Goal: Task Accomplishment & Management: Use online tool/utility

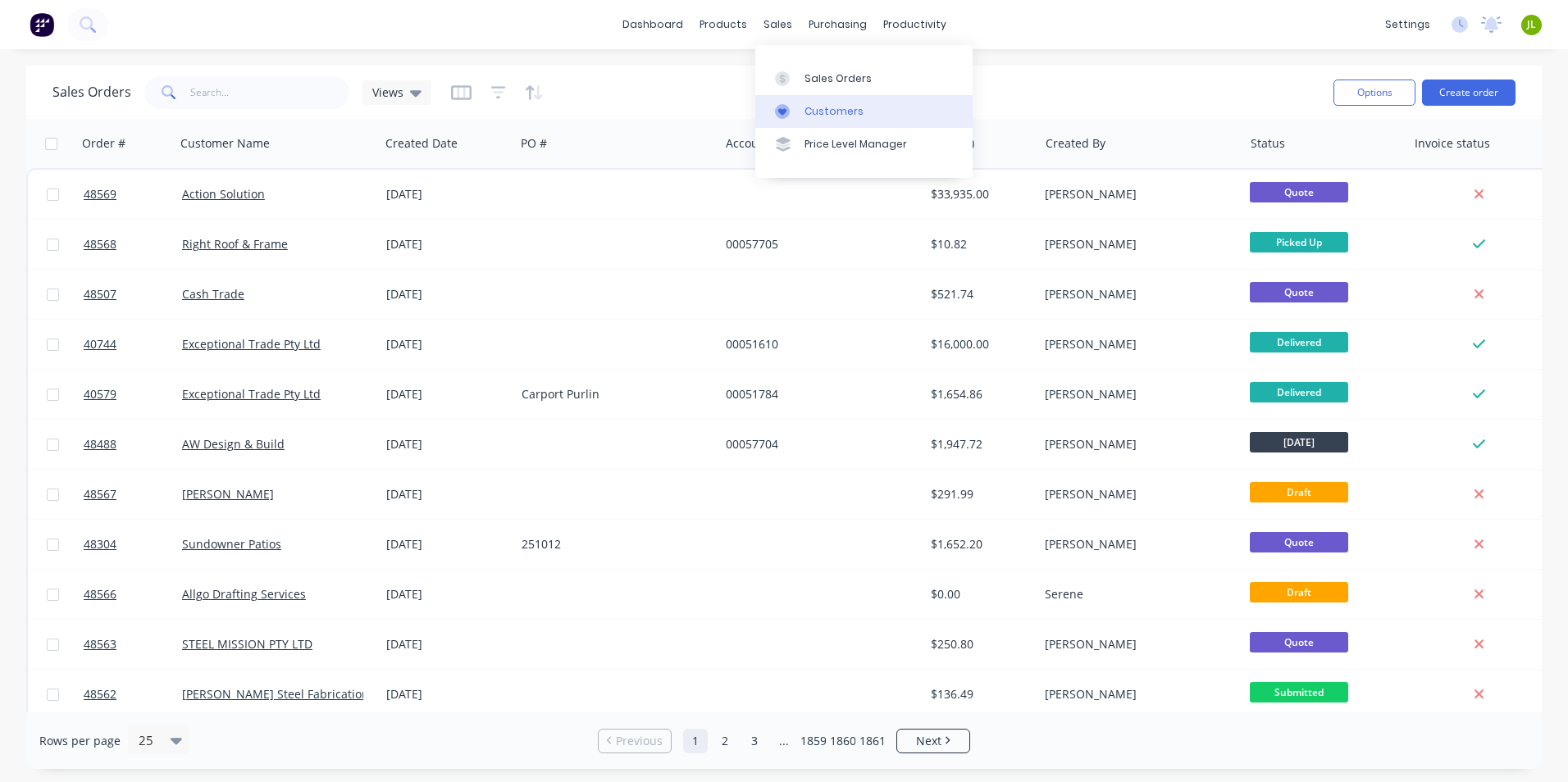
click at [826, 115] on div "Customers" at bounding box center [835, 111] width 59 height 15
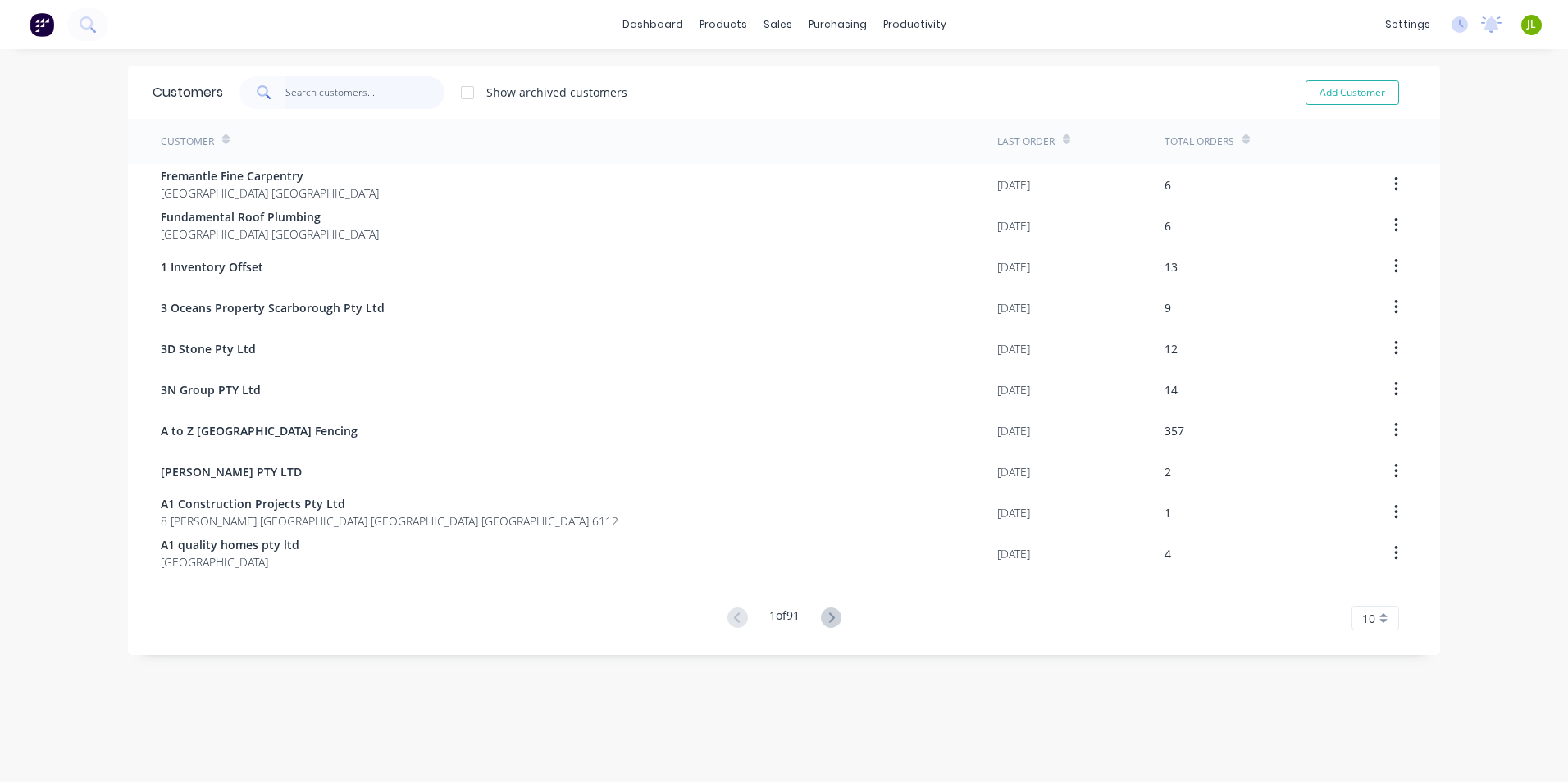
click at [370, 82] on input "text" at bounding box center [365, 93] width 160 height 33
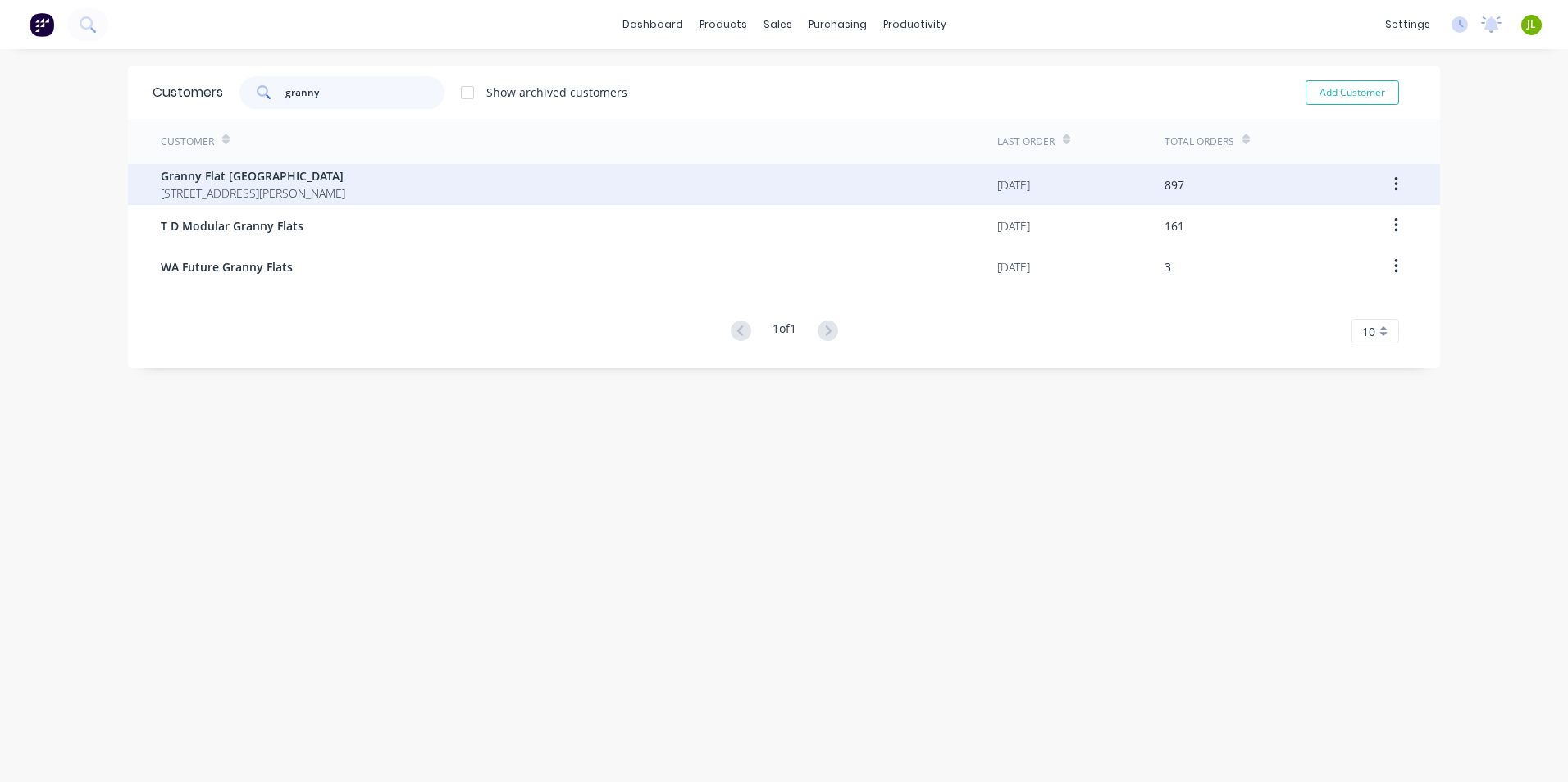
type input "granny"
click at [345, 180] on span "Granny Flat [GEOGRAPHIC_DATA]" at bounding box center [253, 176] width 185 height 17
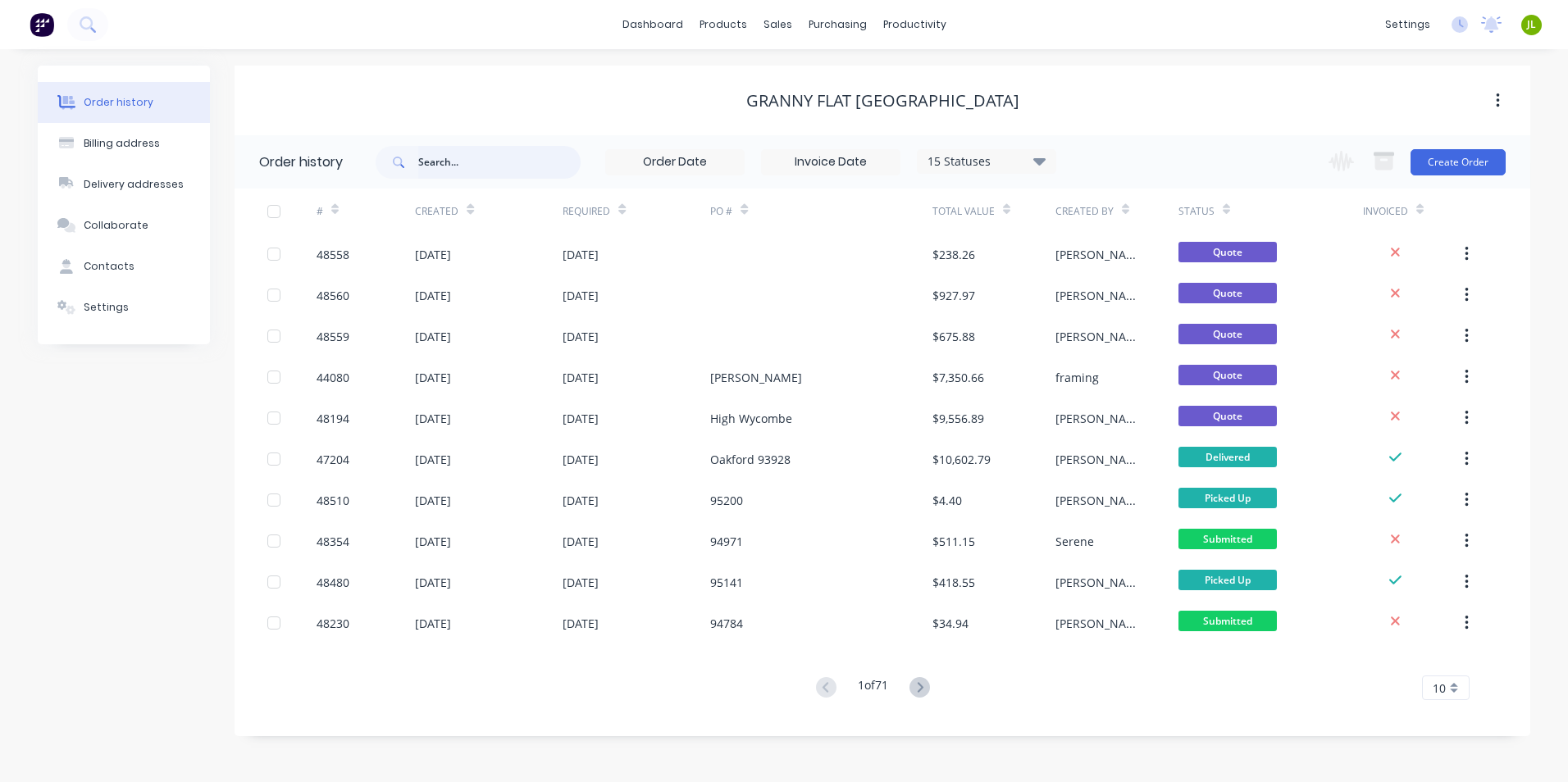
click at [467, 161] on input "text" at bounding box center [500, 163] width 163 height 33
type input "48230"
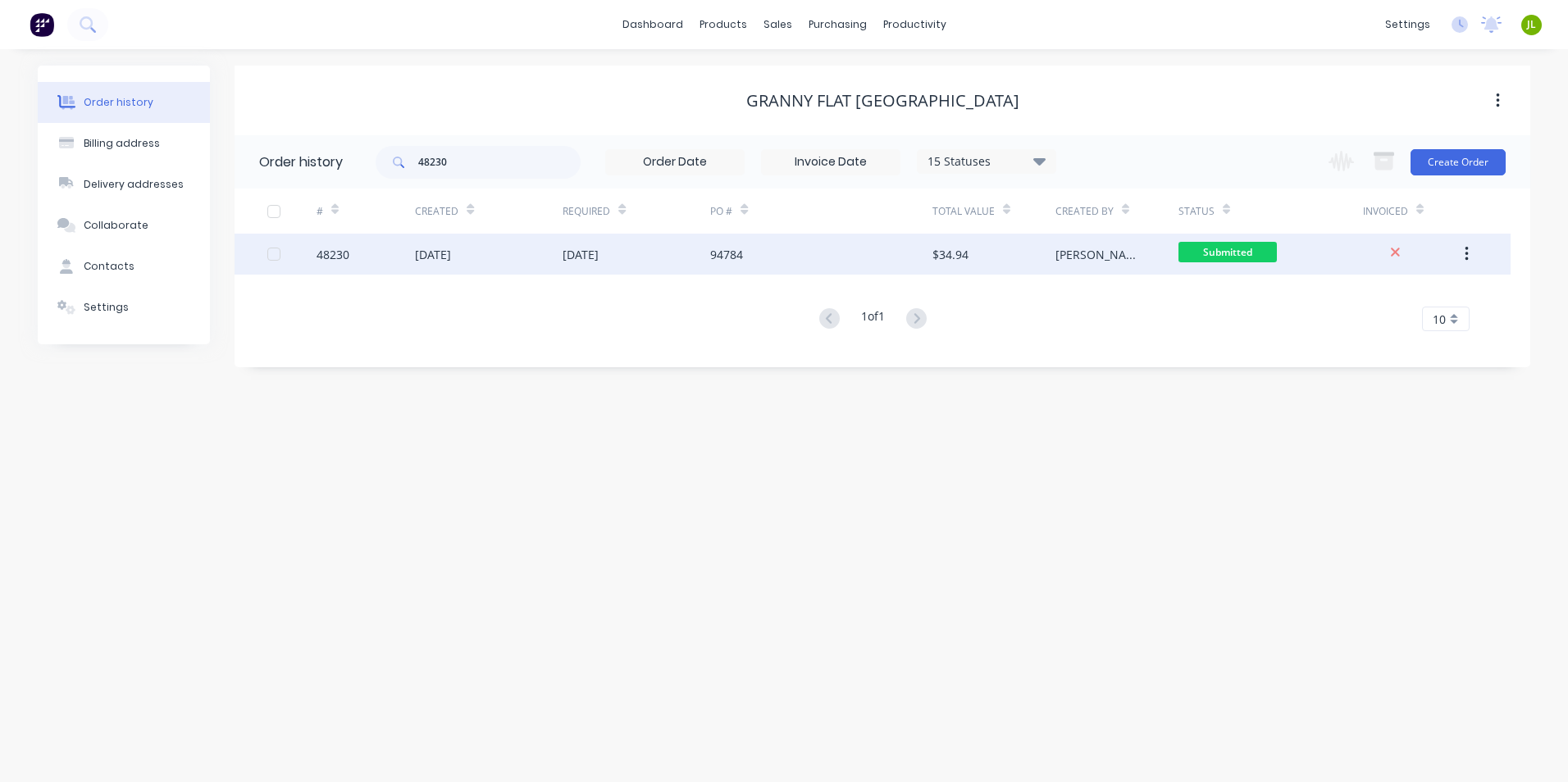
click at [384, 254] on div "48230" at bounding box center [365, 254] width 98 height 41
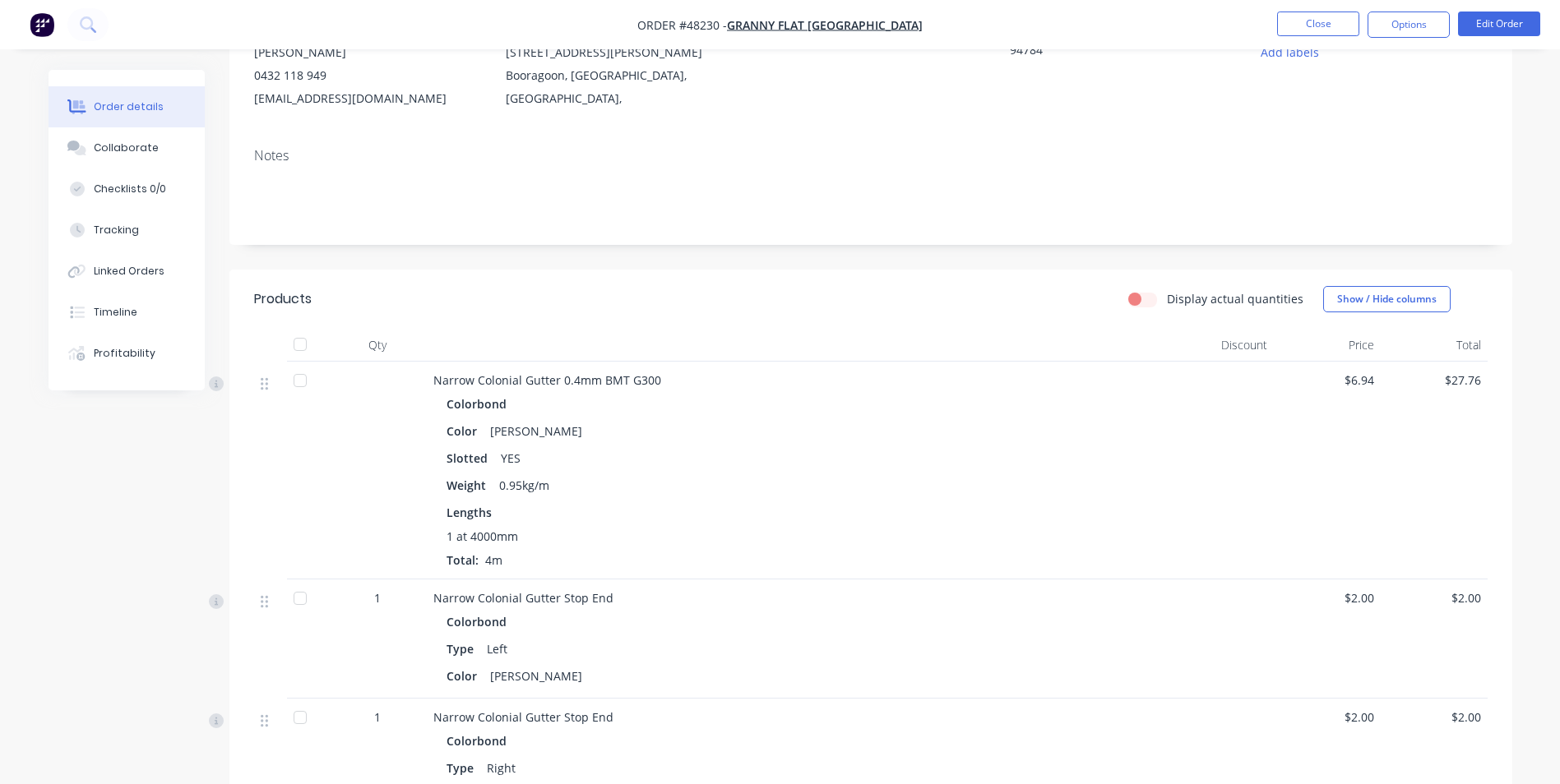
scroll to position [164, 0]
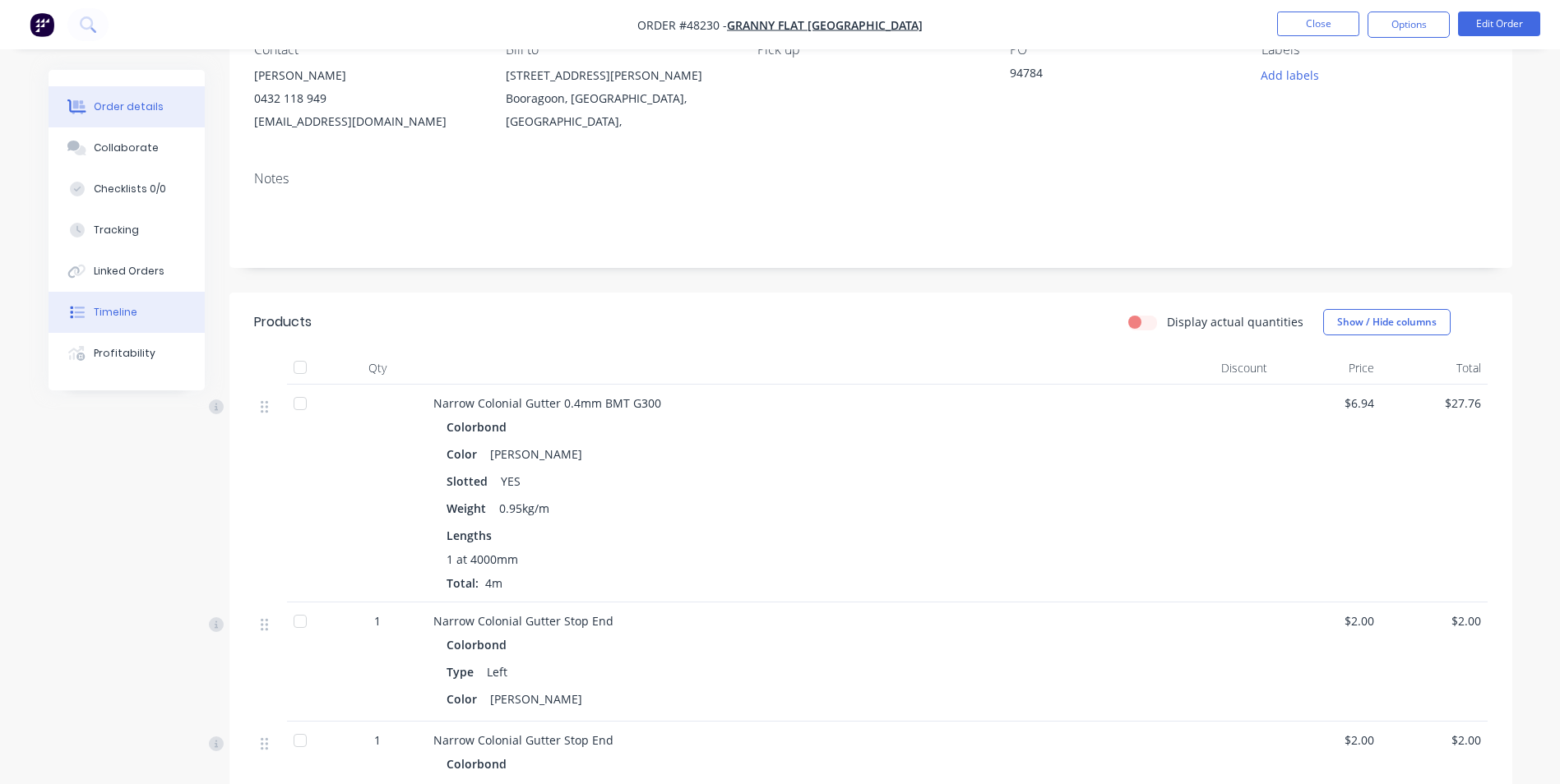
click at [144, 319] on button "Timeline" at bounding box center [126, 312] width 156 height 42
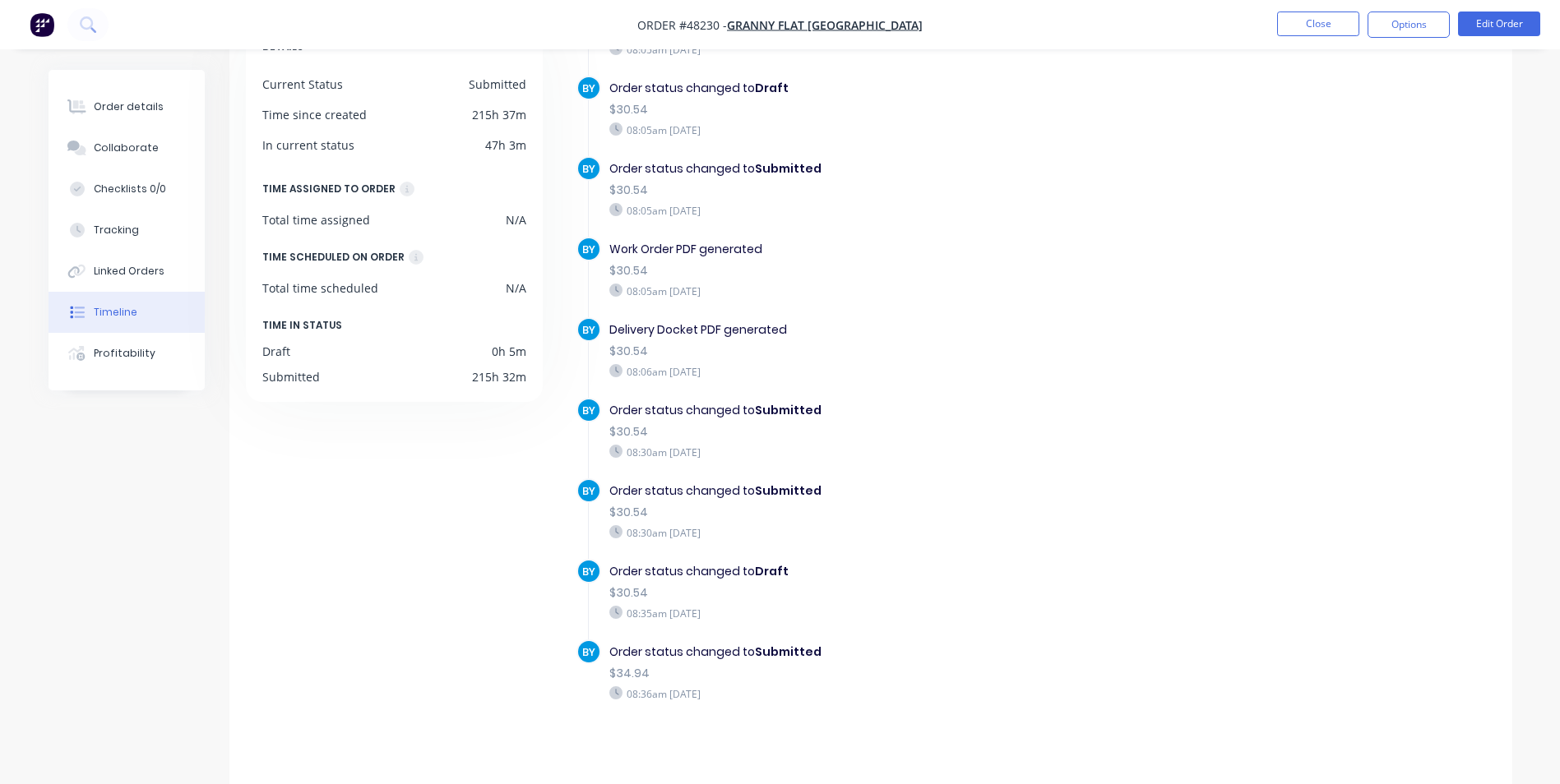
scroll to position [125, 0]
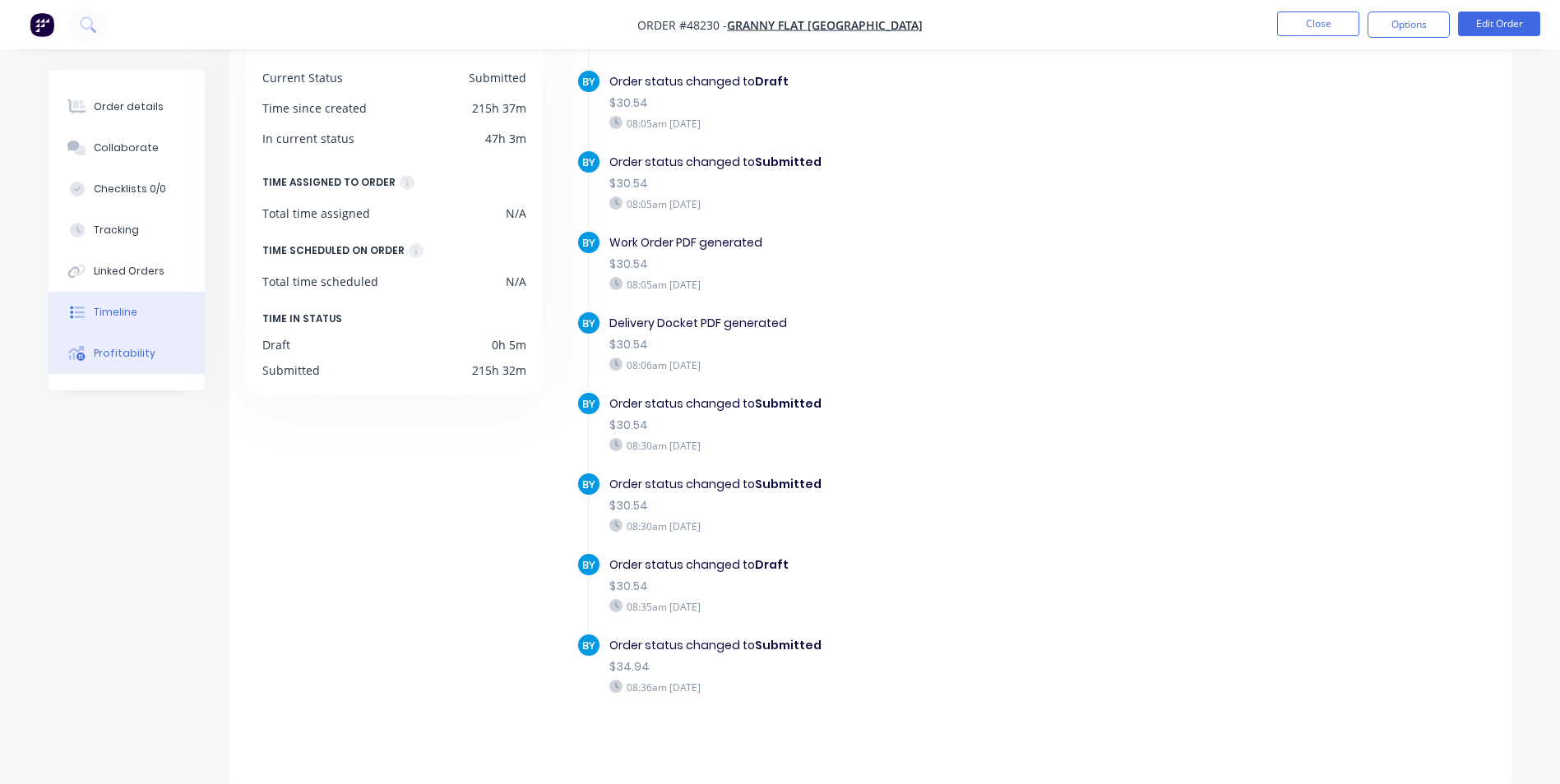
click at [147, 350] on div "Profitability" at bounding box center [125, 353] width 62 height 15
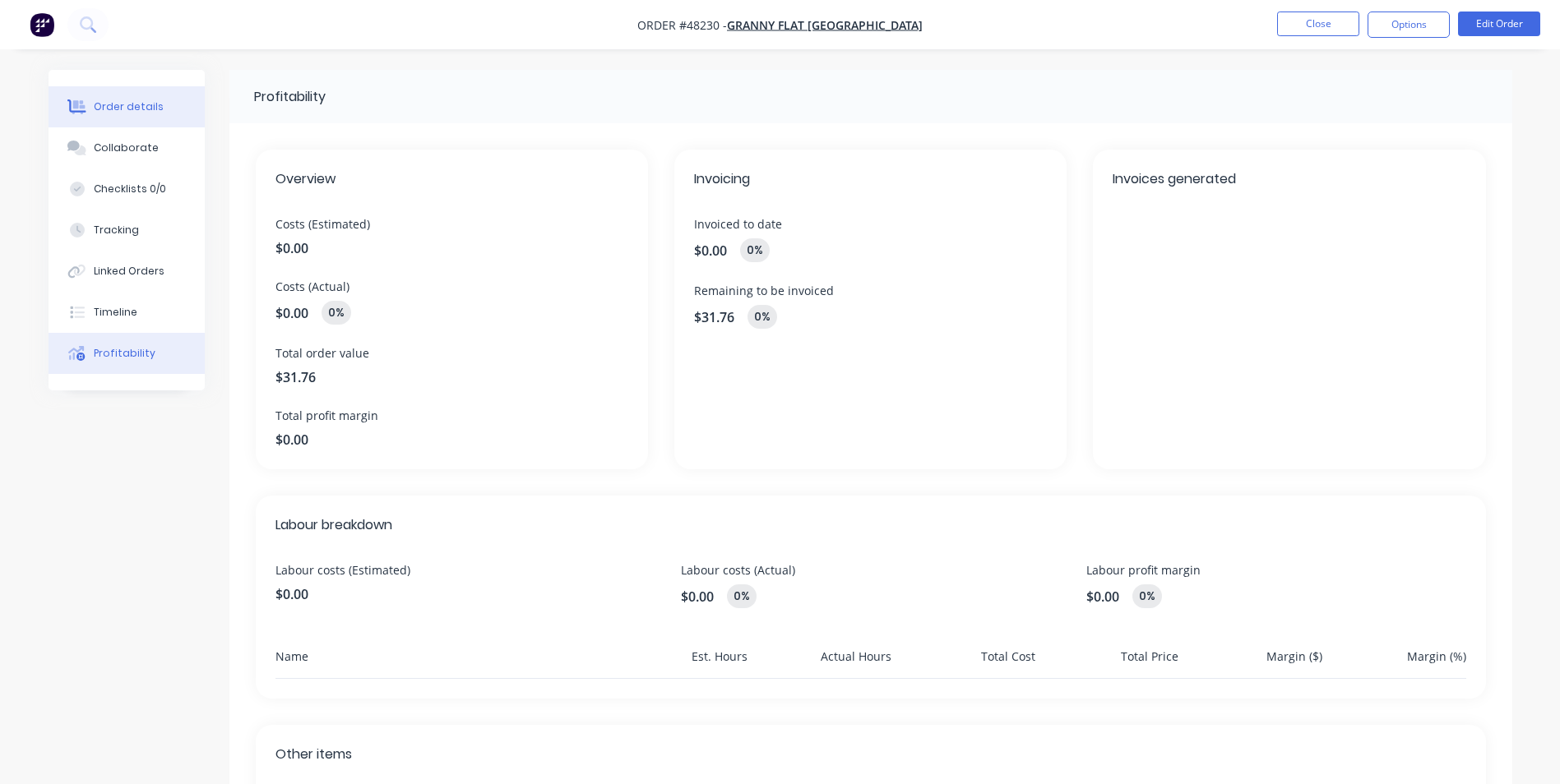
click at [132, 111] on div "Order details" at bounding box center [129, 107] width 70 height 15
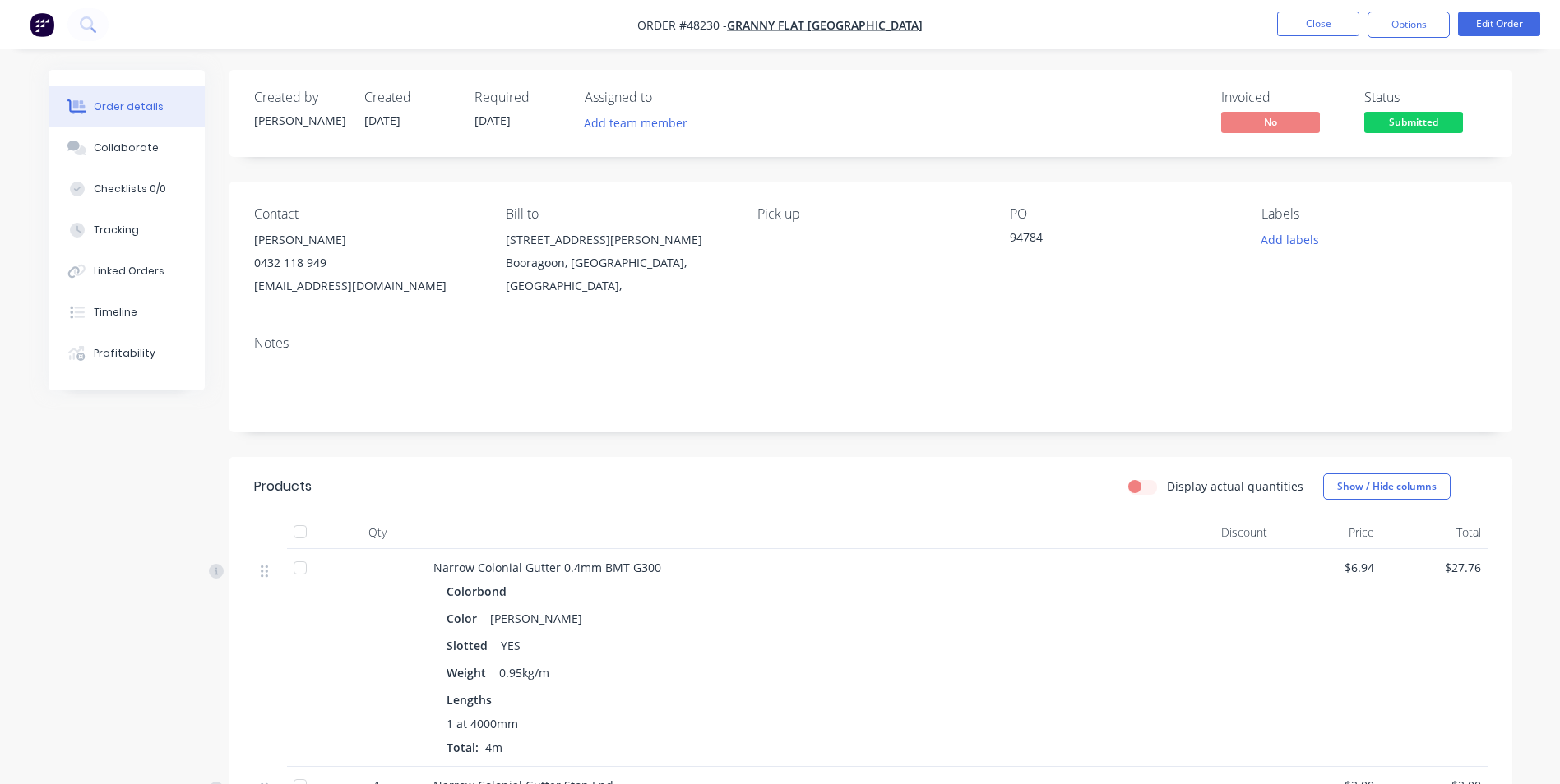
click at [649, 505] on header "Products Display actual quantities Show / Hide columns" at bounding box center [871, 487] width 1283 height 59
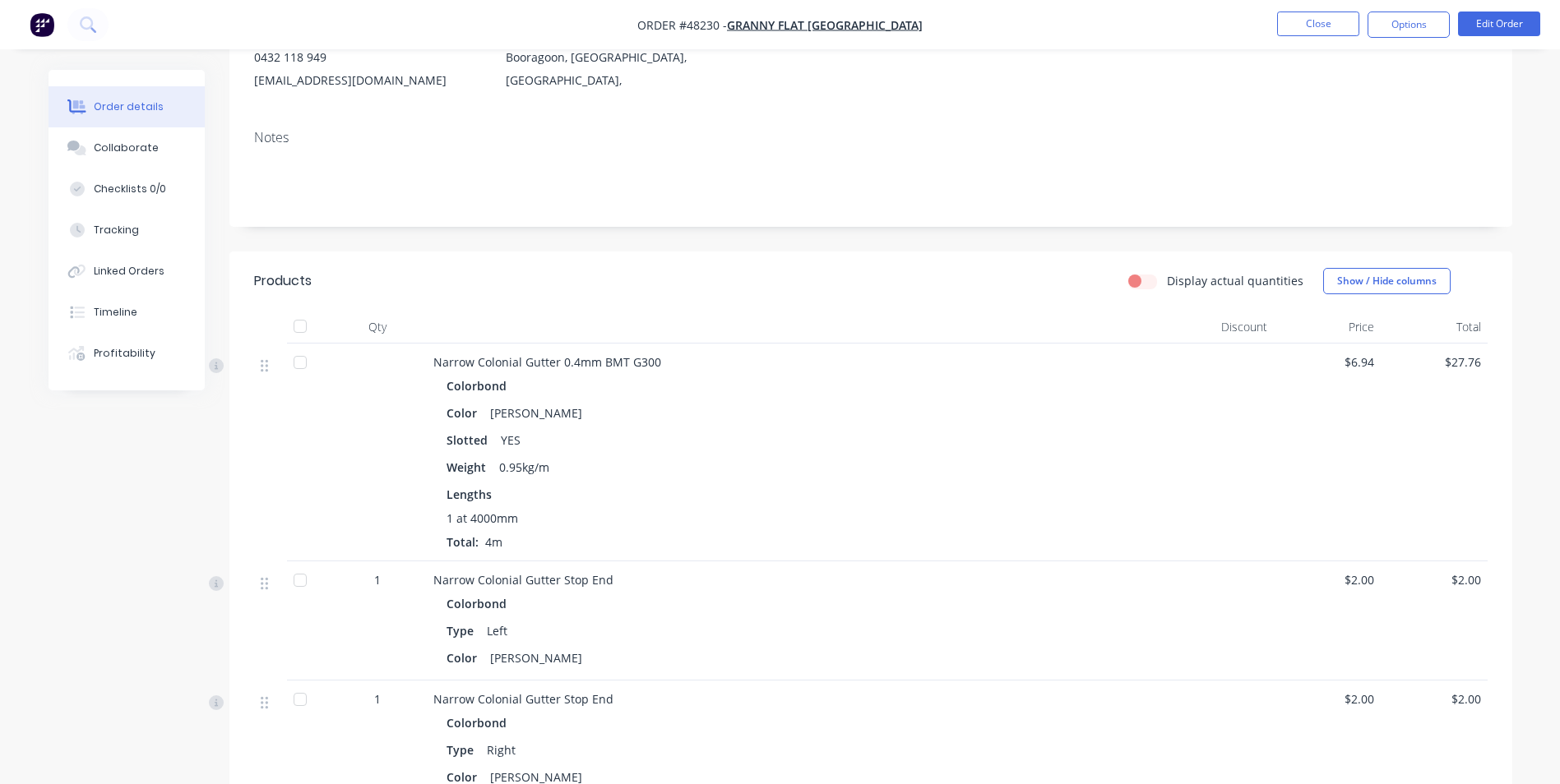
scroll to position [329, 0]
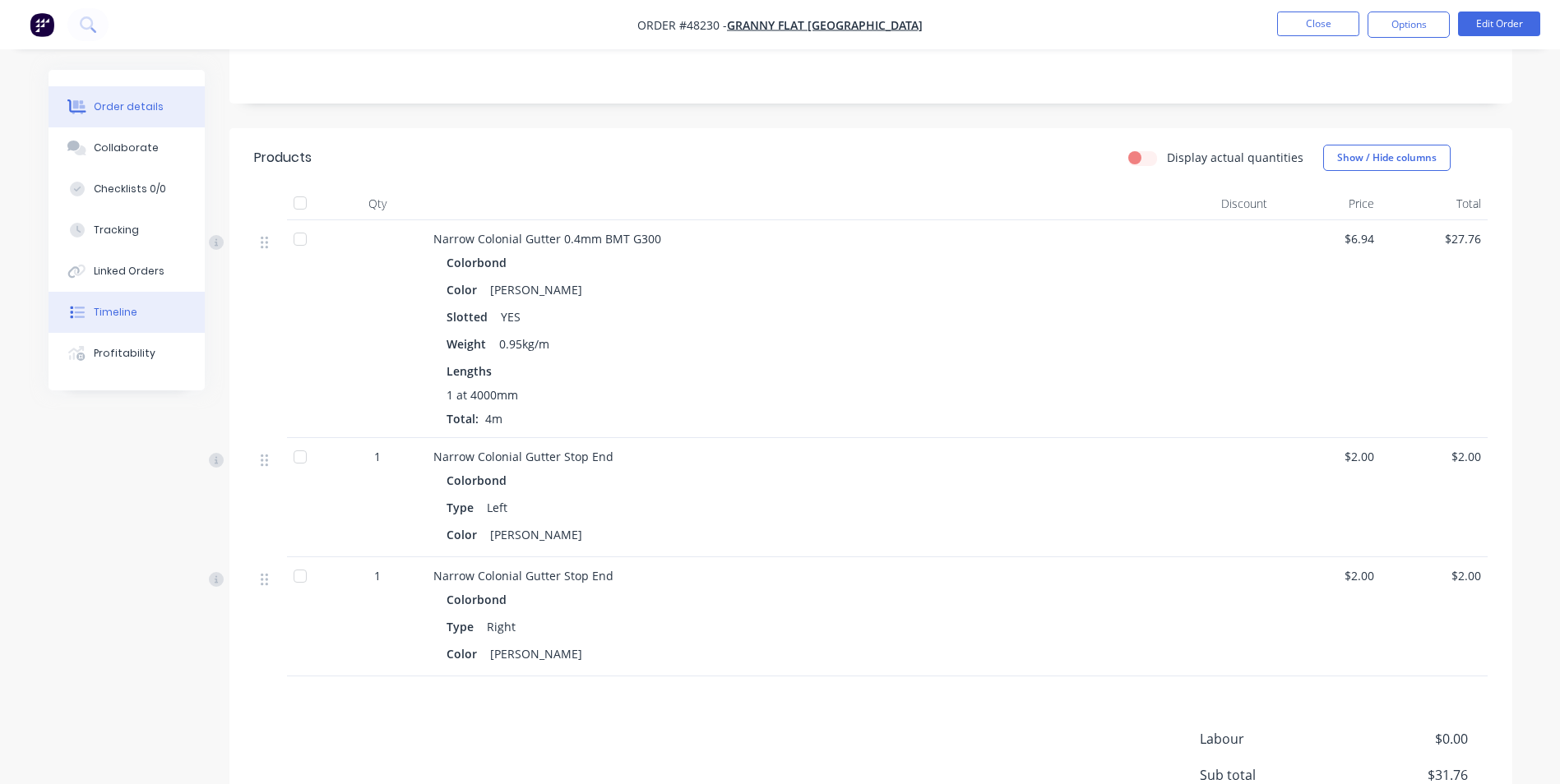
click at [134, 316] on div "Timeline" at bounding box center [115, 313] width 43 height 15
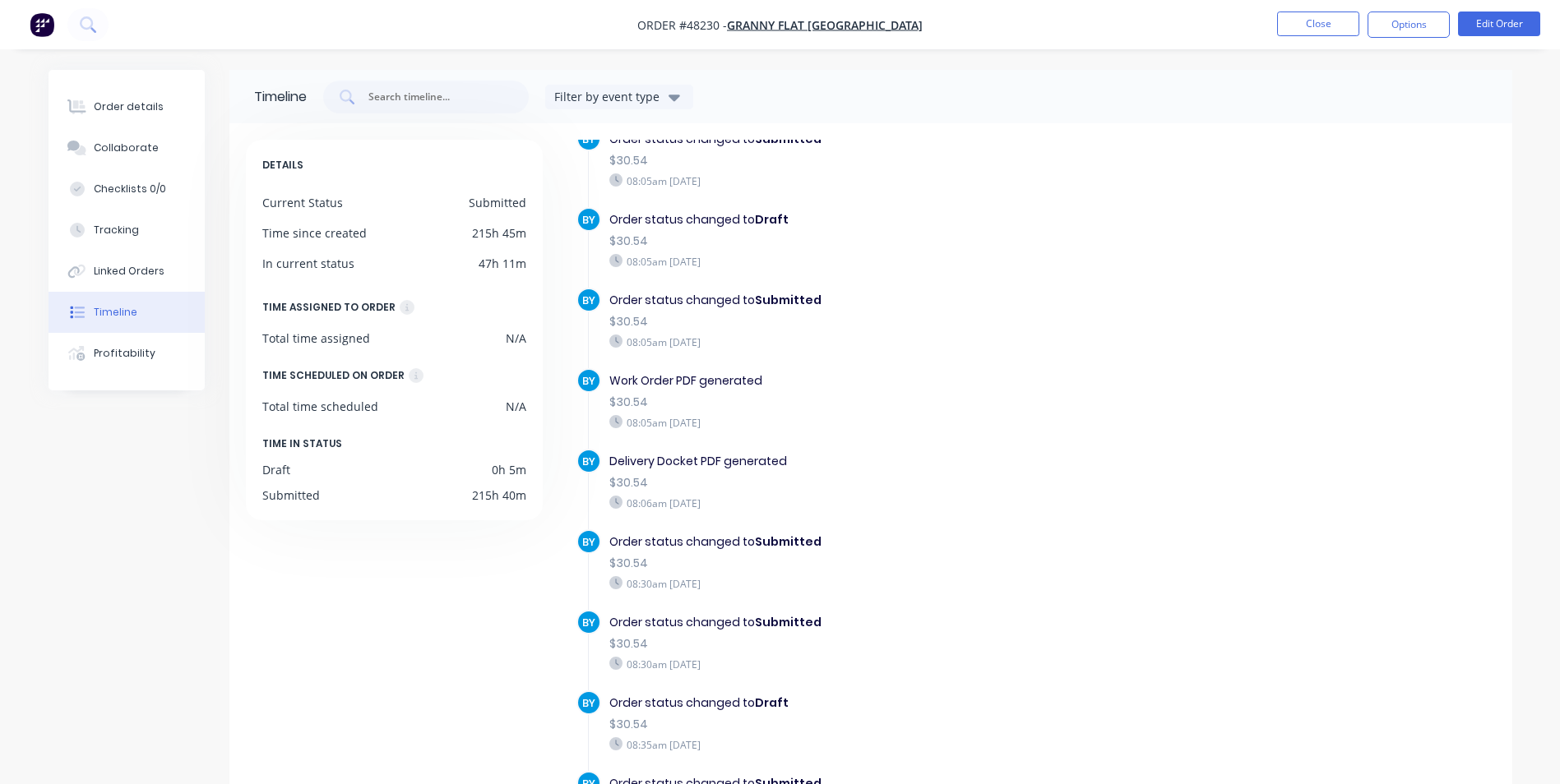
scroll to position [97, 0]
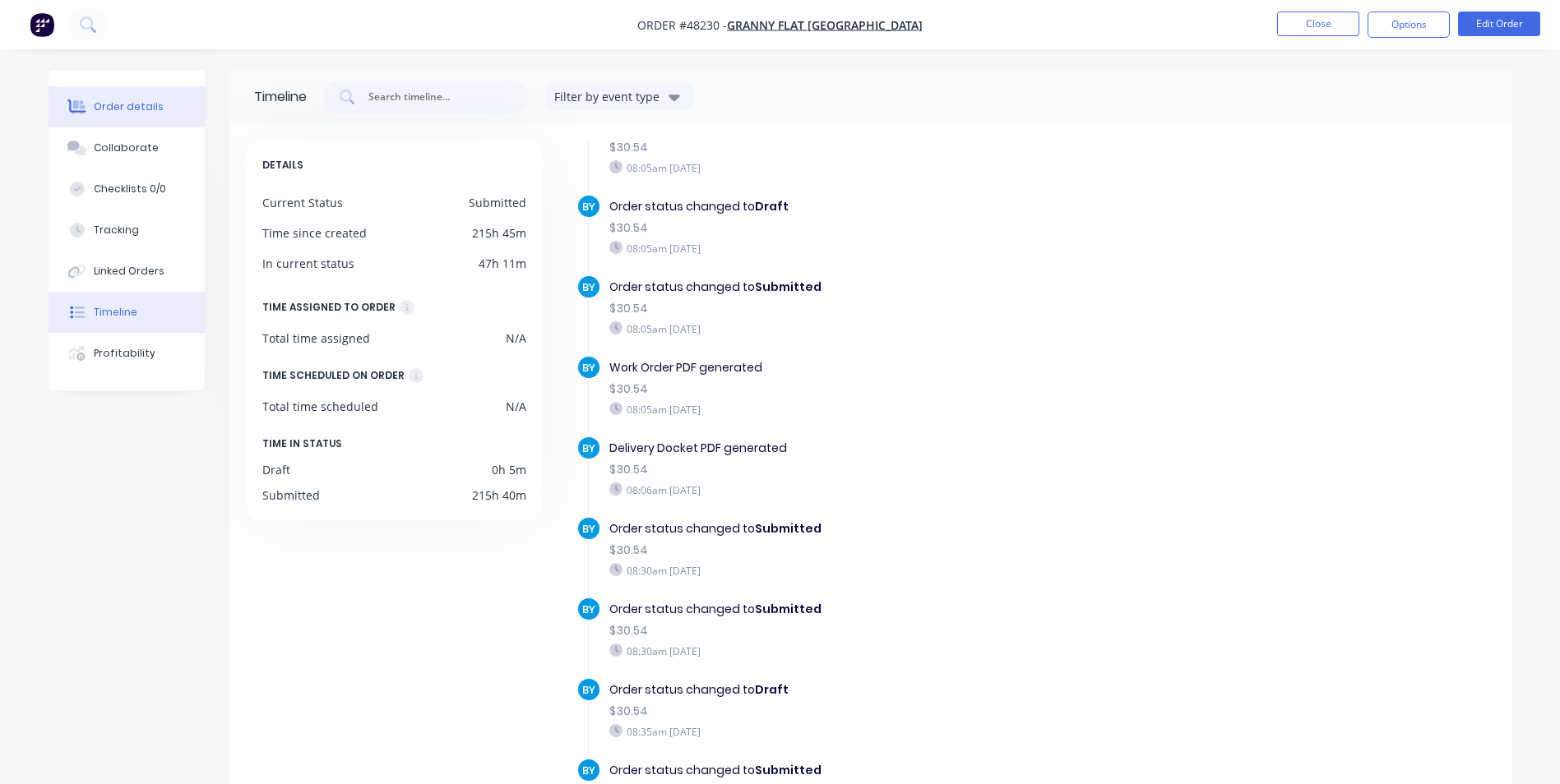
click at [141, 114] on button "Order details" at bounding box center [126, 107] width 156 height 42
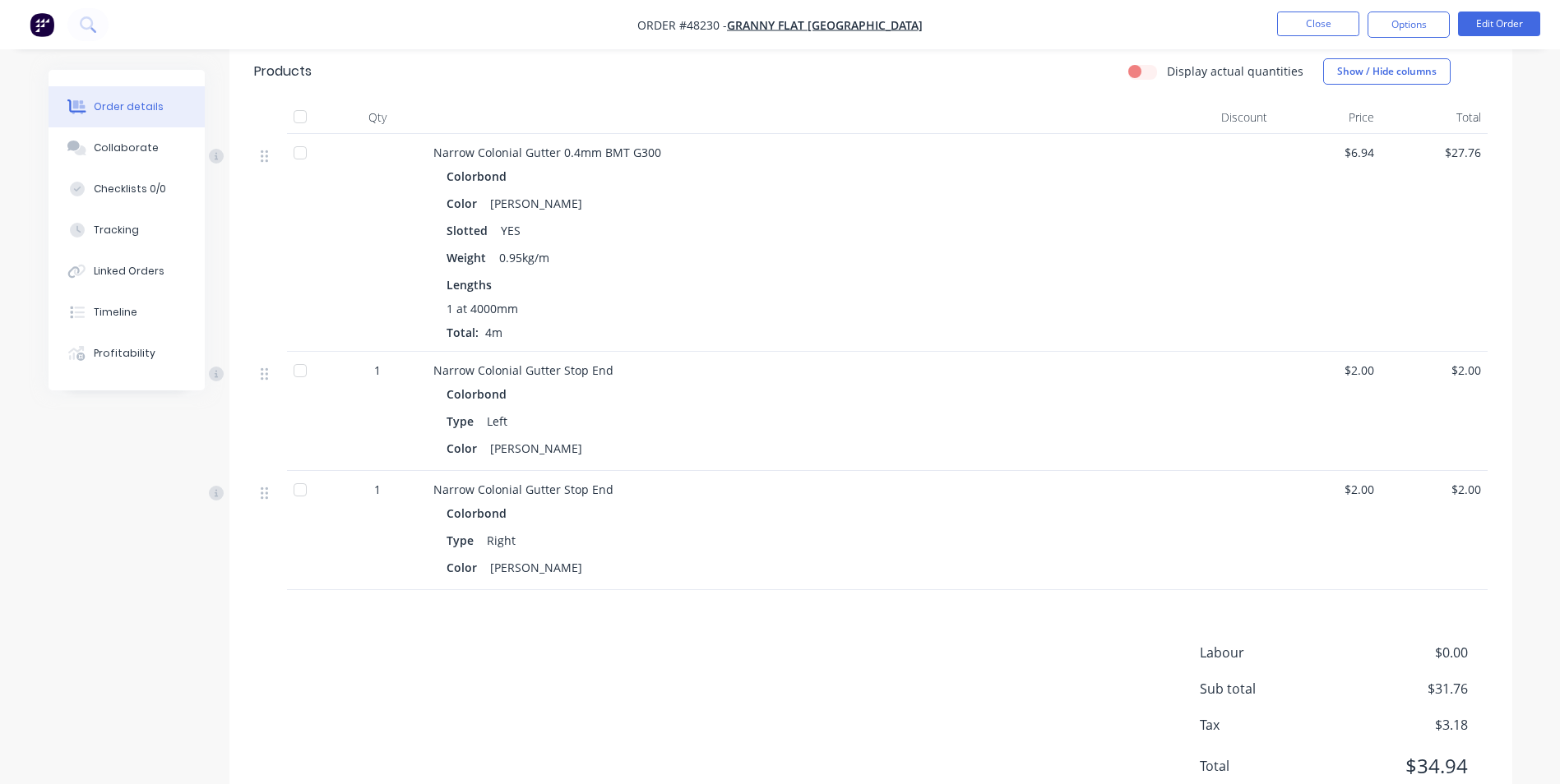
scroll to position [478, 0]
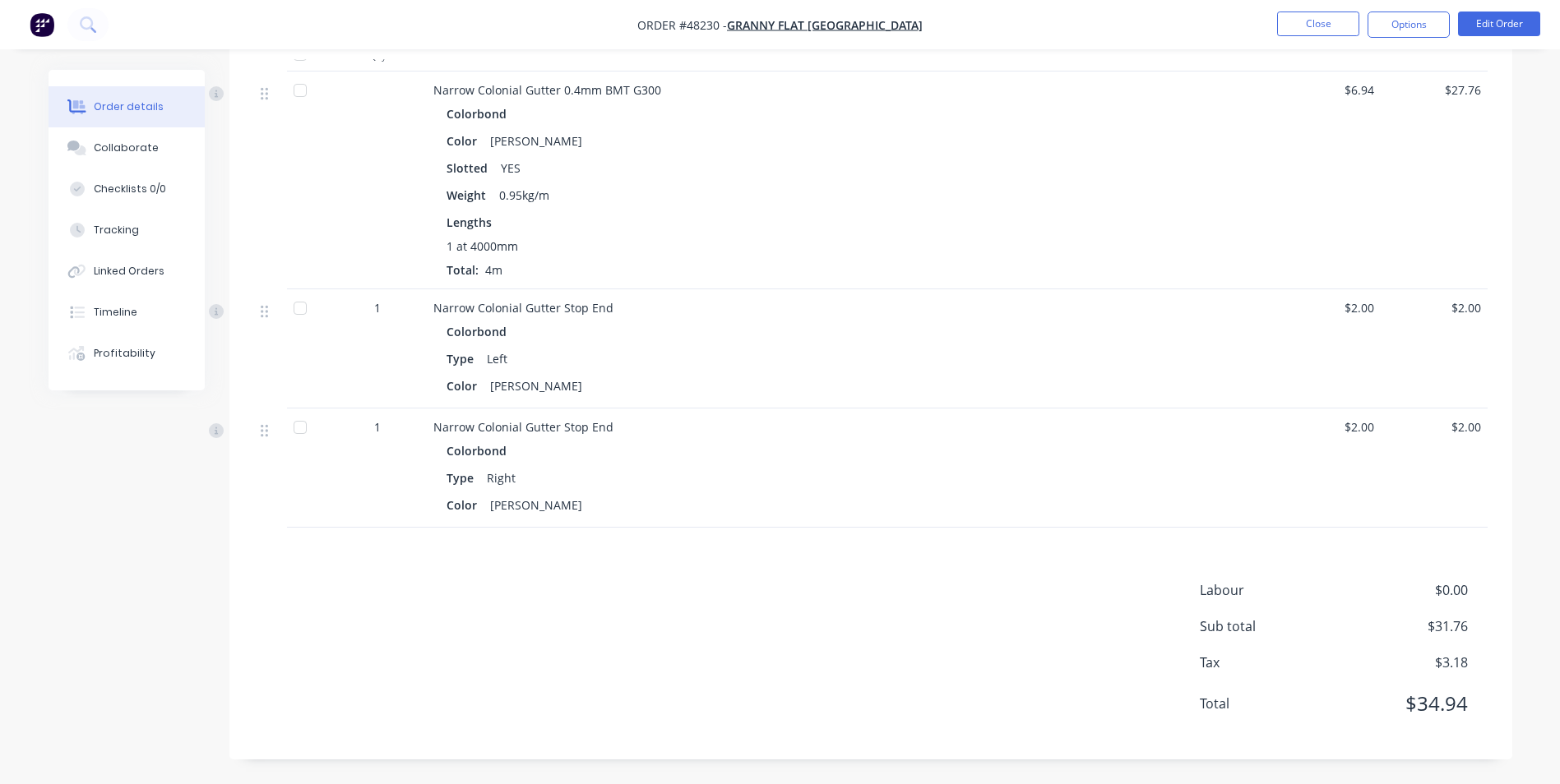
click at [702, 407] on div "Narrow Colonial Gutter Stop End Colorbond Type Left Color Shale Grey" at bounding box center [797, 349] width 740 height 119
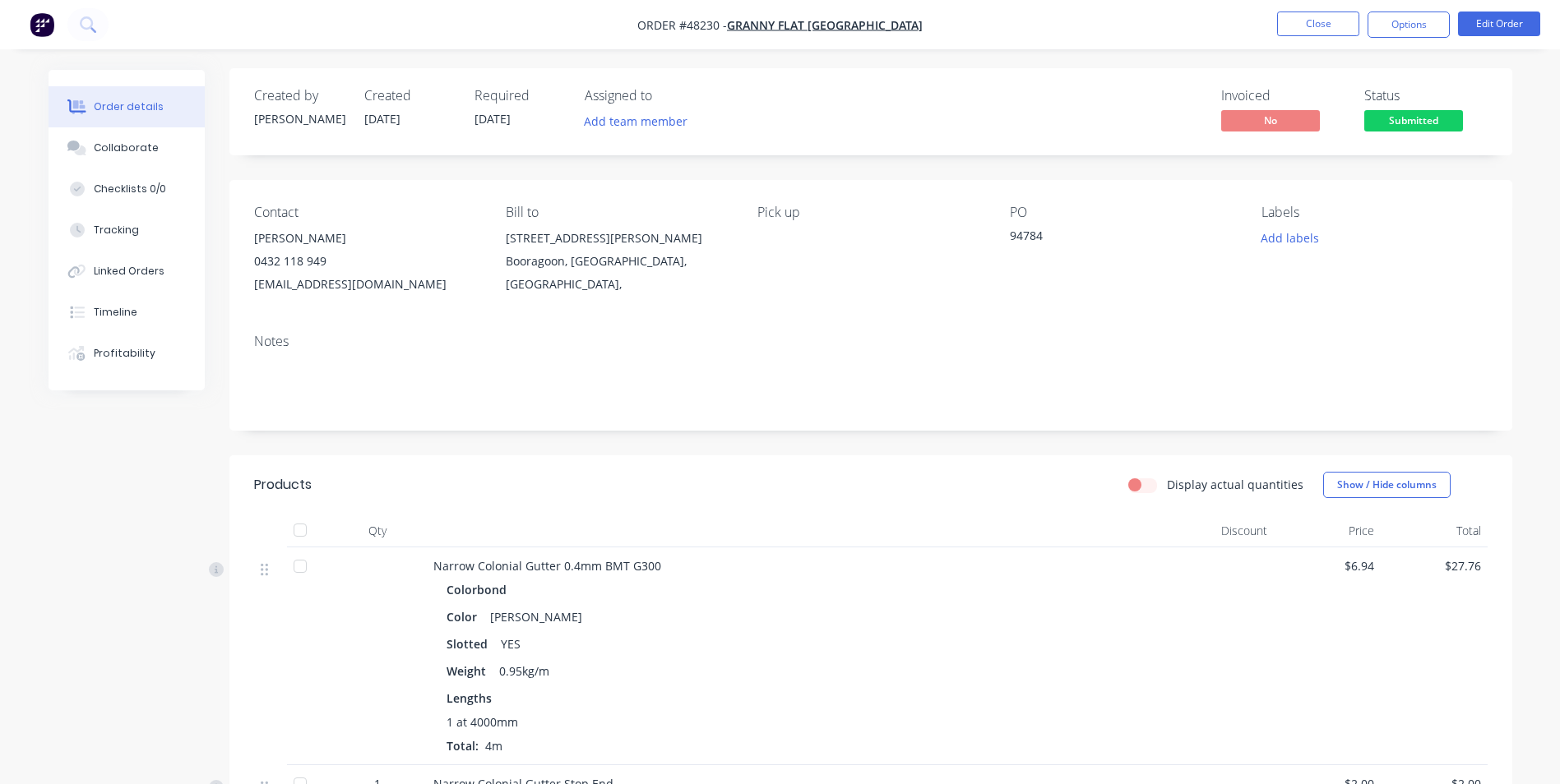
scroll to position [0, 0]
click at [1312, 22] on button "Close" at bounding box center [1317, 23] width 82 height 25
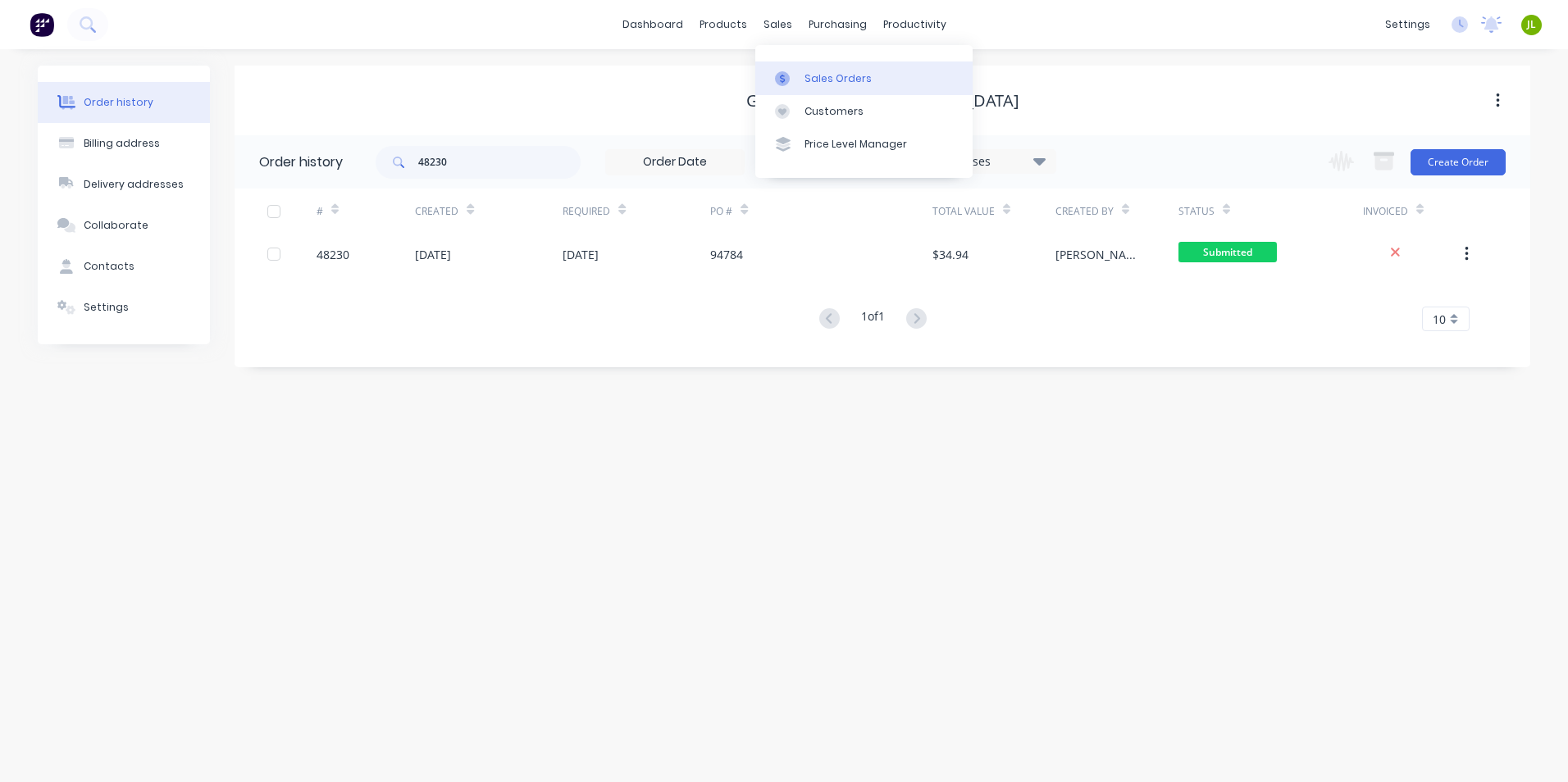
click at [792, 91] on link "Sales Orders" at bounding box center [864, 78] width 217 height 33
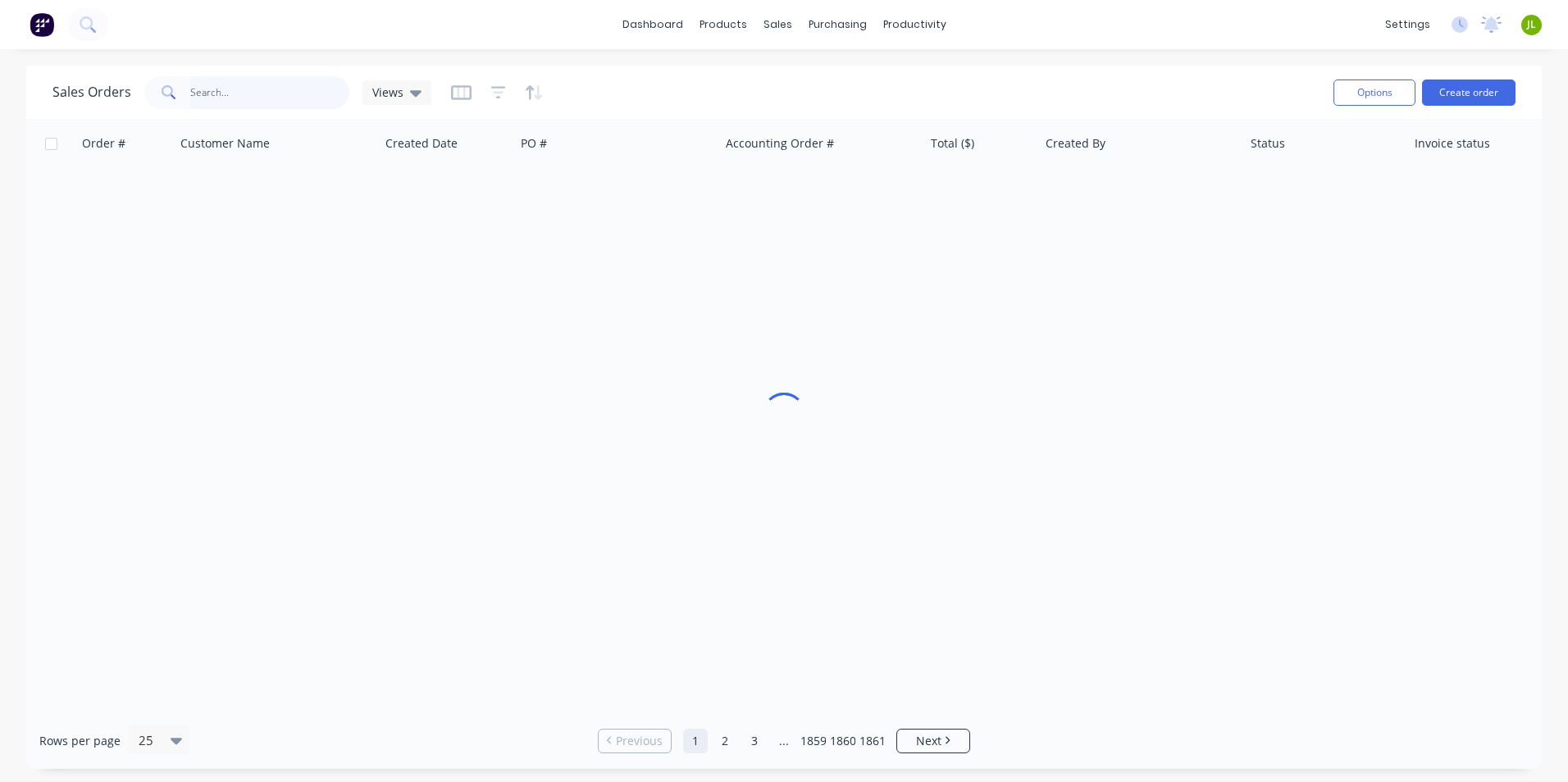
click at [291, 100] on input "text" at bounding box center [271, 93] width 160 height 33
click at [789, 114] on icon at bounding box center [782, 111] width 15 height 15
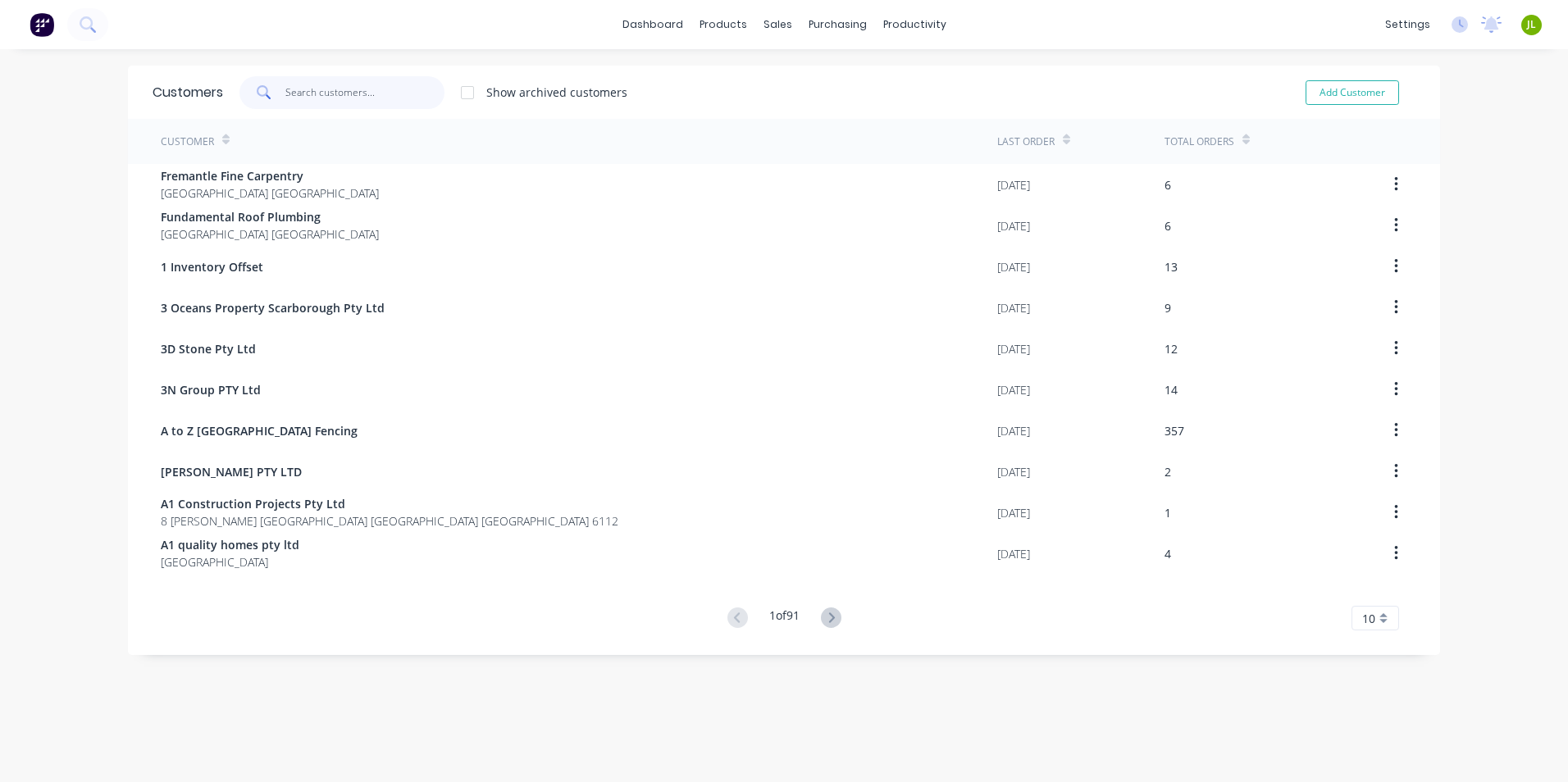
click at [363, 98] on input "text" at bounding box center [365, 93] width 160 height 33
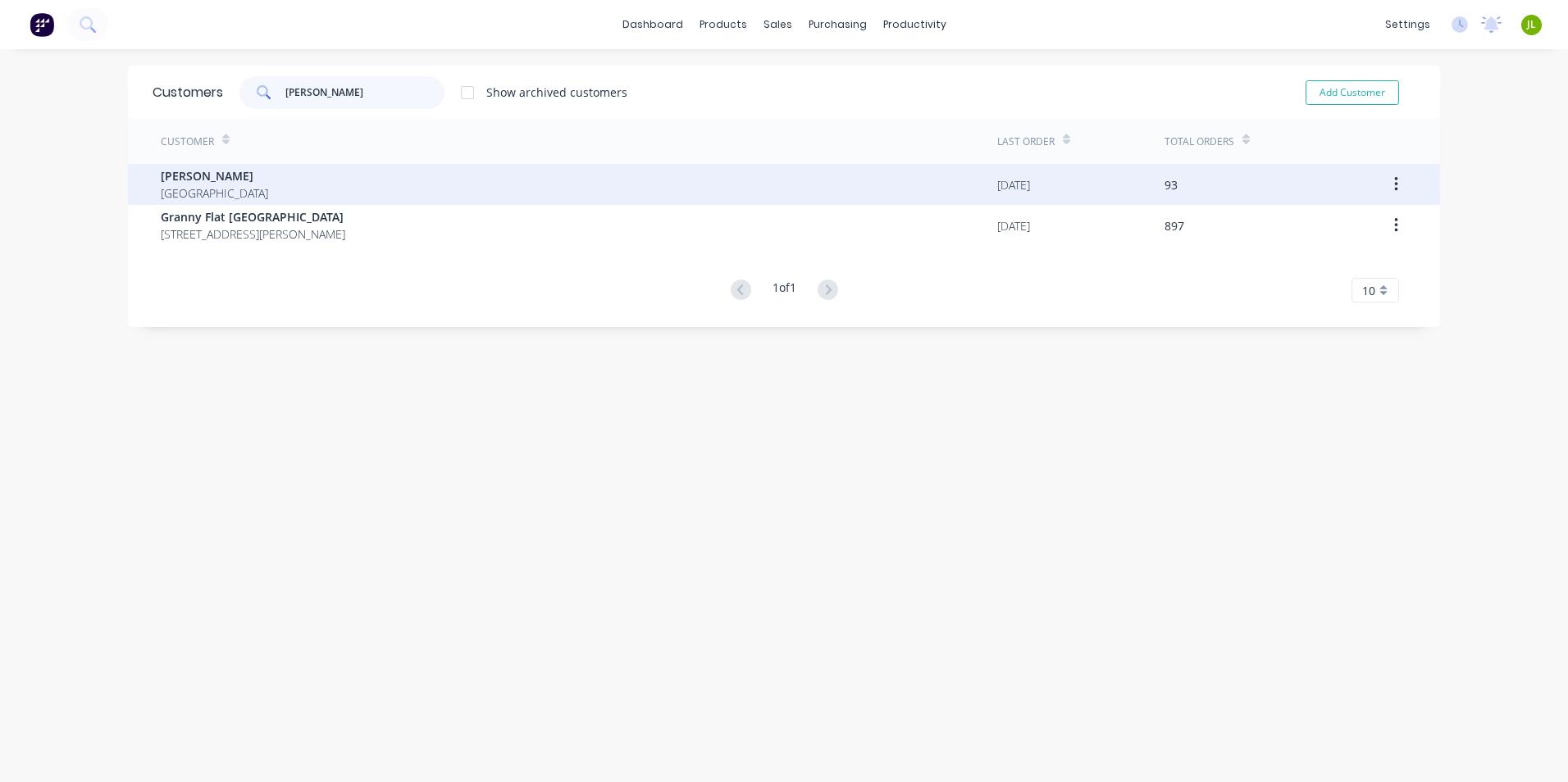
type input "chris"
click at [296, 183] on div "Chris Gu Australia" at bounding box center [579, 184] width 836 height 41
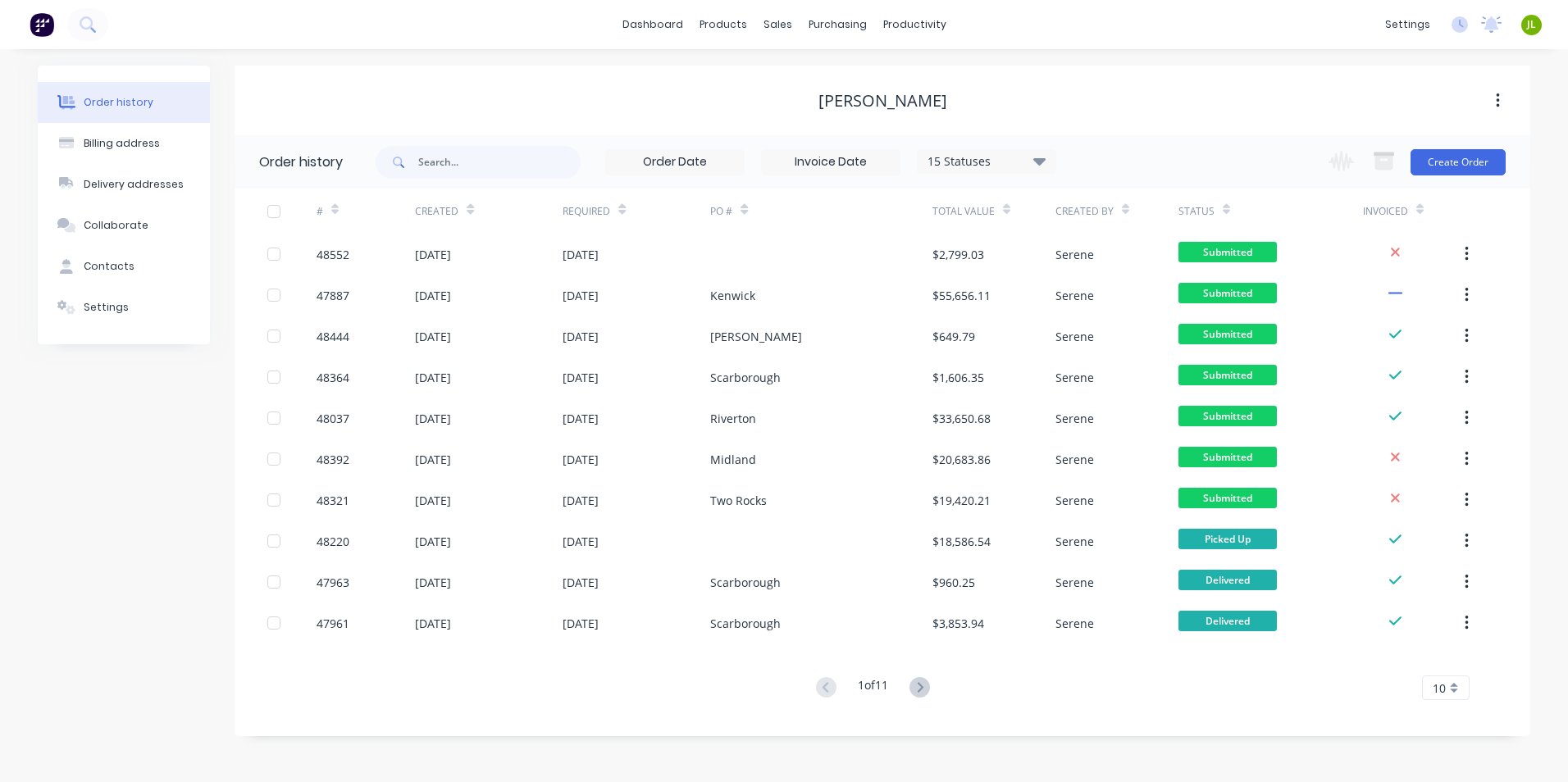
click at [929, 696] on button at bounding box center [919, 688] width 30 height 24
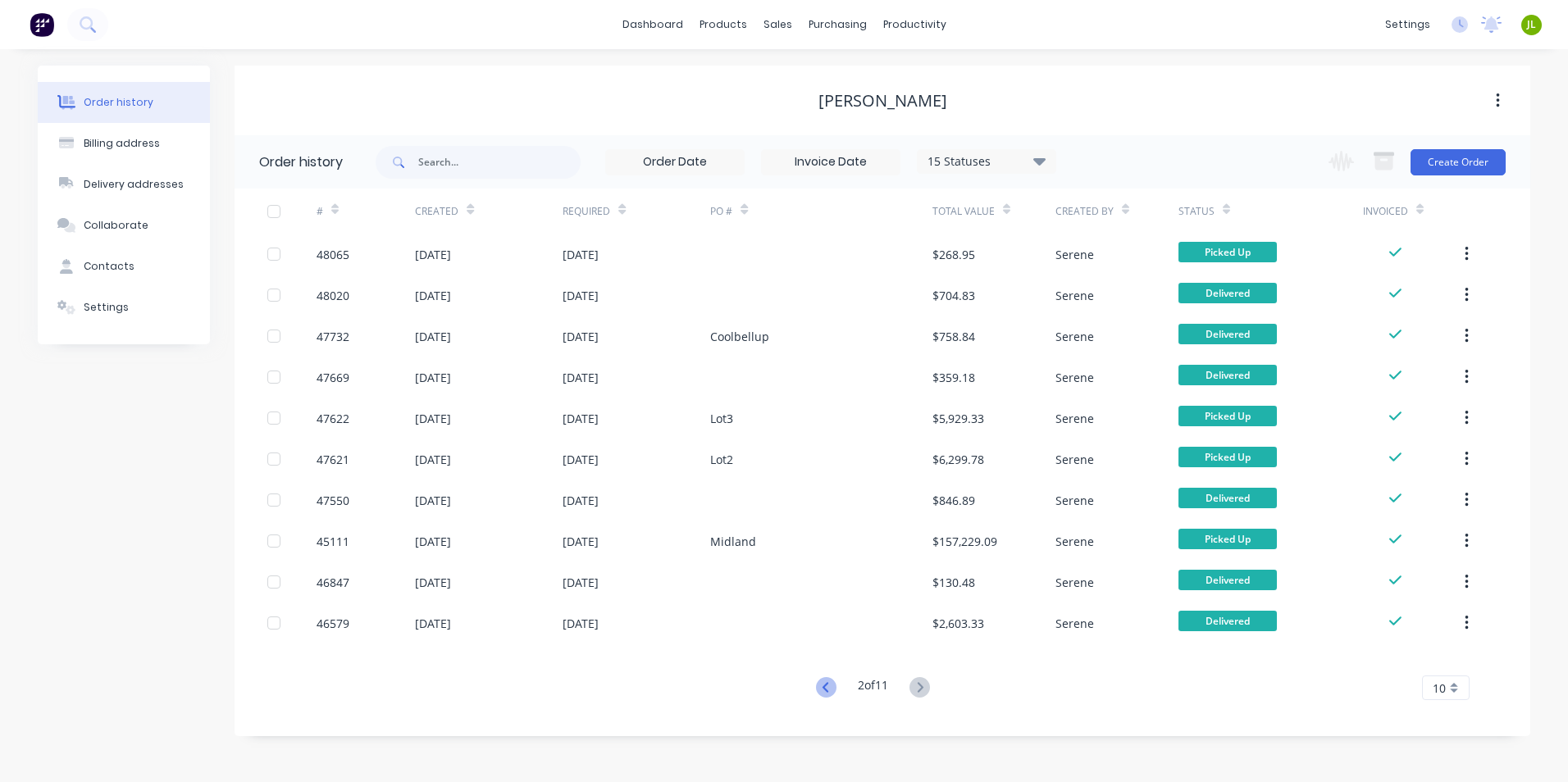
click at [824, 694] on icon at bounding box center [826, 687] width 20 height 20
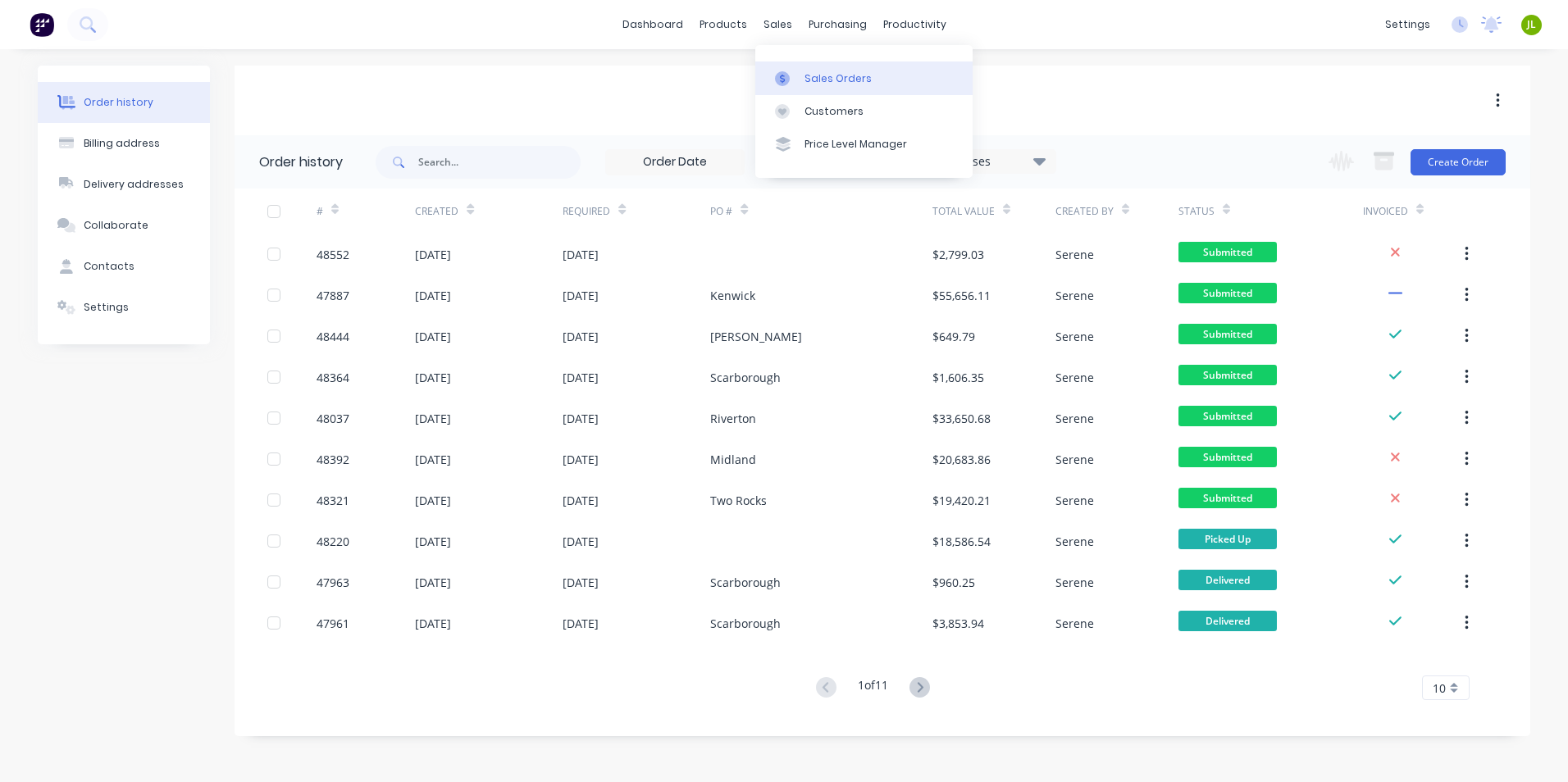
click at [768, 77] on link "Sales Orders" at bounding box center [864, 78] width 217 height 33
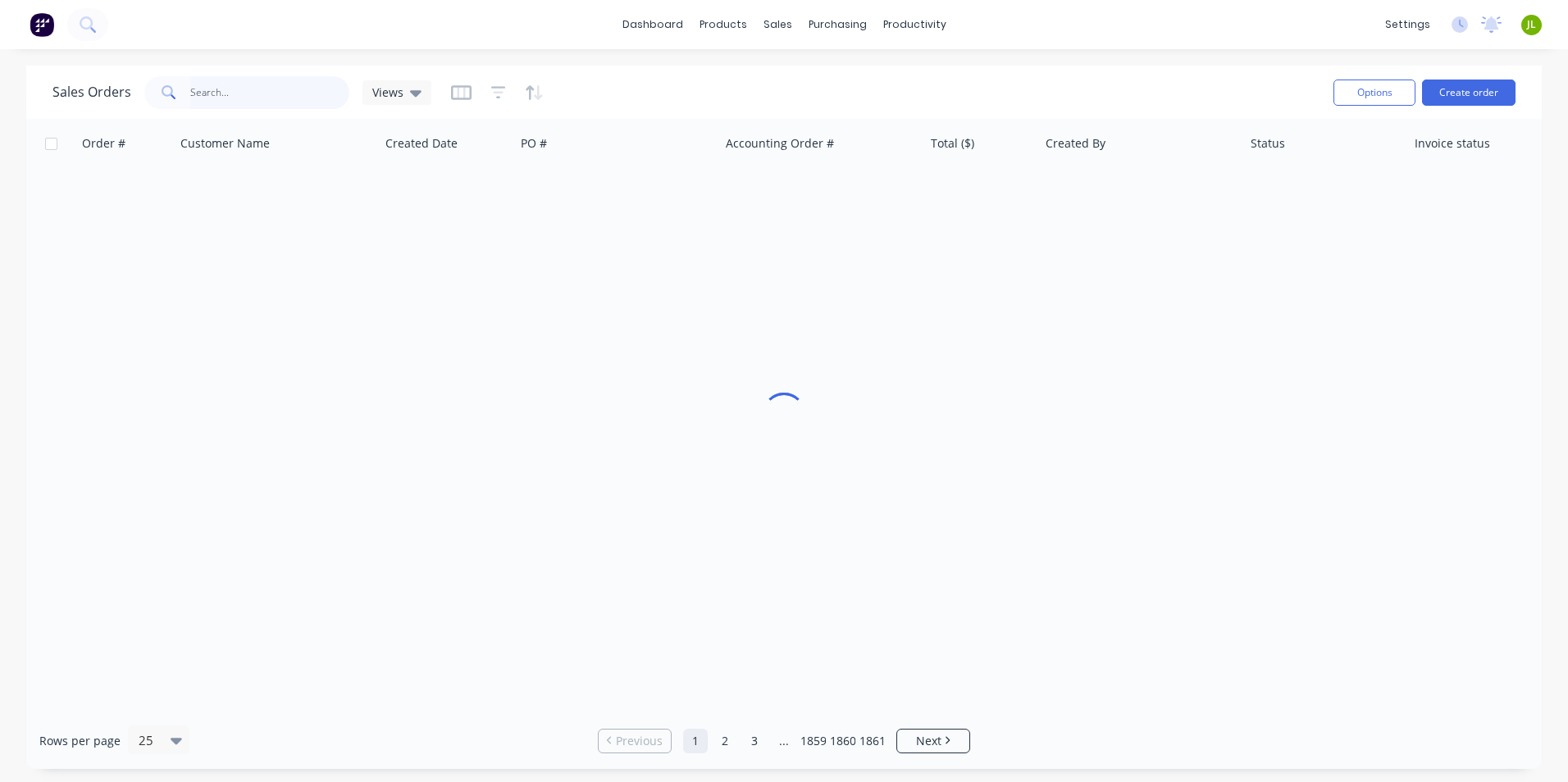
click at [270, 96] on input "text" at bounding box center [271, 93] width 160 height 33
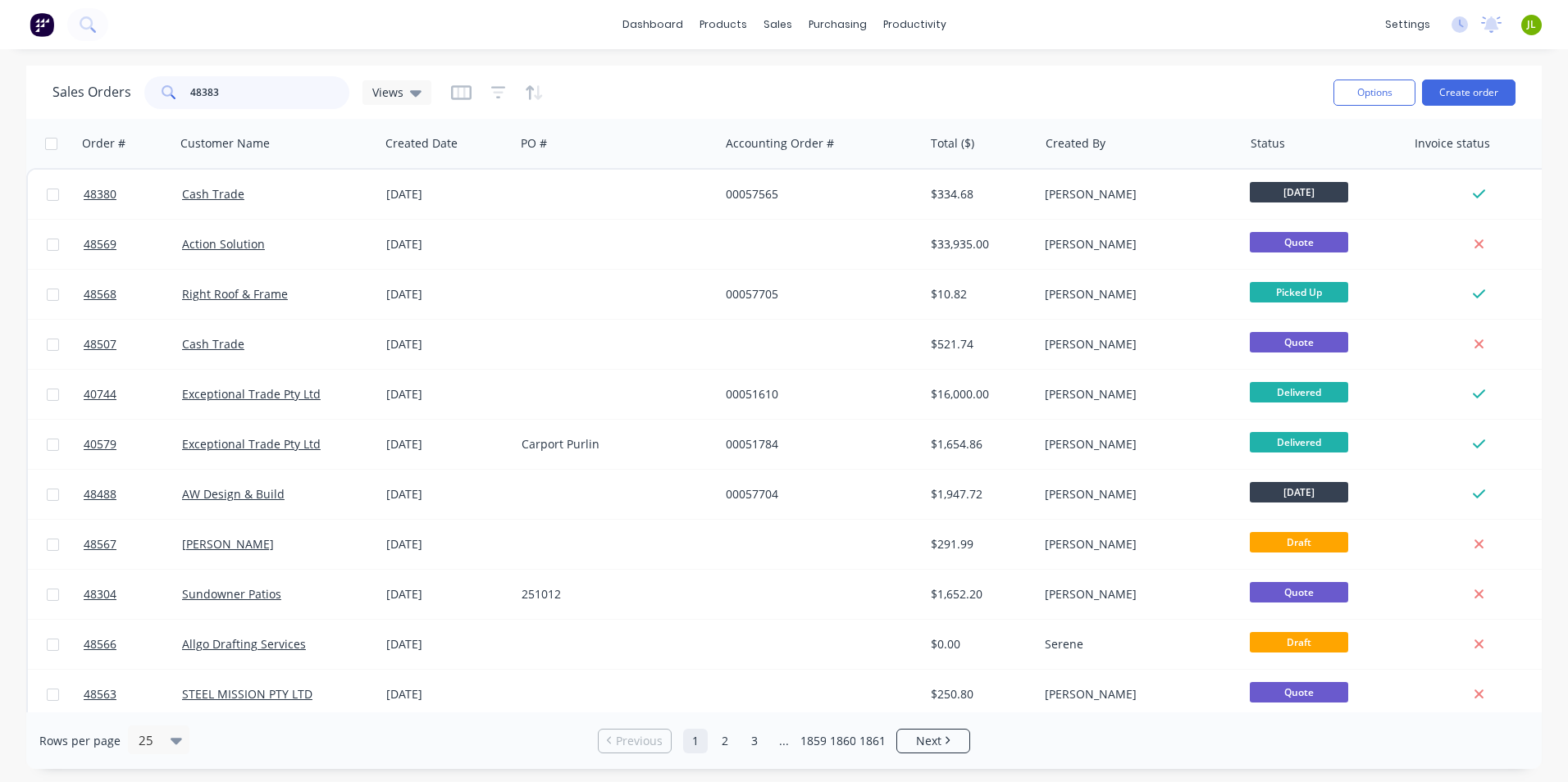
type input "48383"
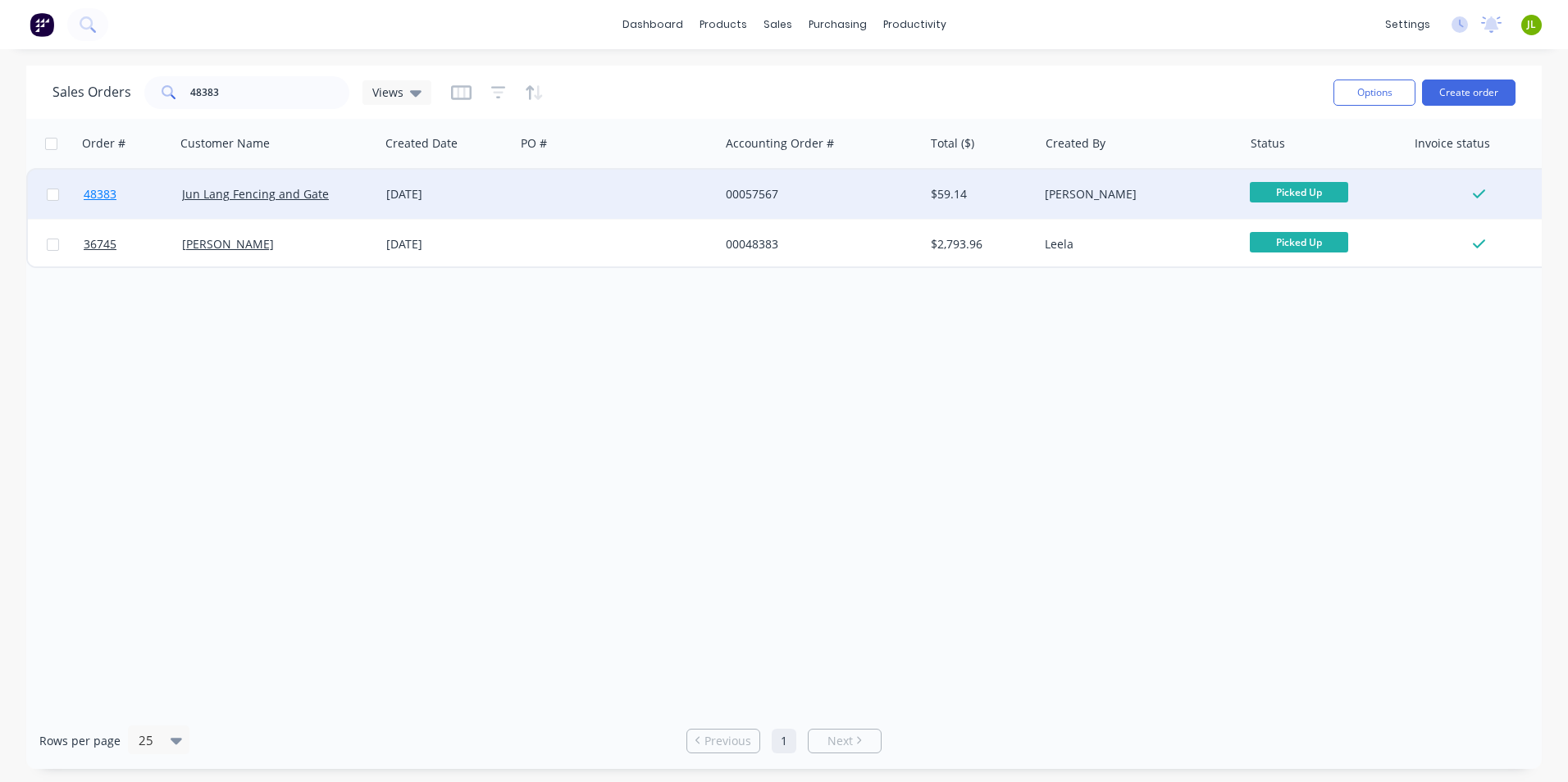
click at [94, 201] on span "48383" at bounding box center [100, 194] width 33 height 17
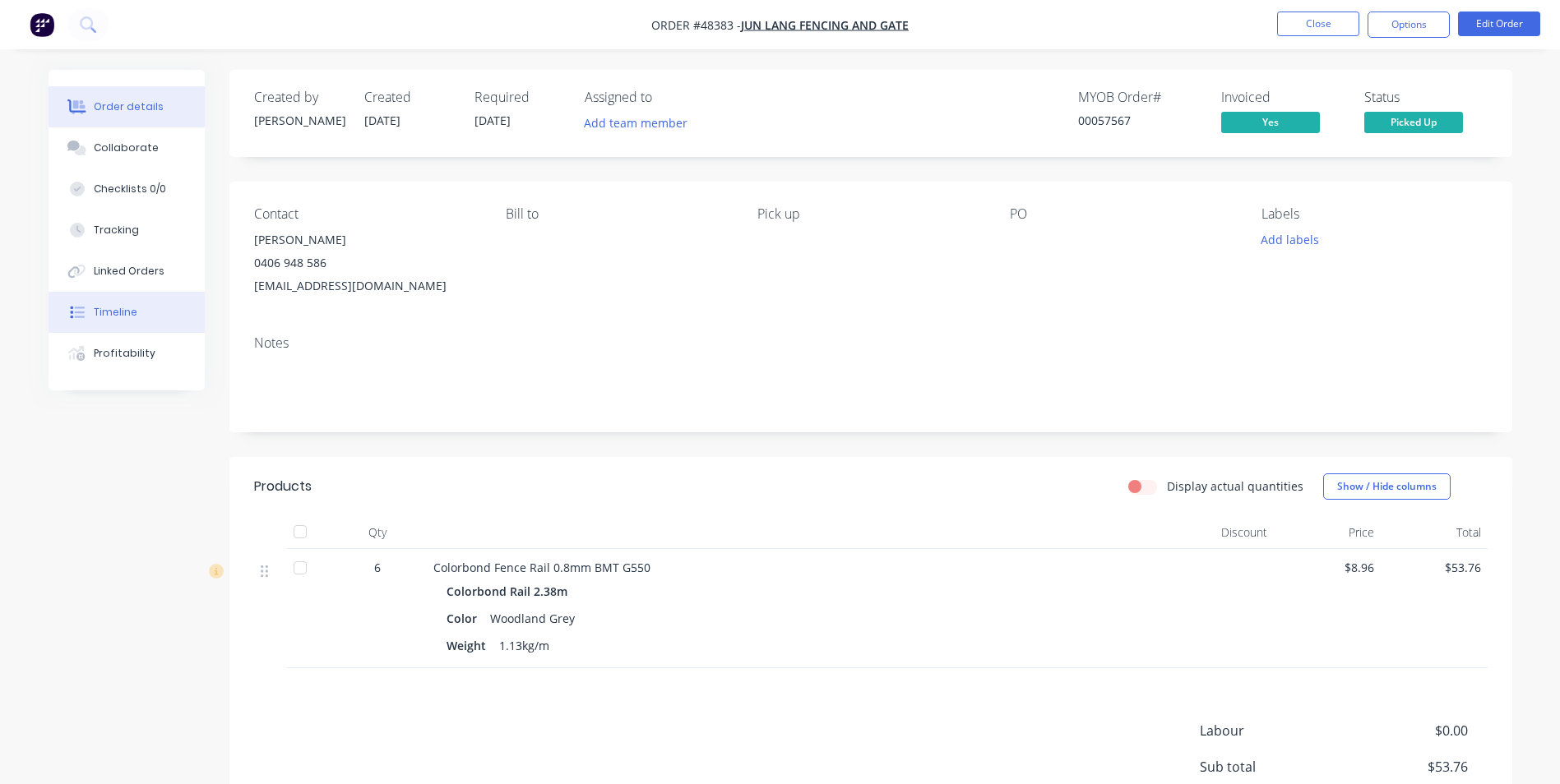
click at [111, 317] on div "Timeline" at bounding box center [115, 313] width 43 height 15
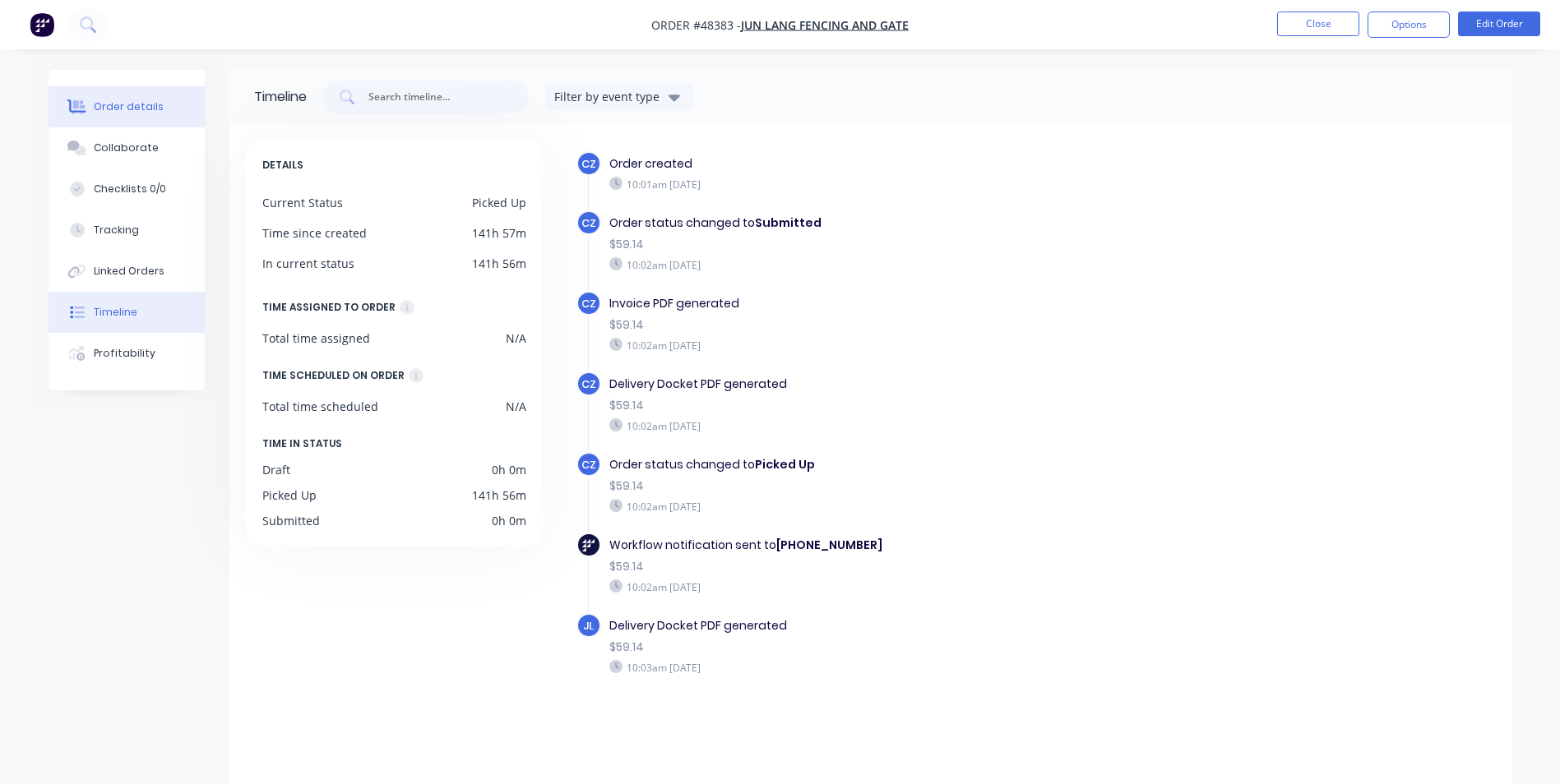
click at [145, 108] on div "Order details" at bounding box center [129, 107] width 70 height 15
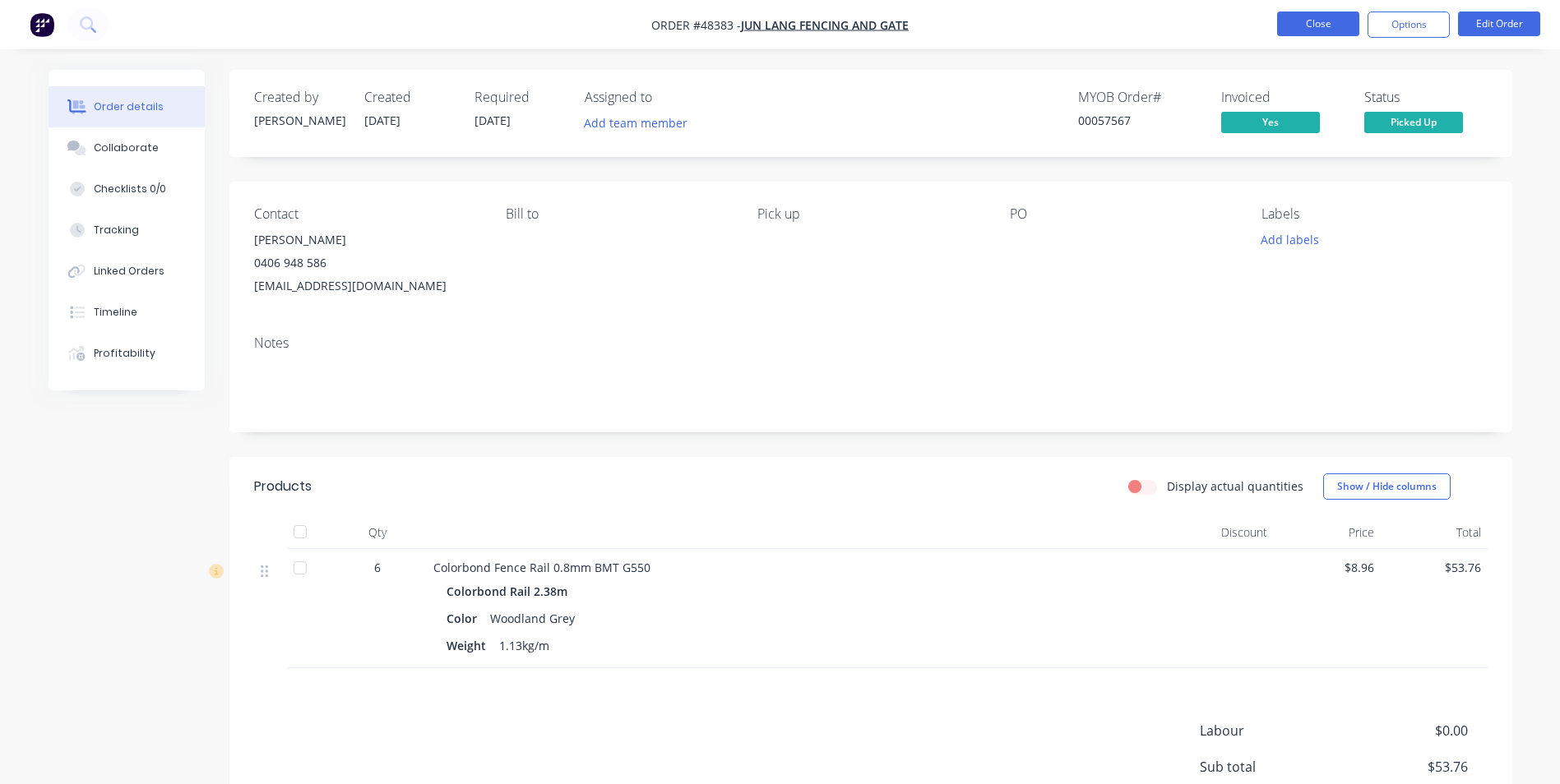
click at [1300, 18] on button "Close" at bounding box center [1317, 23] width 82 height 25
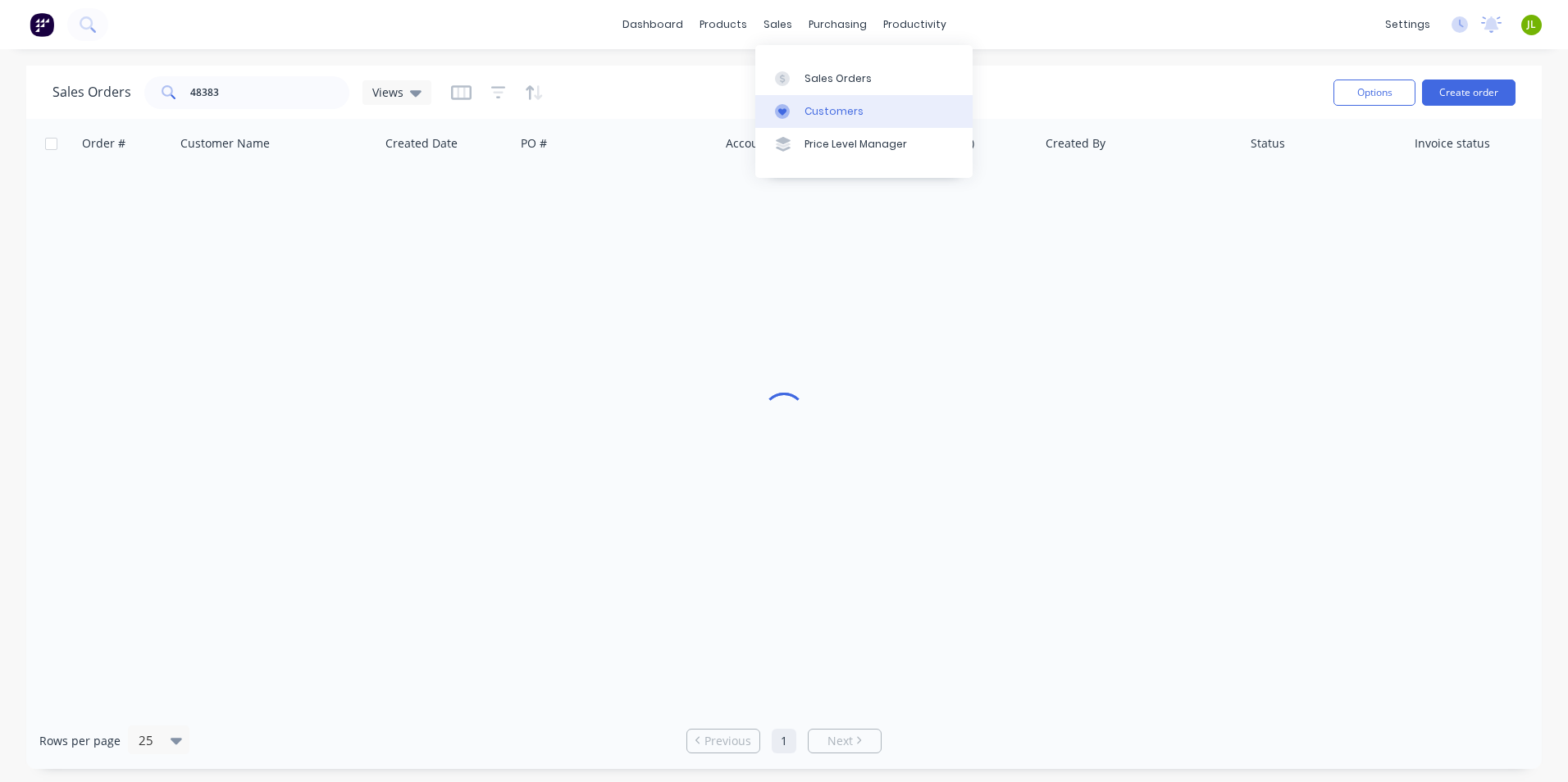
click at [802, 105] on link "Customers" at bounding box center [864, 111] width 217 height 33
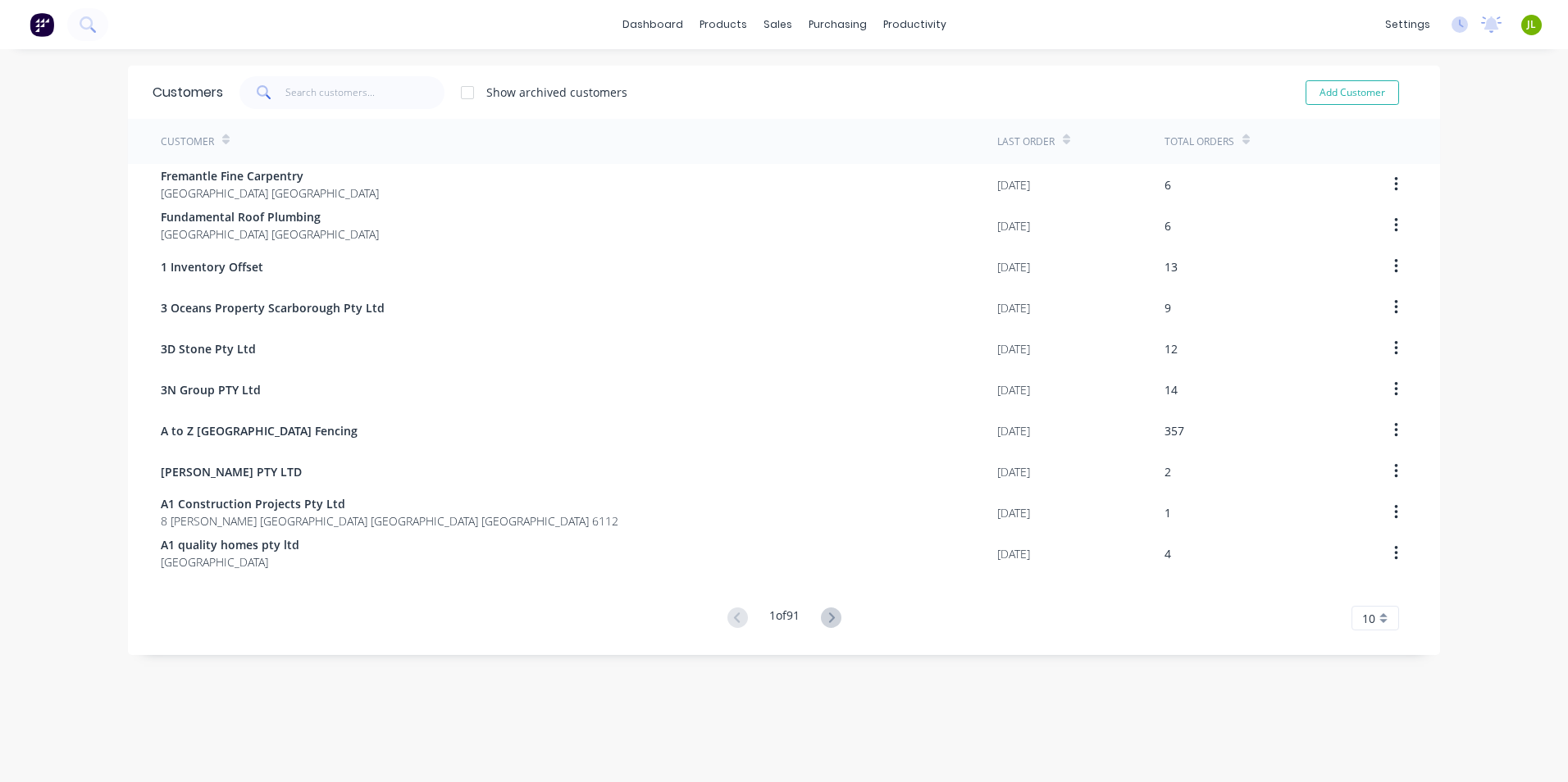
click at [352, 70] on div "Customers Show archived customers Add Customer" at bounding box center [784, 92] width 1312 height 53
click at [346, 92] on input "text" at bounding box center [365, 93] width 160 height 33
type input "x"
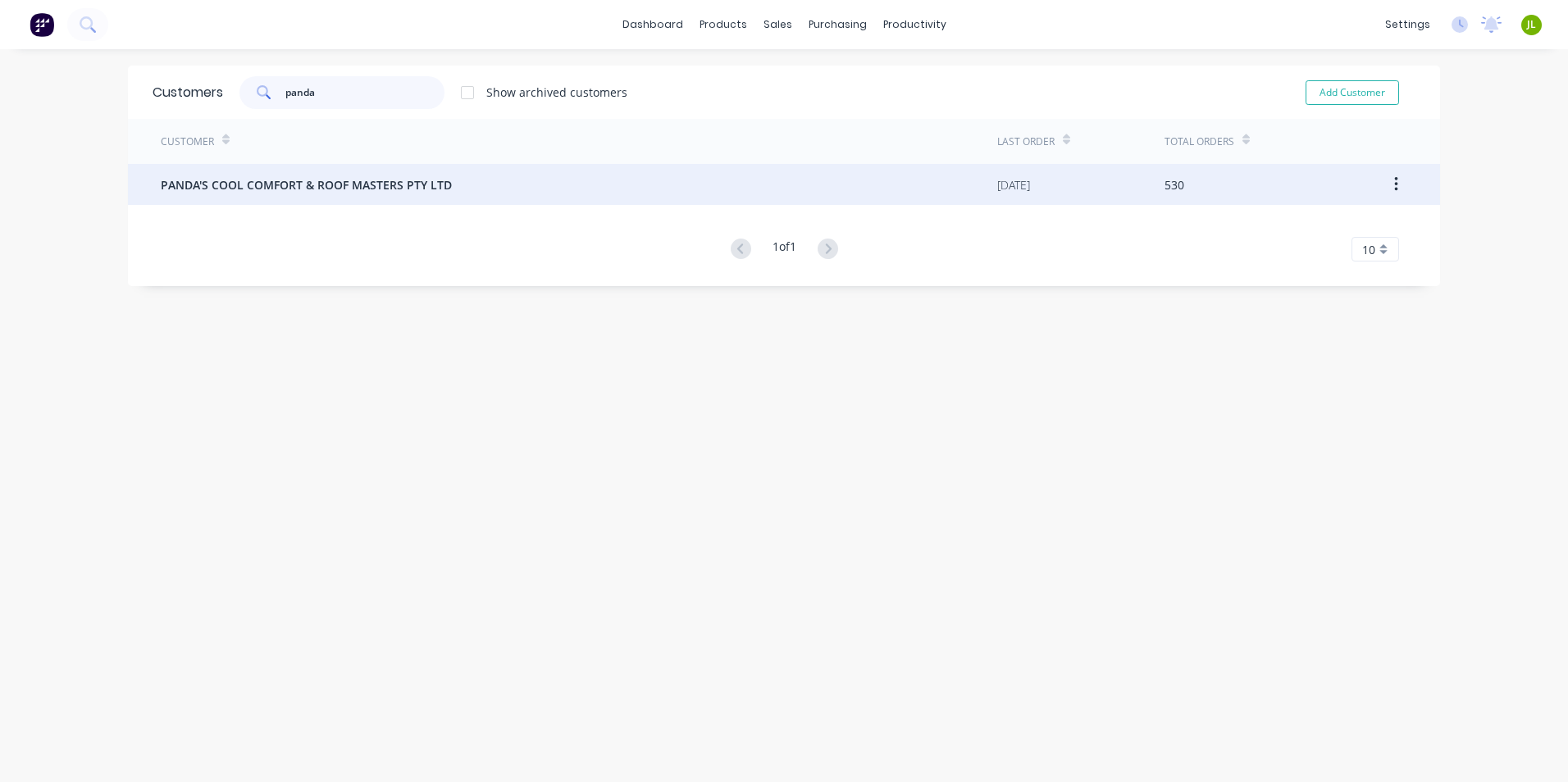
type input "panda"
click at [317, 190] on span "PANDA'S COOL COMFORT & ROOF MASTERS PTY LTD" at bounding box center [306, 185] width 291 height 17
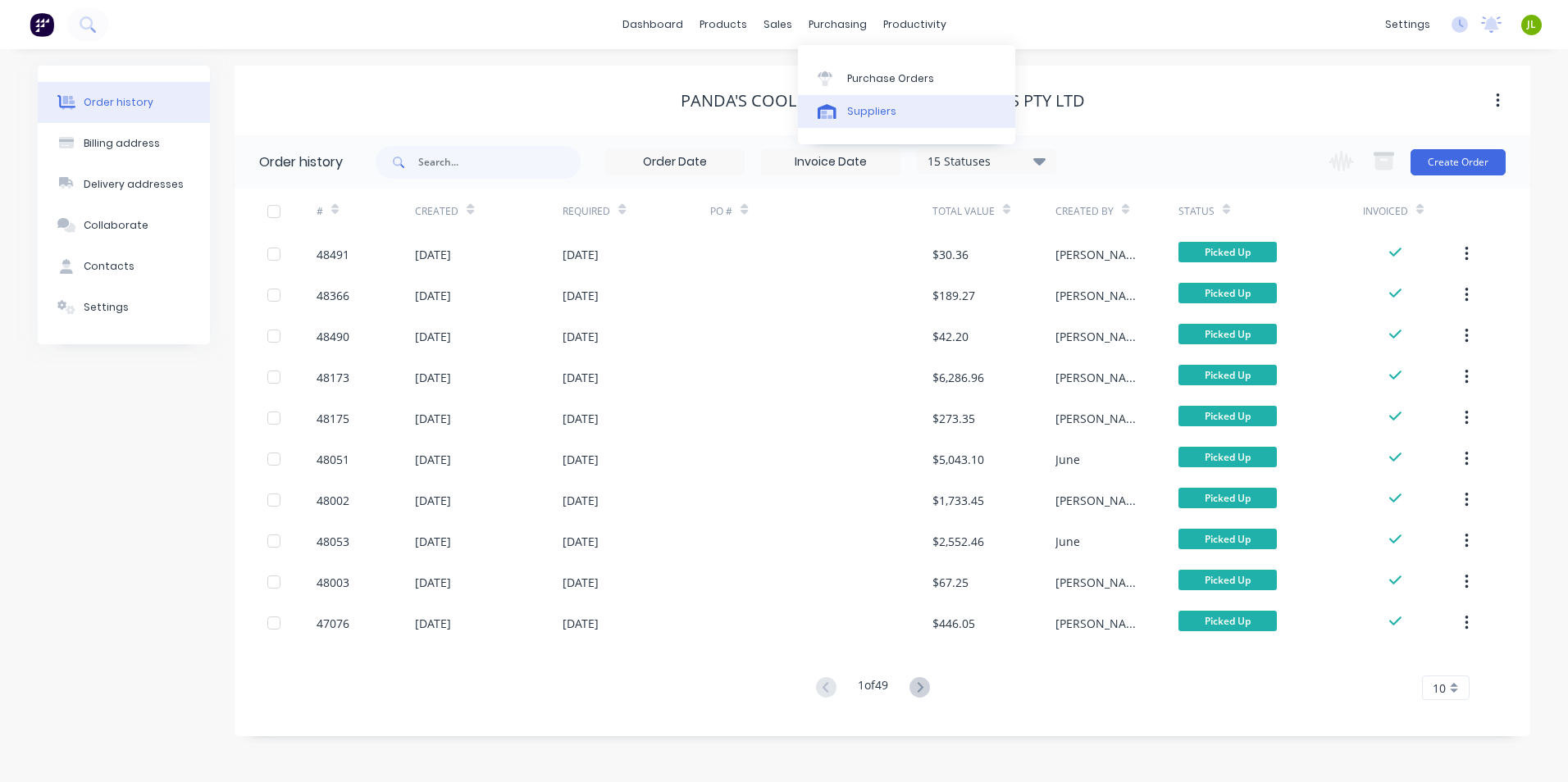
click at [870, 112] on div "Suppliers" at bounding box center [871, 111] width 49 height 15
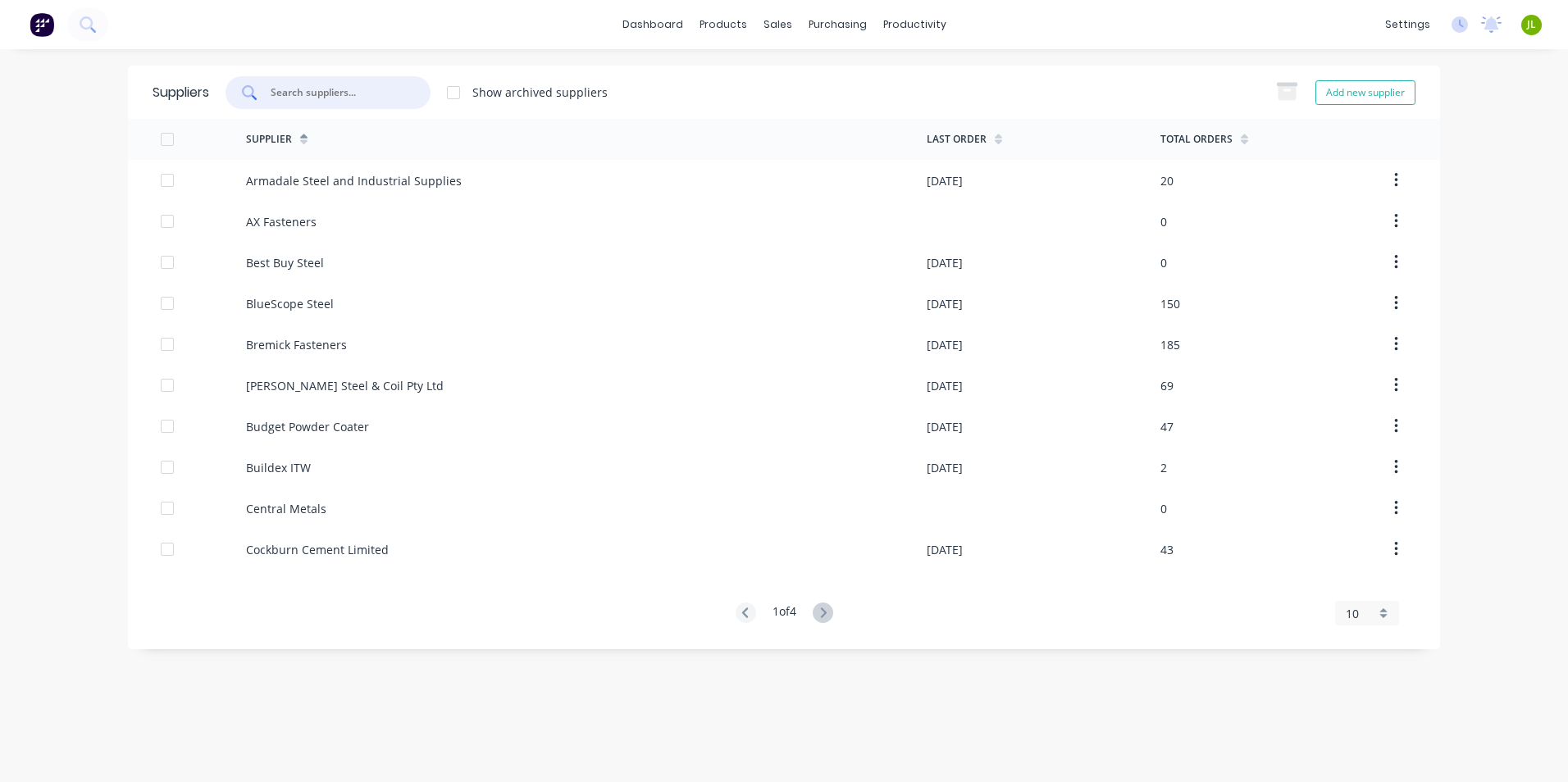
click at [401, 93] on input "text" at bounding box center [337, 93] width 136 height 17
click at [799, 80] on div at bounding box center [787, 79] width 25 height 15
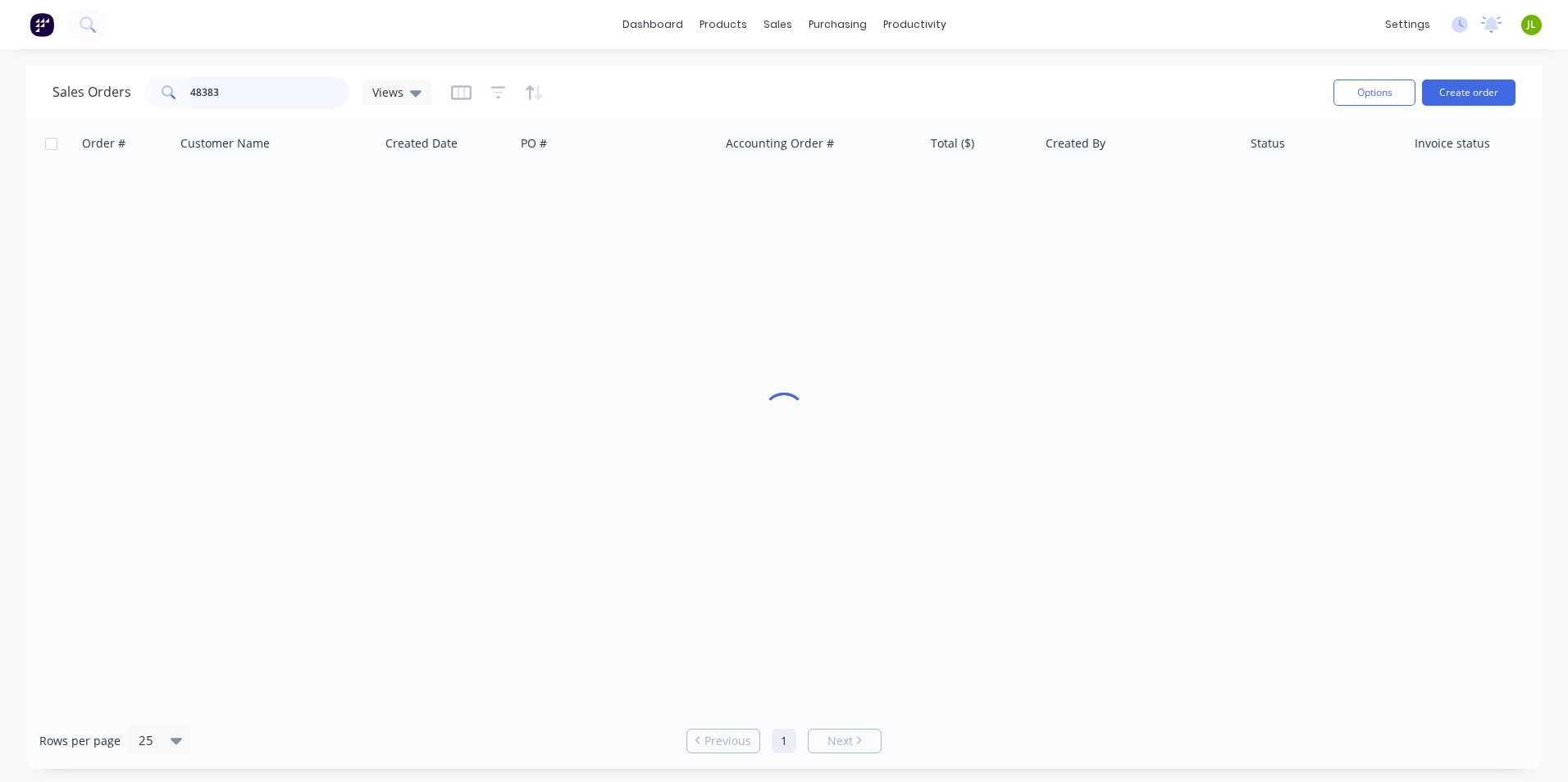
click at [258, 86] on input "48383" at bounding box center [271, 93] width 160 height 33
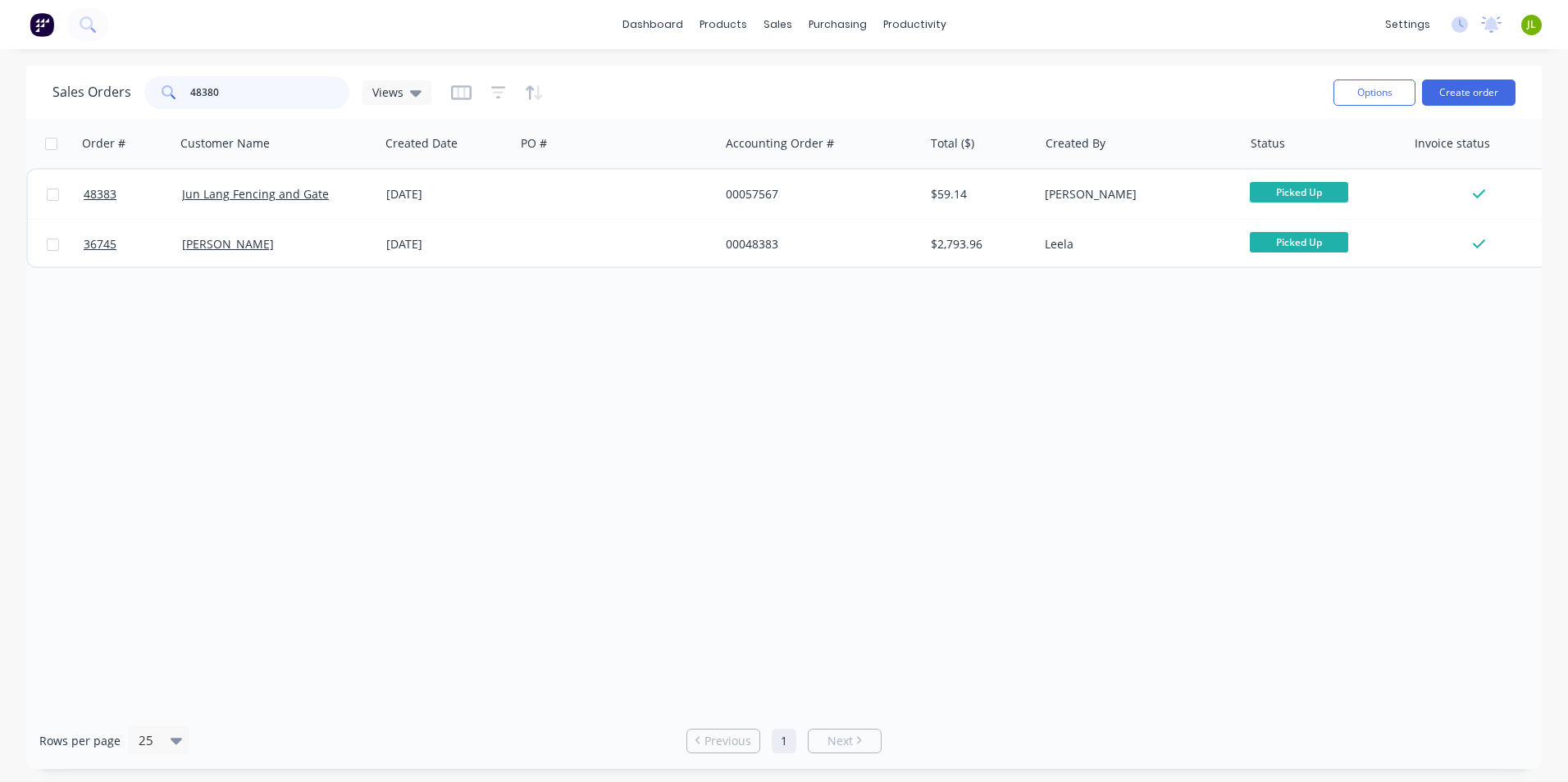
type input "48380"
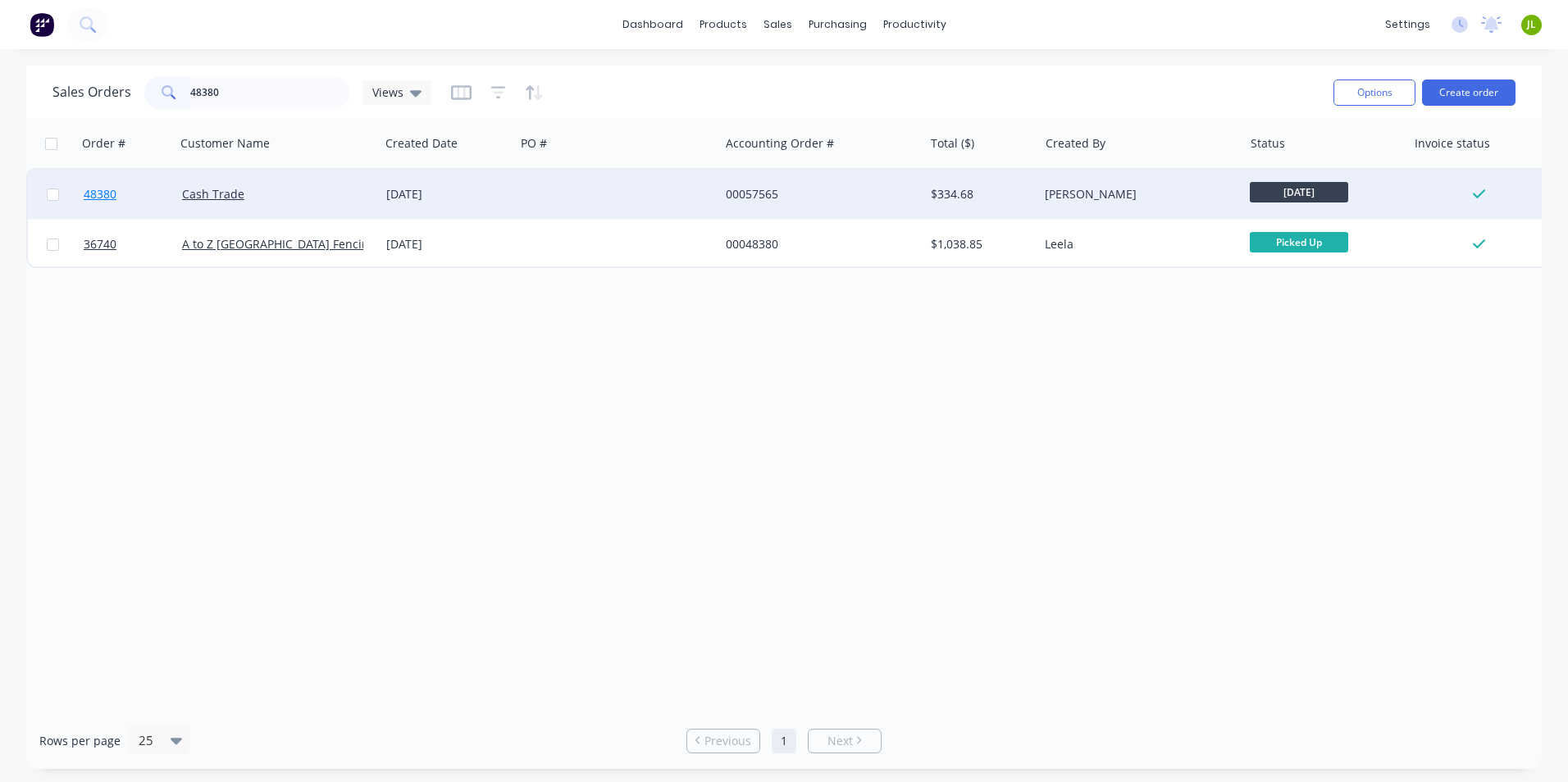
click at [98, 197] on span "48380" at bounding box center [100, 194] width 33 height 17
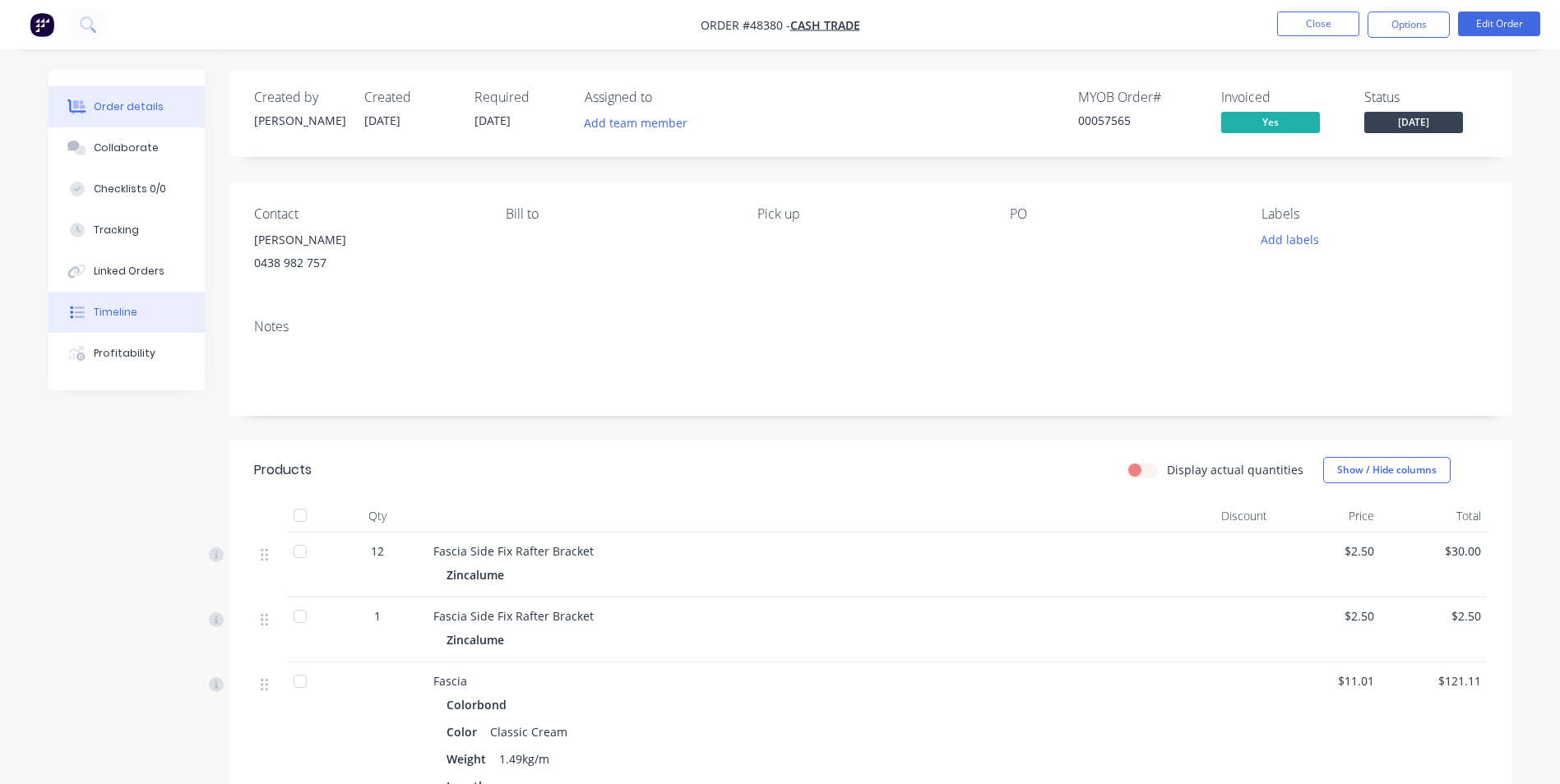
click at [108, 310] on div "Timeline" at bounding box center [115, 313] width 43 height 15
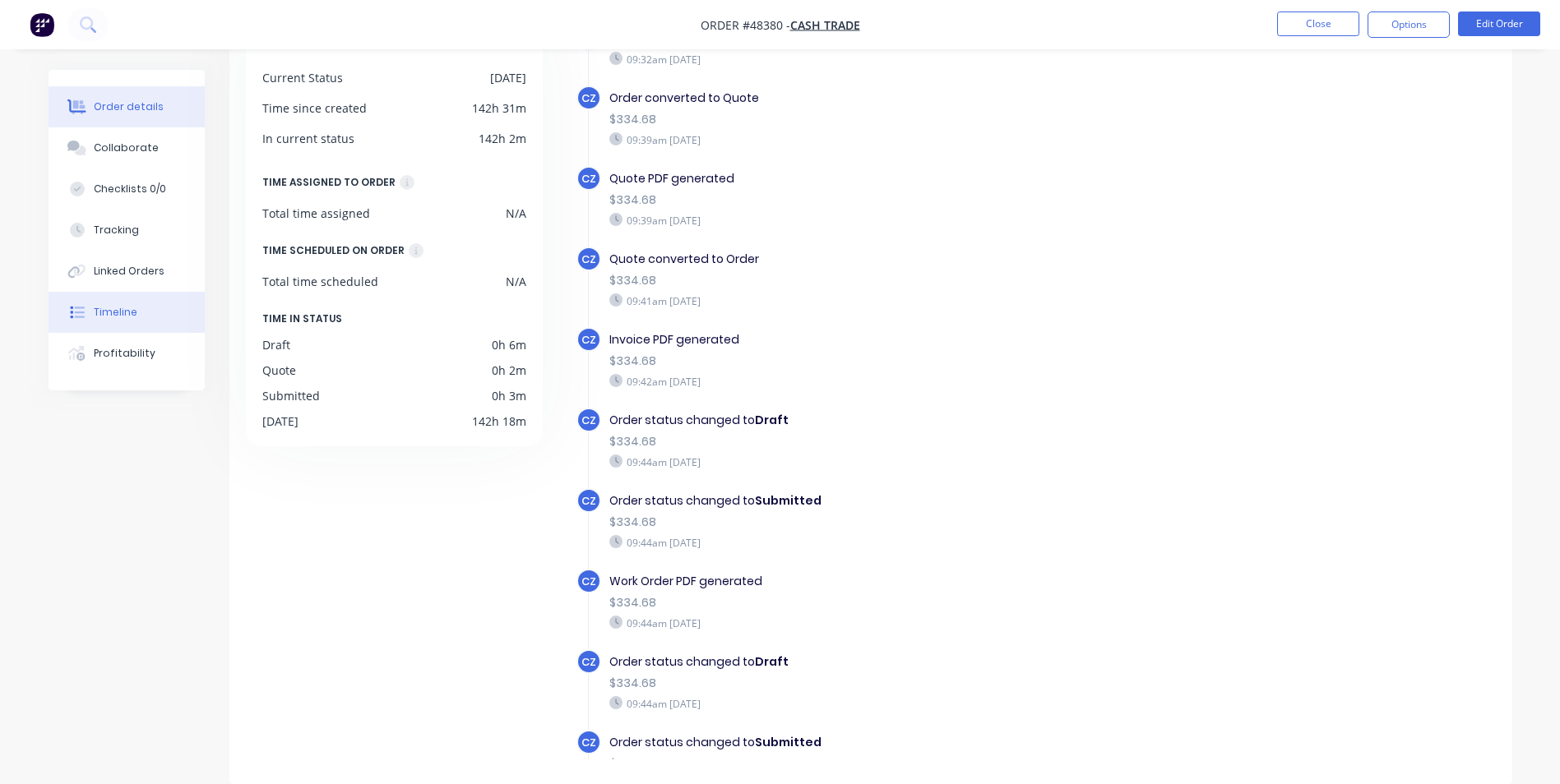
click at [128, 109] on div "Order details" at bounding box center [129, 107] width 70 height 15
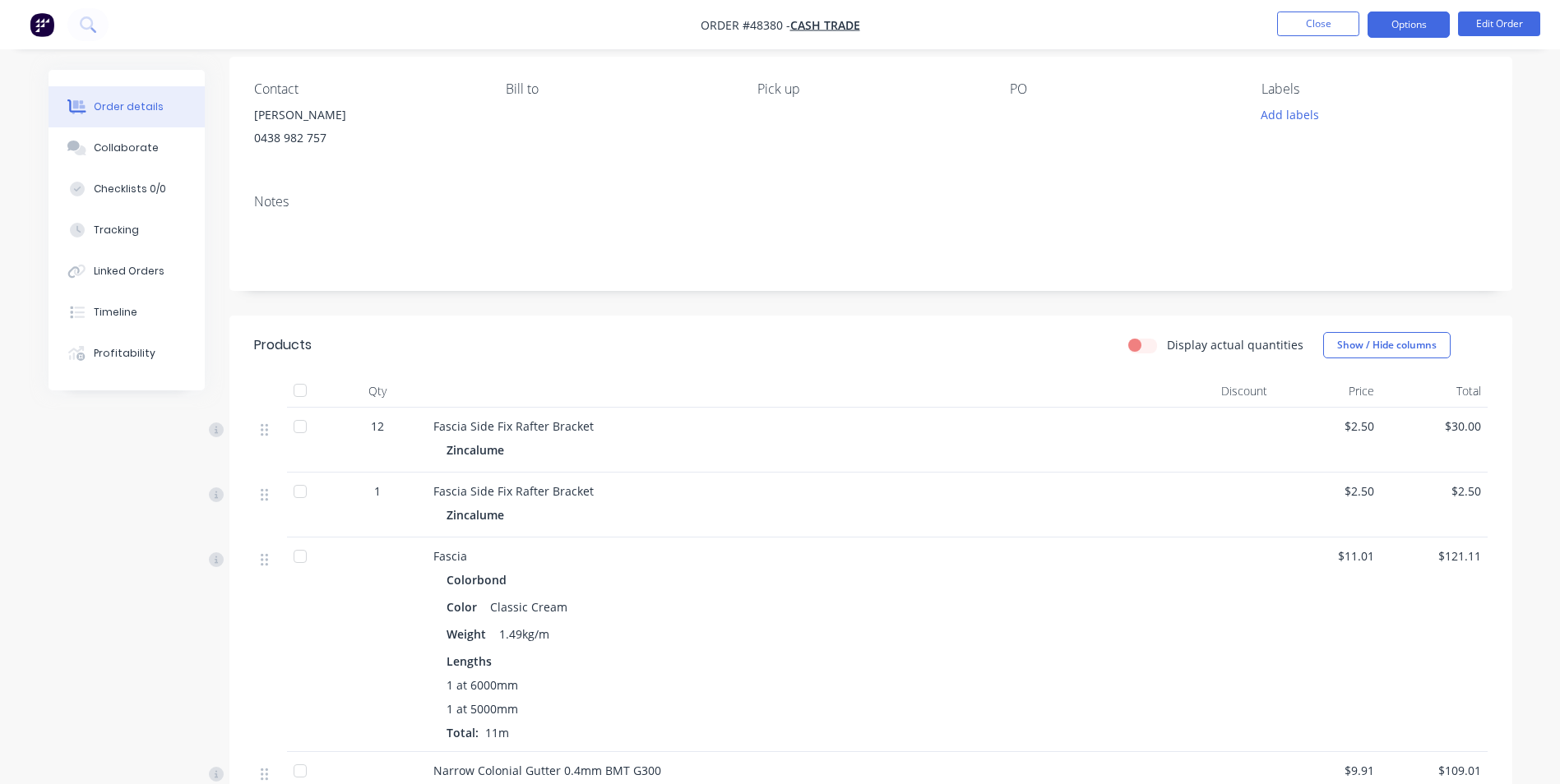
click at [1383, 26] on button "Options" at bounding box center [1409, 24] width 82 height 27
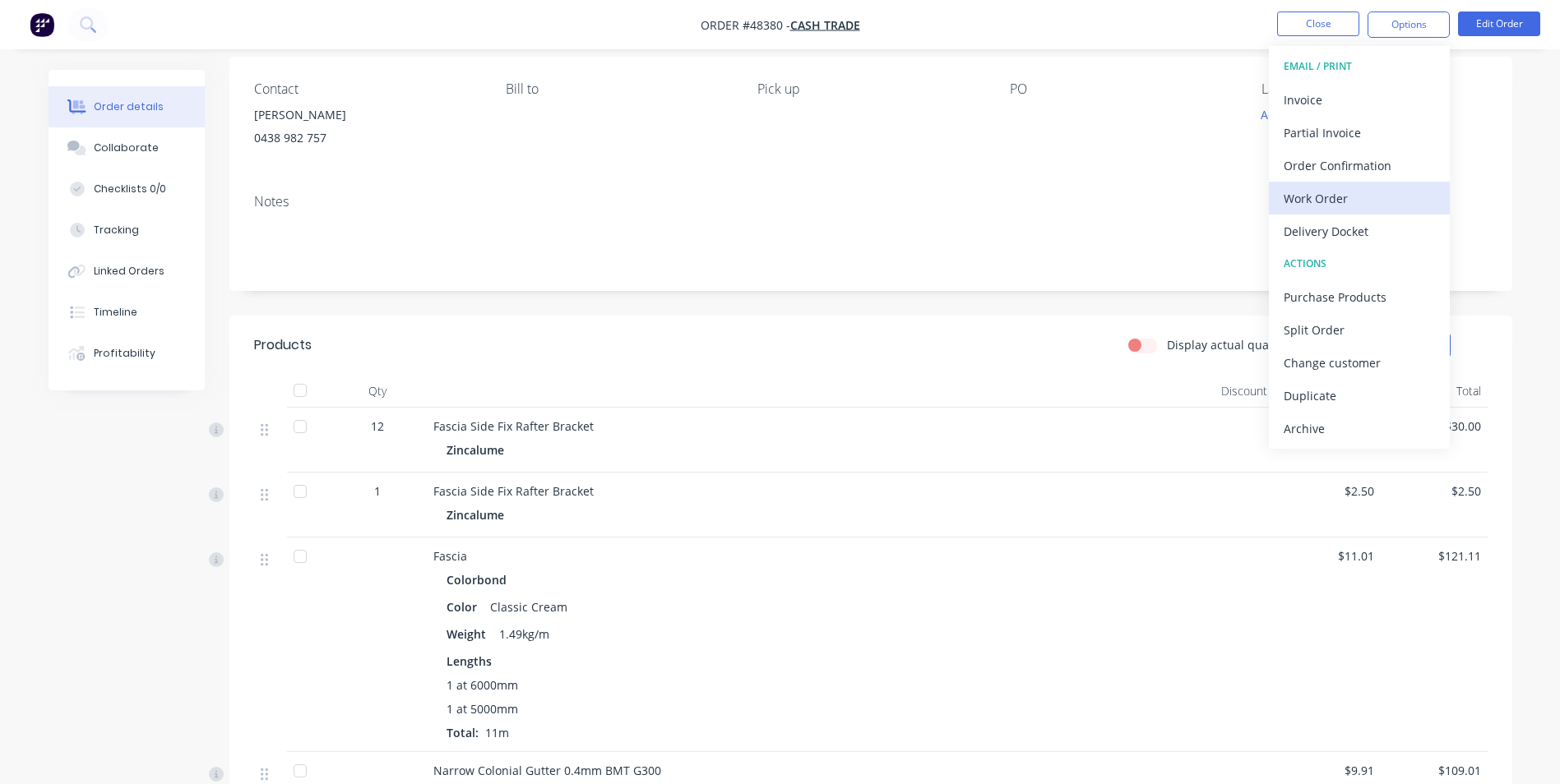
click at [1343, 194] on div "Work Order" at bounding box center [1360, 198] width 151 height 24
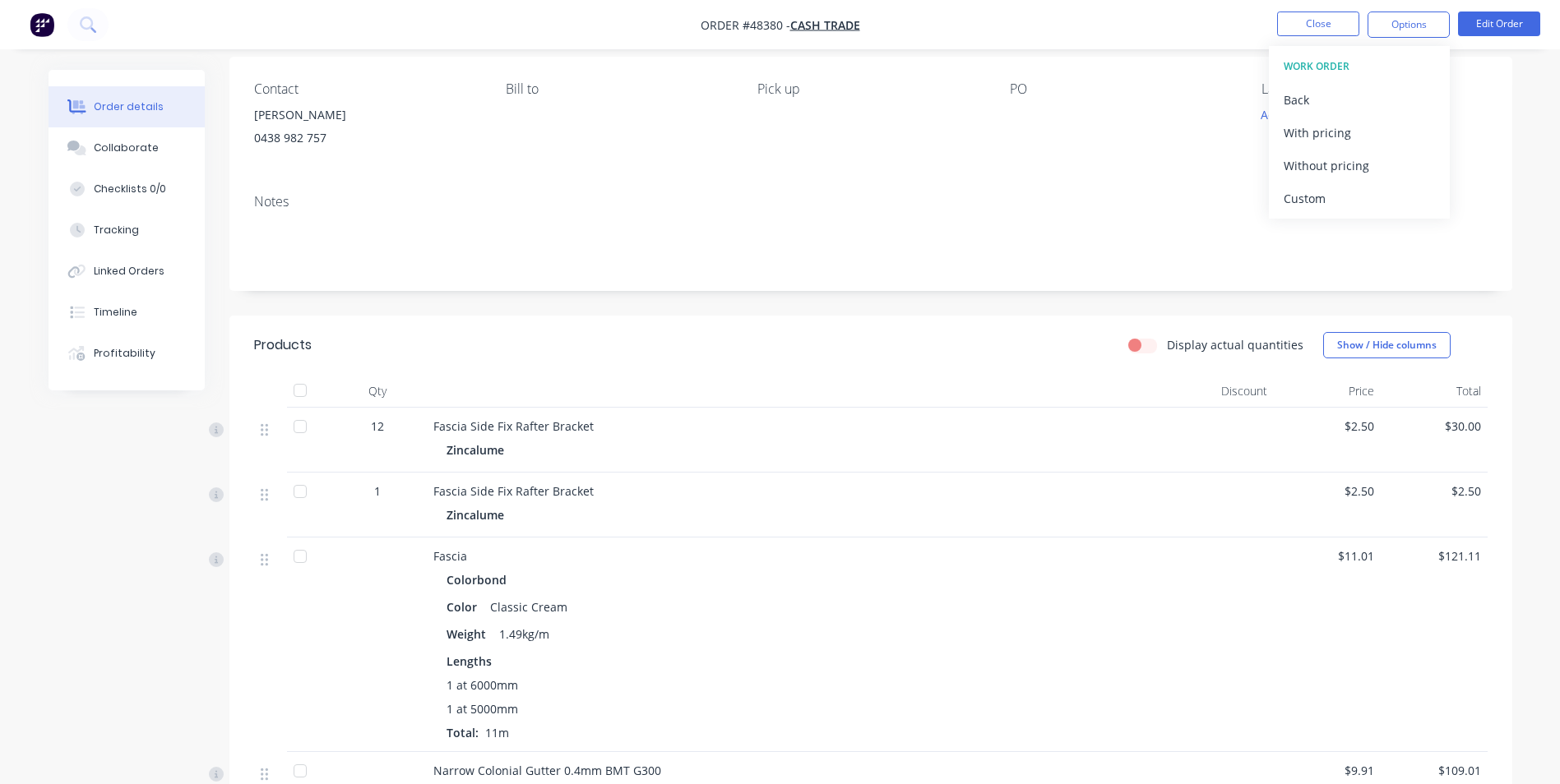
click at [1340, 201] on div "Custom" at bounding box center [1360, 198] width 151 height 24
click at [1340, 176] on div "Without pricing" at bounding box center [1360, 166] width 151 height 24
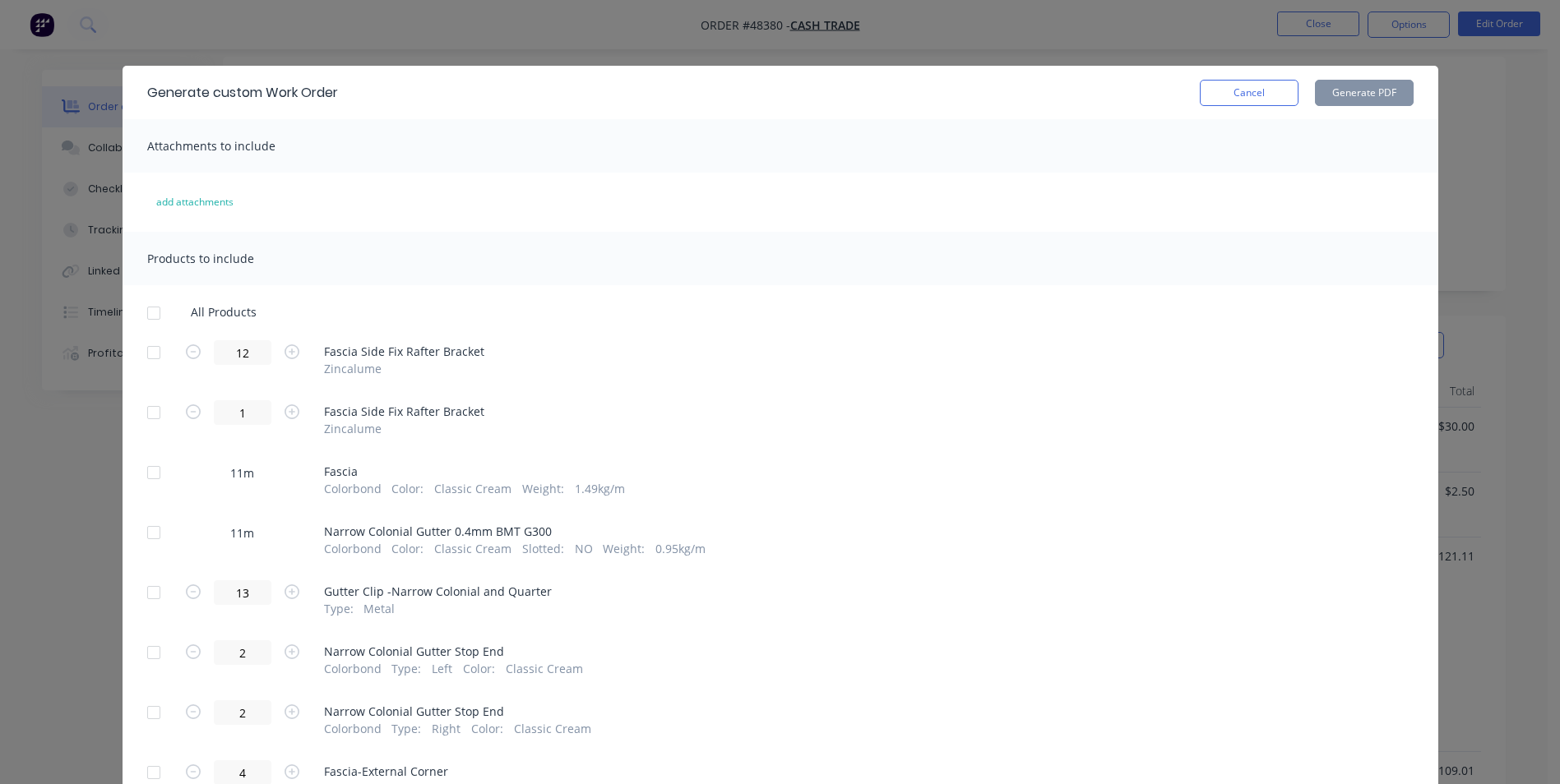
click at [154, 481] on div at bounding box center [154, 473] width 33 height 33
click at [143, 540] on div at bounding box center [154, 533] width 33 height 33
click at [1360, 99] on button "Generate PDF" at bounding box center [1364, 92] width 99 height 27
click at [1248, 91] on button "Cancel" at bounding box center [1249, 92] width 99 height 27
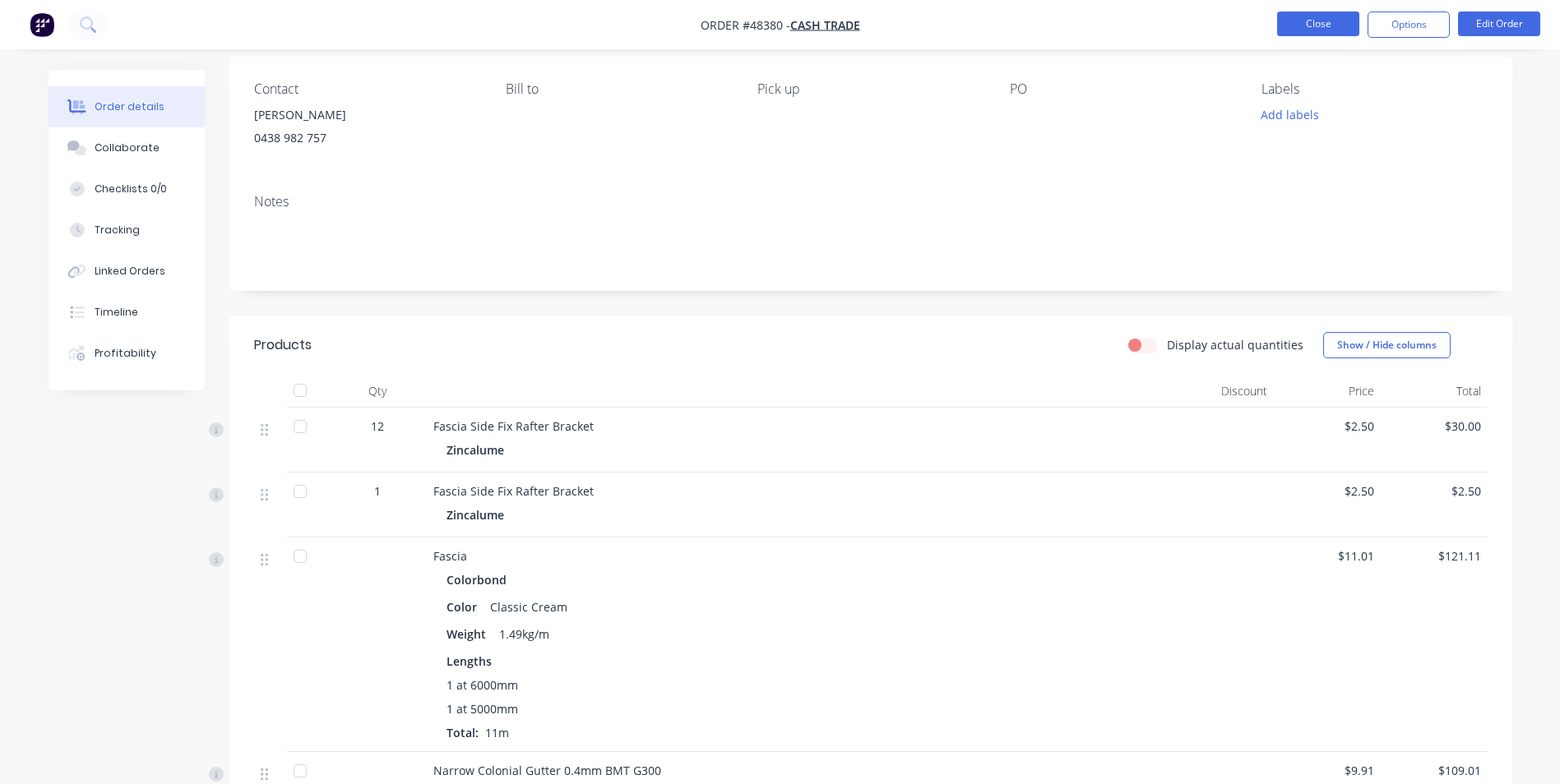
click at [1312, 28] on button "Close" at bounding box center [1317, 23] width 82 height 25
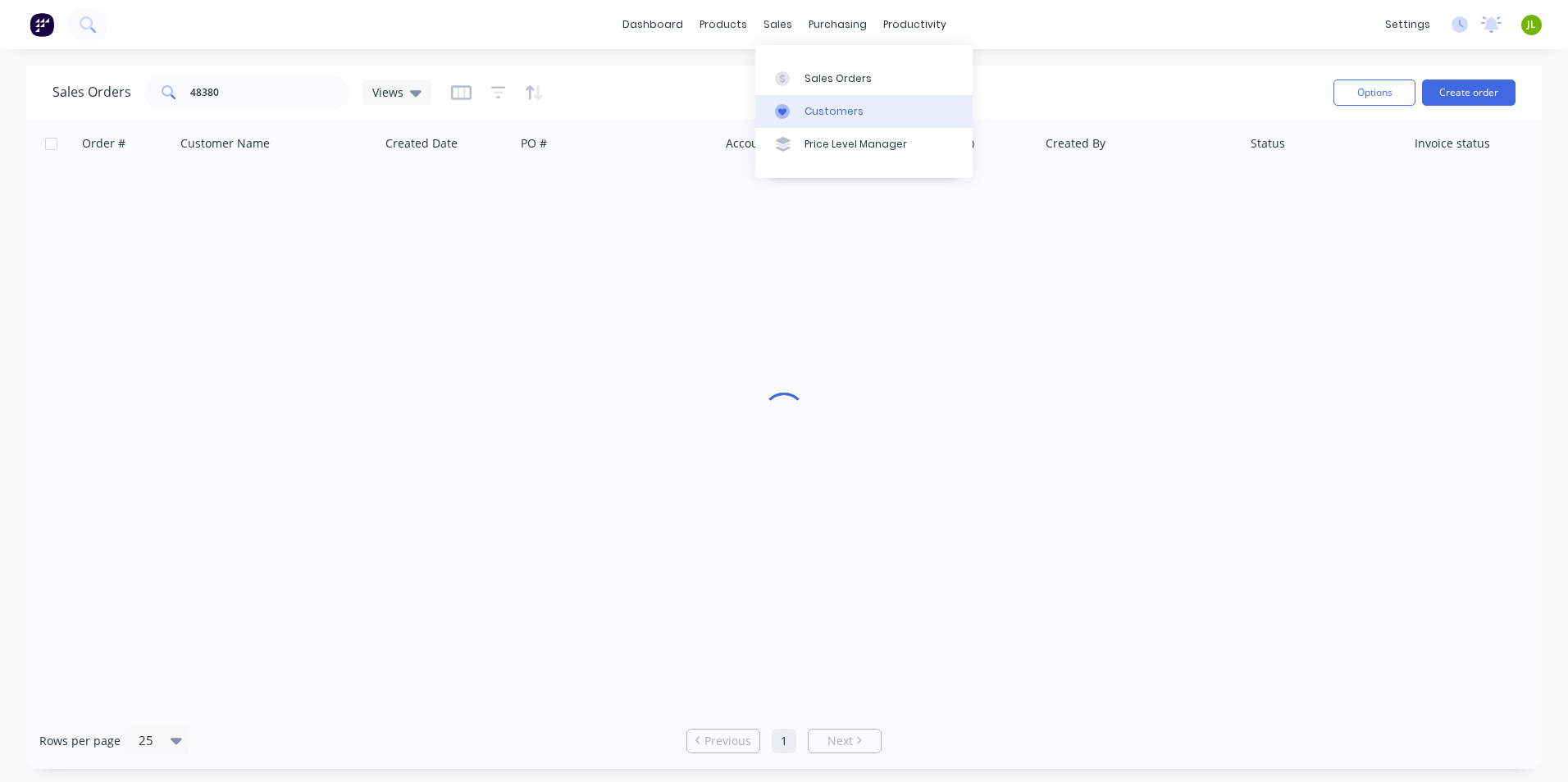
click at [815, 109] on div "Customers" at bounding box center [835, 111] width 59 height 15
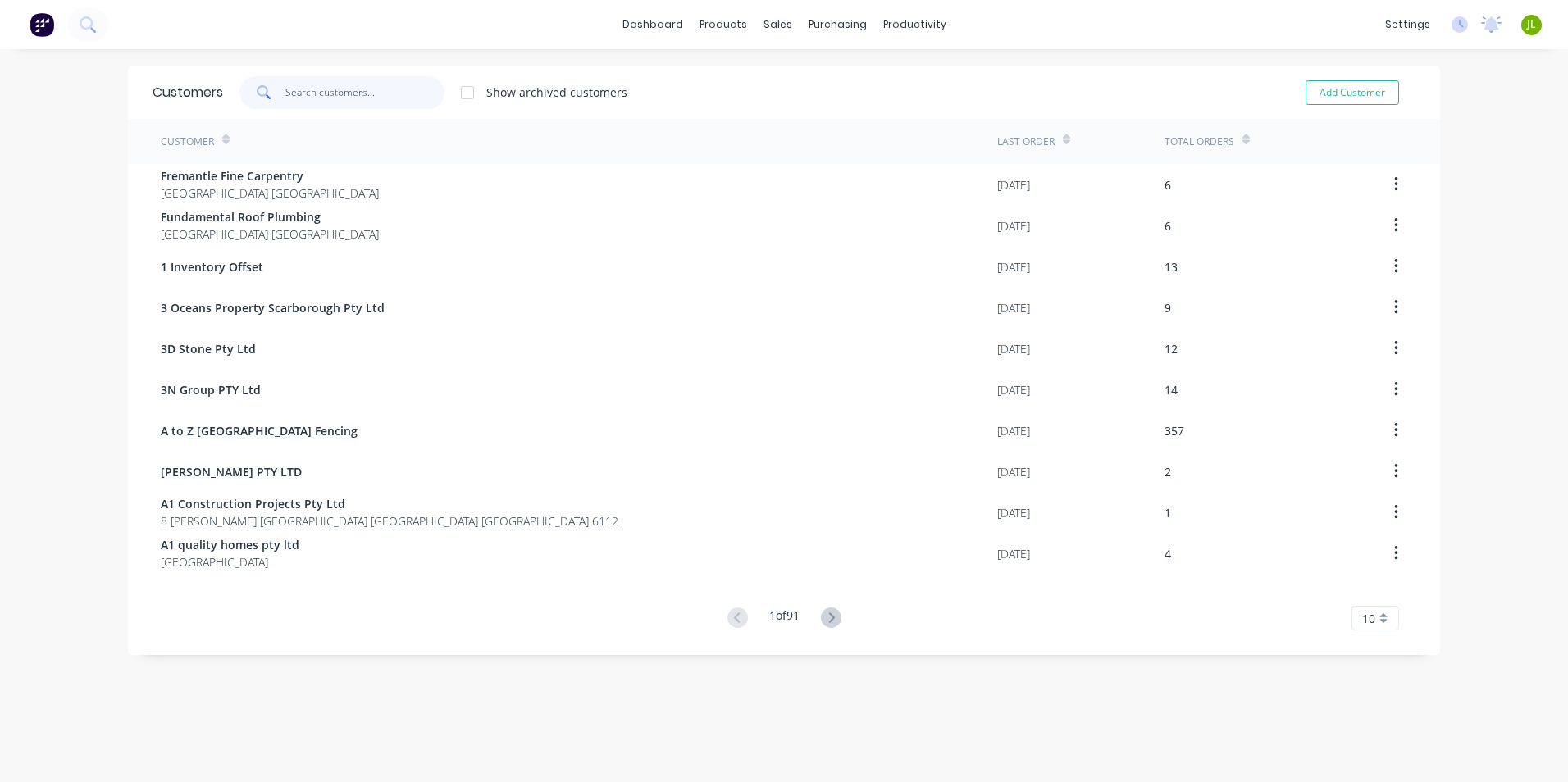
click at [316, 93] on input "text" at bounding box center [365, 93] width 160 height 33
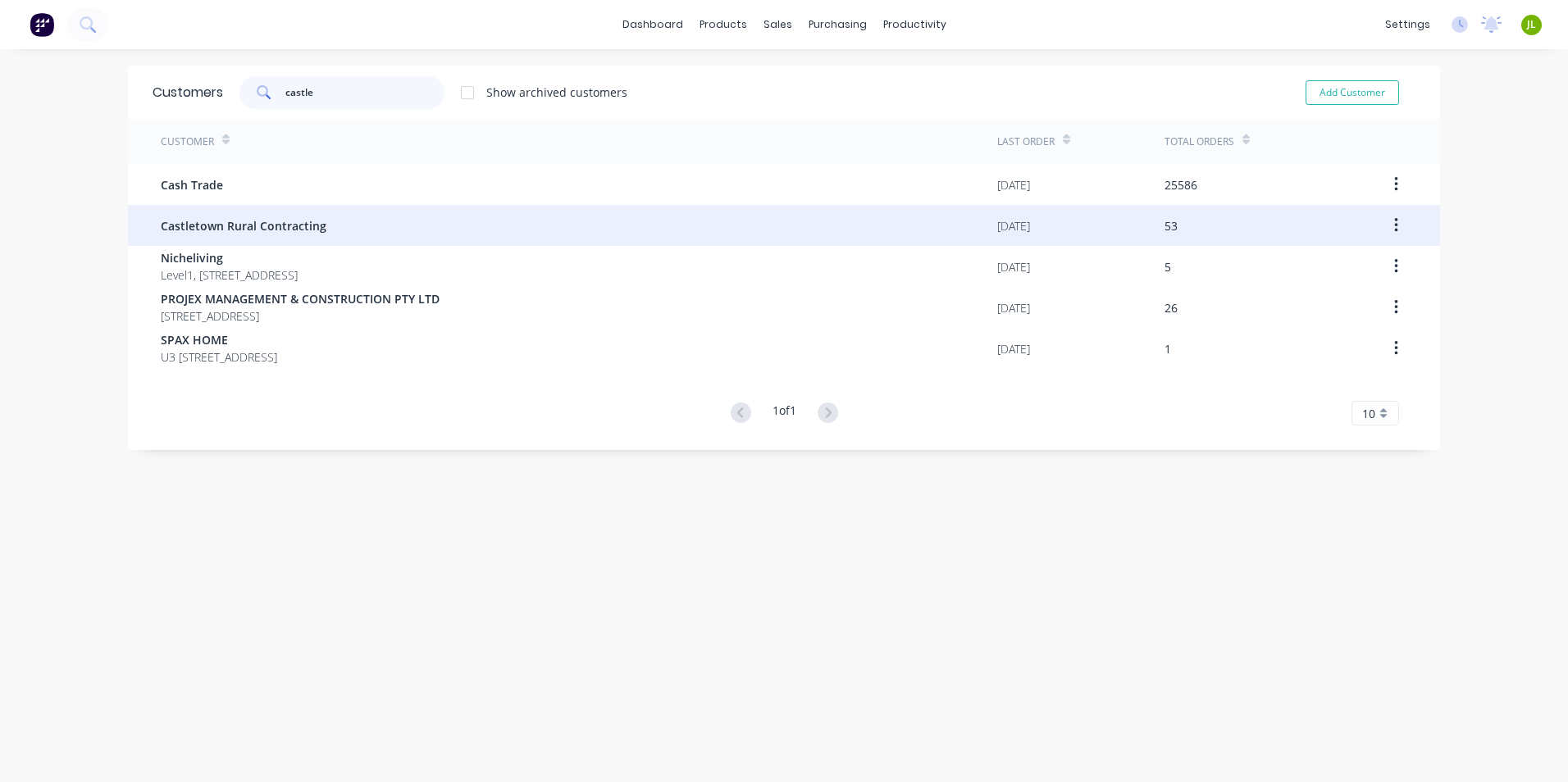
type input "castle"
click at [282, 227] on span "Castletown Rural Contracting" at bounding box center [244, 225] width 166 height 17
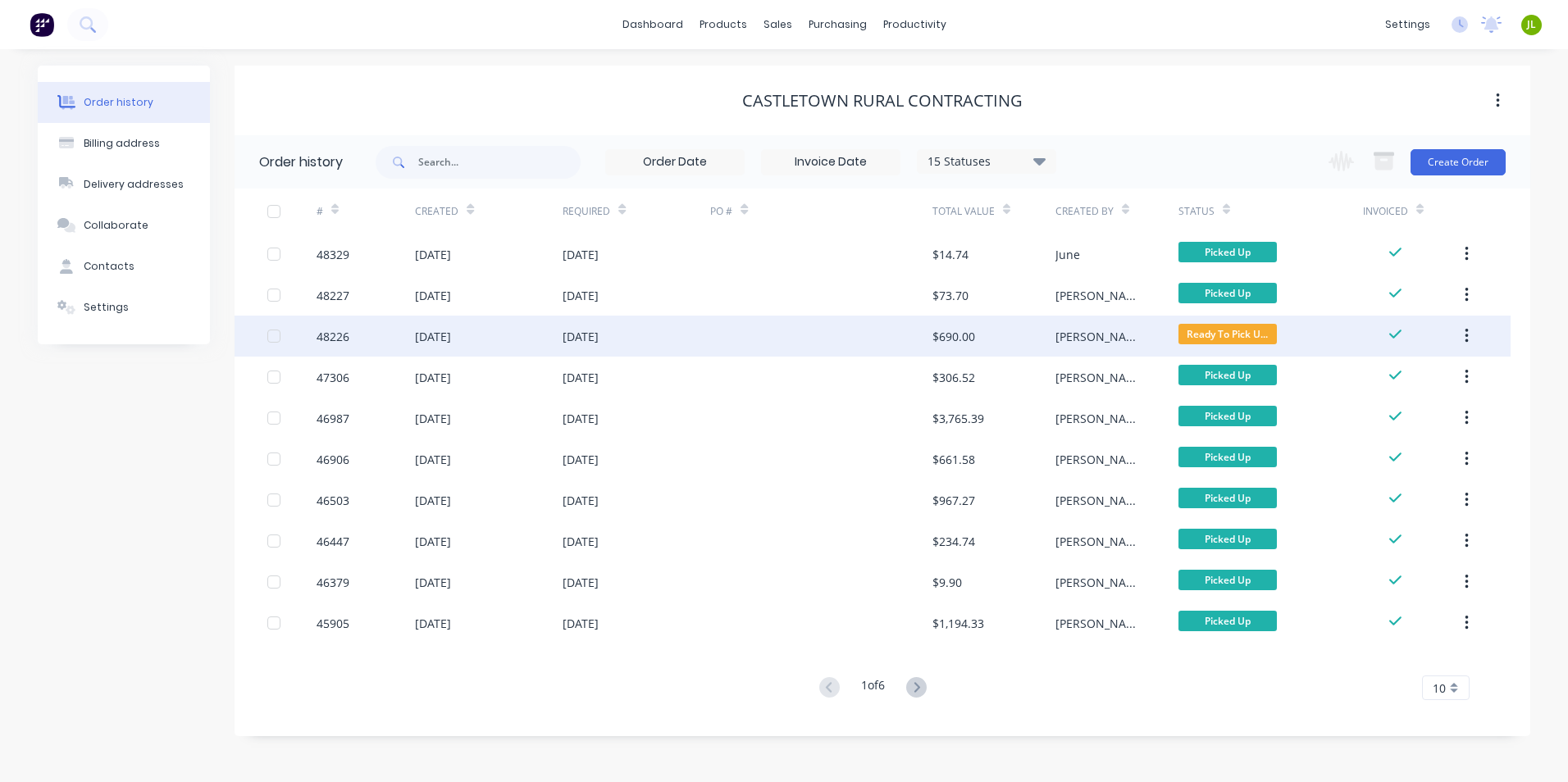
click at [725, 335] on div at bounding box center [821, 336] width 222 height 41
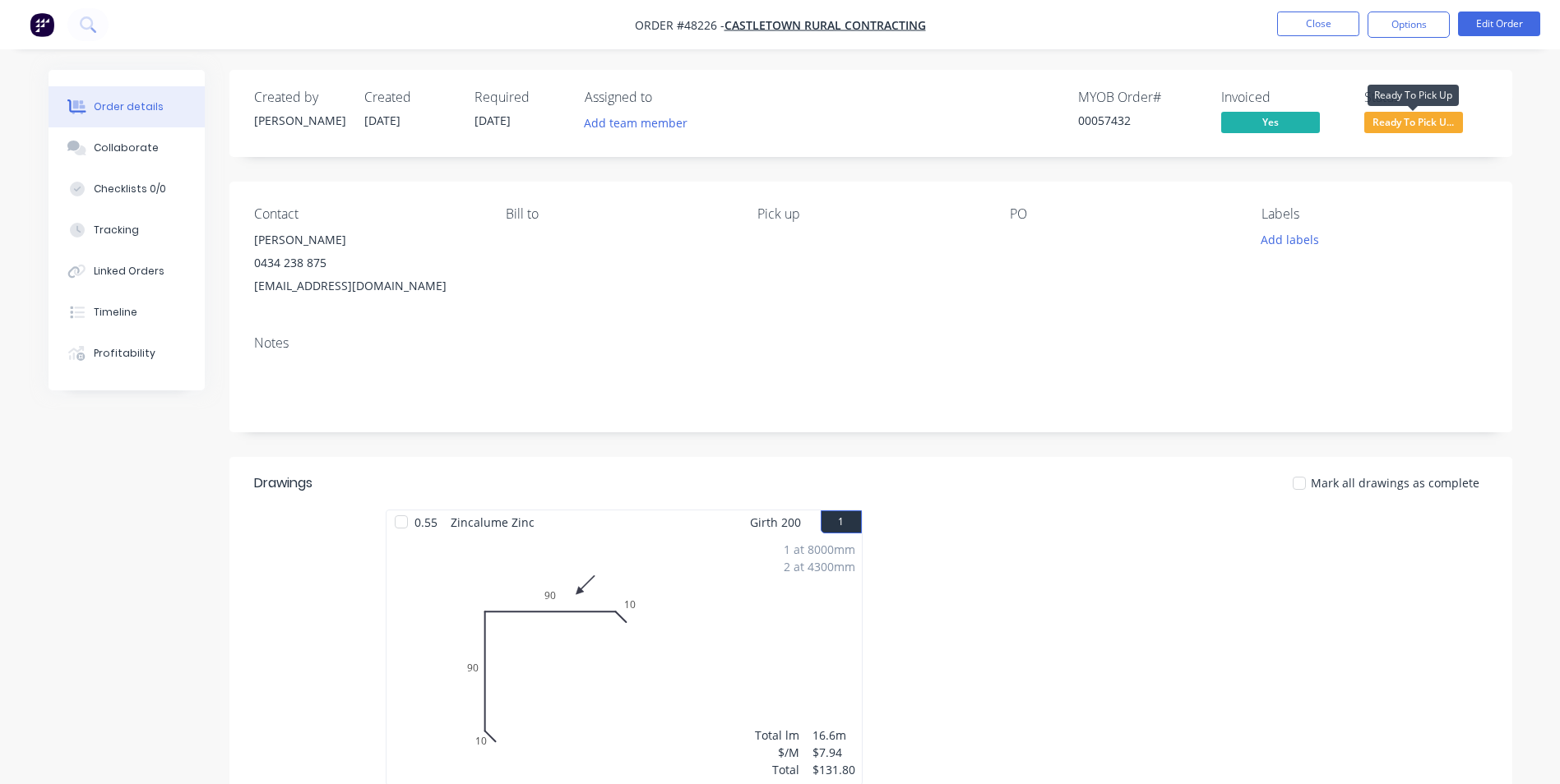
click at [1424, 114] on span "Ready To Pick U..." at bounding box center [1413, 122] width 99 height 20
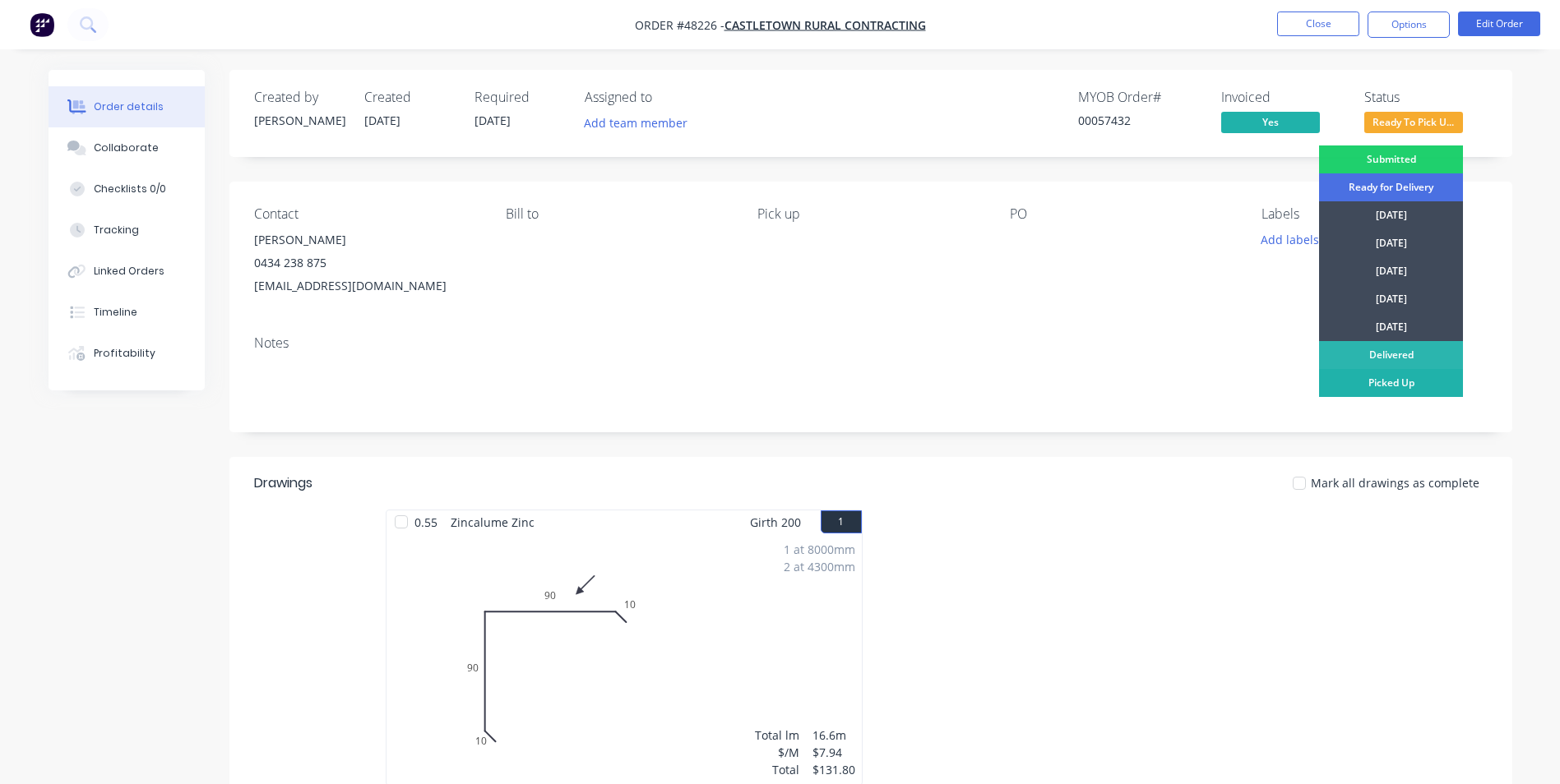
click at [1373, 390] on div "Picked Up" at bounding box center [1391, 383] width 144 height 28
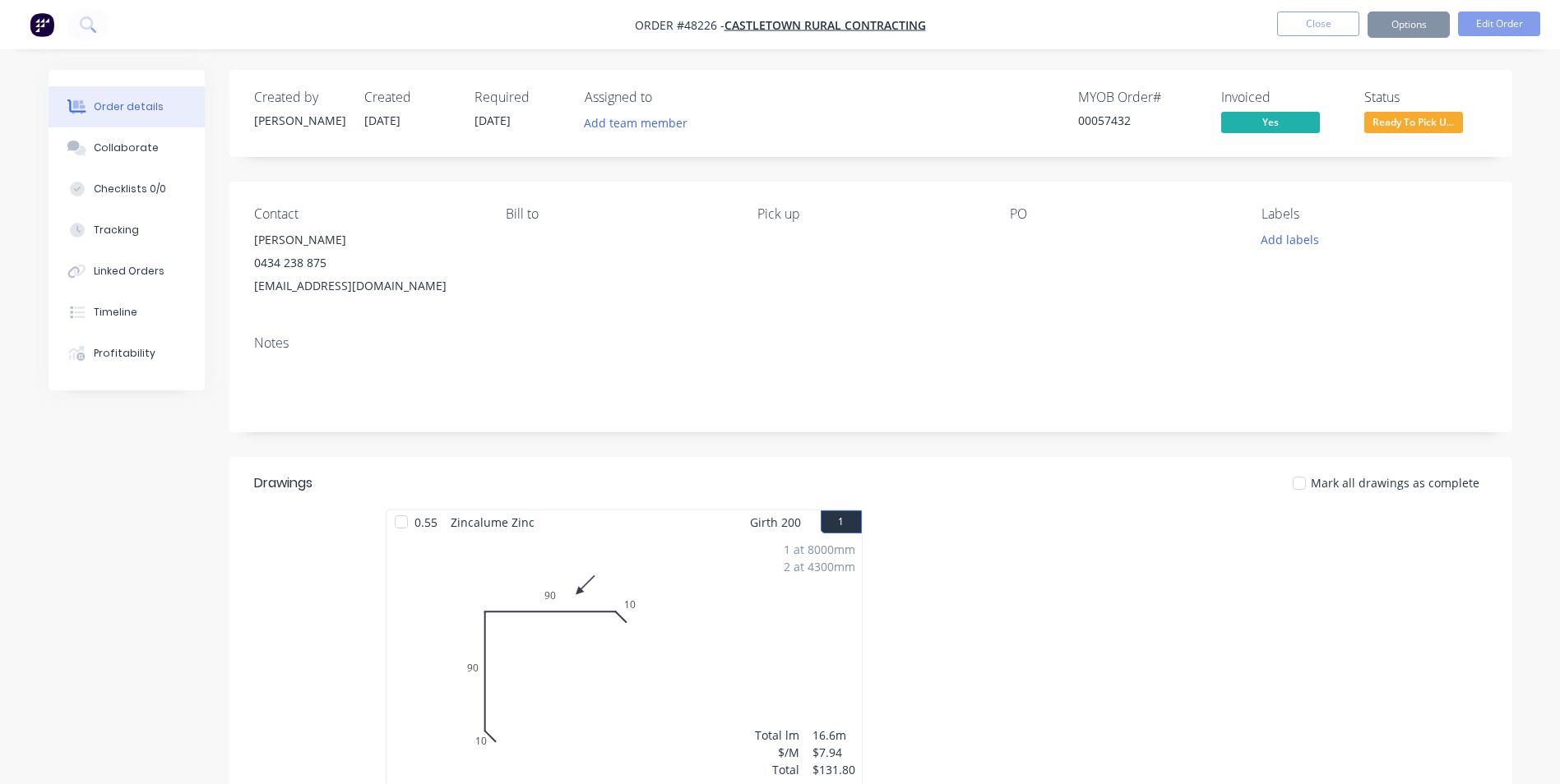
click at [1319, 3] on nav "Order #48226 - Castletown Rural Contracting Close Options Edit Order" at bounding box center [780, 24] width 1560 height 49
click at [1316, 19] on button "Close" at bounding box center [1317, 23] width 82 height 25
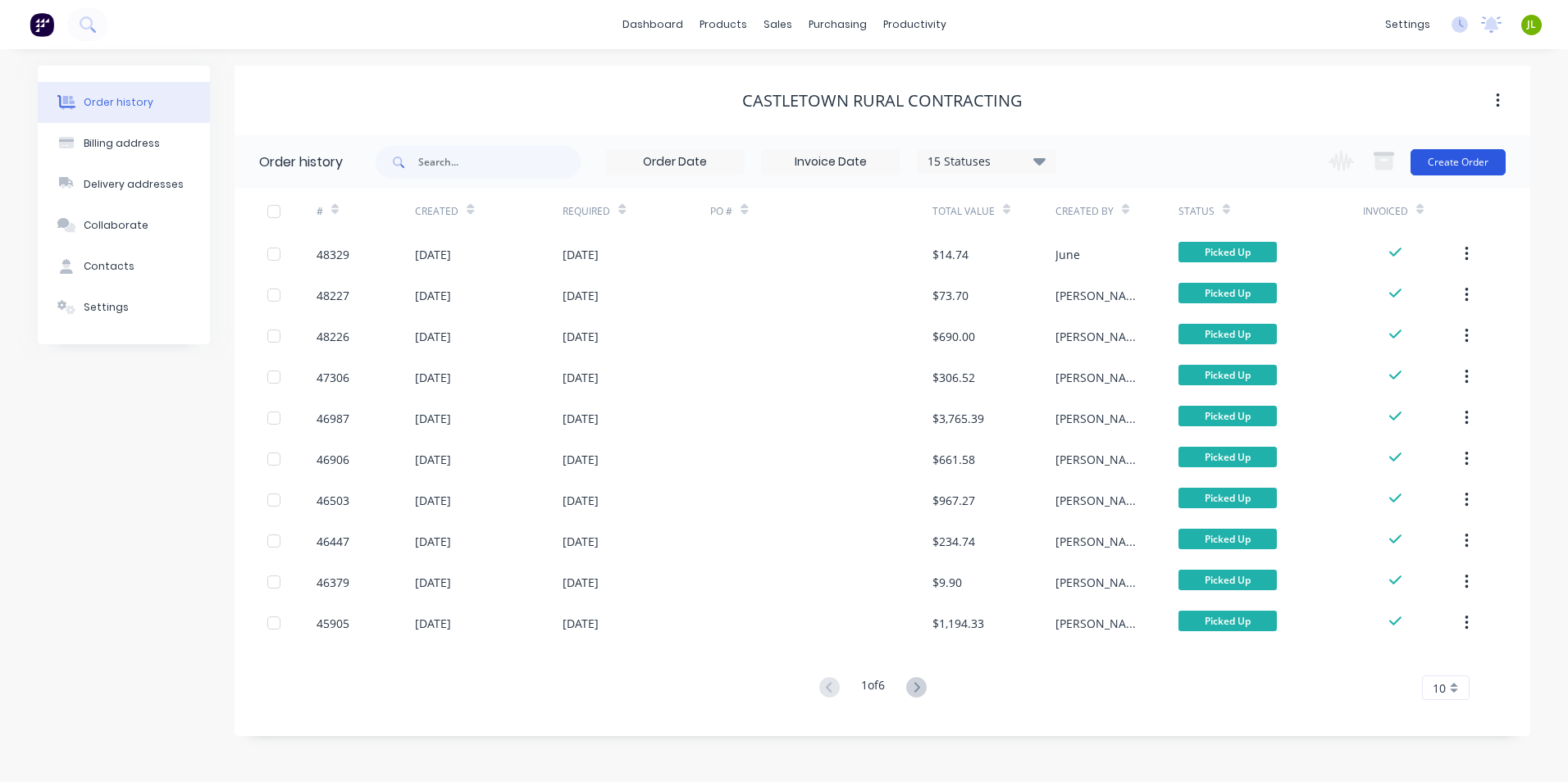
click at [1462, 173] on button "Create Order" at bounding box center [1458, 162] width 95 height 27
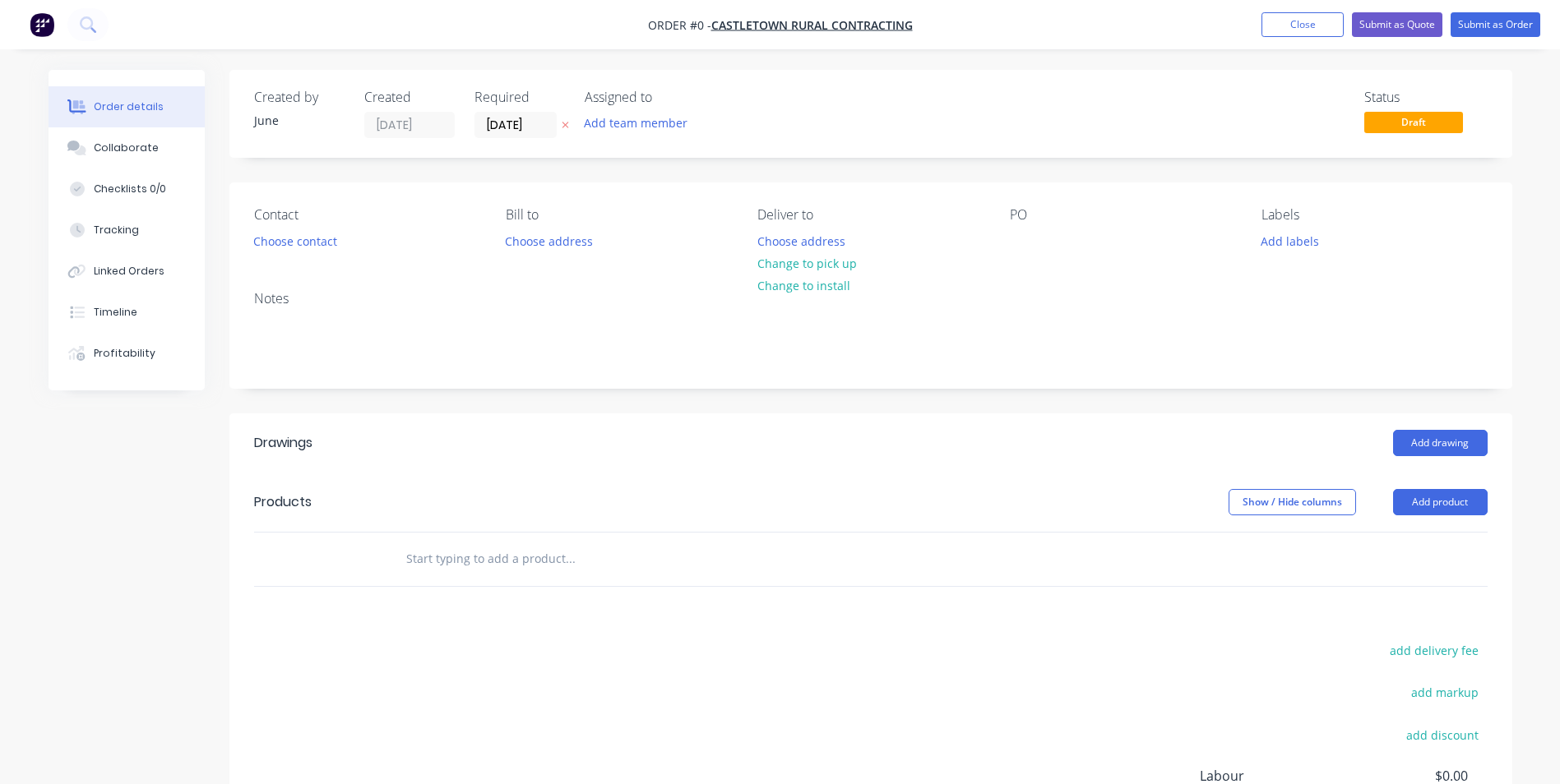
click at [1443, 483] on header "Products Show / Hide columns Add product" at bounding box center [871, 503] width 1283 height 59
click at [1438, 513] on button "Add product" at bounding box center [1440, 502] width 95 height 27
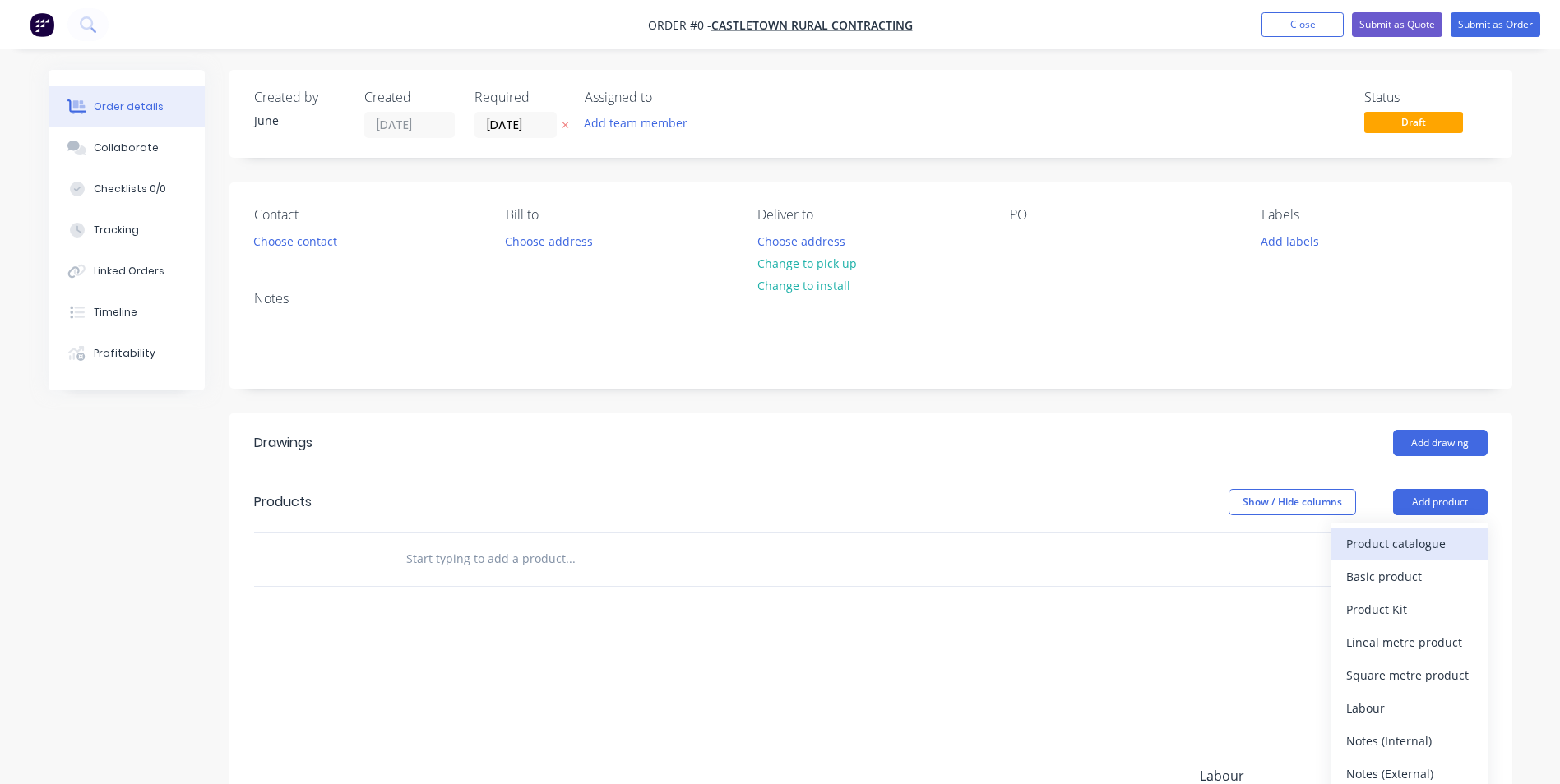
click at [1382, 535] on div "Product catalogue" at bounding box center [1409, 544] width 126 height 24
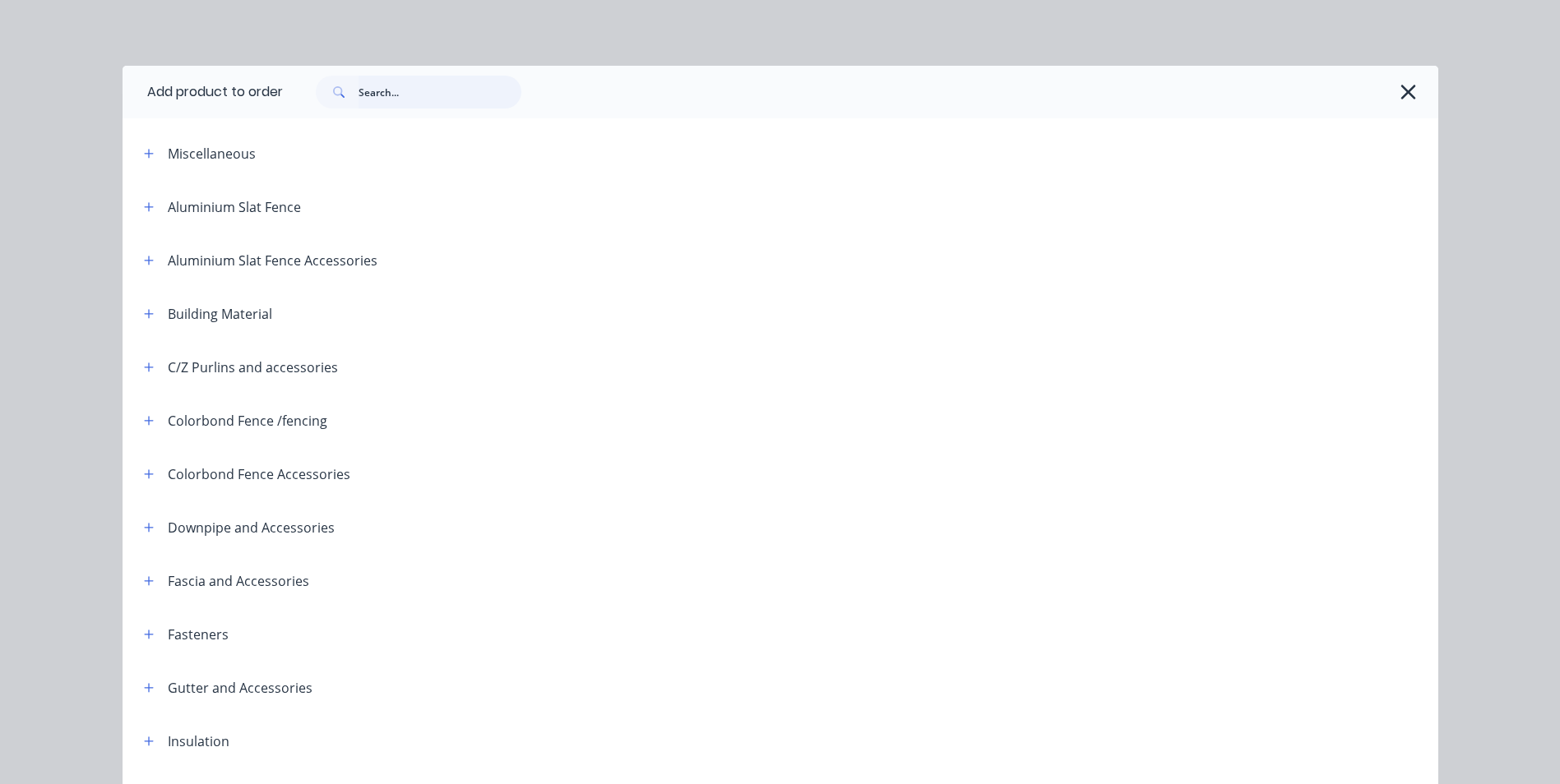
click at [437, 95] on input "text" at bounding box center [440, 92] width 163 height 33
type input "s"
type input "rhs"
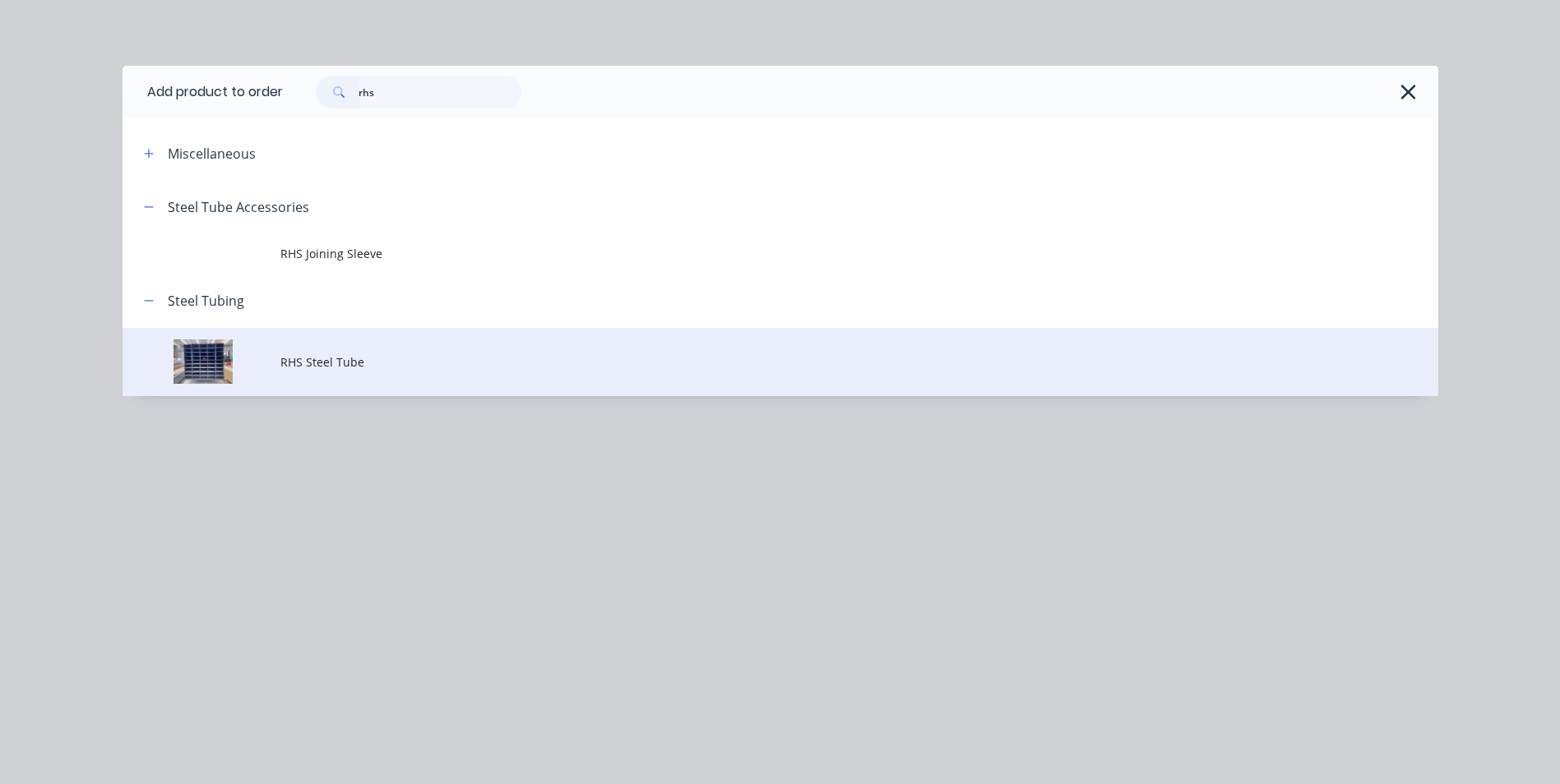
click at [415, 376] on td "RHS Steel Tube" at bounding box center [859, 362] width 1158 height 68
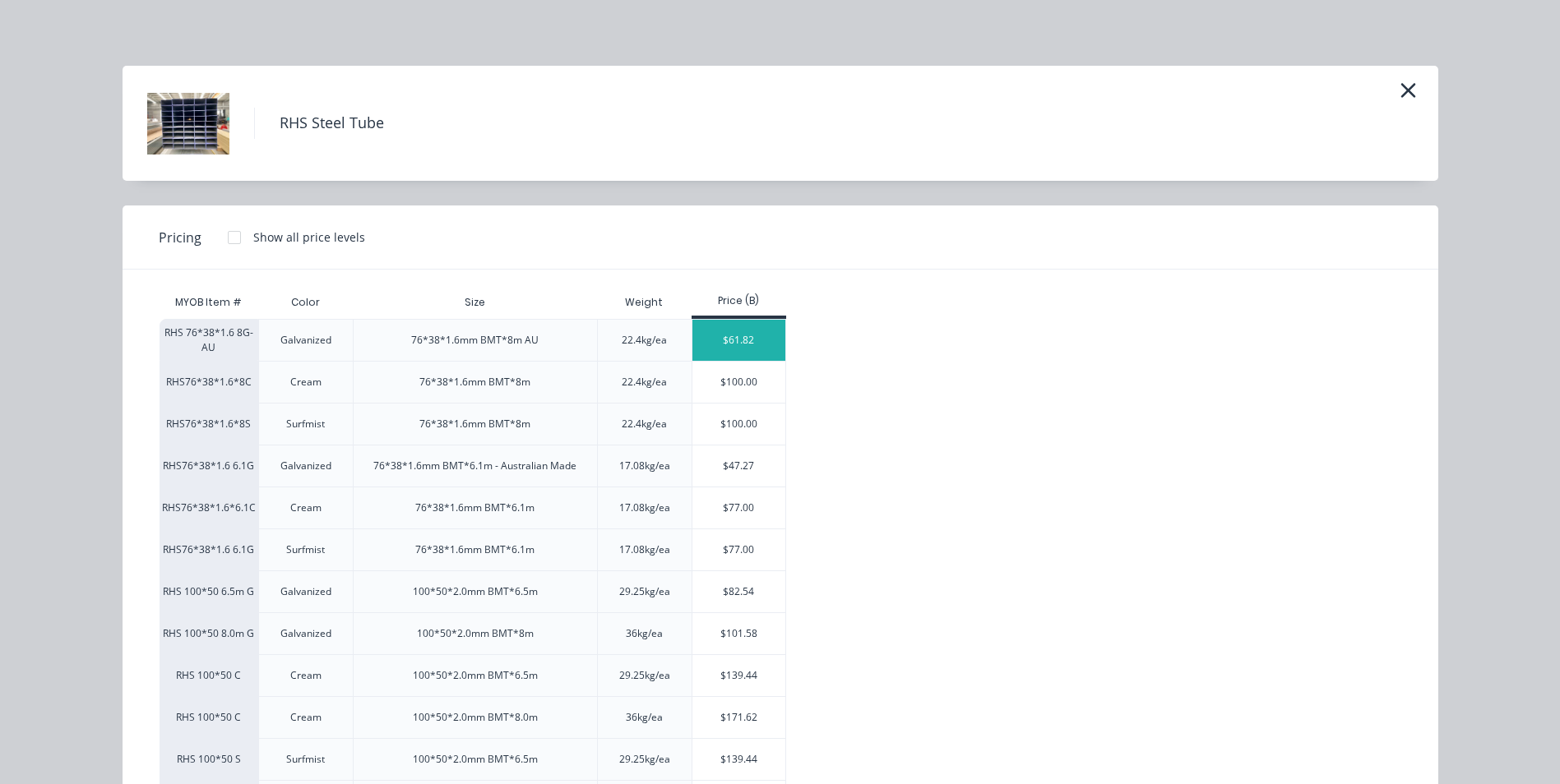
click at [732, 339] on div "$61.82" at bounding box center [739, 340] width 93 height 42
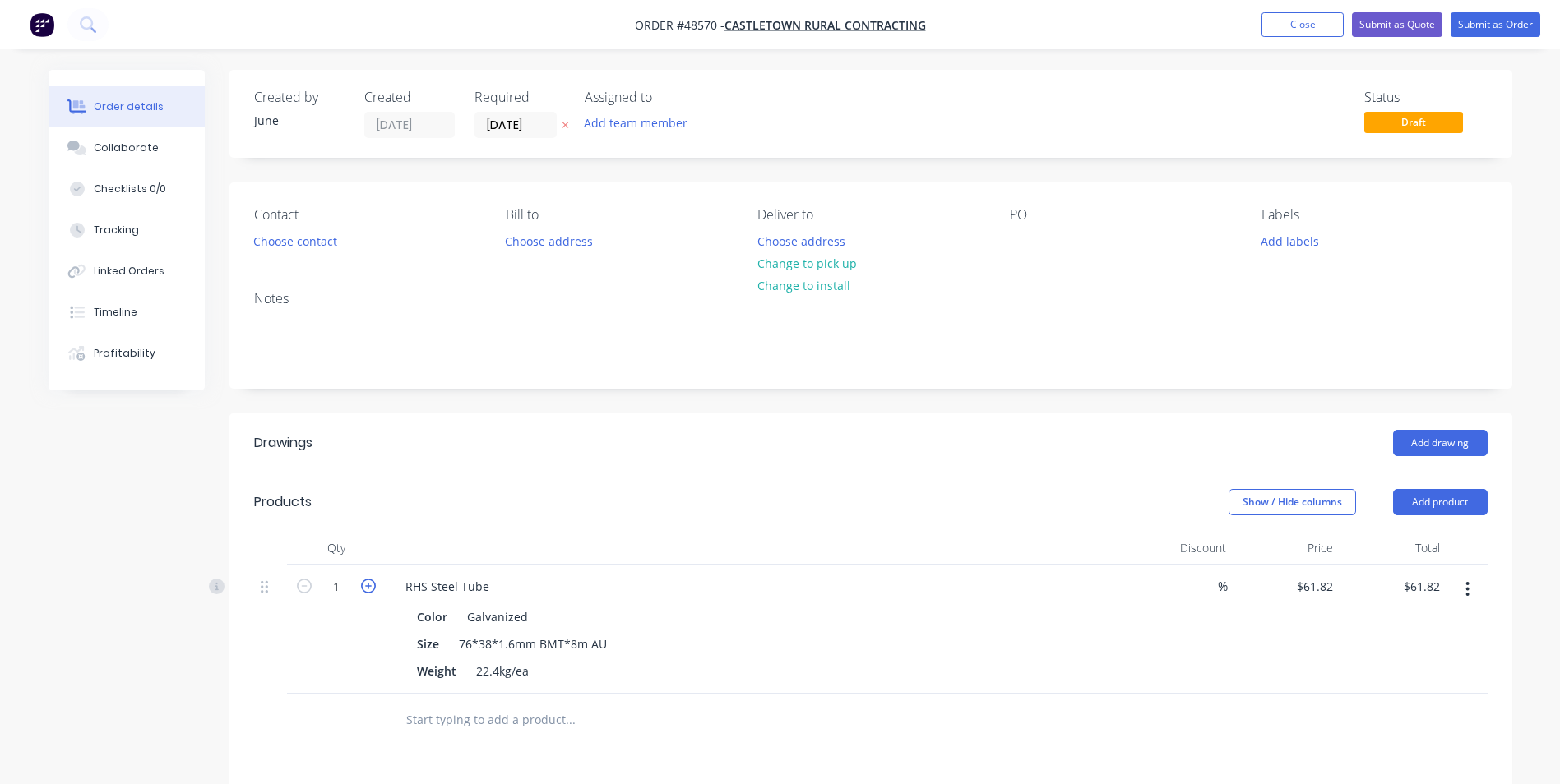
click at [364, 582] on icon "button" at bounding box center [368, 587] width 15 height 15
type input "2"
type input "$123.64"
click at [364, 582] on icon "button" at bounding box center [368, 587] width 15 height 15
type input "3"
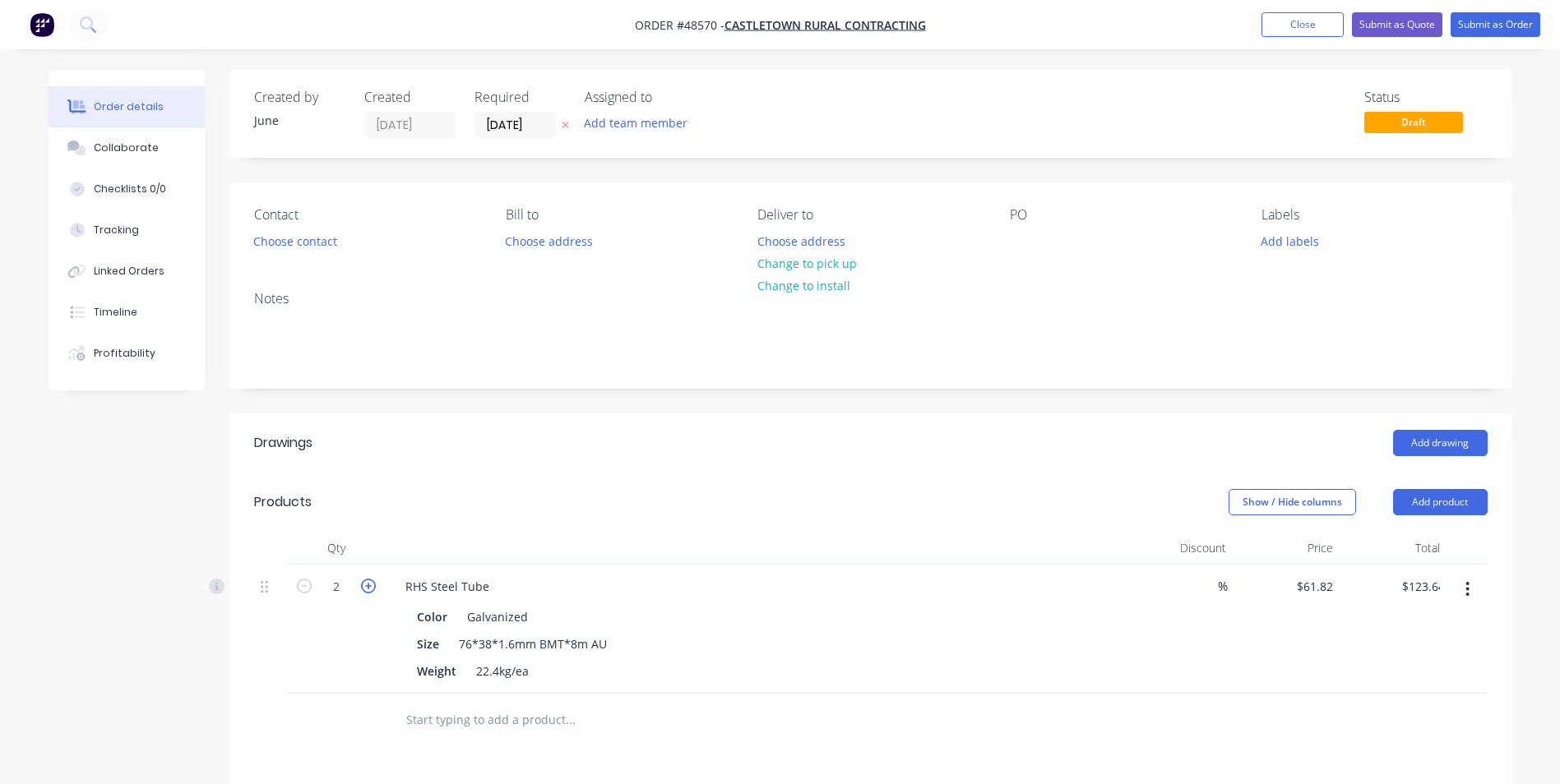
type input "$185.46"
click at [364, 582] on icon "button" at bounding box center [368, 587] width 15 height 15
type input "4"
type input "$247.28"
click at [500, 588] on div "RHS Steel Tube" at bounding box center [756, 587] width 727 height 24
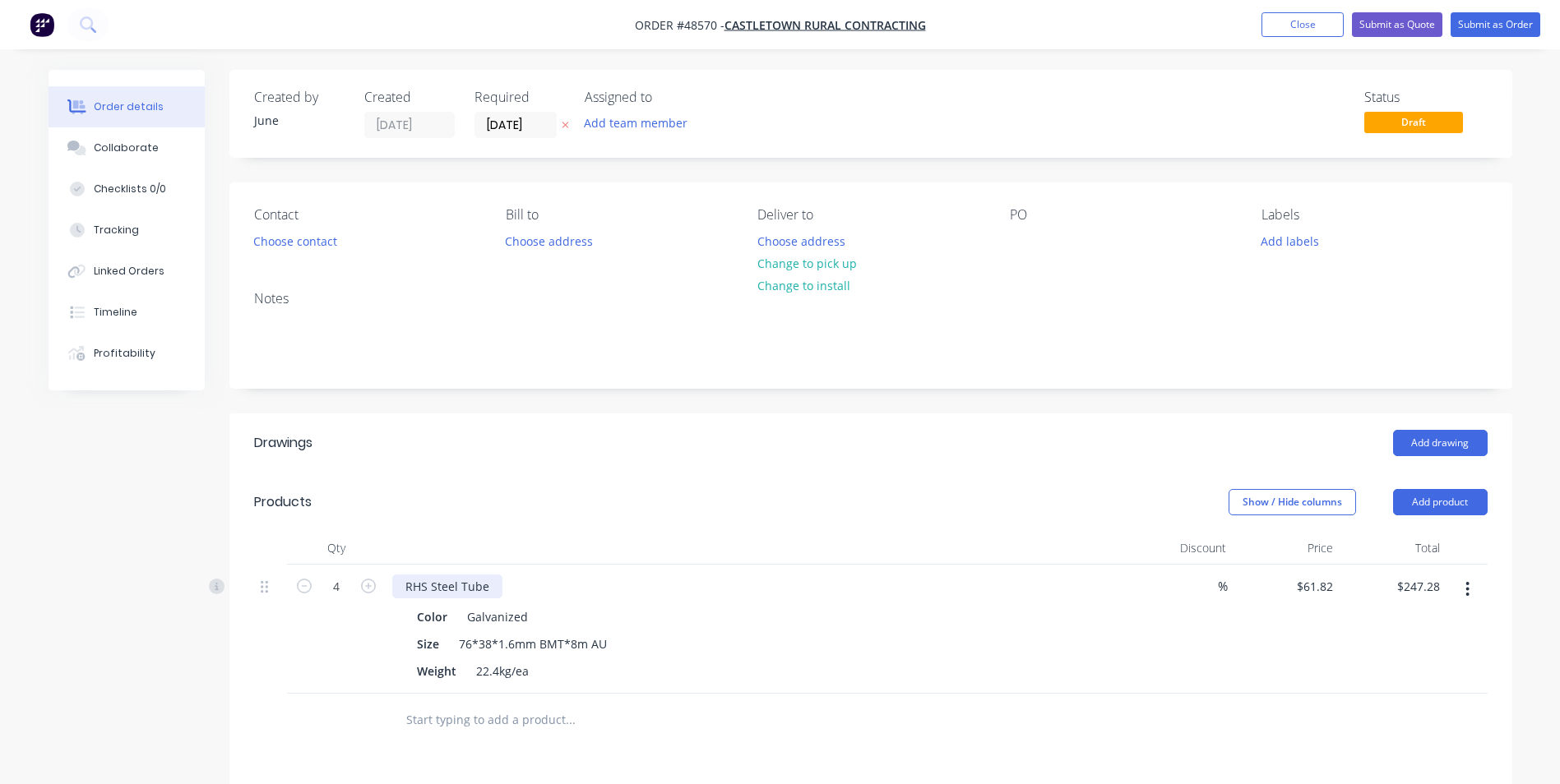
click at [494, 588] on div "RHS Steel Tube" at bounding box center [447, 587] width 110 height 24
click at [519, 583] on div "RHS Steel Tube 3750+off cut" at bounding box center [482, 587] width 182 height 24
click at [490, 584] on div "RHS Steel Tube 3750+3750+off cut" at bounding box center [499, 587] width 215 height 24
click at [306, 589] on icon "button" at bounding box center [304, 587] width 15 height 15
type input "3"
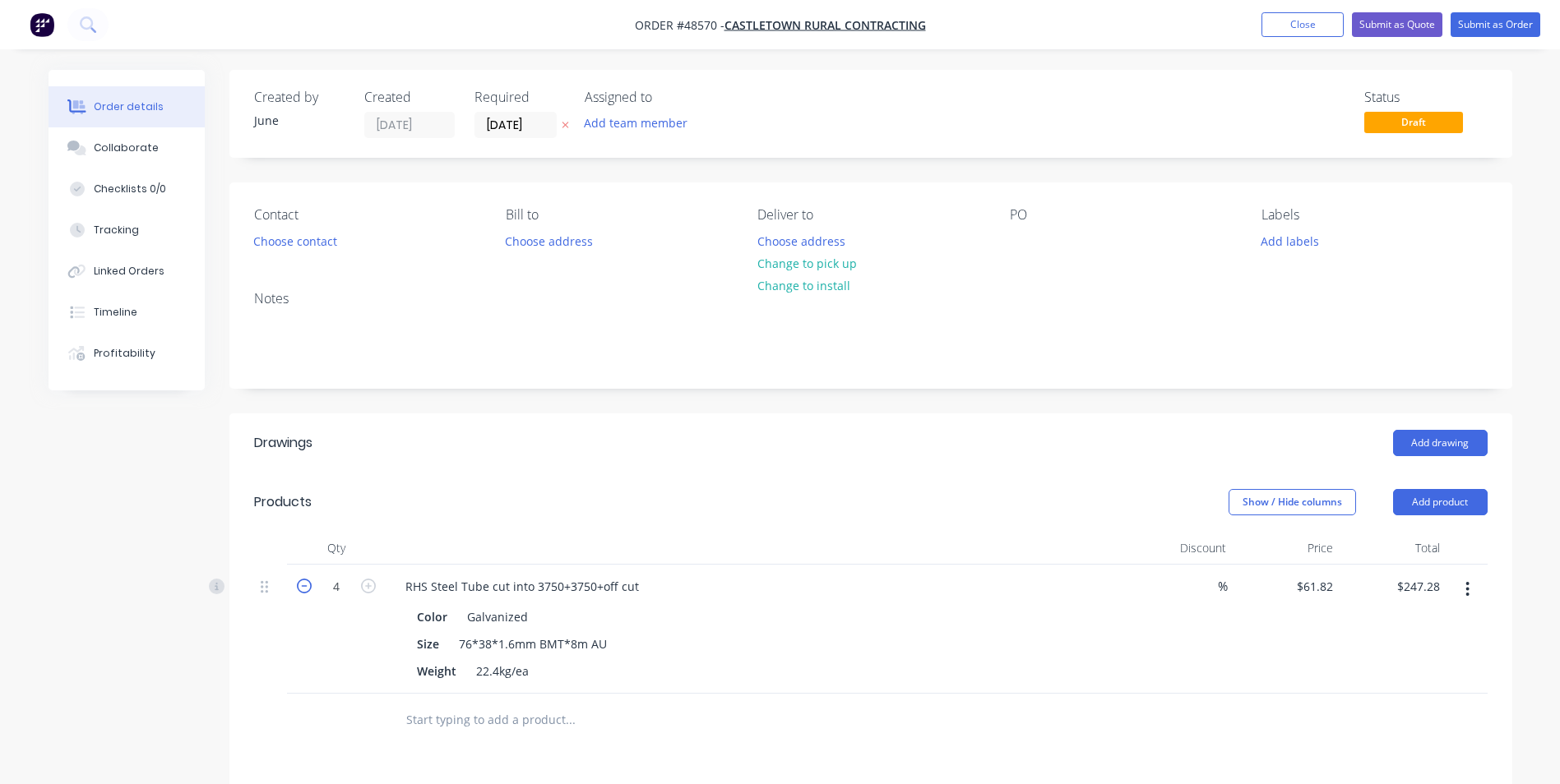
type input "$185.46"
click at [793, 650] on div "Size 76*38*1.6mm BMT*8m AU" at bounding box center [753, 645] width 685 height 24
click at [1462, 594] on button "button" at bounding box center [1468, 589] width 39 height 30
click at [1425, 660] on div "Duplicate" at bounding box center [1409, 666] width 126 height 24
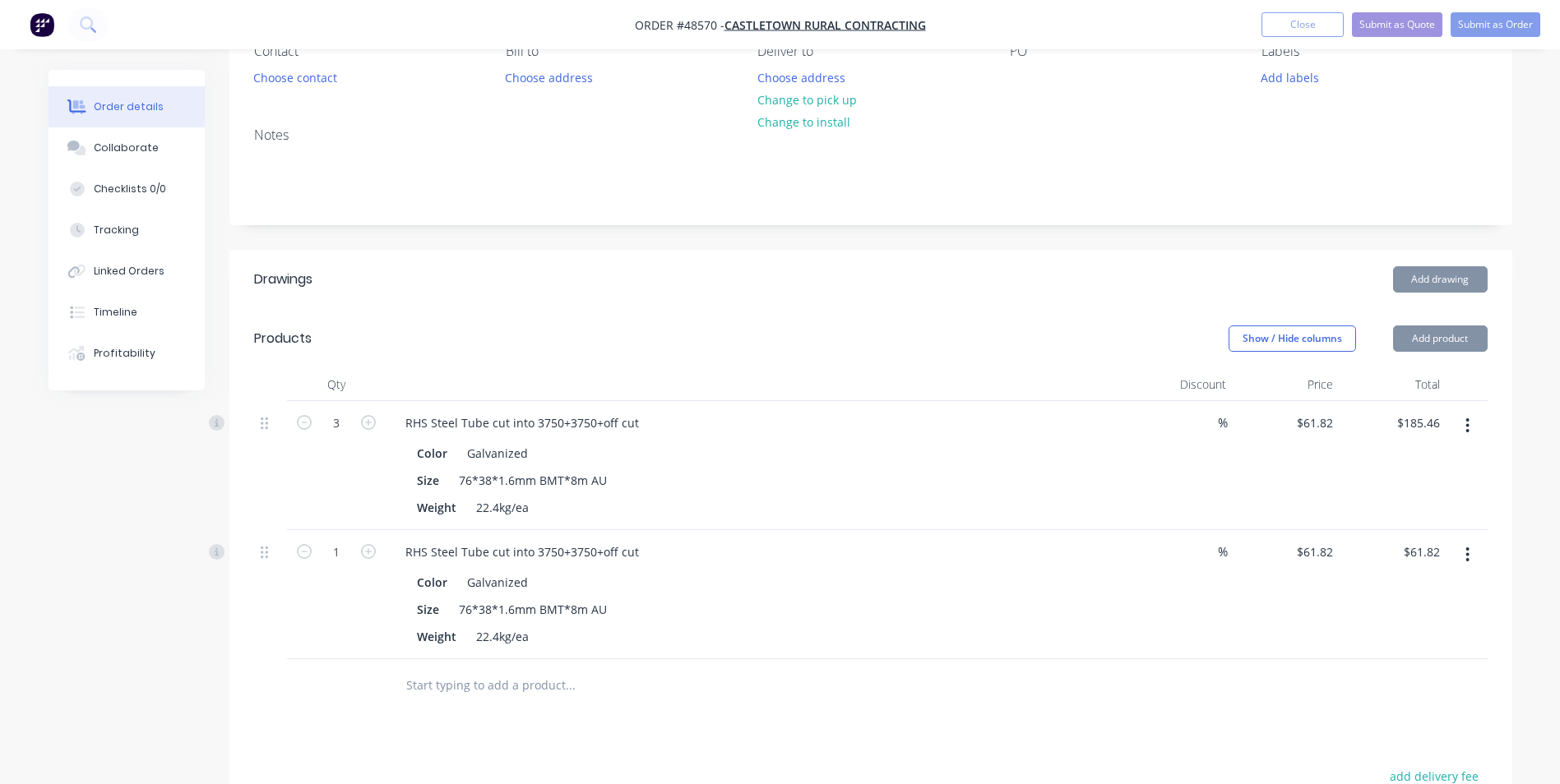
scroll to position [164, 0]
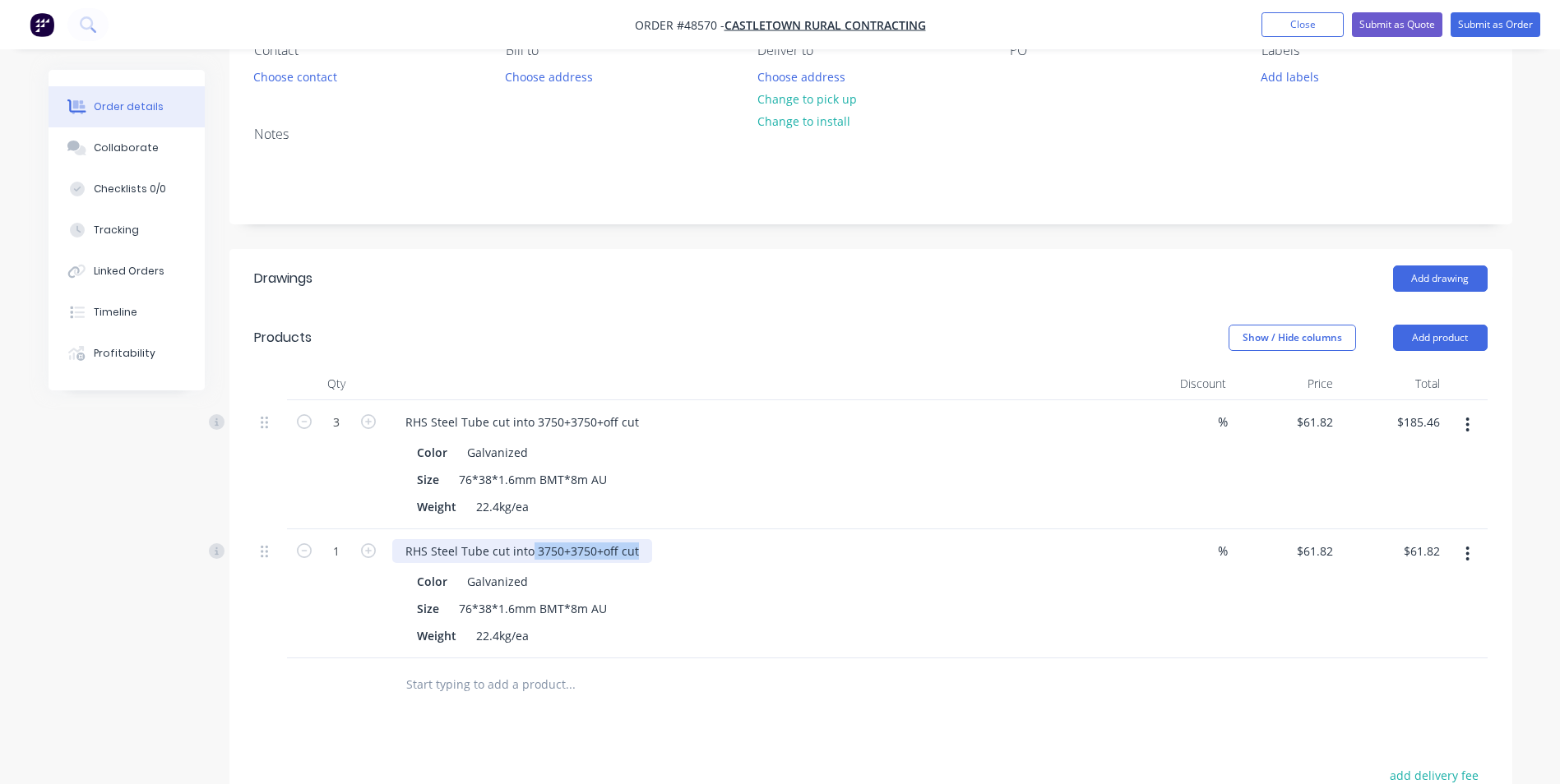
drag, startPoint x: 530, startPoint y: 550, endPoint x: 678, endPoint y: 550, distance: 148.0
click at [678, 550] on div "RHS Steel Tube cut into 3750+3750+off cut" at bounding box center [756, 552] width 727 height 24
click at [857, 629] on div "Weight 22.4kg/ea" at bounding box center [753, 636] width 685 height 24
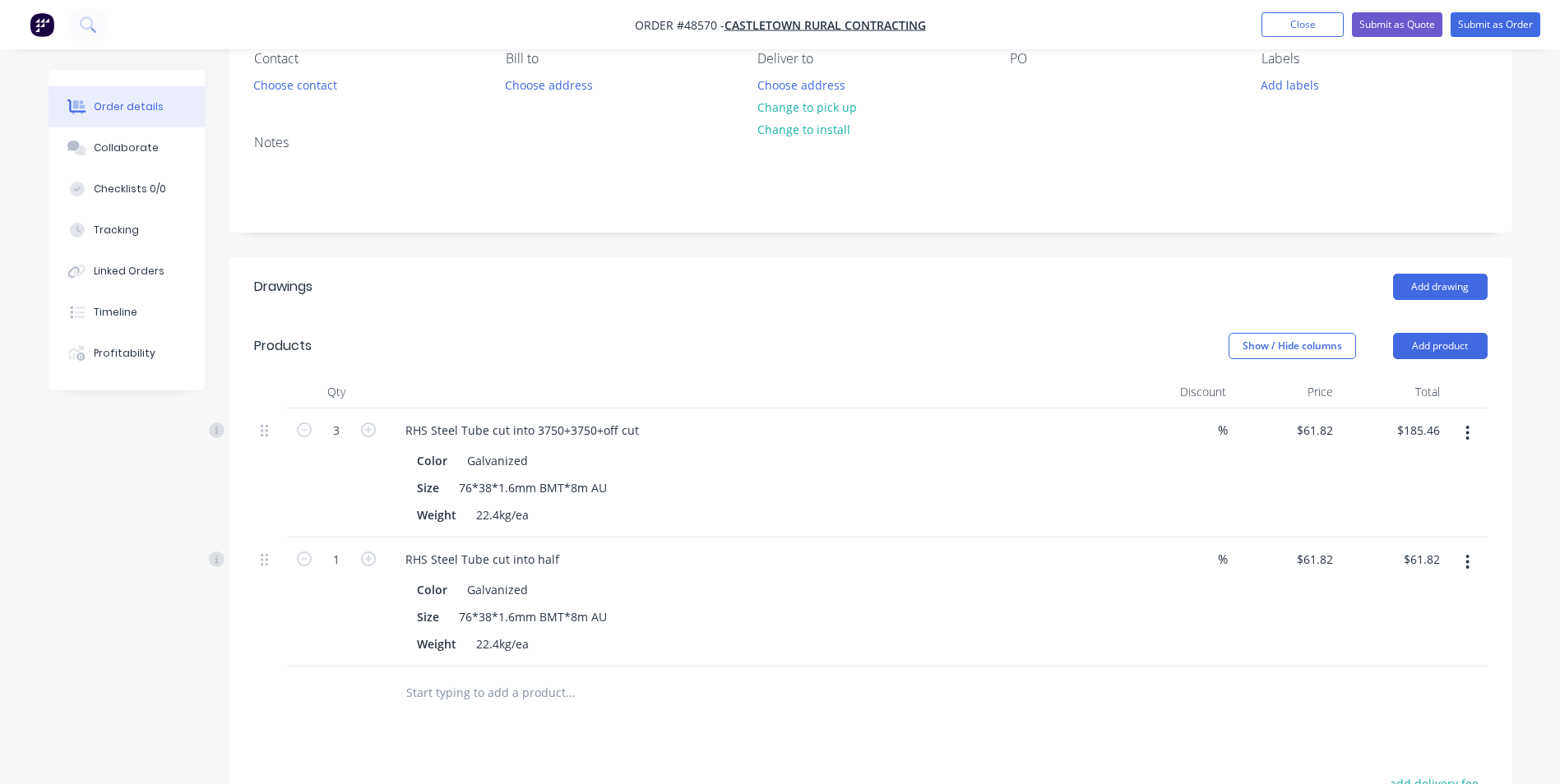
scroll to position [147, 0]
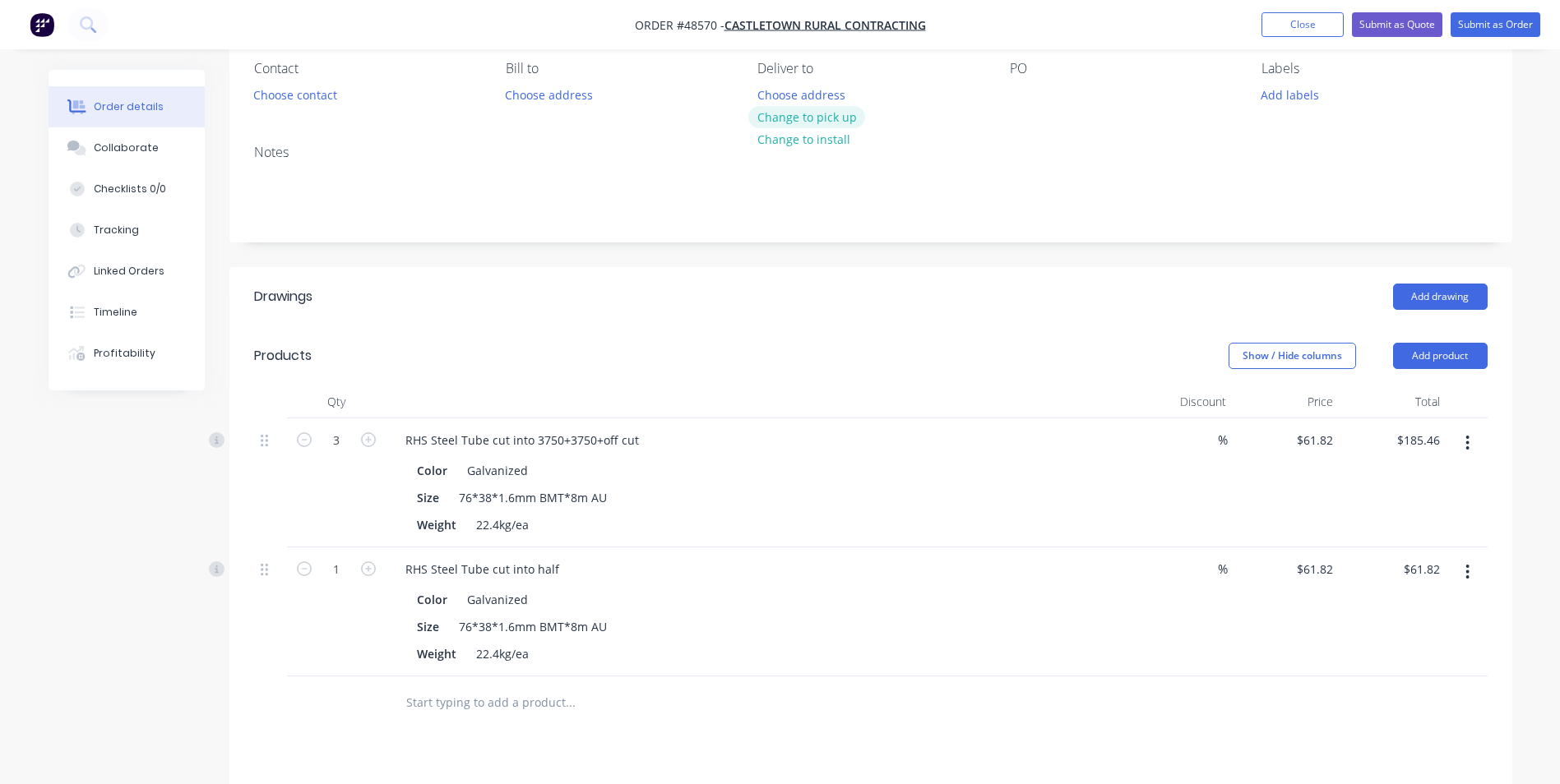
click at [849, 113] on button "Change to pick up" at bounding box center [806, 117] width 117 height 22
click at [272, 91] on button "Choose contact" at bounding box center [295, 94] width 101 height 22
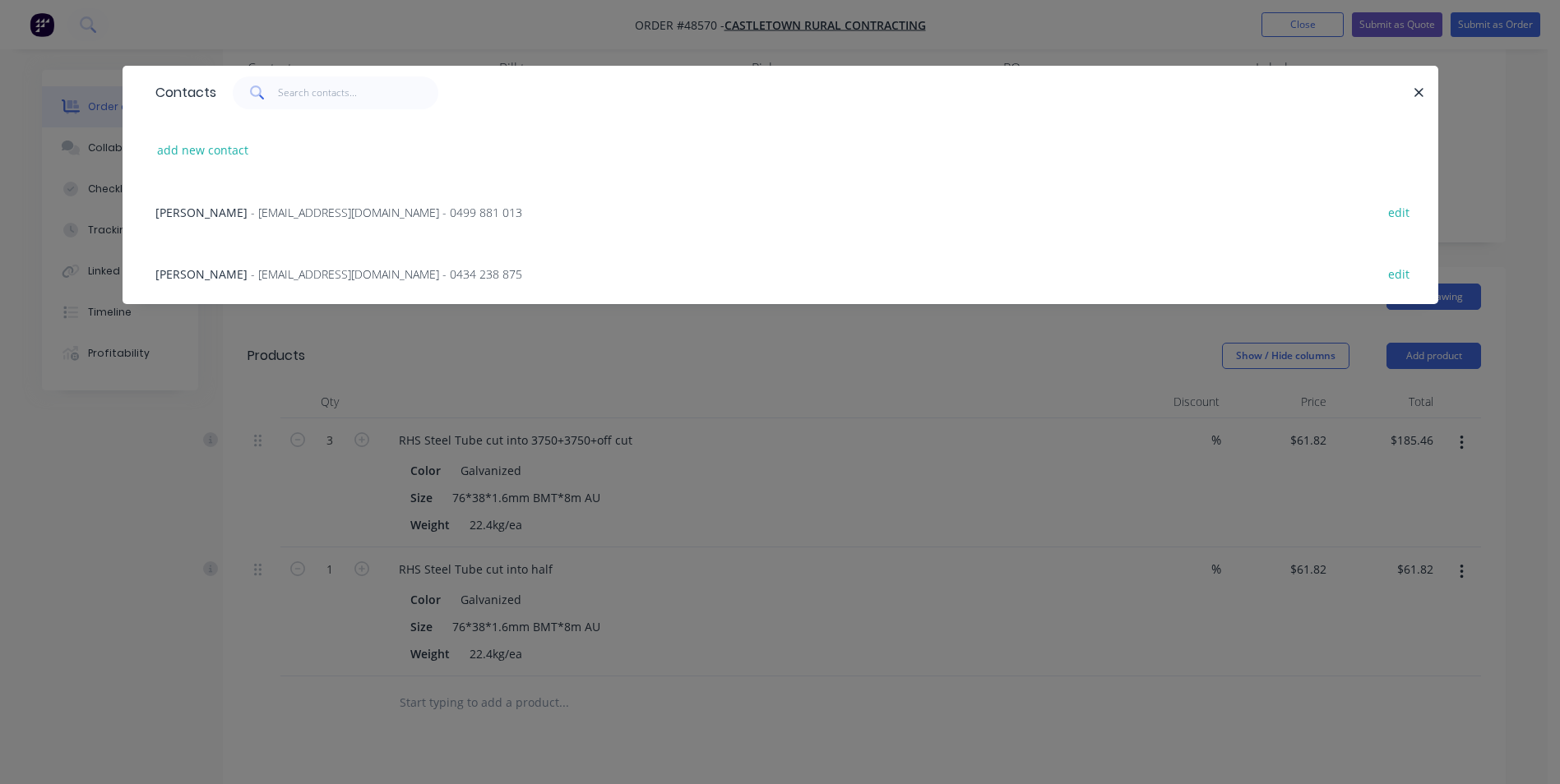
click at [324, 223] on div "Paul Forrester - admin@castletowncontracting.com.au - 0499 881 013 edit" at bounding box center [780, 211] width 1267 height 62
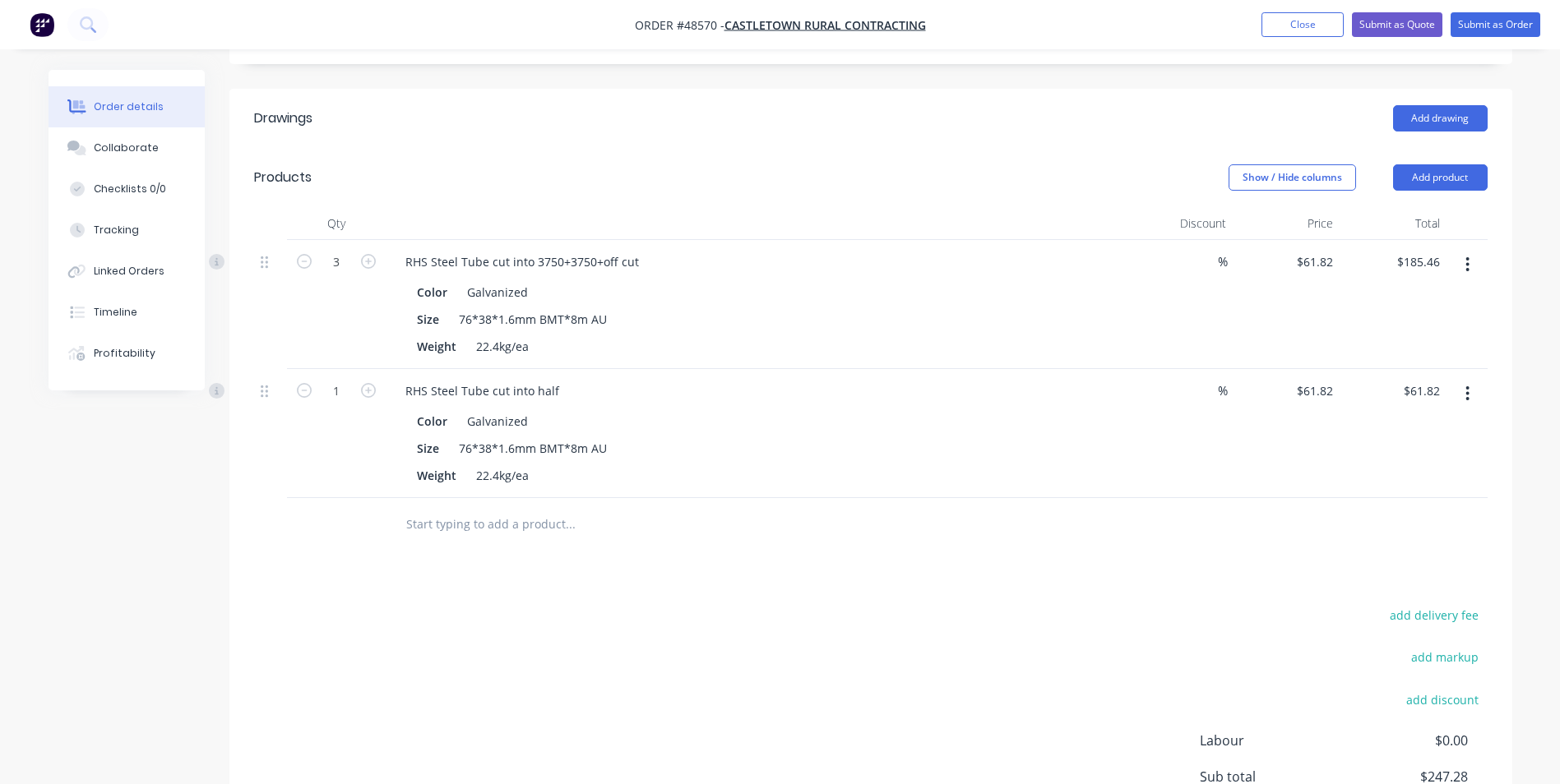
scroll to position [475, 0]
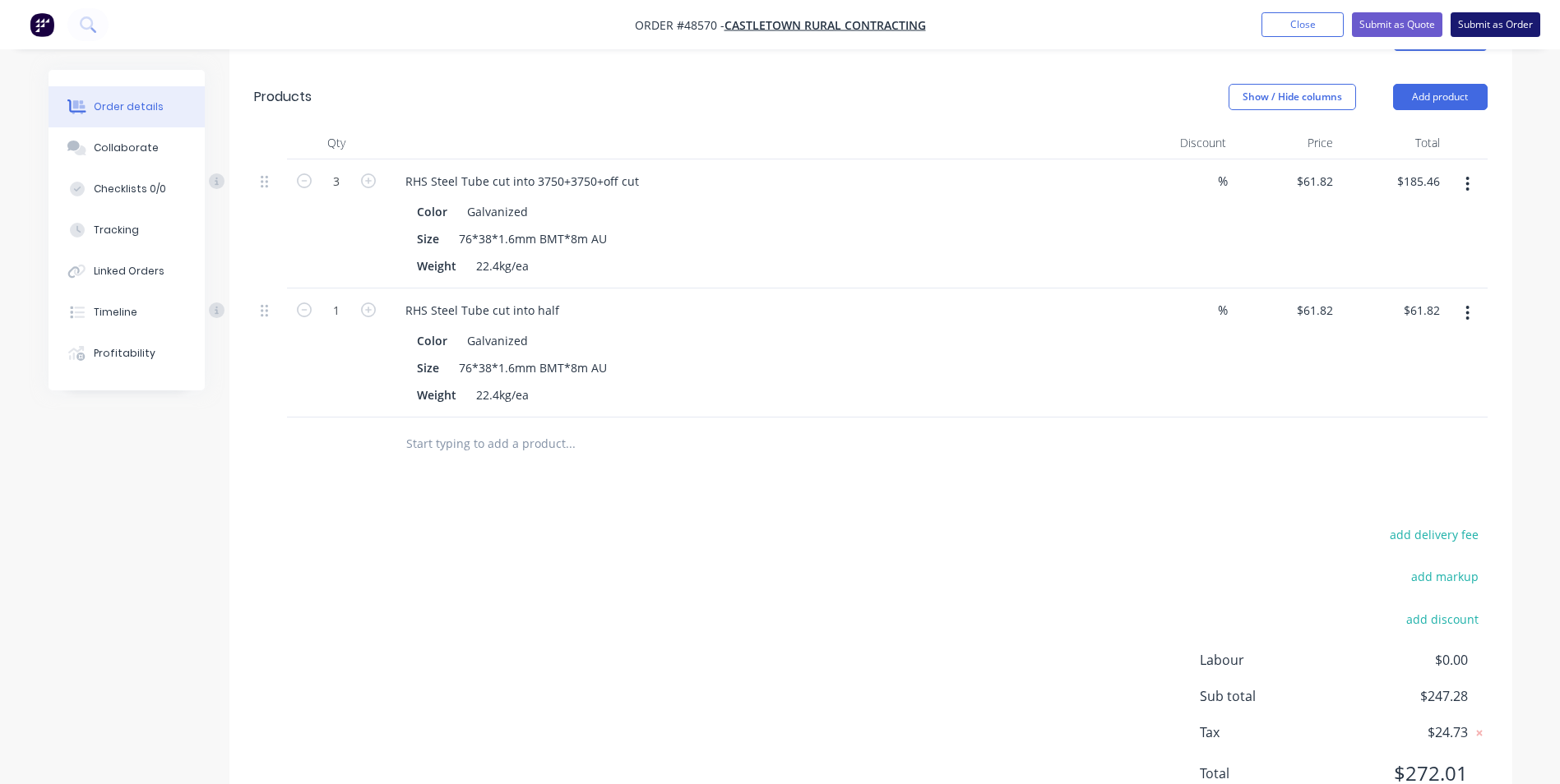
click at [1504, 19] on button "Submit as Order" at bounding box center [1495, 24] width 89 height 25
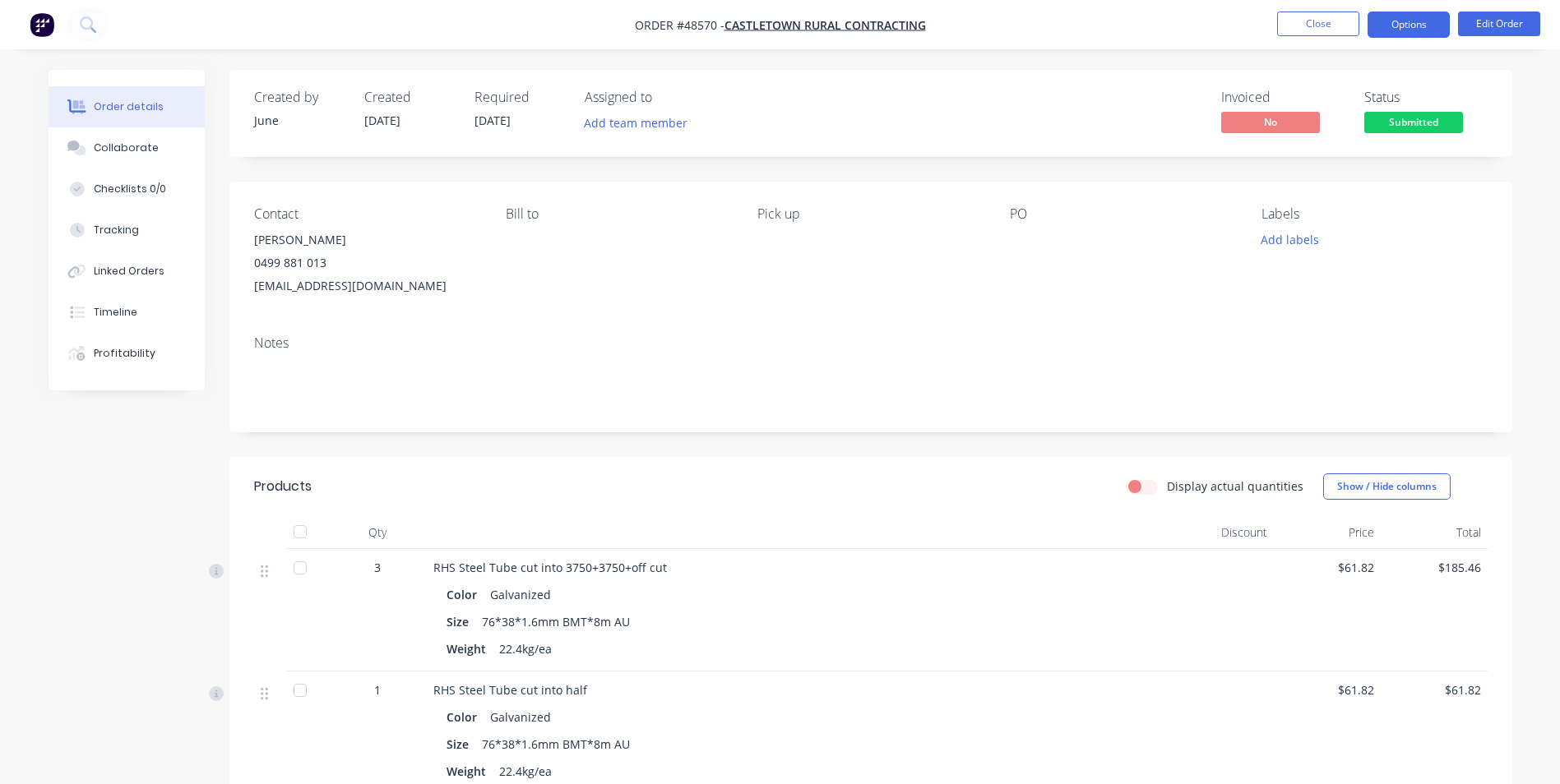
click at [1414, 27] on button "Options" at bounding box center [1409, 24] width 82 height 27
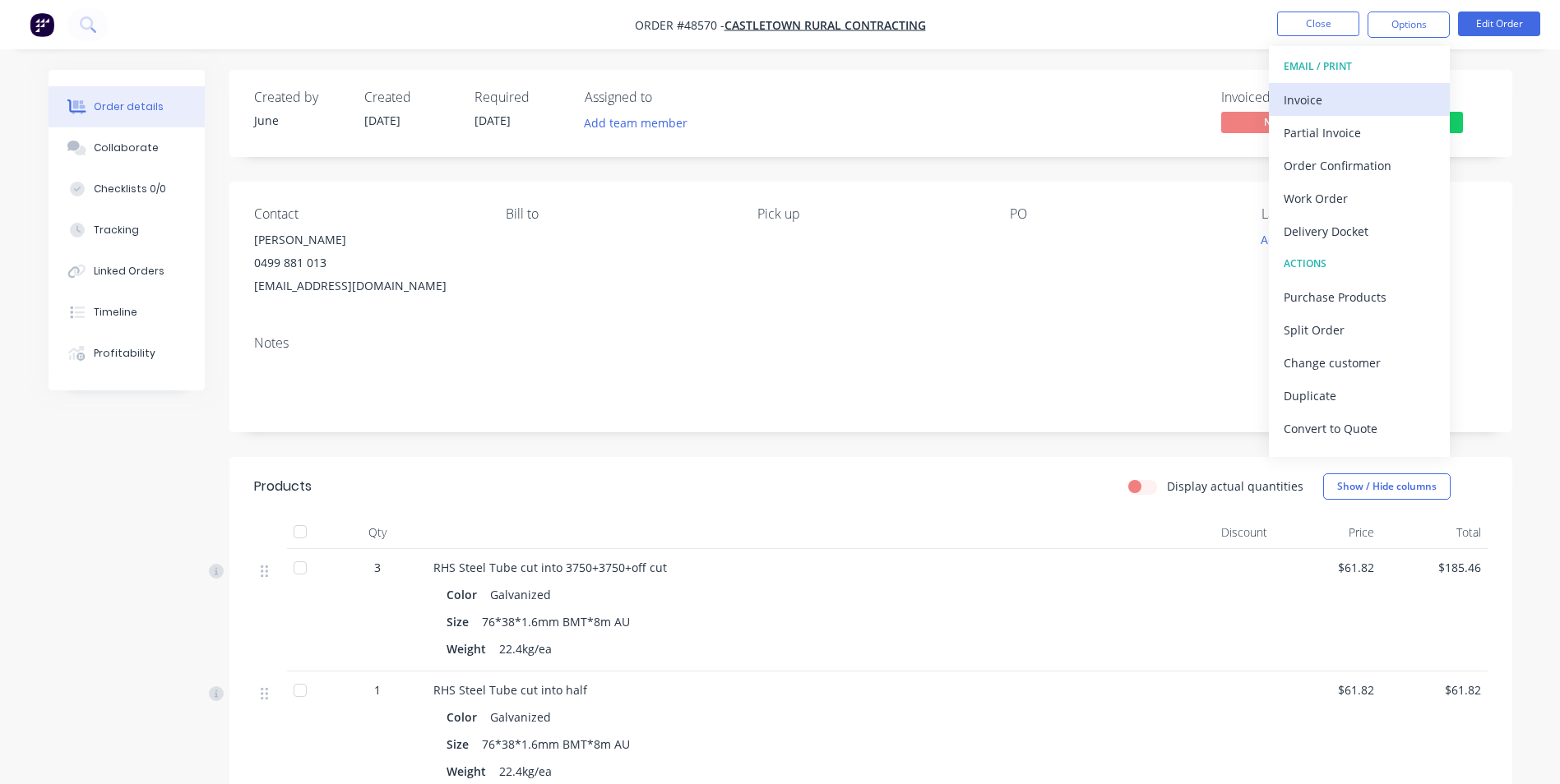
click at [1383, 90] on div "Invoice" at bounding box center [1360, 100] width 151 height 24
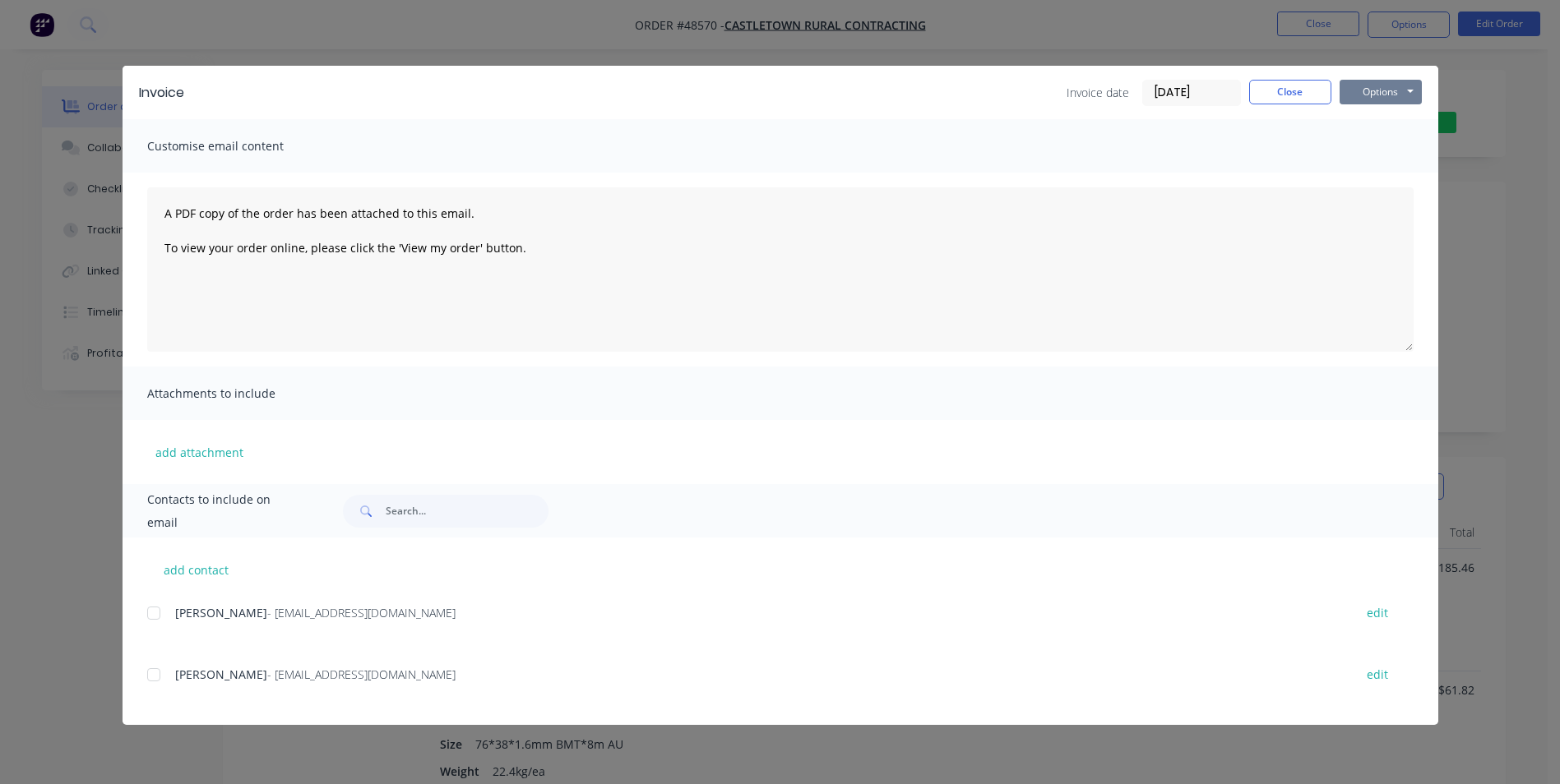
click at [1385, 95] on button "Options" at bounding box center [1380, 91] width 82 height 25
click at [1361, 139] on button "Print" at bounding box center [1392, 148] width 105 height 27
click at [1268, 93] on button "Close" at bounding box center [1290, 91] width 82 height 25
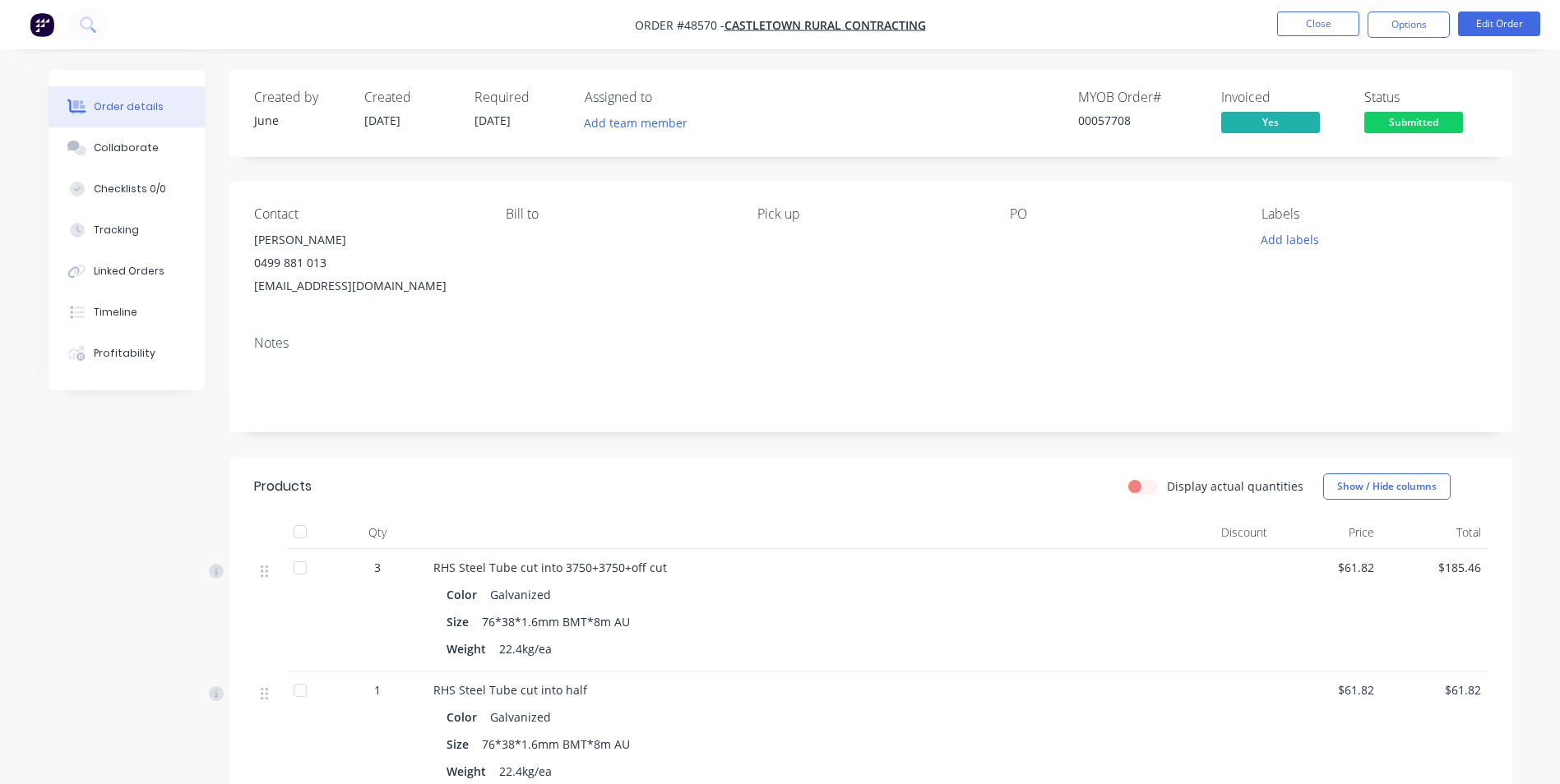
click at [1026, 316] on div "Contact Paul Forrester 0499 881 013 admin@castletowncontracting.com.au Bill to …" at bounding box center [871, 252] width 1283 height 140
click at [1427, 26] on button "Options" at bounding box center [1409, 24] width 82 height 27
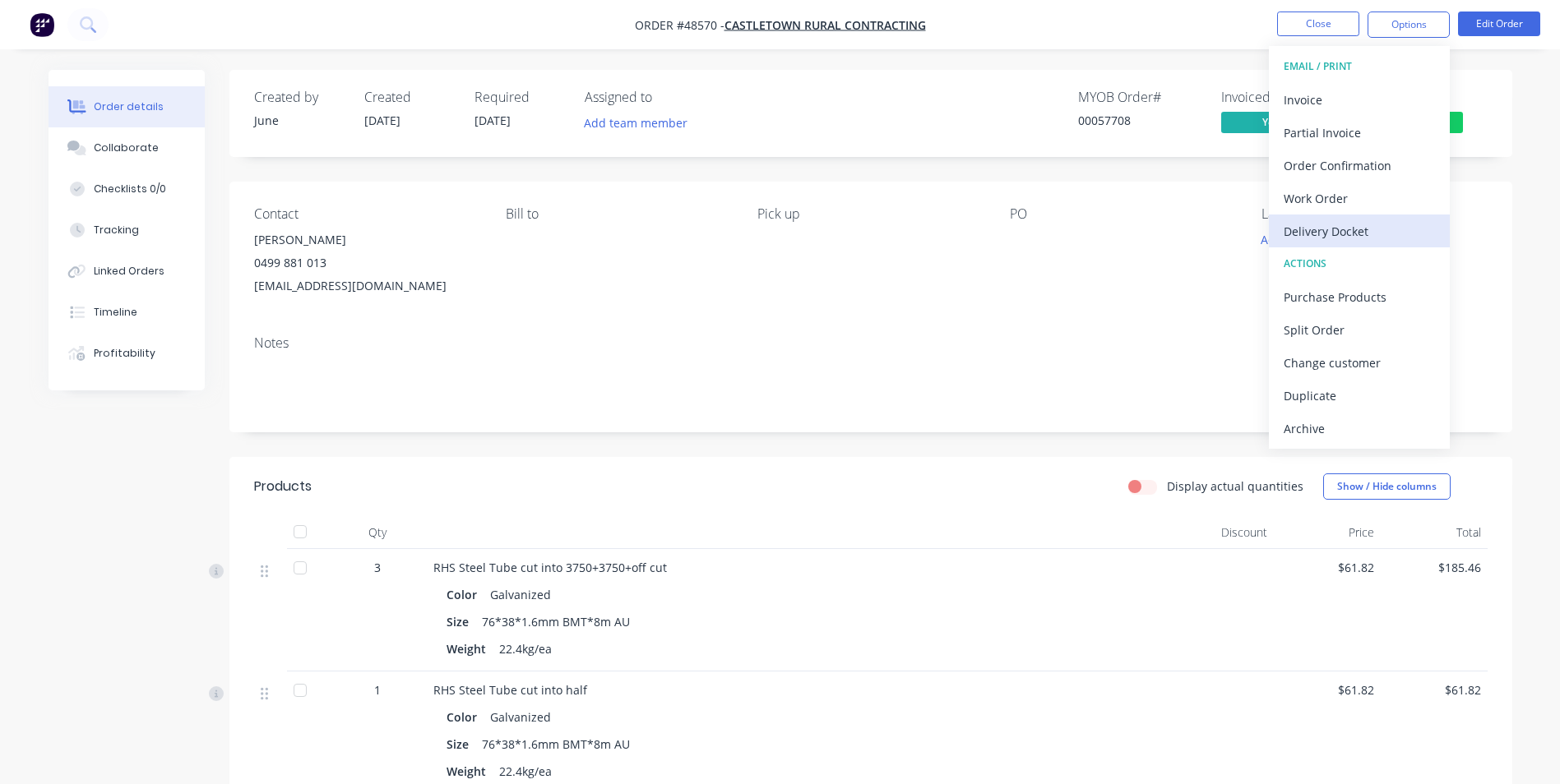
click at [1328, 244] on button "Delivery Docket" at bounding box center [1360, 232] width 181 height 33
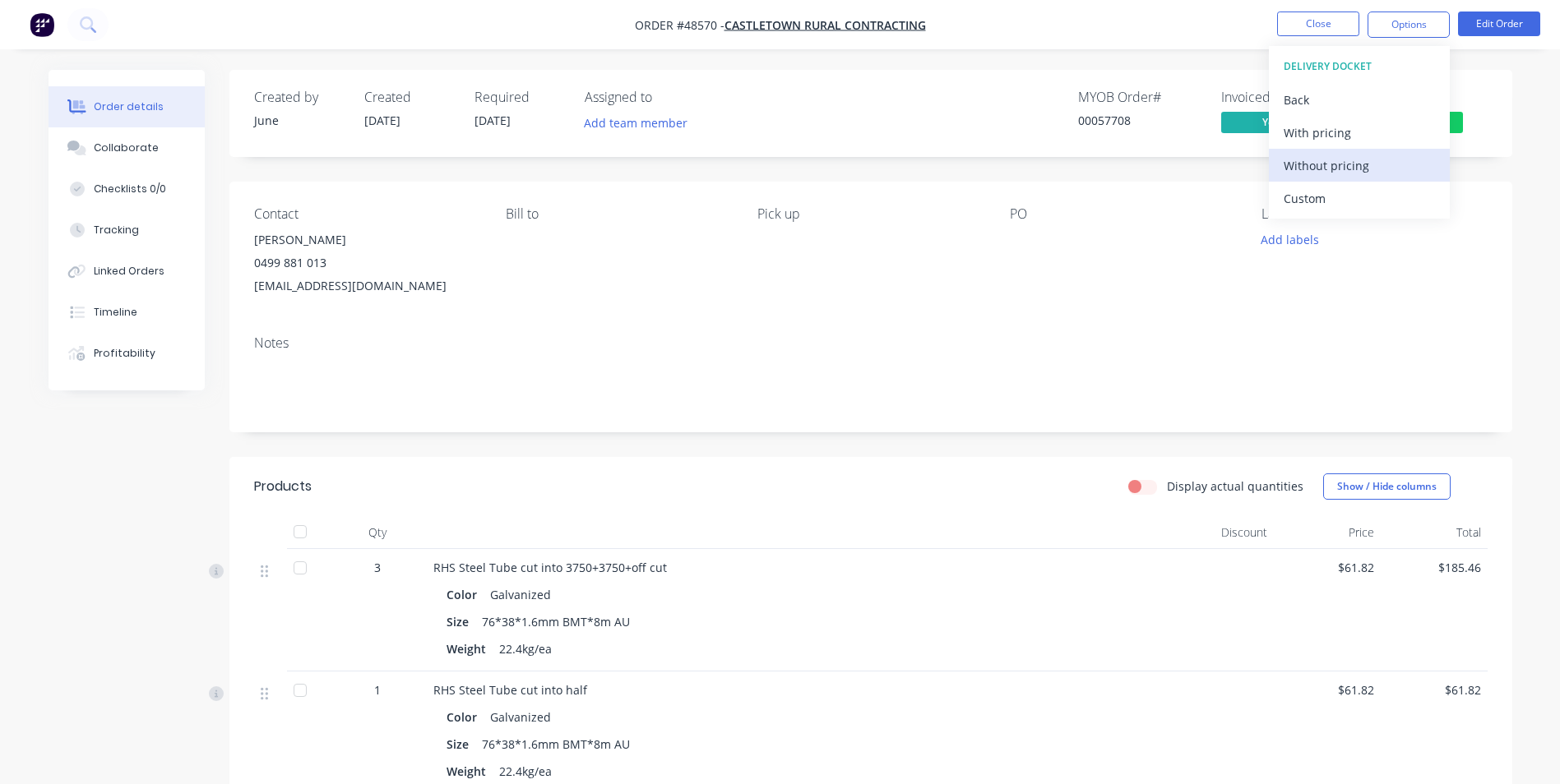
click at [1348, 169] on div "Without pricing" at bounding box center [1360, 166] width 151 height 24
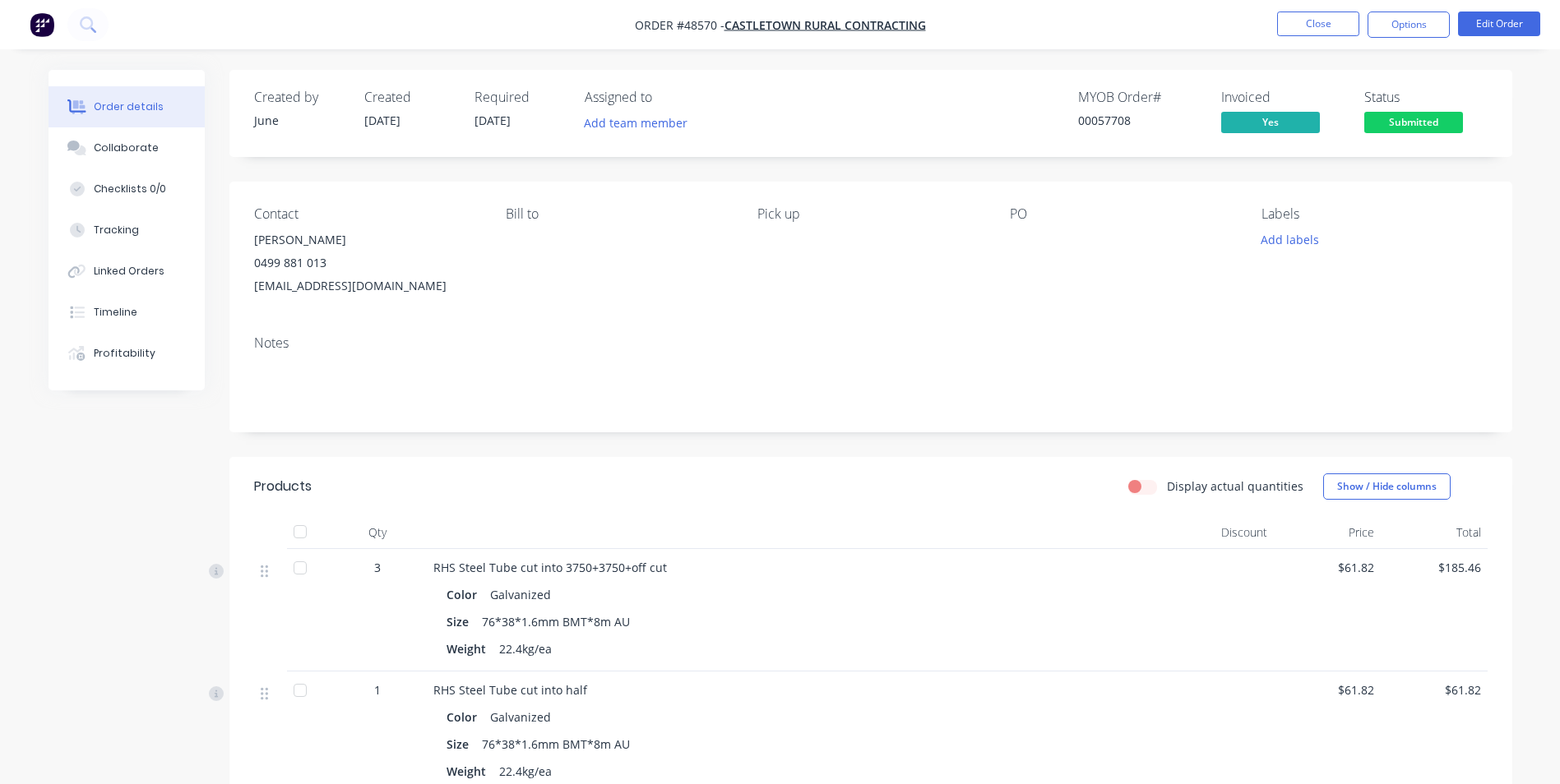
click at [989, 286] on div "Contact Paul Forrester 0499 881 013 admin@castletowncontracting.com.au Bill to …" at bounding box center [871, 252] width 1283 height 140
click at [1317, 32] on button "Close" at bounding box center [1317, 23] width 82 height 25
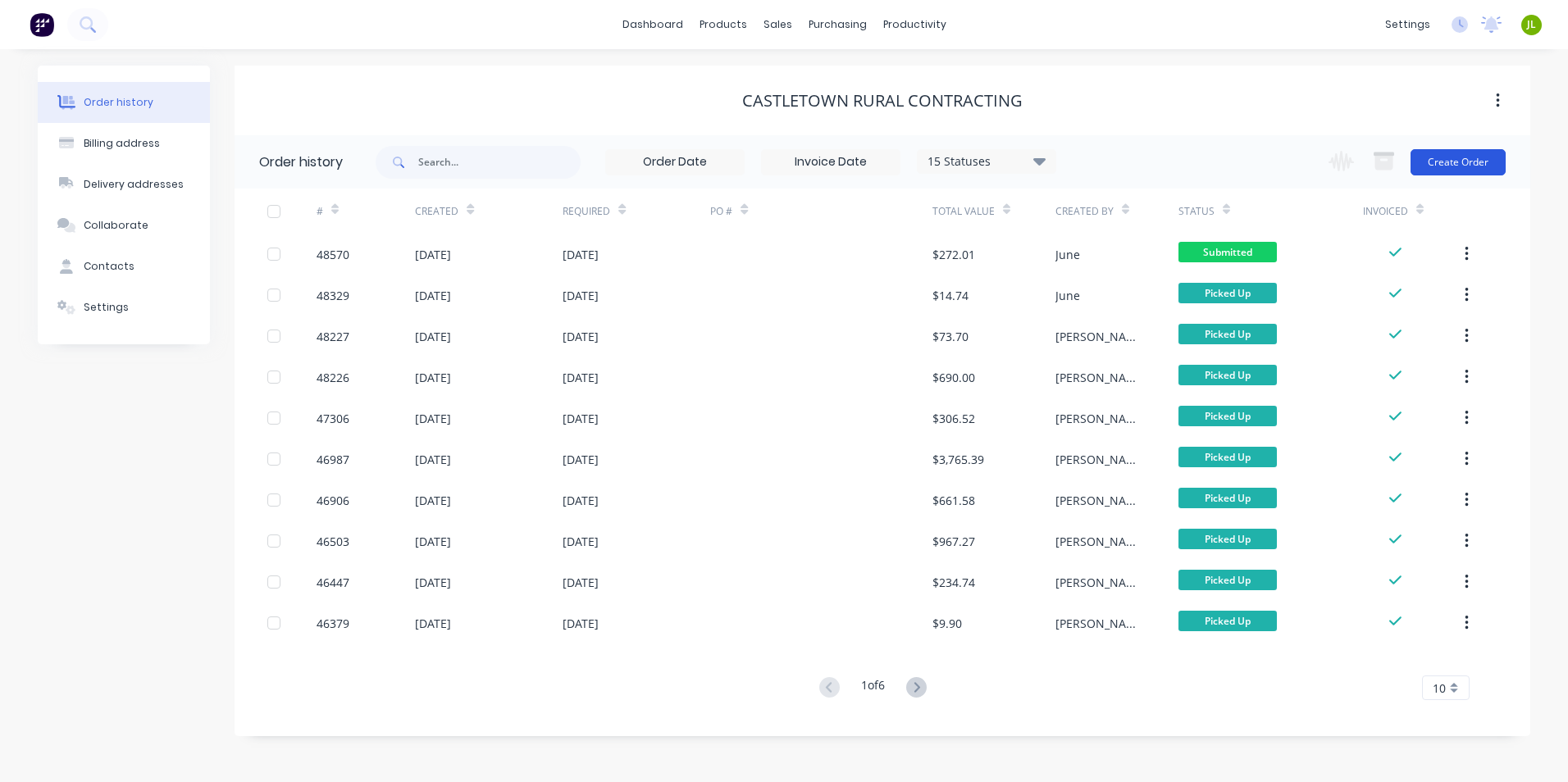
click at [1458, 167] on button "Create Order" at bounding box center [1458, 162] width 95 height 27
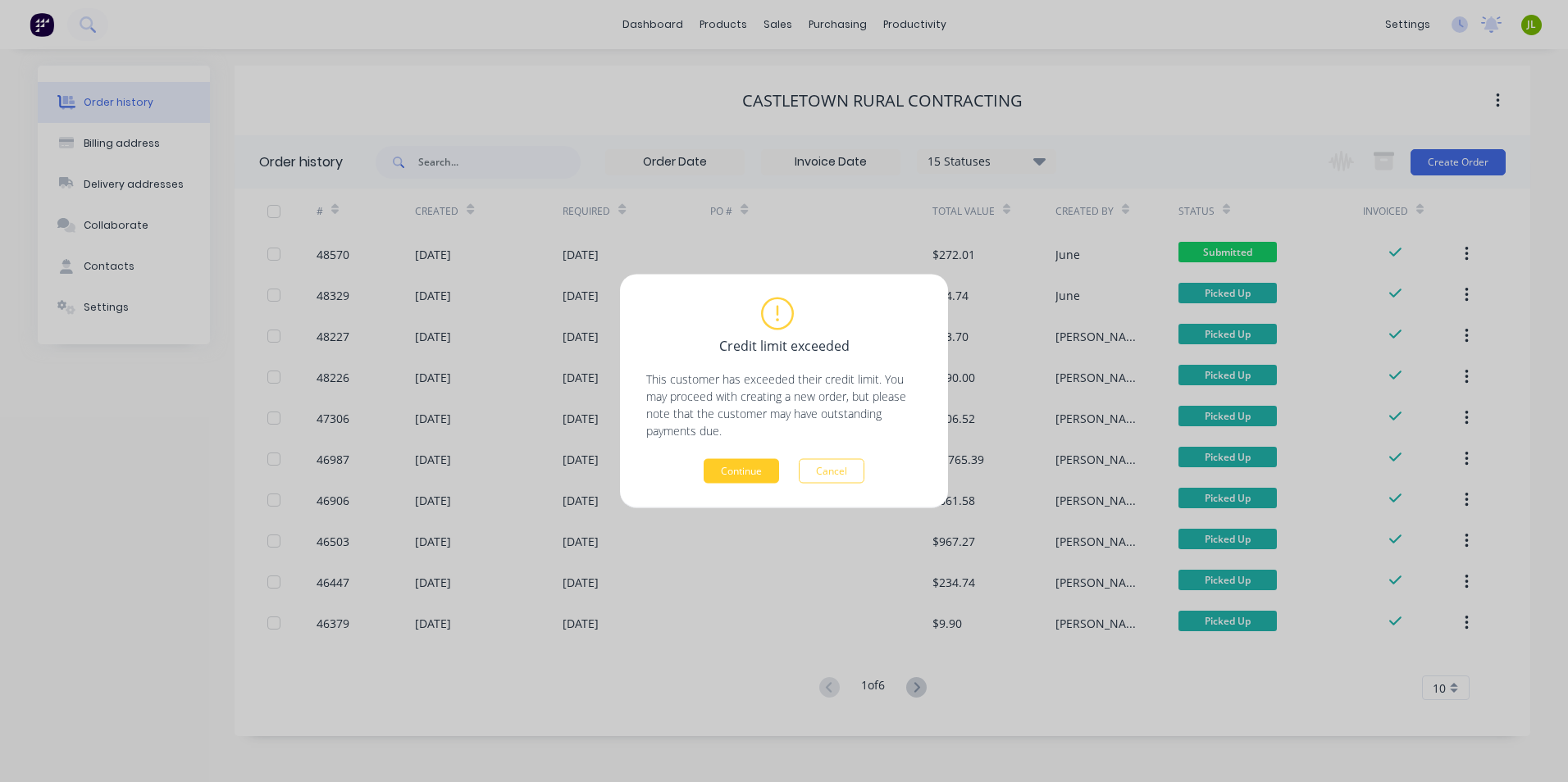
click at [712, 472] on button "Continue" at bounding box center [742, 471] width 75 height 25
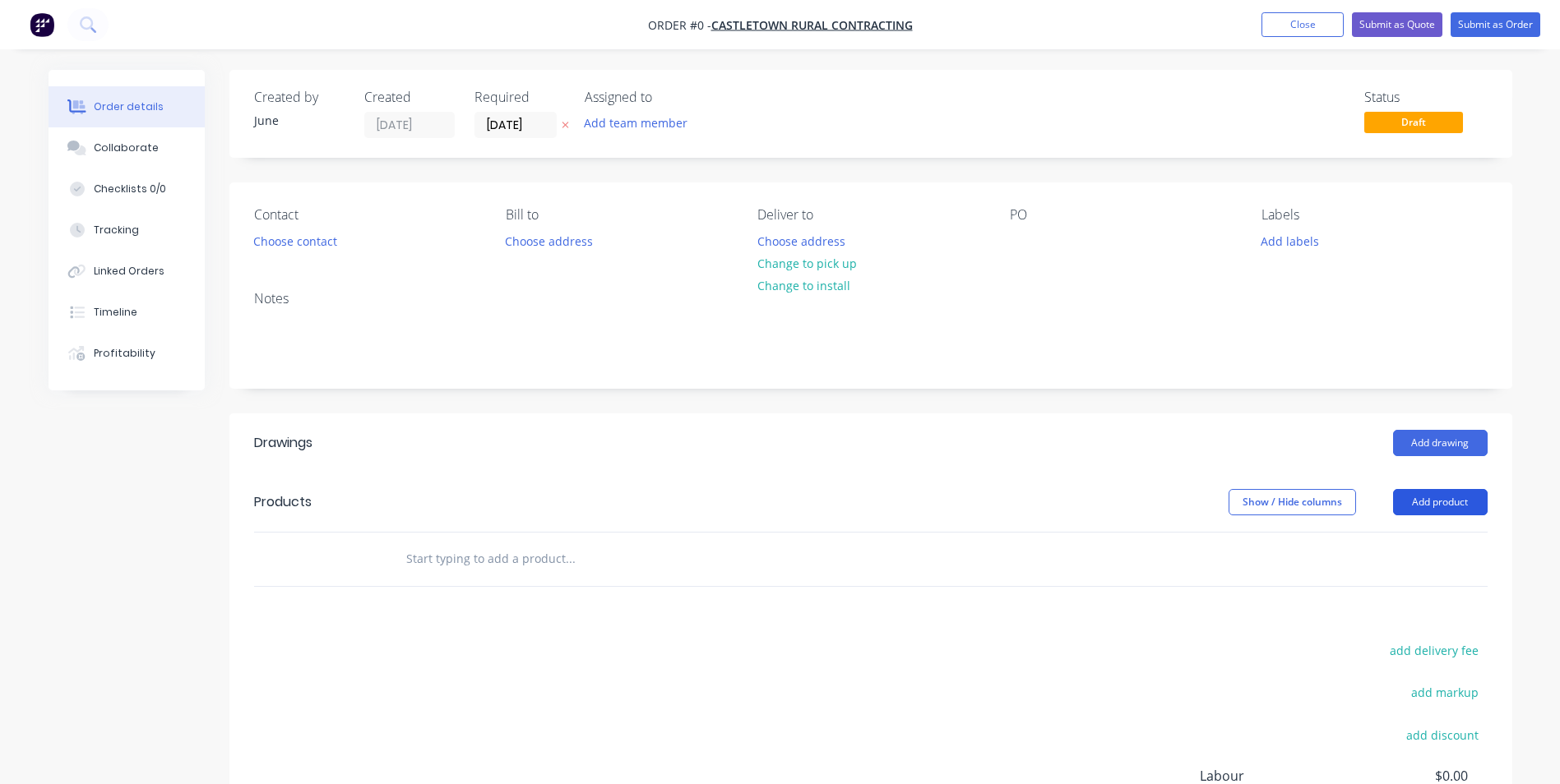
click at [1472, 498] on button "Add product" at bounding box center [1440, 502] width 95 height 27
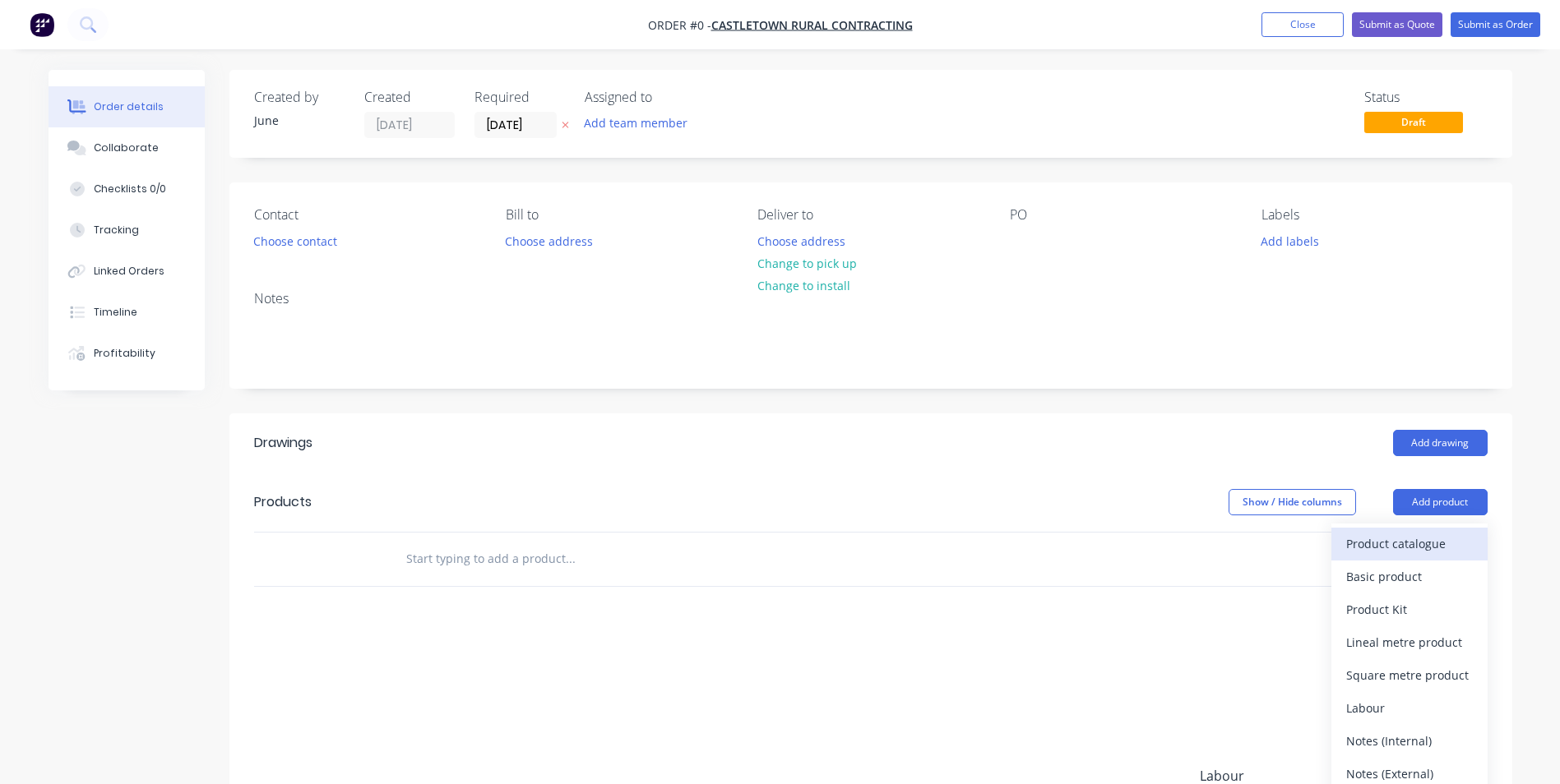
click at [1404, 530] on button "Product catalogue" at bounding box center [1409, 544] width 156 height 33
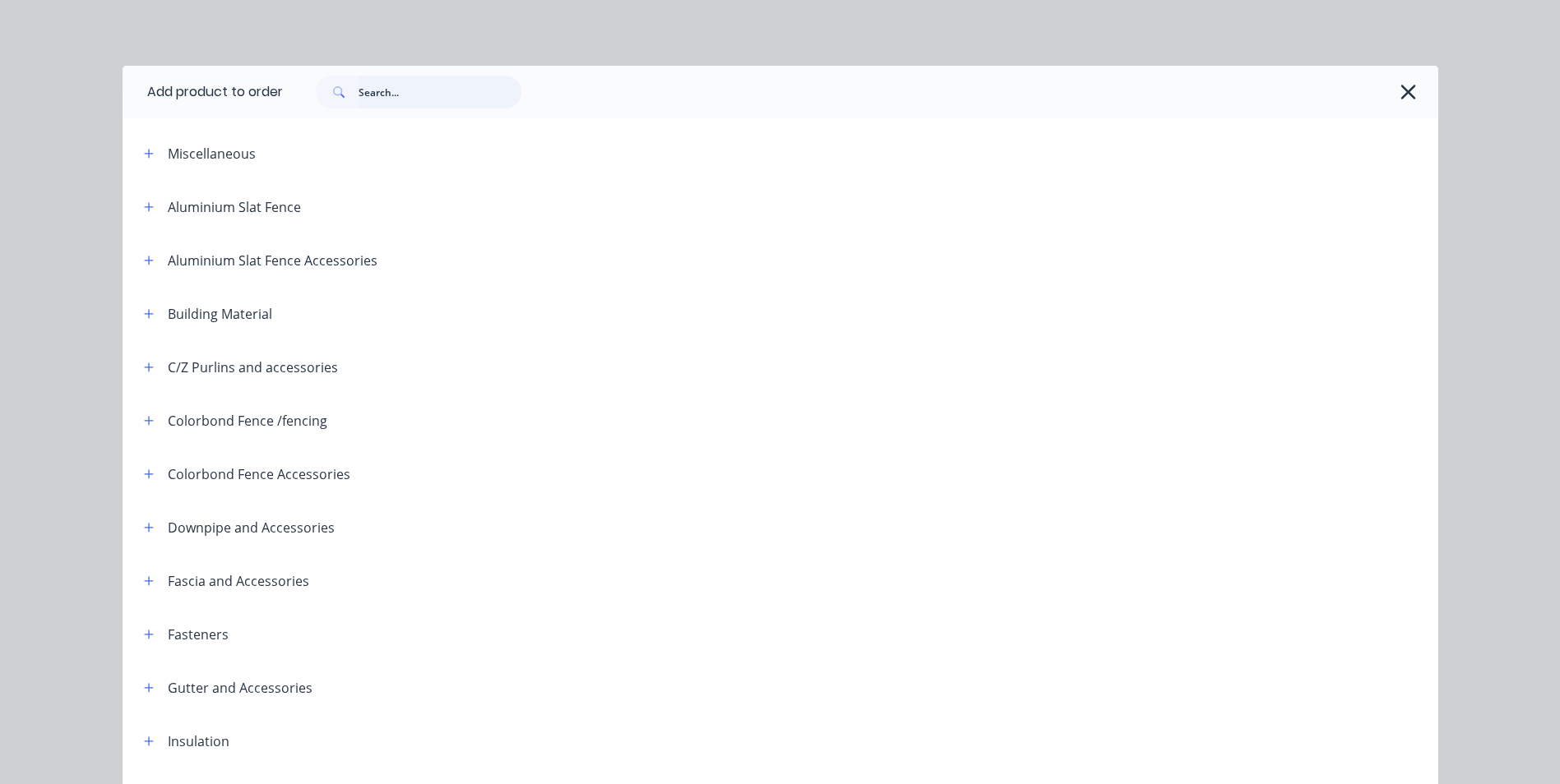
click at [516, 96] on input "text" at bounding box center [440, 92] width 163 height 33
type input "shs"
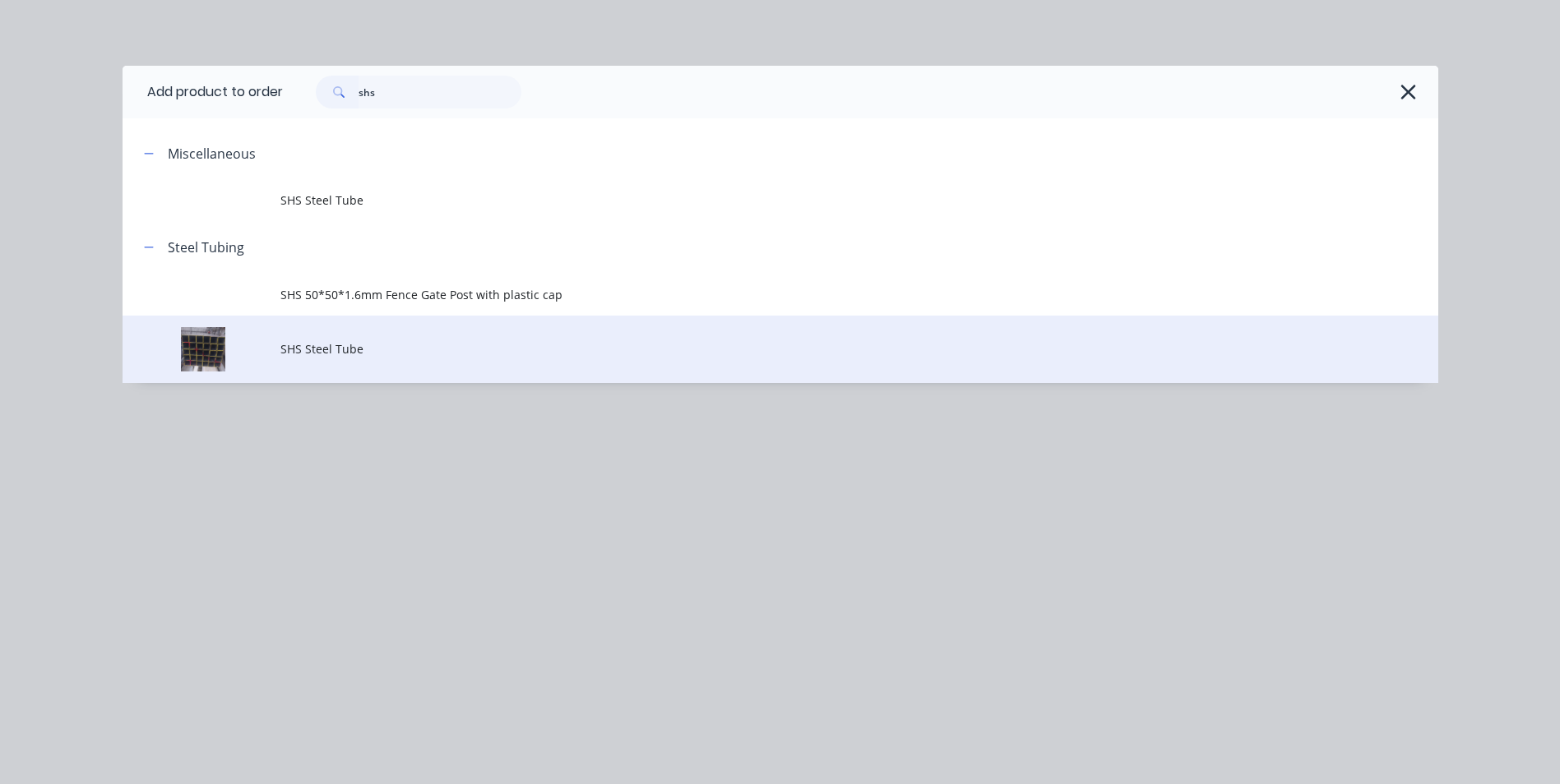
click at [470, 347] on span "SHS Steel Tube" at bounding box center [744, 349] width 926 height 18
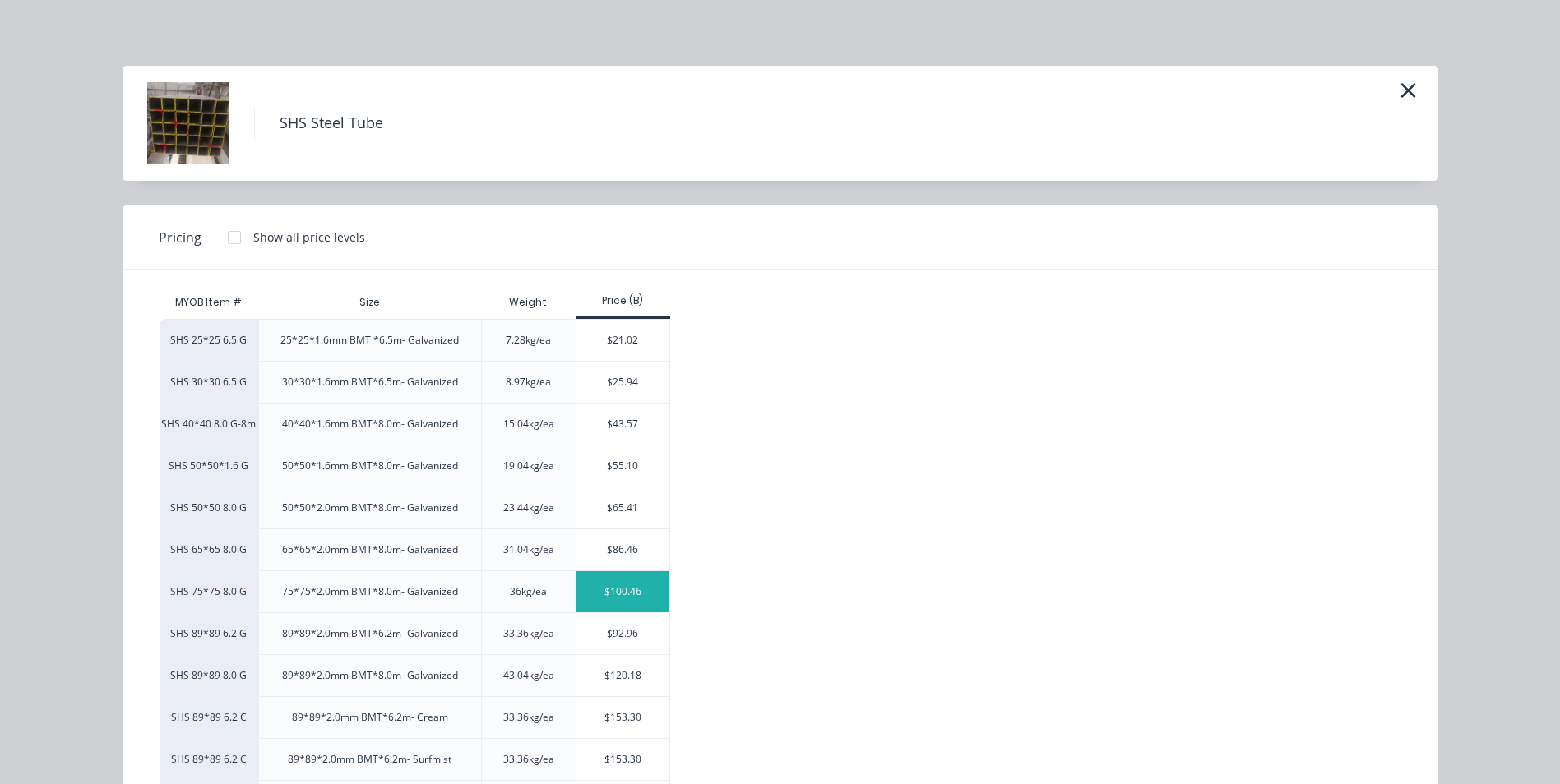
click at [607, 588] on div "$100.46" at bounding box center [623, 592] width 93 height 42
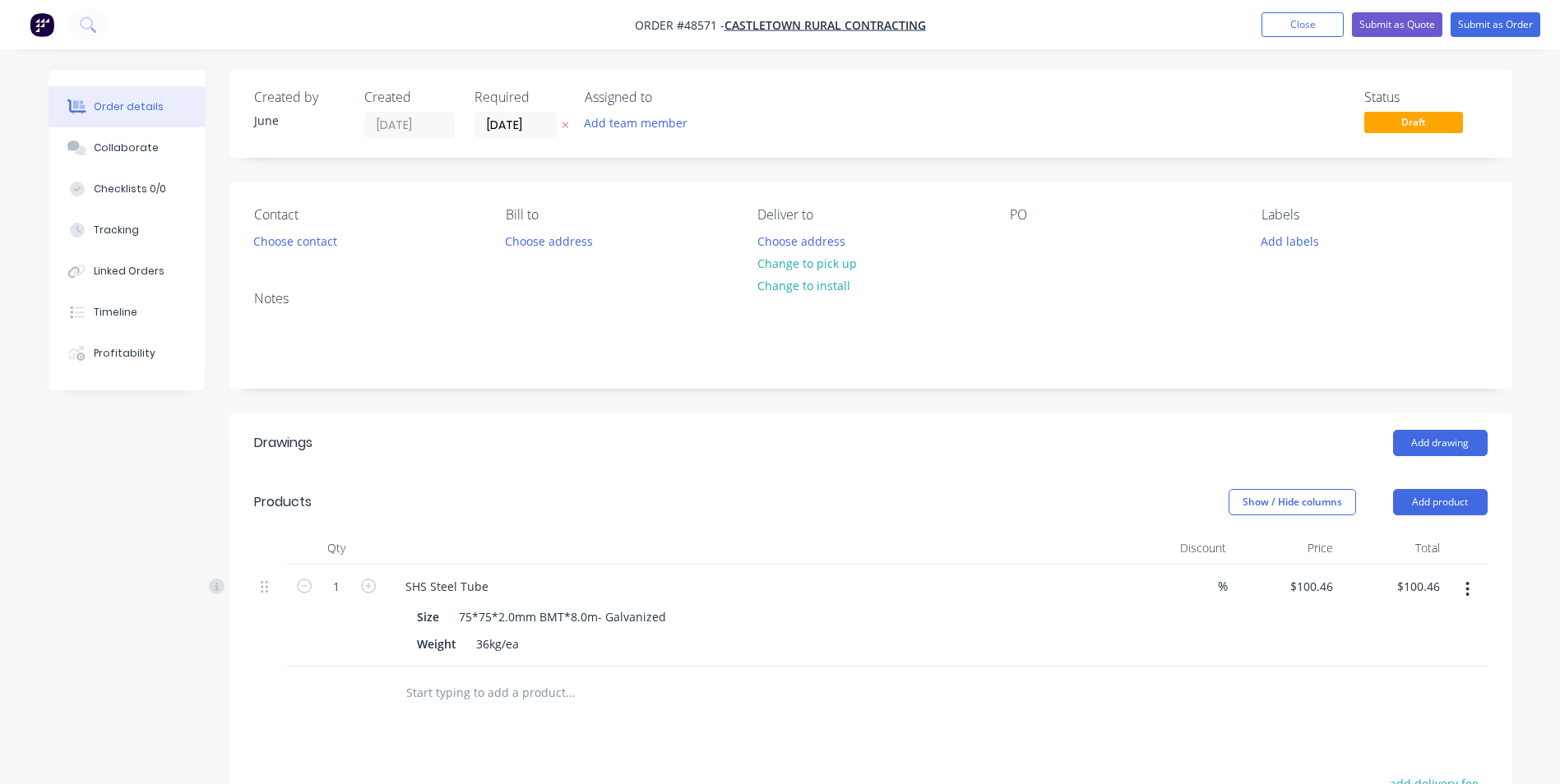
click at [498, 584] on div "SHS Steel Tube" at bounding box center [756, 587] width 727 height 24
click at [483, 586] on div "SHS Steel Tube" at bounding box center [447, 587] width 110 height 24
click at [567, 652] on div "Weight 36kg/ea" at bounding box center [753, 645] width 685 height 24
click at [1408, 496] on button "Add product" at bounding box center [1440, 502] width 95 height 27
click at [1353, 541] on div "Product catalogue" at bounding box center [1409, 544] width 126 height 24
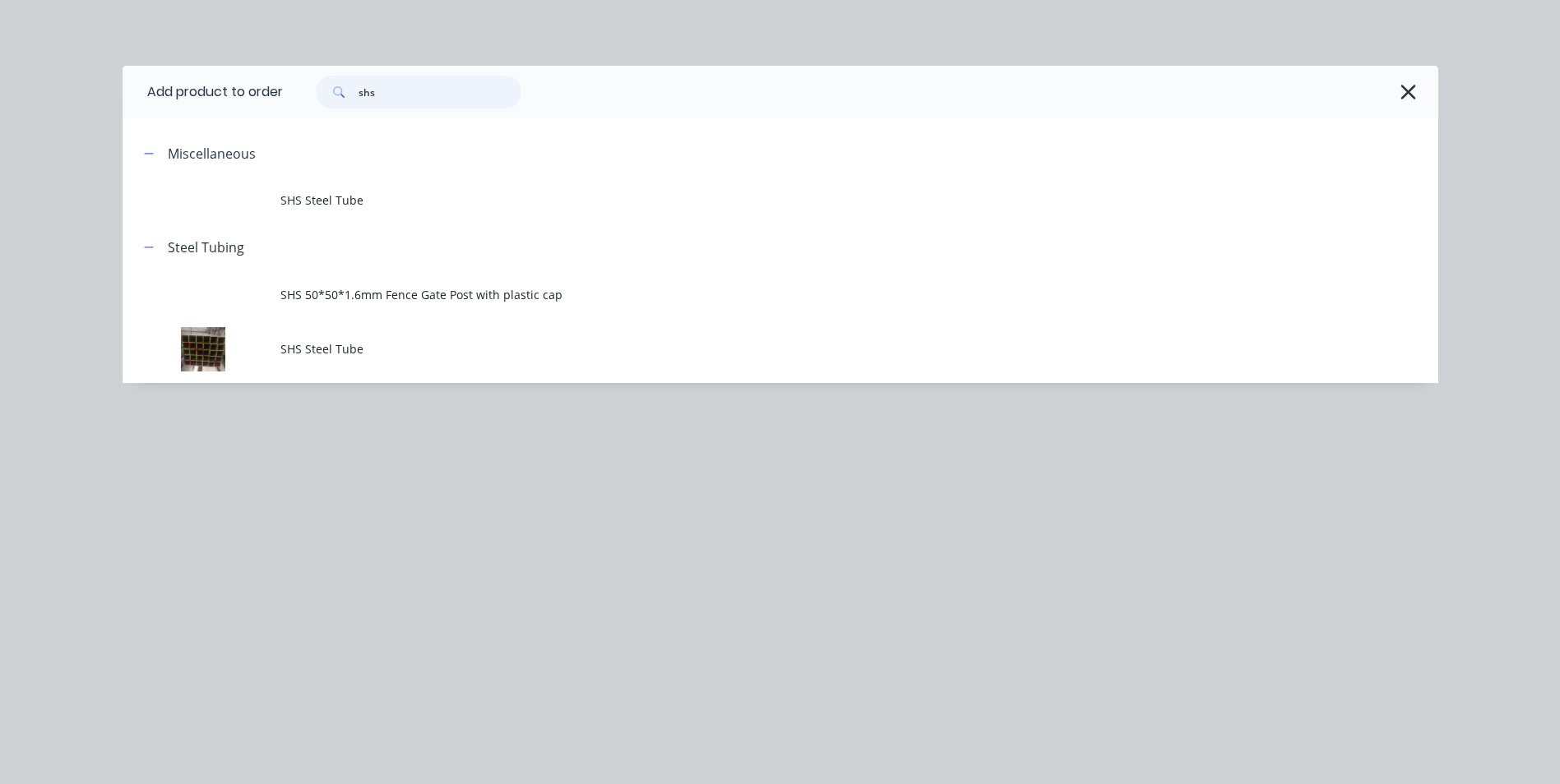
drag, startPoint x: 452, startPoint y: 97, endPoint x: 278, endPoint y: 94, distance: 174.0
click at [278, 94] on header "Add product to order shs" at bounding box center [780, 91] width 1316 height 53
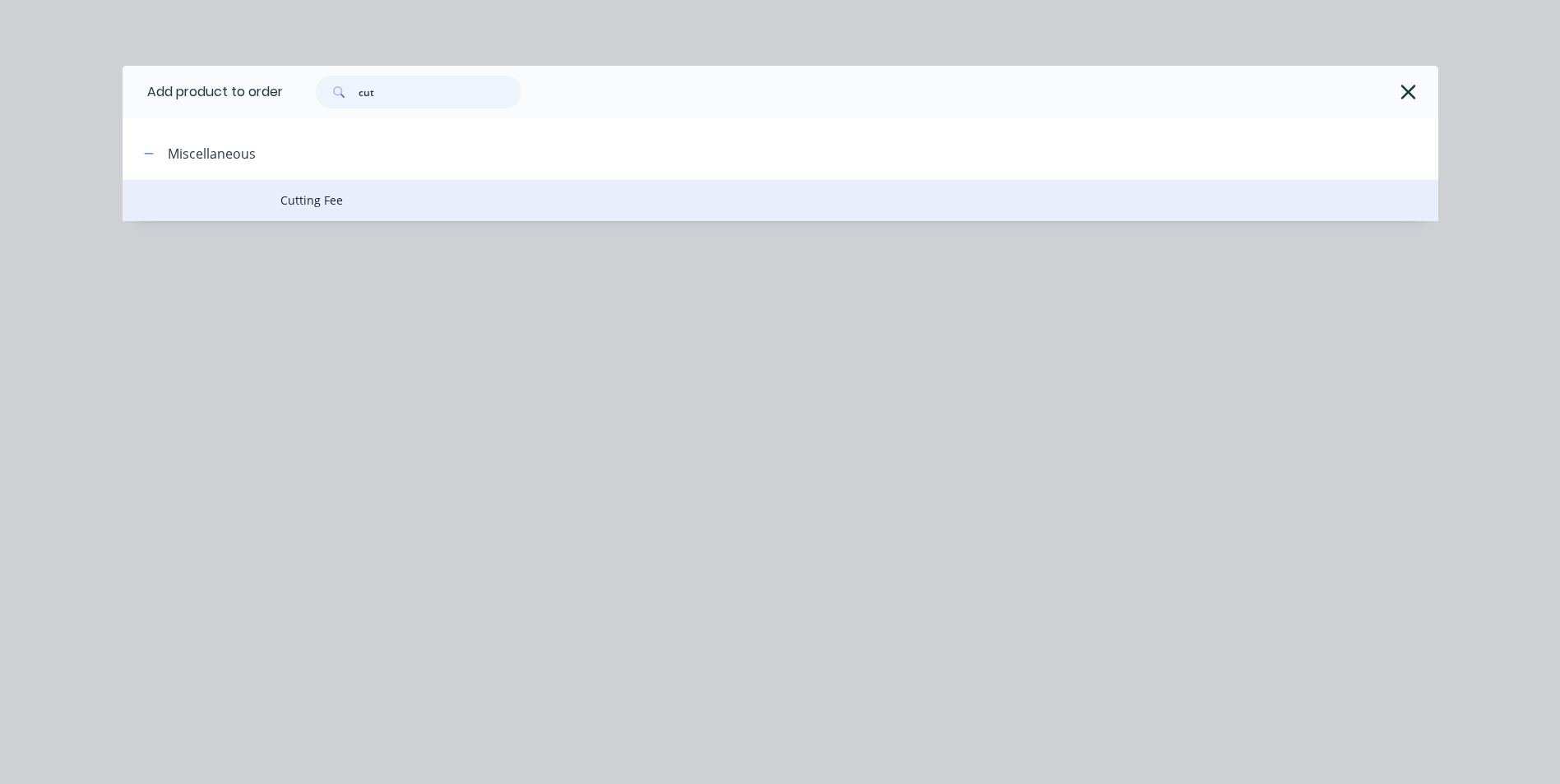
type input "cut"
click at [405, 209] on td "Cutting Fee" at bounding box center [859, 200] width 1158 height 42
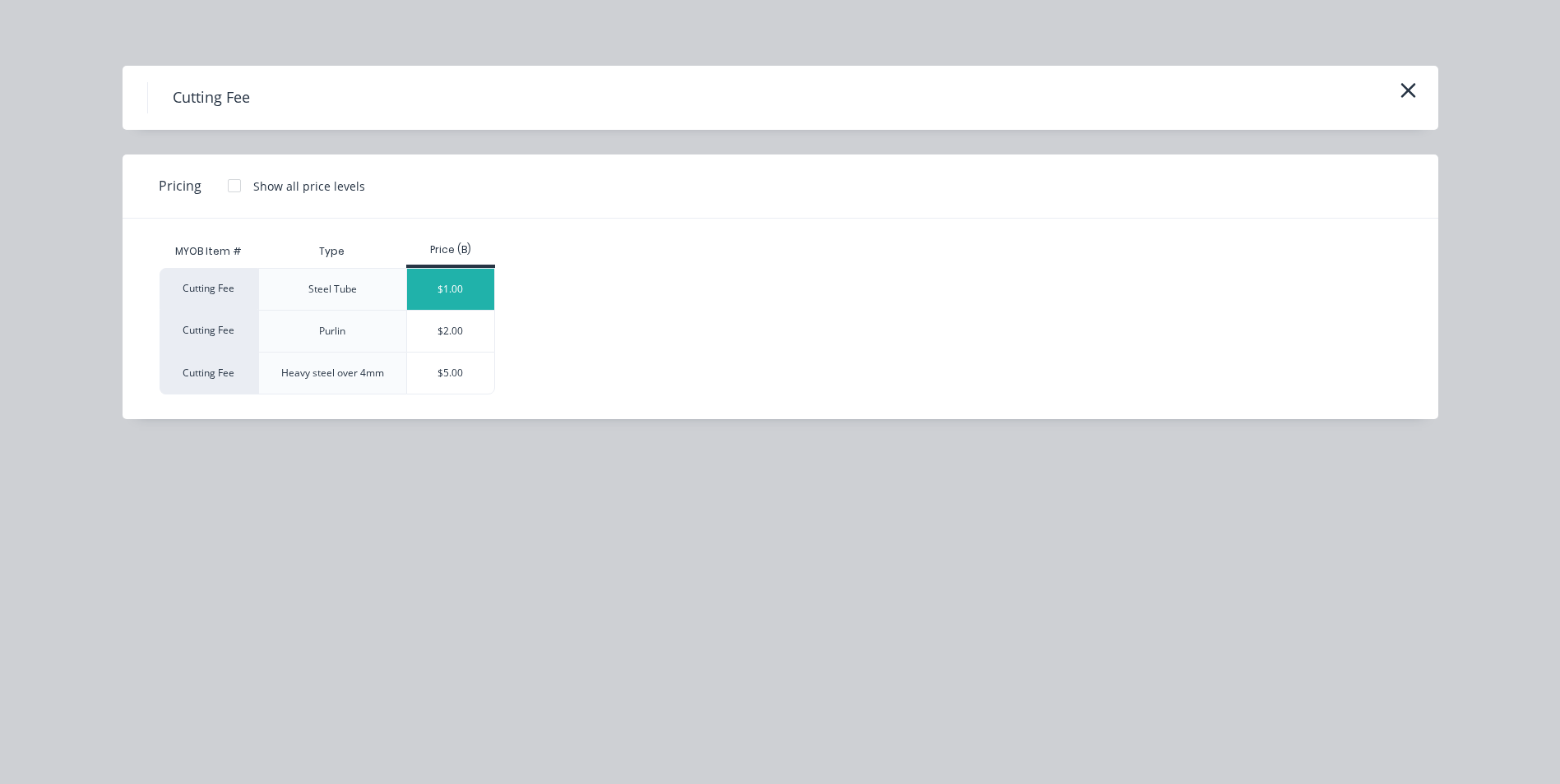
click at [464, 295] on div "$1.00" at bounding box center [450, 290] width 88 height 42
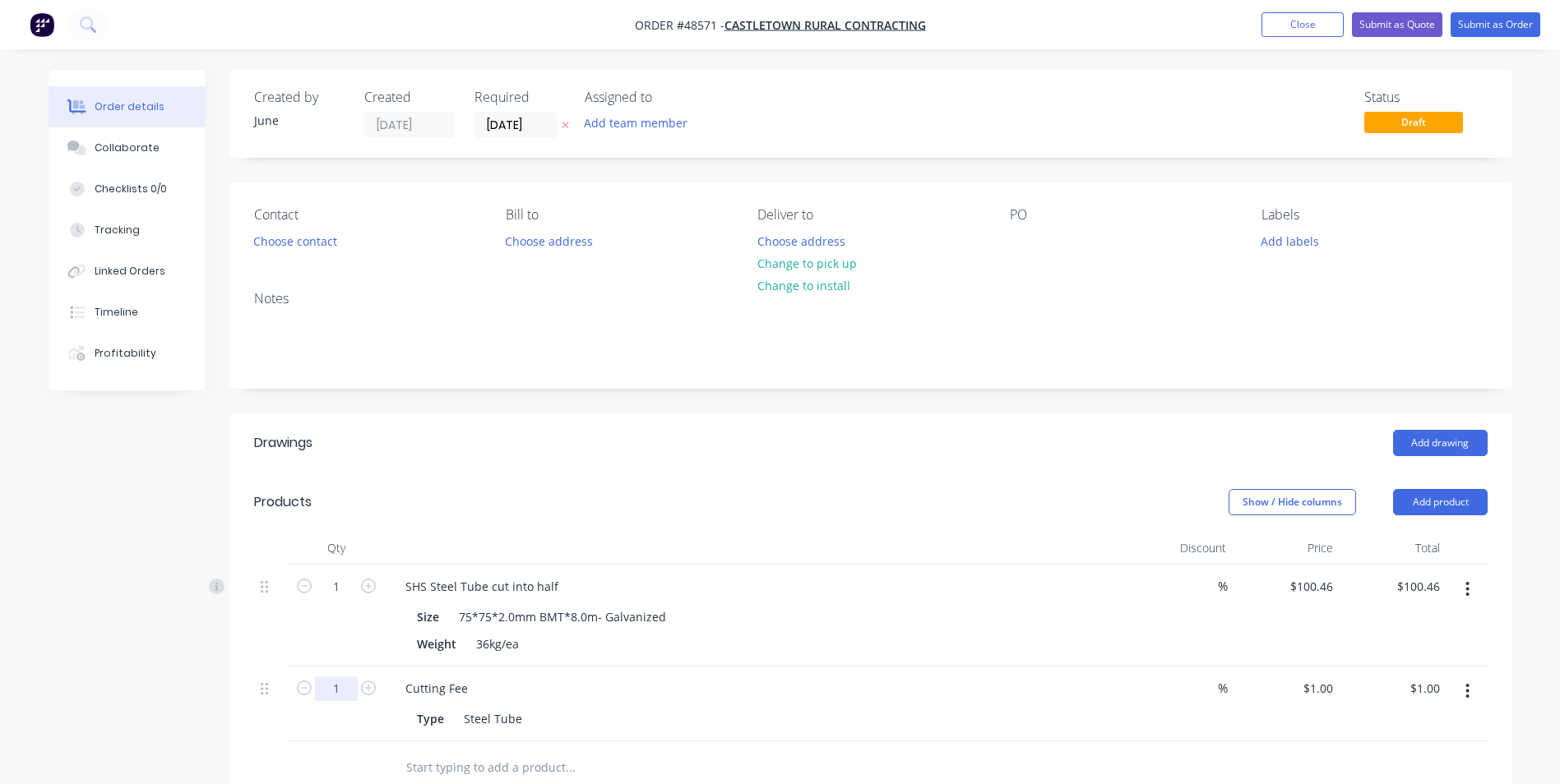
click at [342, 600] on input "1" at bounding box center [336, 587] width 42 height 25
type input "6"
type input "$6.00"
click at [910, 572] on div "SHS Steel Tube cut into half Size 75*75*2.0mm BMT*8.0m- Galvanized Weight 36kg/…" at bounding box center [756, 615] width 740 height 102
click at [795, 257] on button "Change to pick up" at bounding box center [806, 264] width 117 height 22
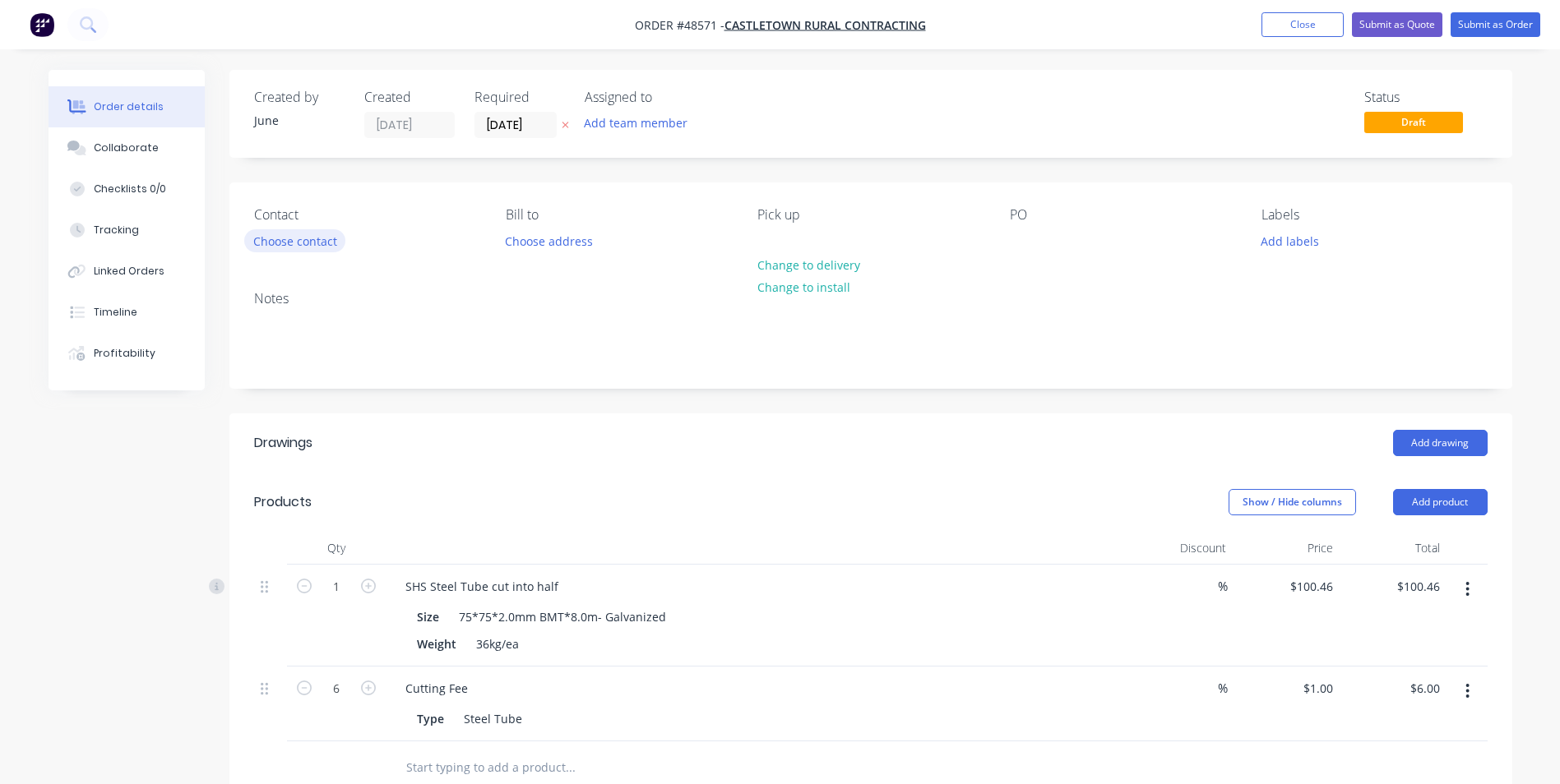
click at [303, 234] on button "Choose contact" at bounding box center [295, 241] width 101 height 22
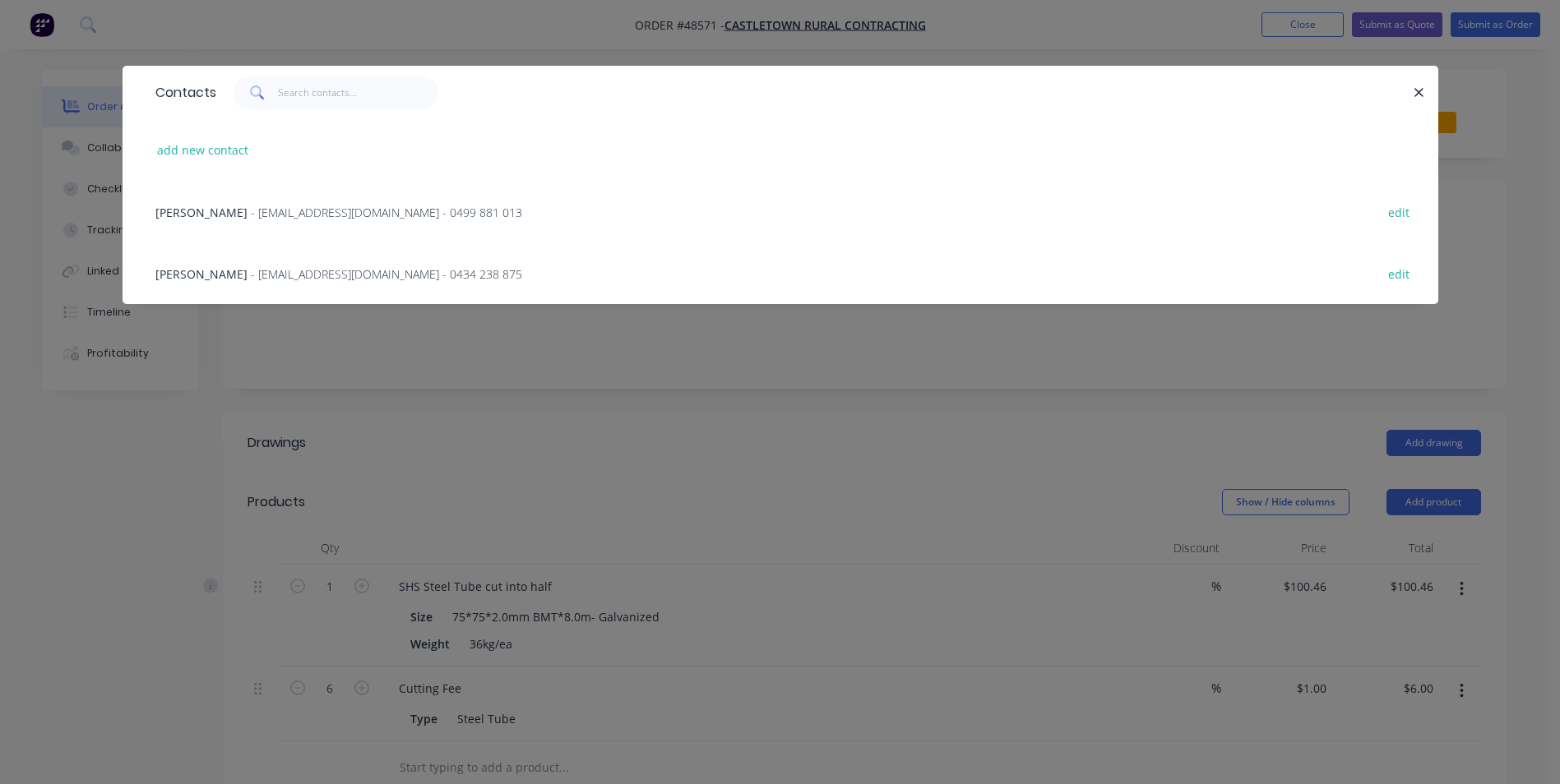
click at [304, 219] on span "- admin@castletowncontracting.com.au - 0499 881 013" at bounding box center [387, 212] width 271 height 16
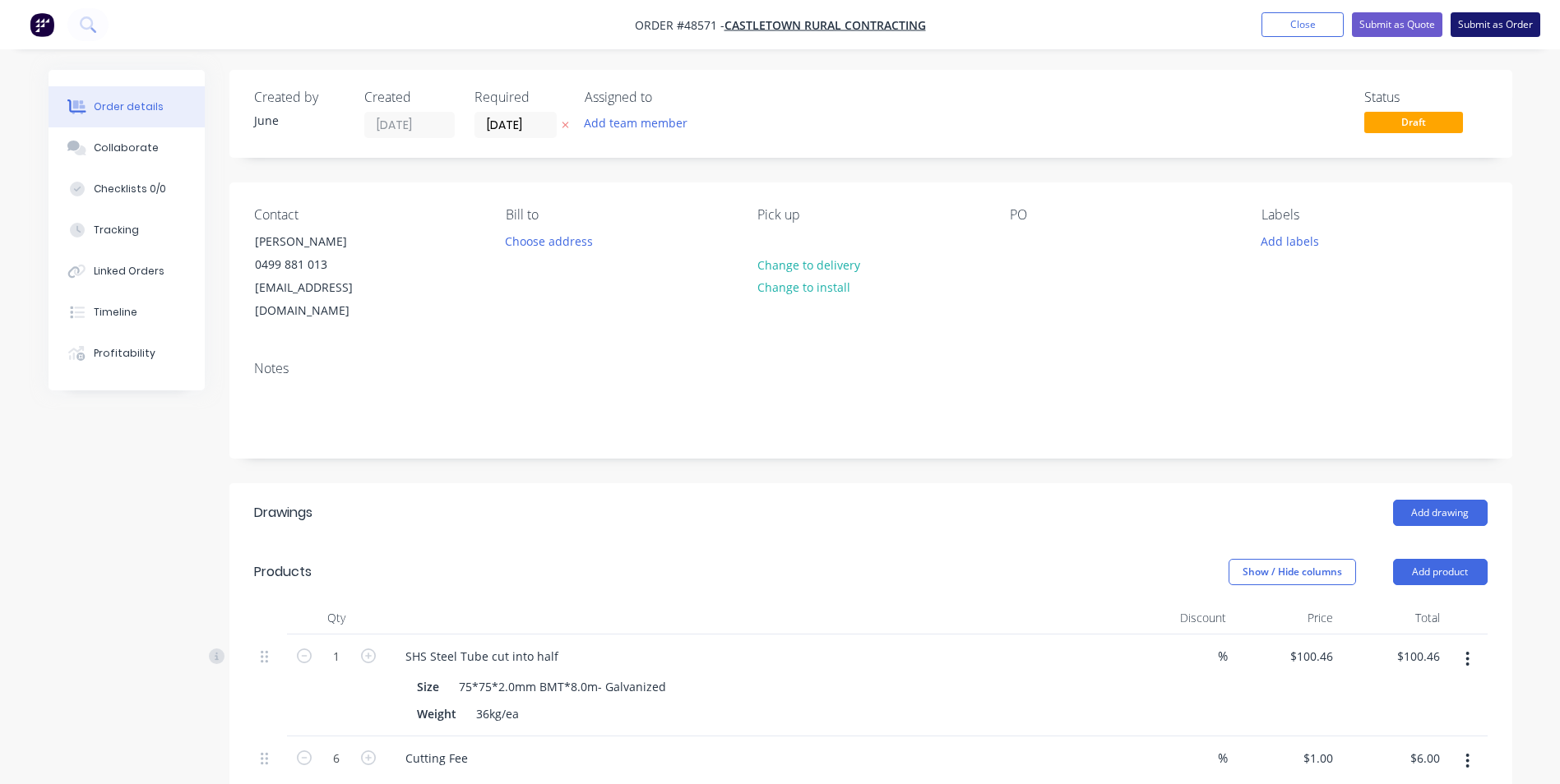
click at [1475, 18] on button "Submit as Order" at bounding box center [1495, 24] width 89 height 25
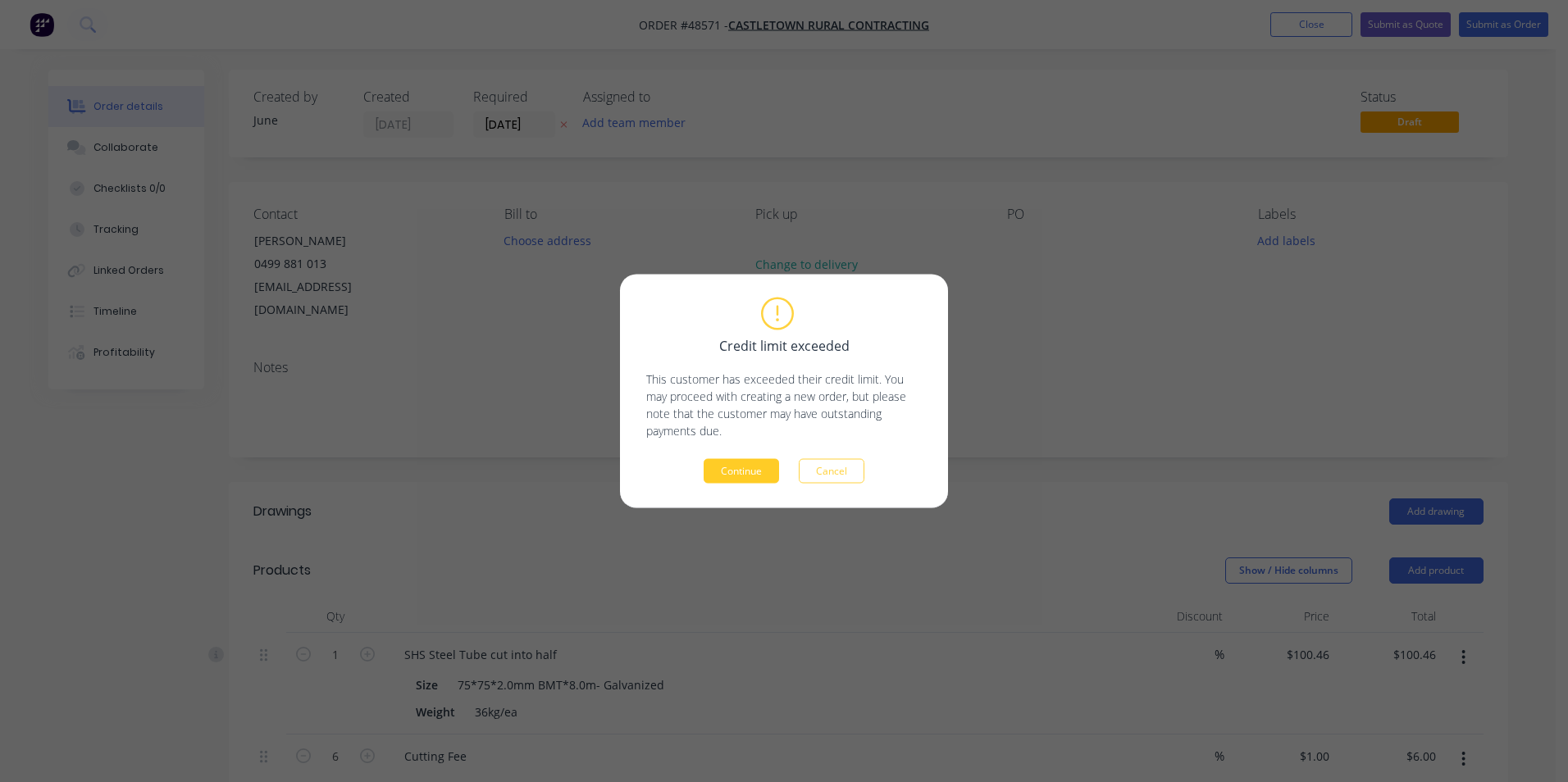
click at [745, 465] on button "Continue" at bounding box center [742, 471] width 75 height 25
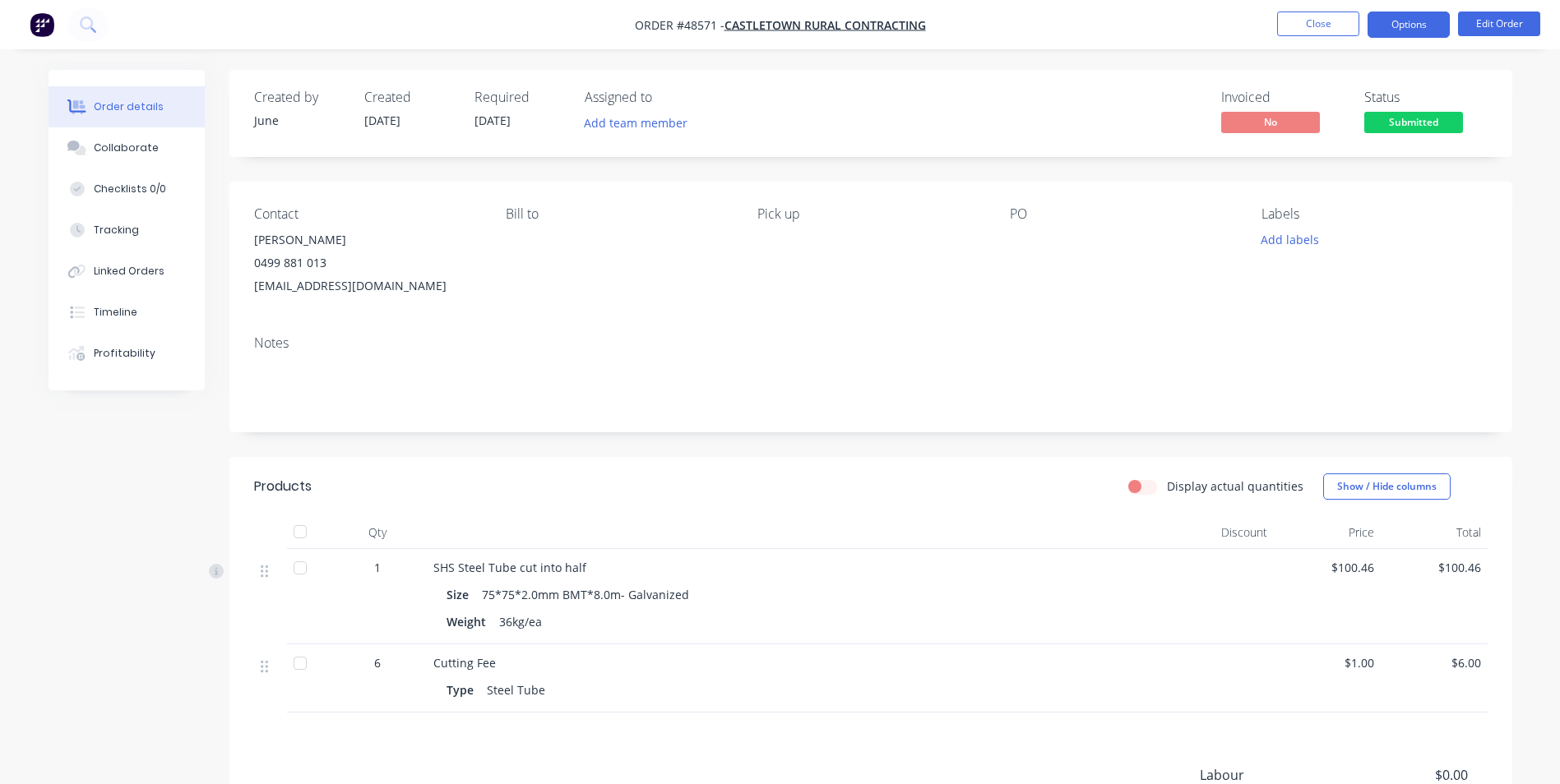
click at [1414, 29] on button "Options" at bounding box center [1409, 24] width 82 height 27
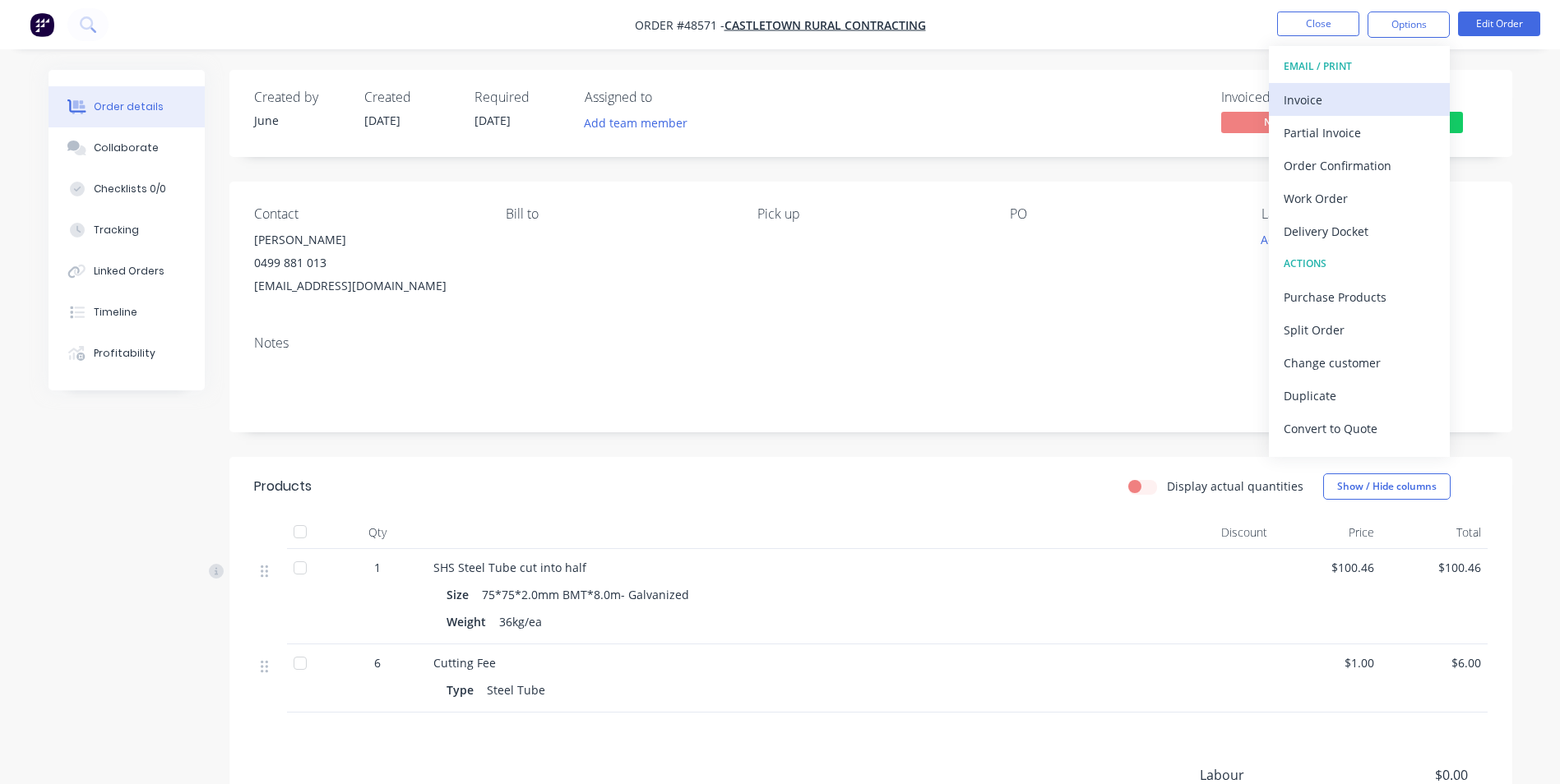
click at [1390, 96] on div "Invoice" at bounding box center [1360, 100] width 151 height 24
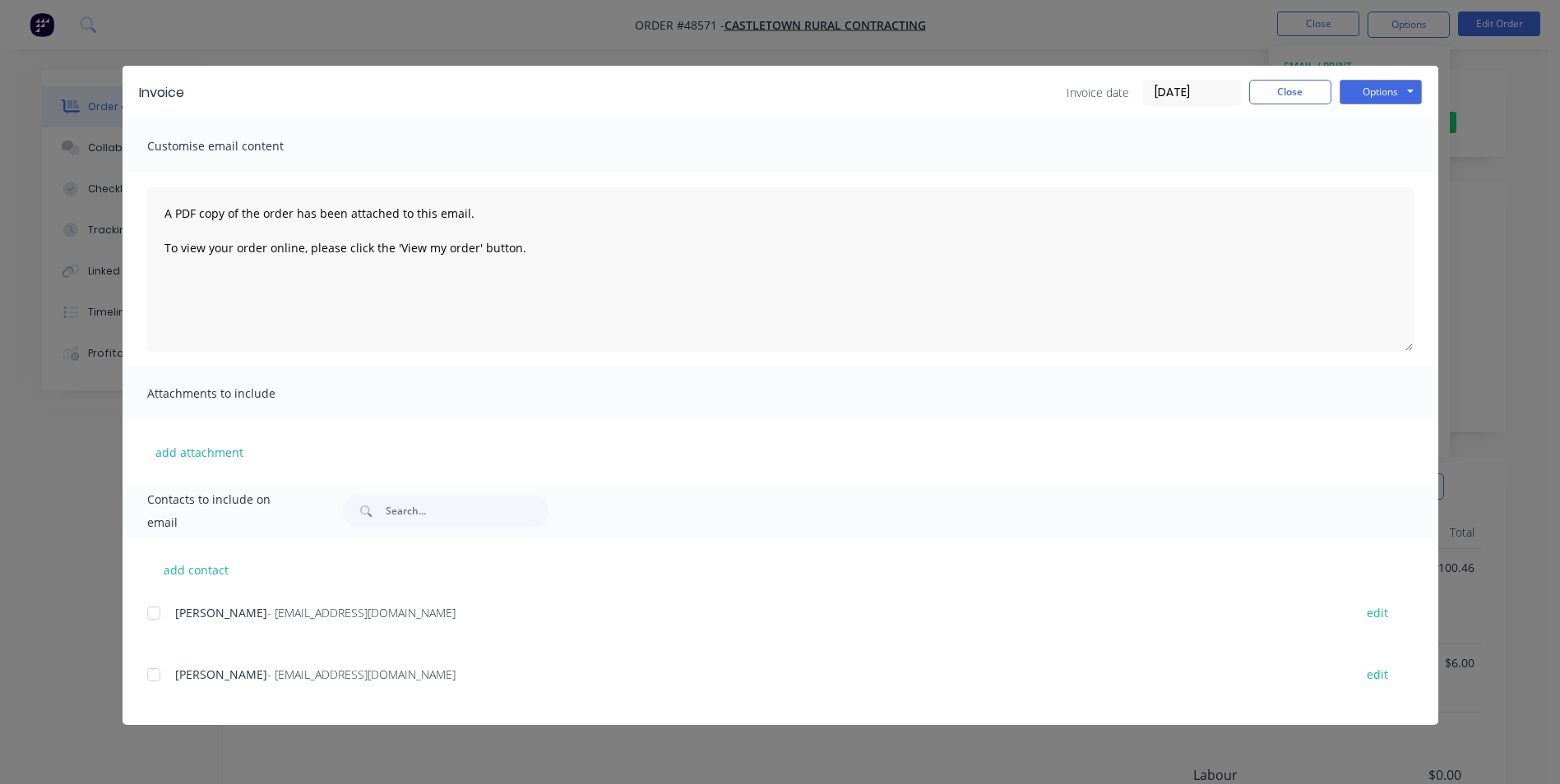
click at [1383, 71] on div "Invoice Invoice date 28/08/25 Close Options Preview Print Email" at bounding box center [780, 92] width 1316 height 53
click at [1375, 102] on button "Options" at bounding box center [1380, 91] width 82 height 25
click at [1368, 148] on button "Print" at bounding box center [1392, 148] width 105 height 27
click at [1280, 97] on button "Close" at bounding box center [1290, 91] width 82 height 25
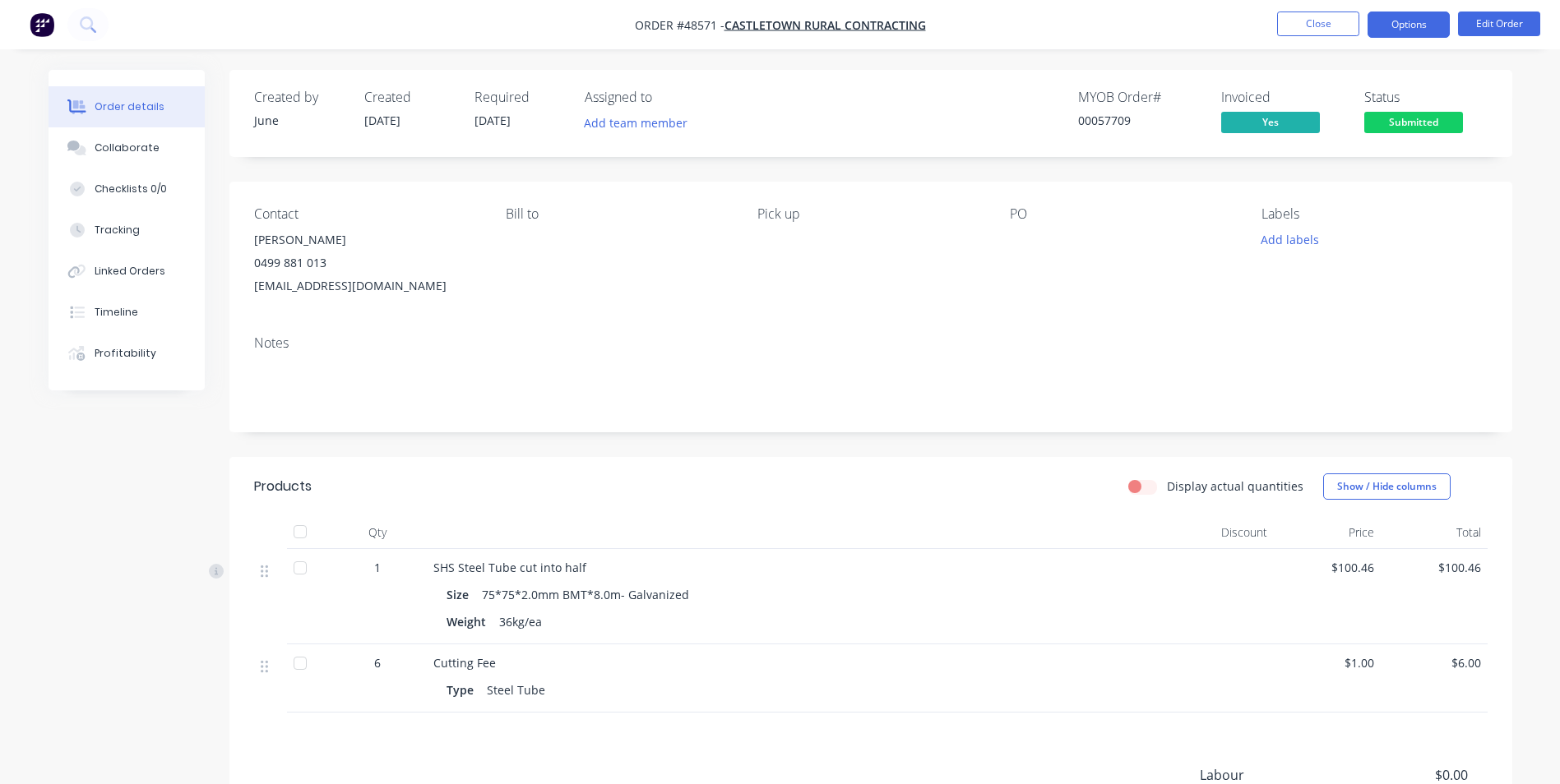
click at [1400, 35] on button "Options" at bounding box center [1409, 24] width 82 height 27
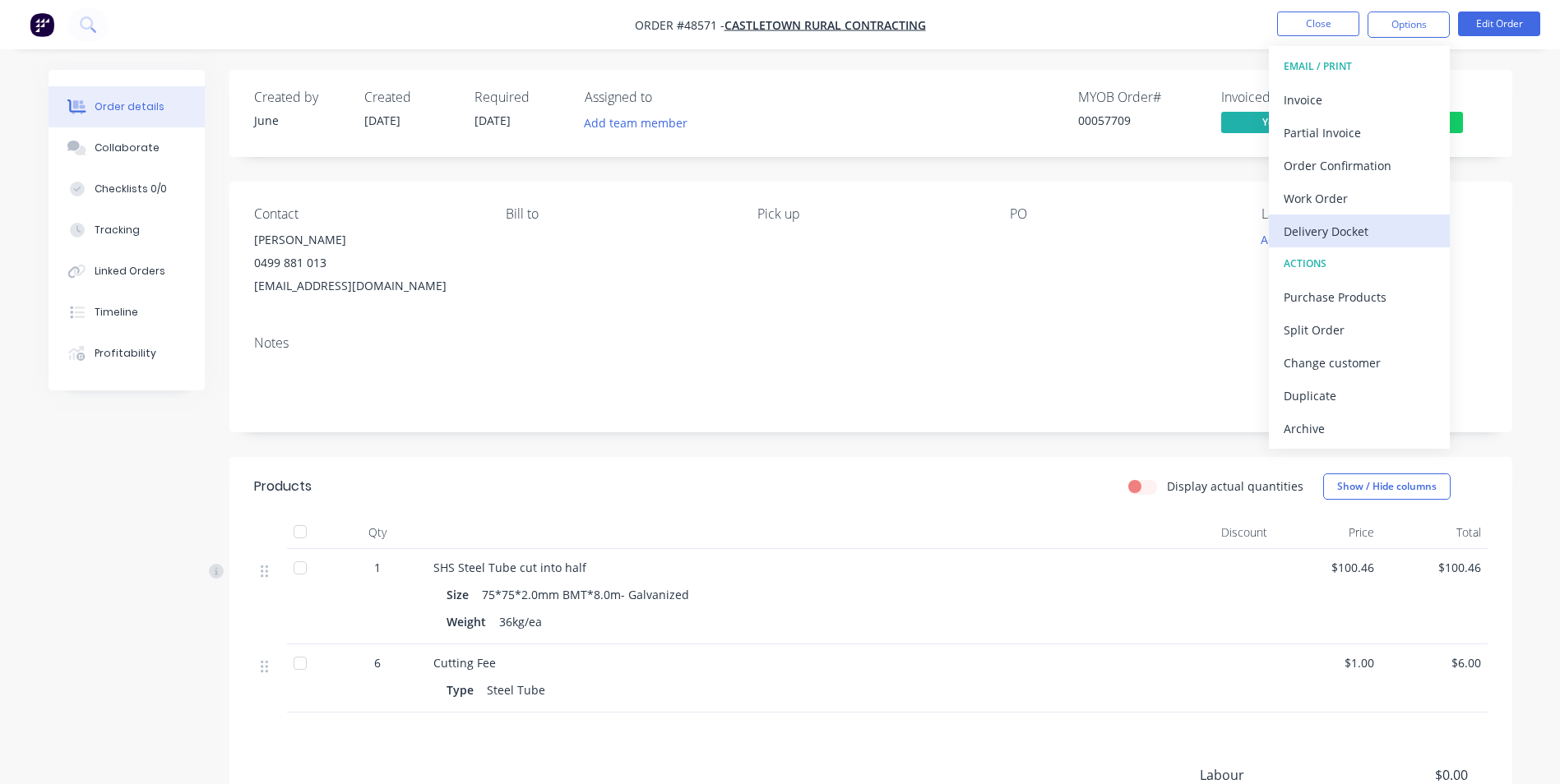
click at [1352, 240] on div "Delivery Docket" at bounding box center [1360, 232] width 151 height 24
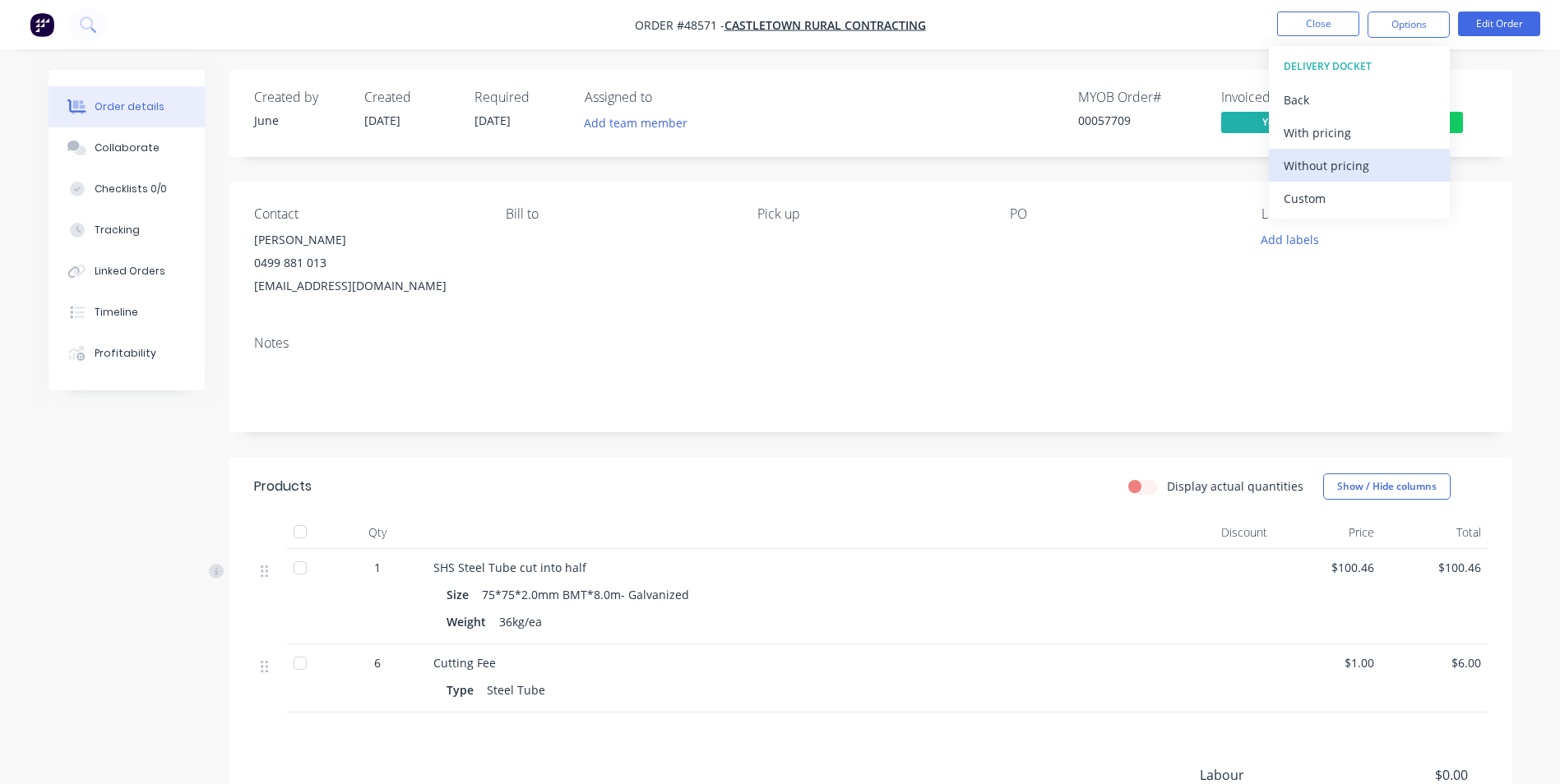
click at [1357, 160] on div "Without pricing" at bounding box center [1360, 166] width 151 height 24
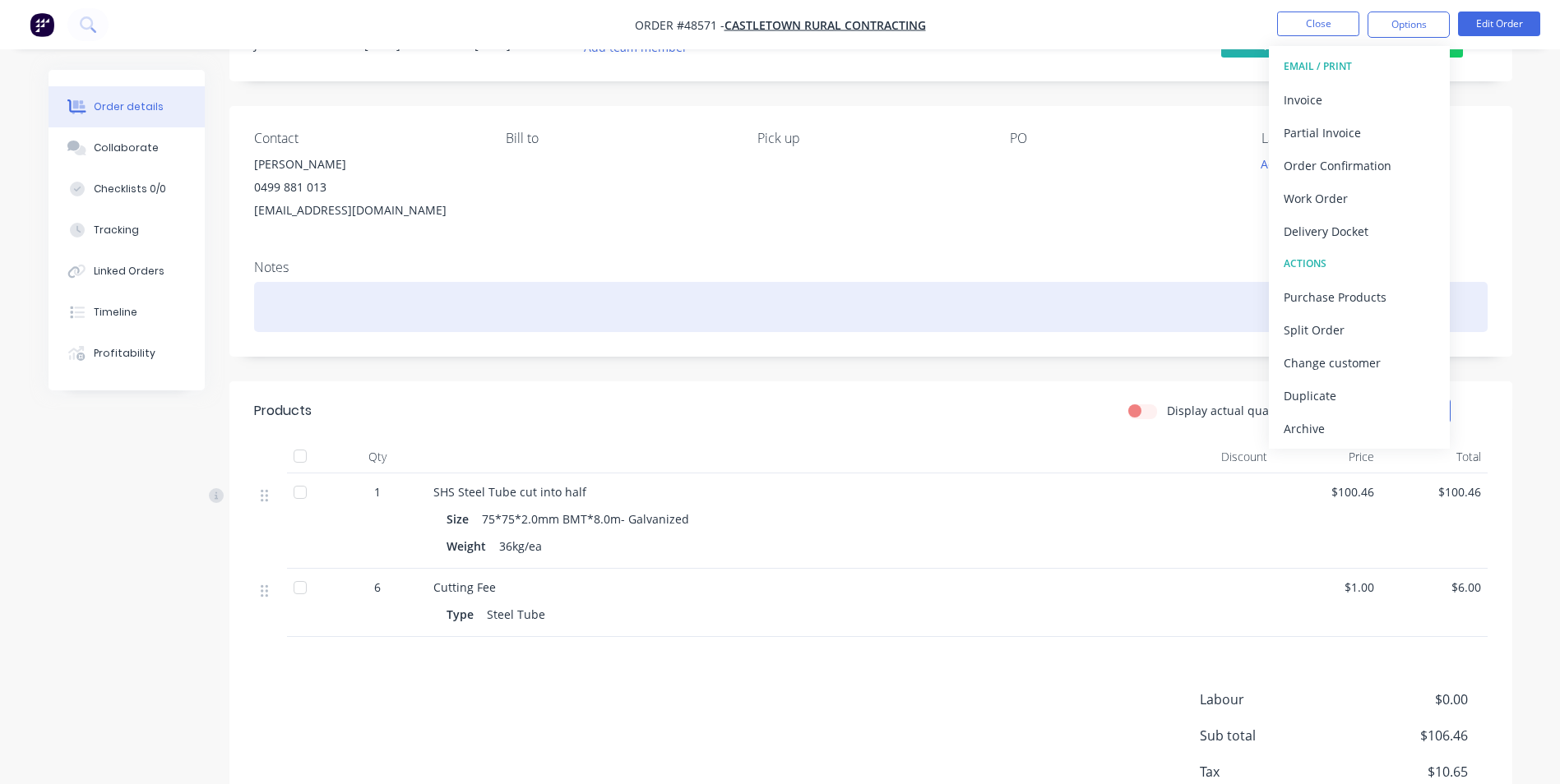
scroll to position [185, 0]
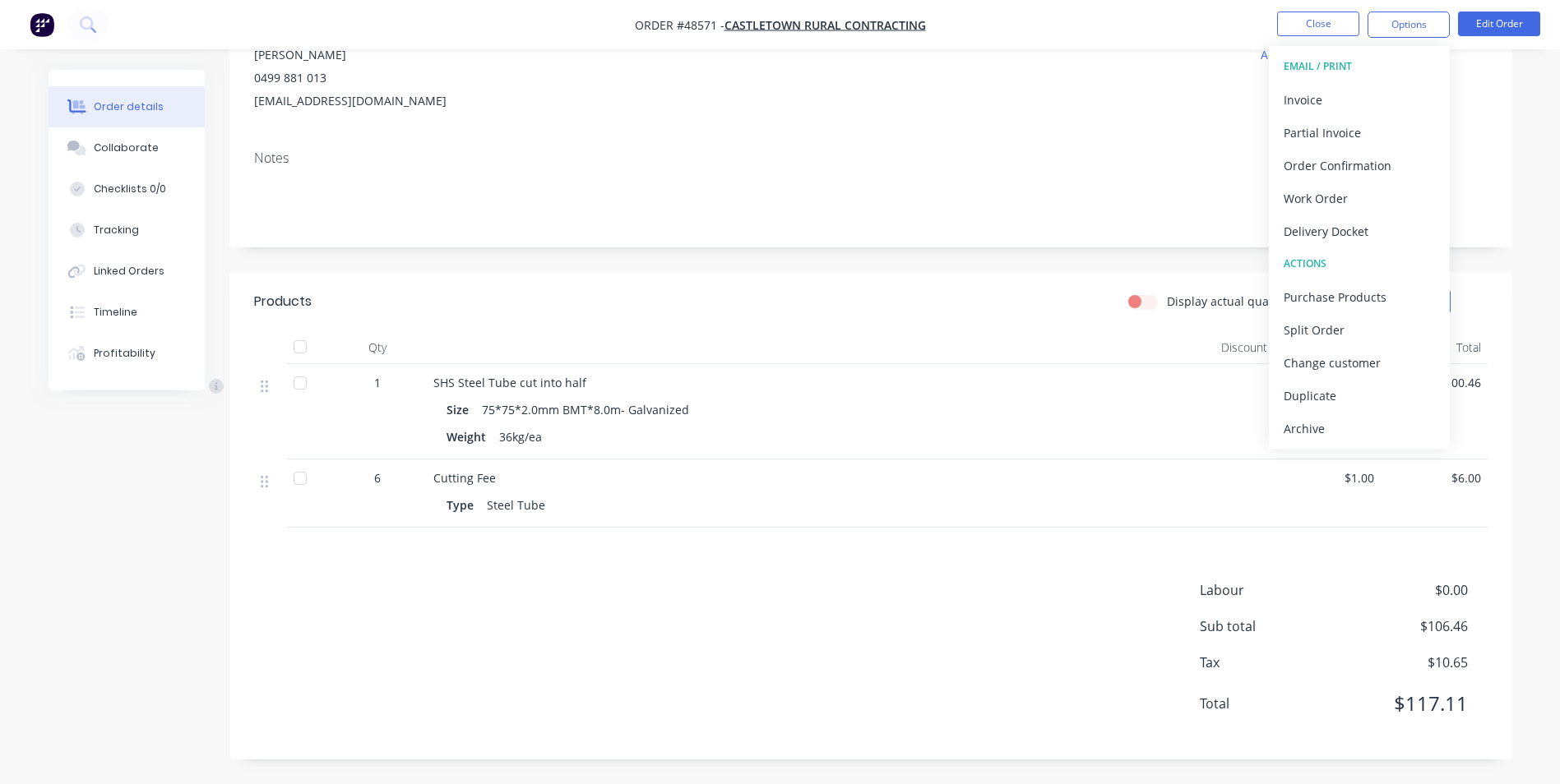
click at [883, 140] on div "Notes" at bounding box center [871, 192] width 1283 height 110
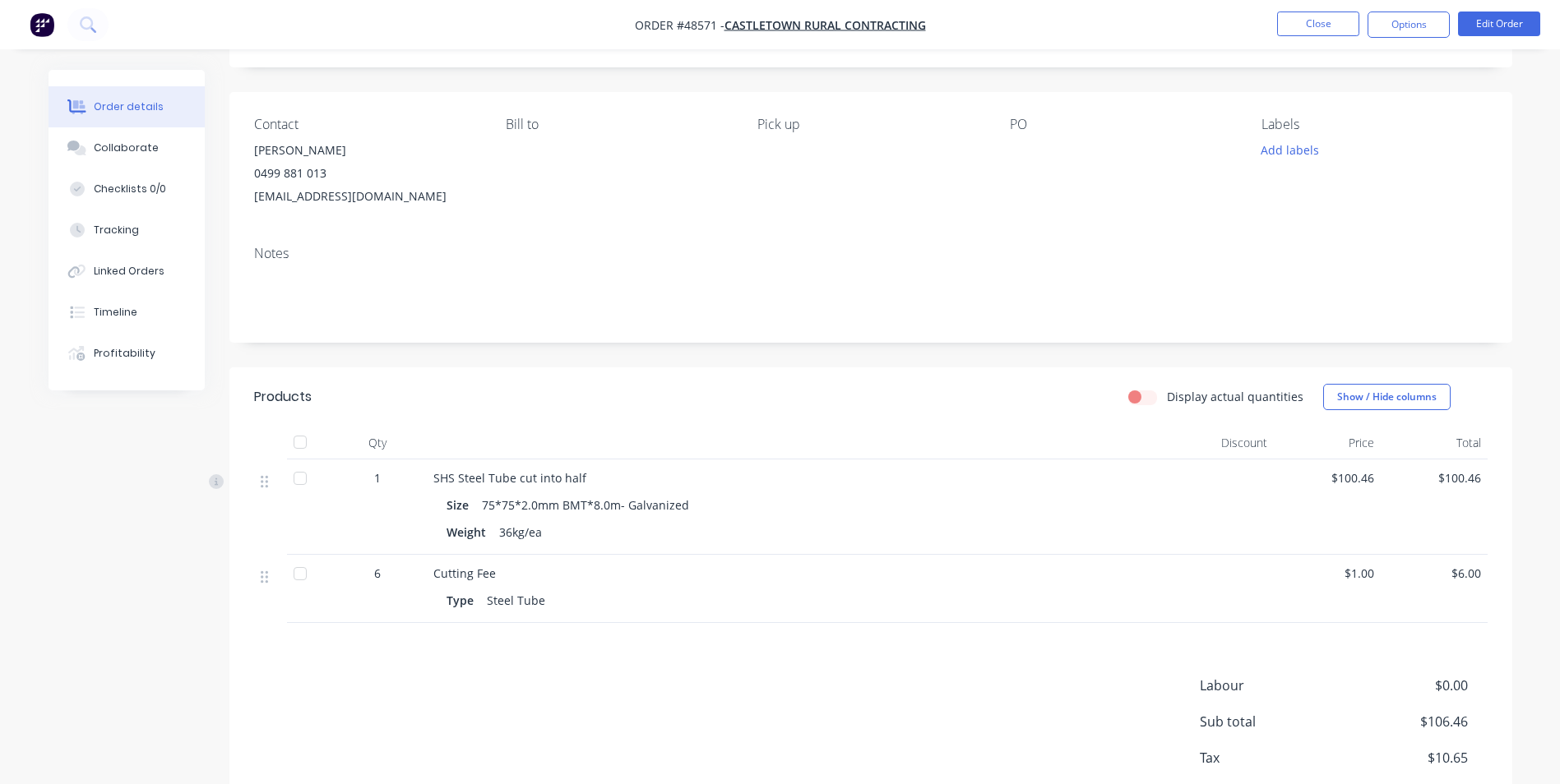
scroll to position [0, 0]
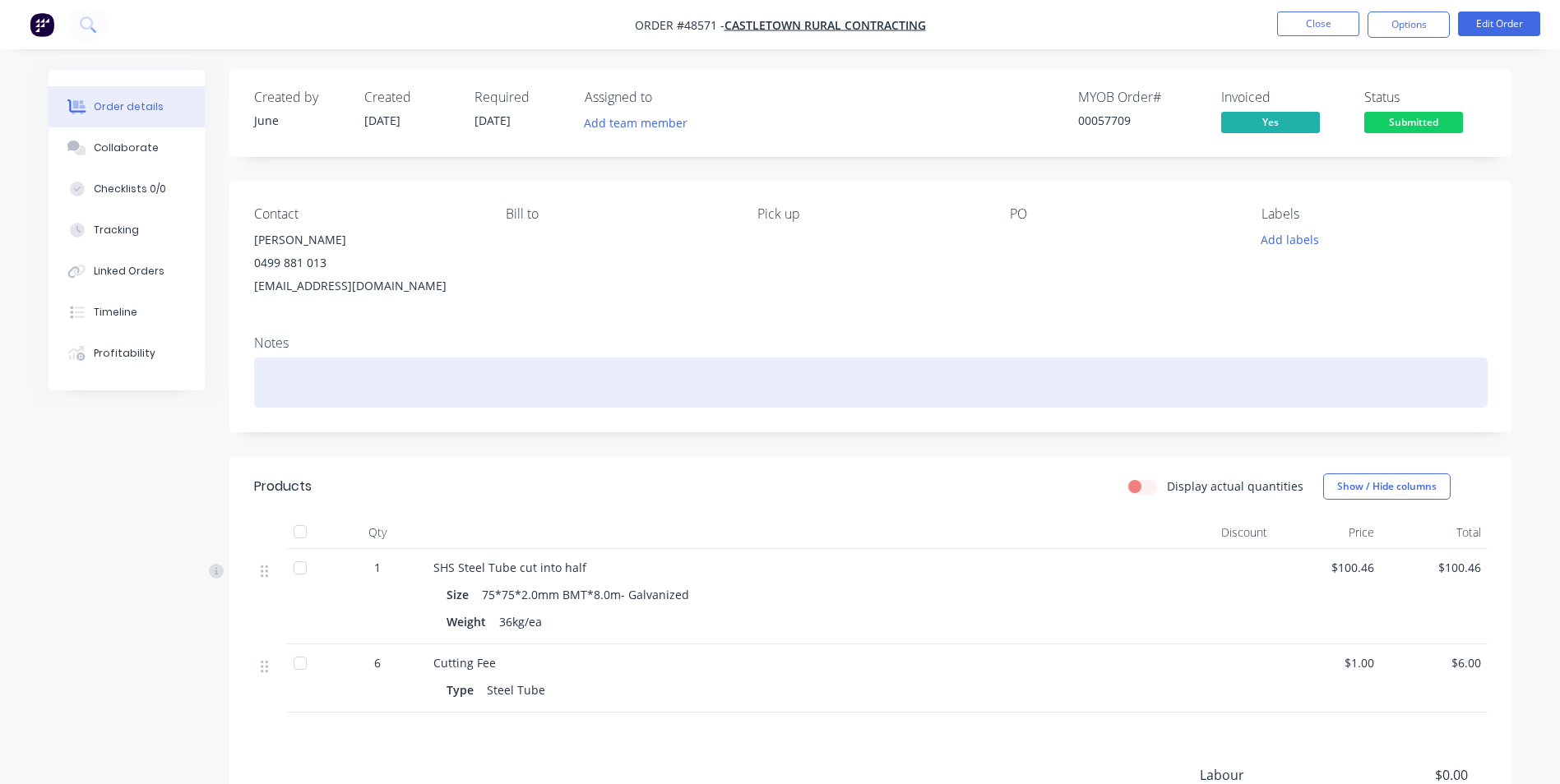
click at [734, 384] on div at bounding box center [870, 383] width 1233 height 50
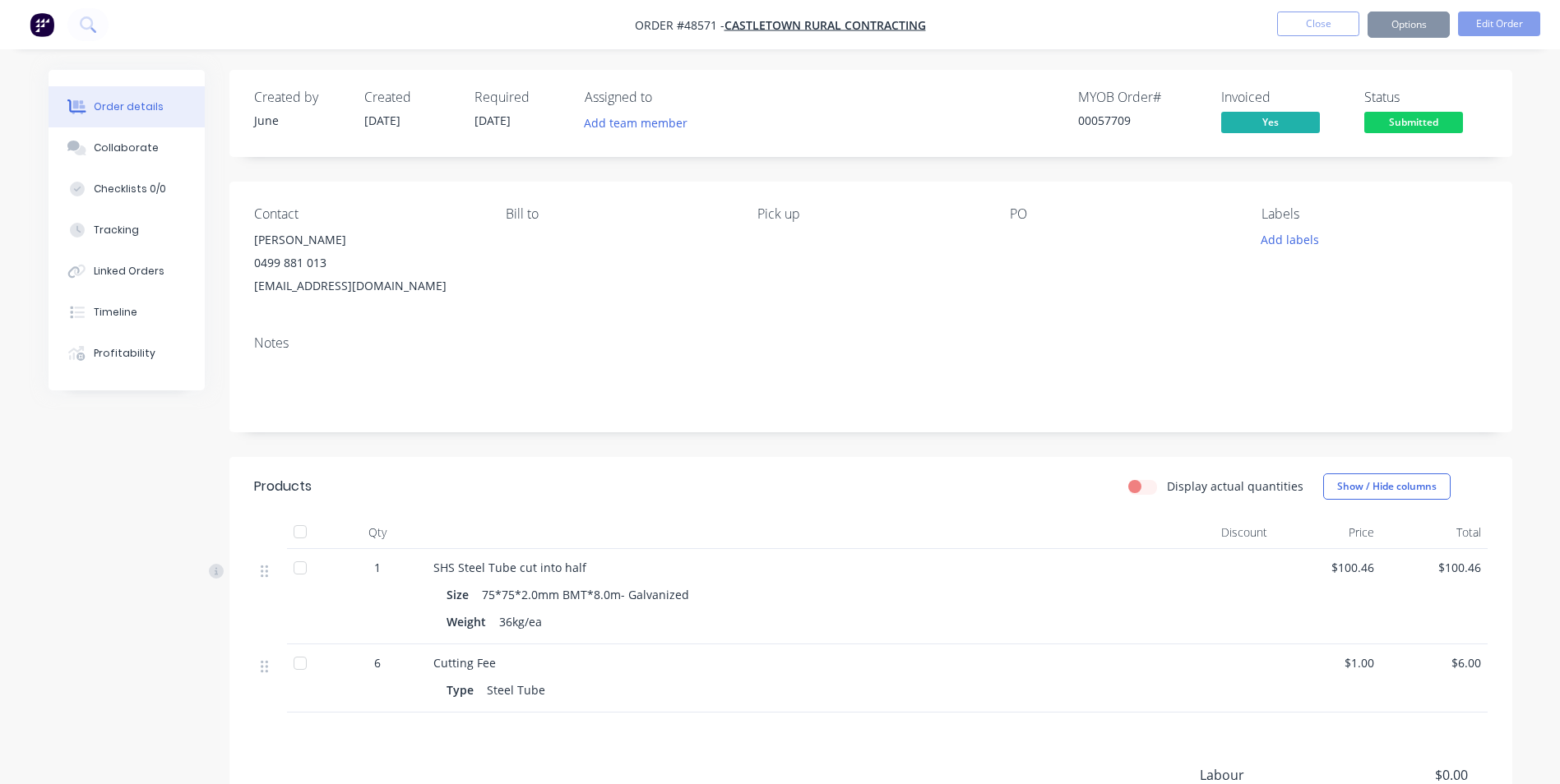
click at [725, 295] on div "Bill to" at bounding box center [618, 252] width 225 height 91
click at [1388, 128] on span "Submitted" at bounding box center [1413, 122] width 99 height 20
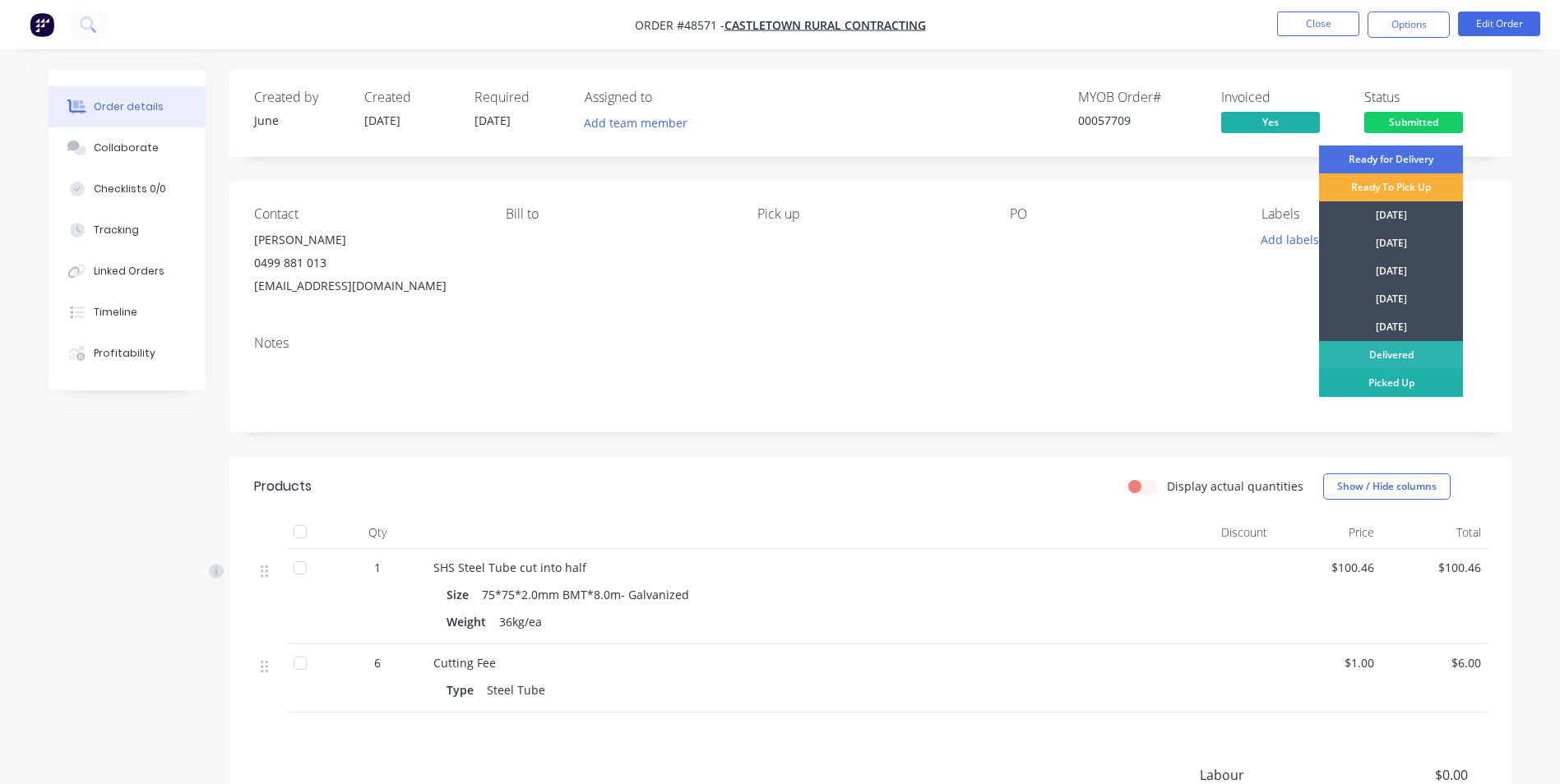
click at [1365, 380] on div "Picked Up" at bounding box center [1391, 383] width 144 height 28
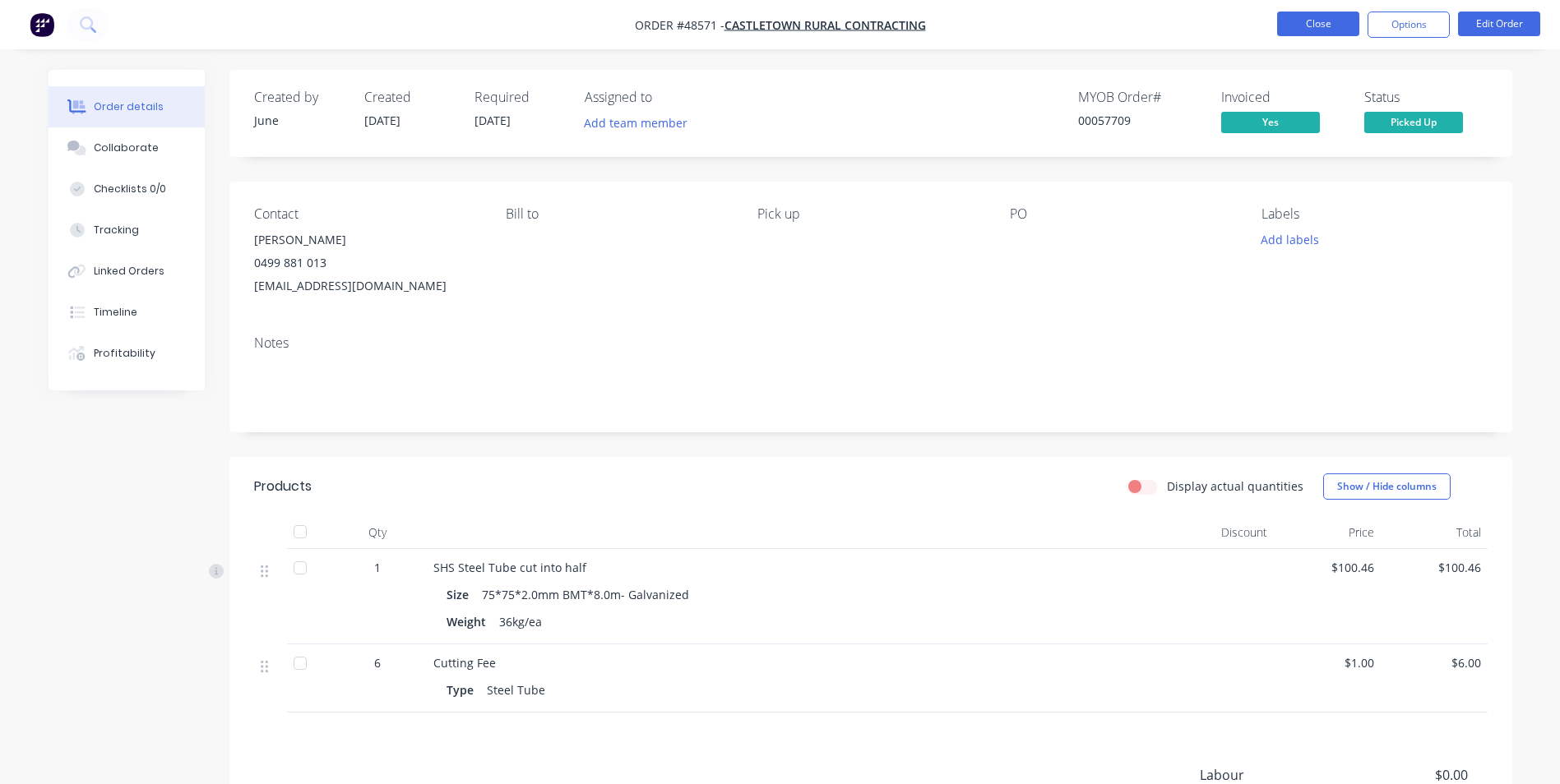
click at [1328, 30] on button "Close" at bounding box center [1317, 23] width 82 height 25
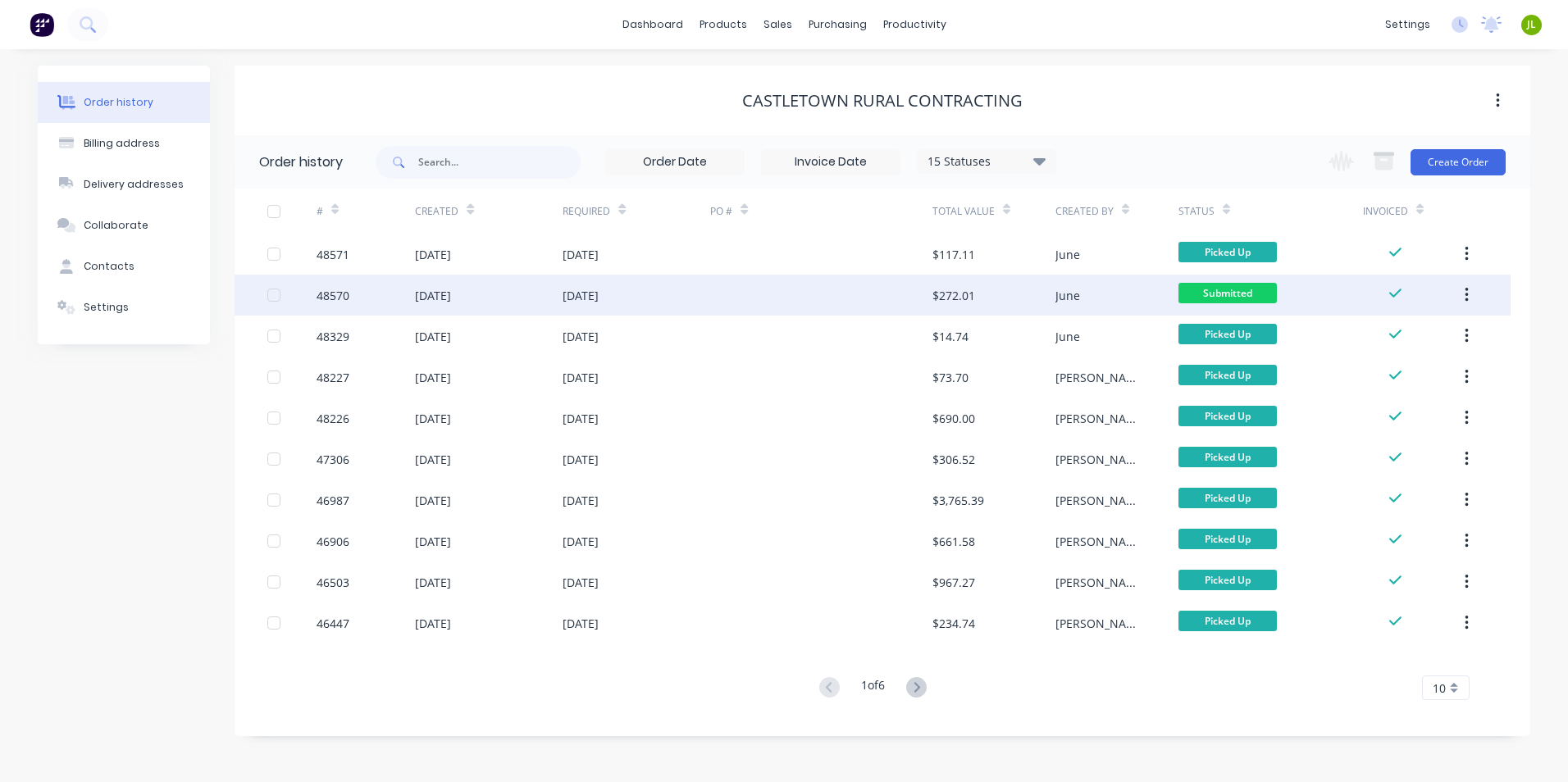
click at [594, 310] on div "[DATE]" at bounding box center [637, 295] width 147 height 41
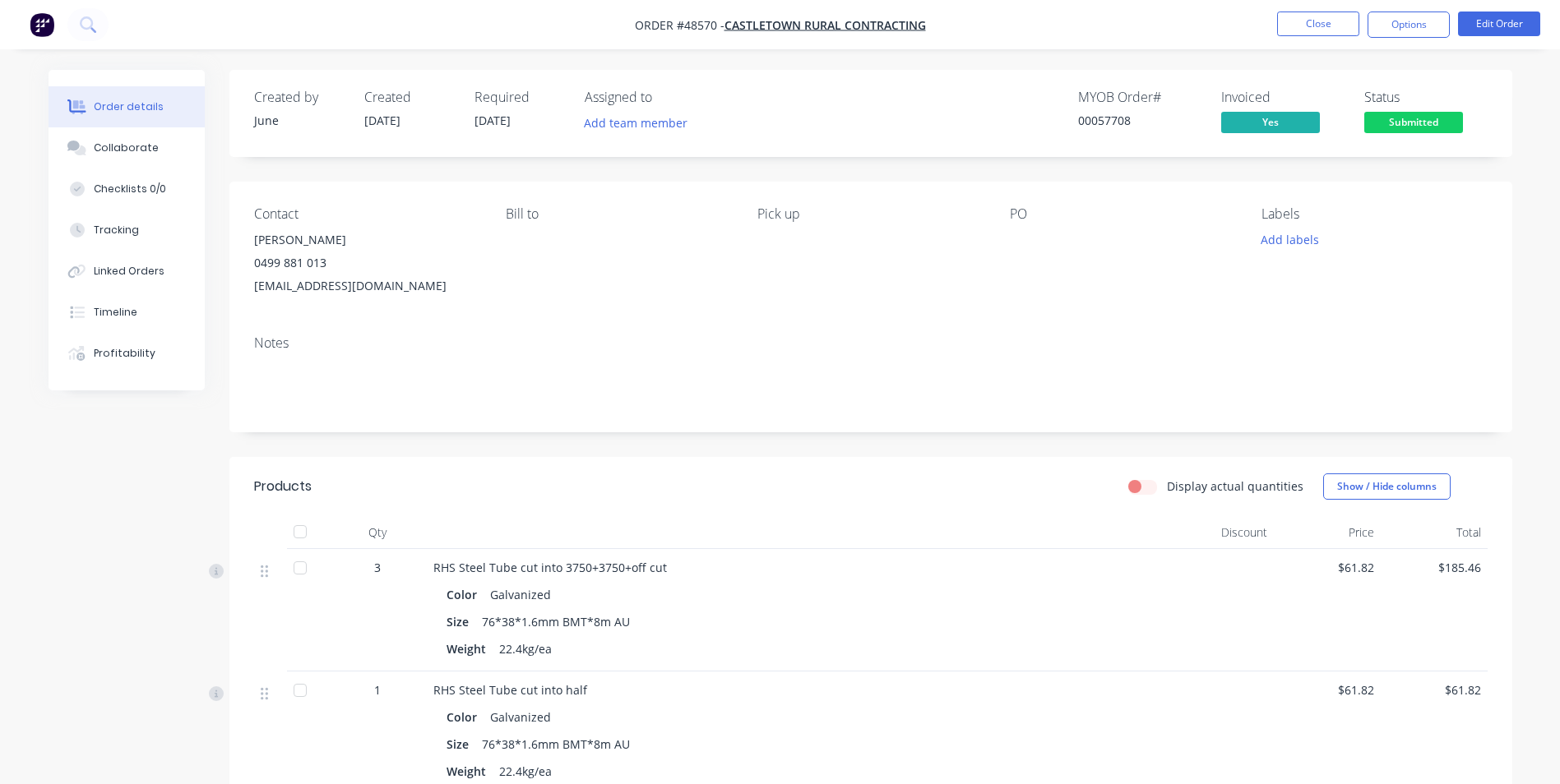
click at [1412, 126] on span "Submitted" at bounding box center [1413, 122] width 99 height 20
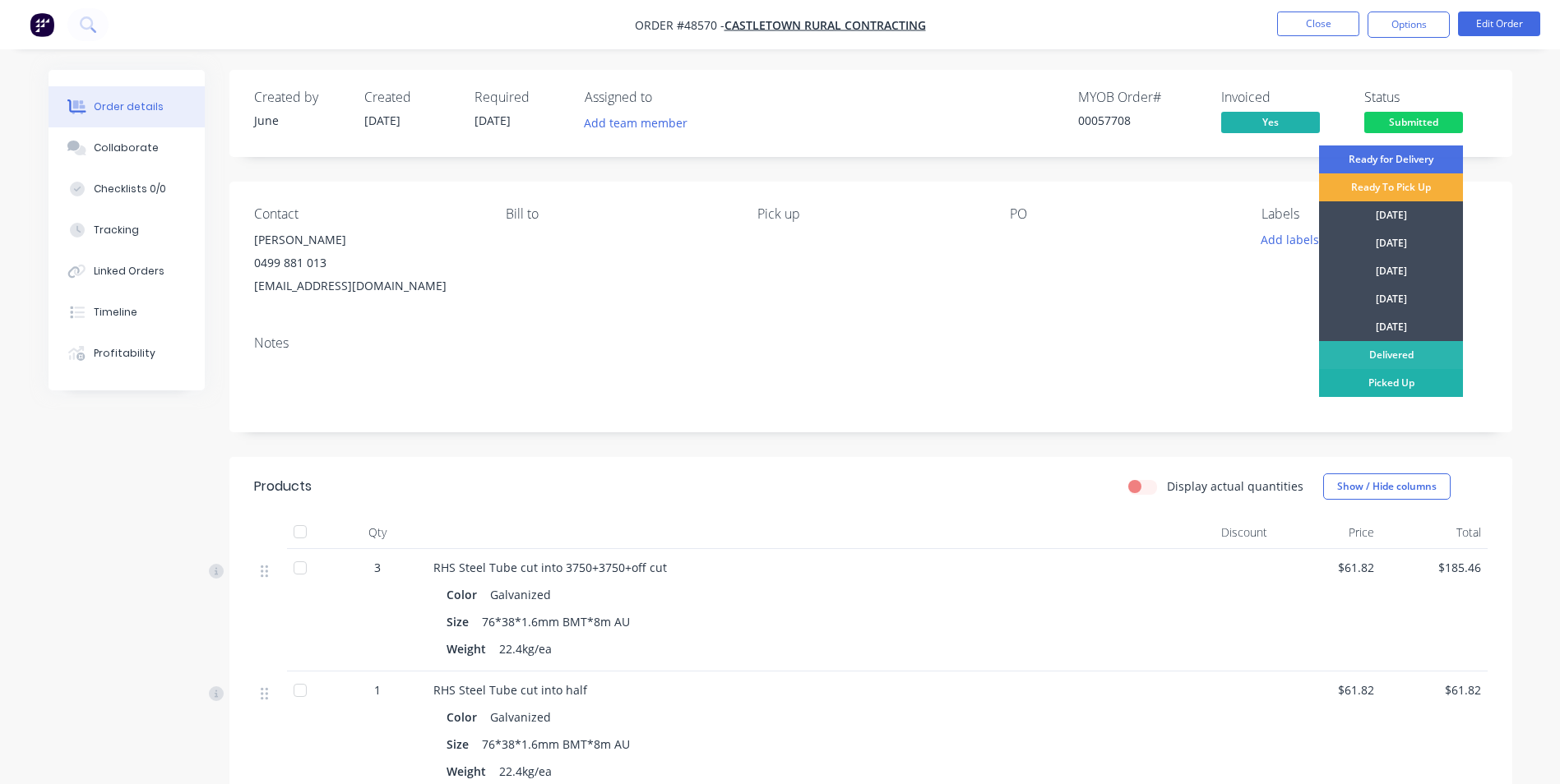
click at [1397, 380] on div "Picked Up" at bounding box center [1391, 383] width 144 height 28
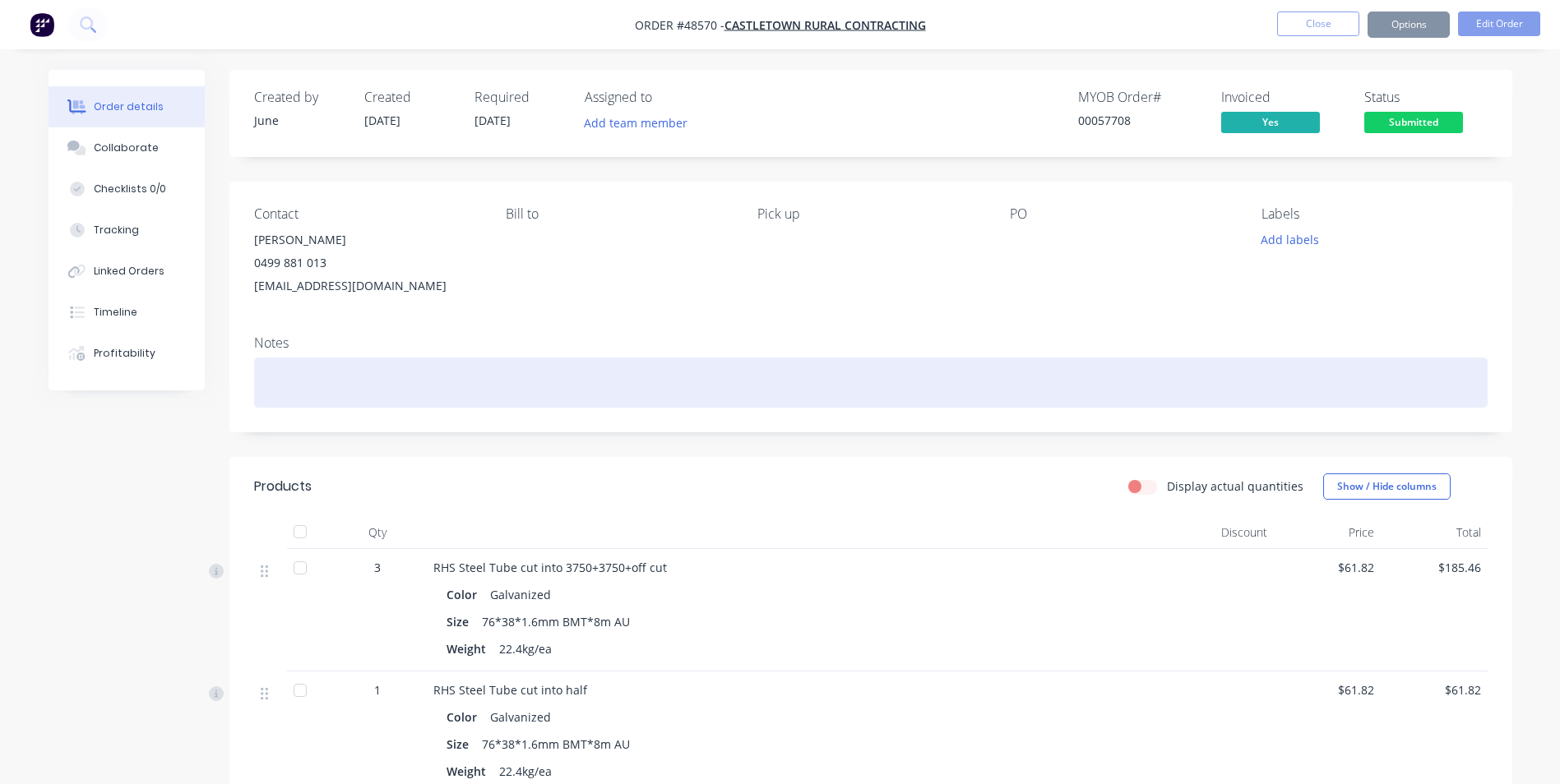
click at [348, 377] on div at bounding box center [870, 383] width 1233 height 50
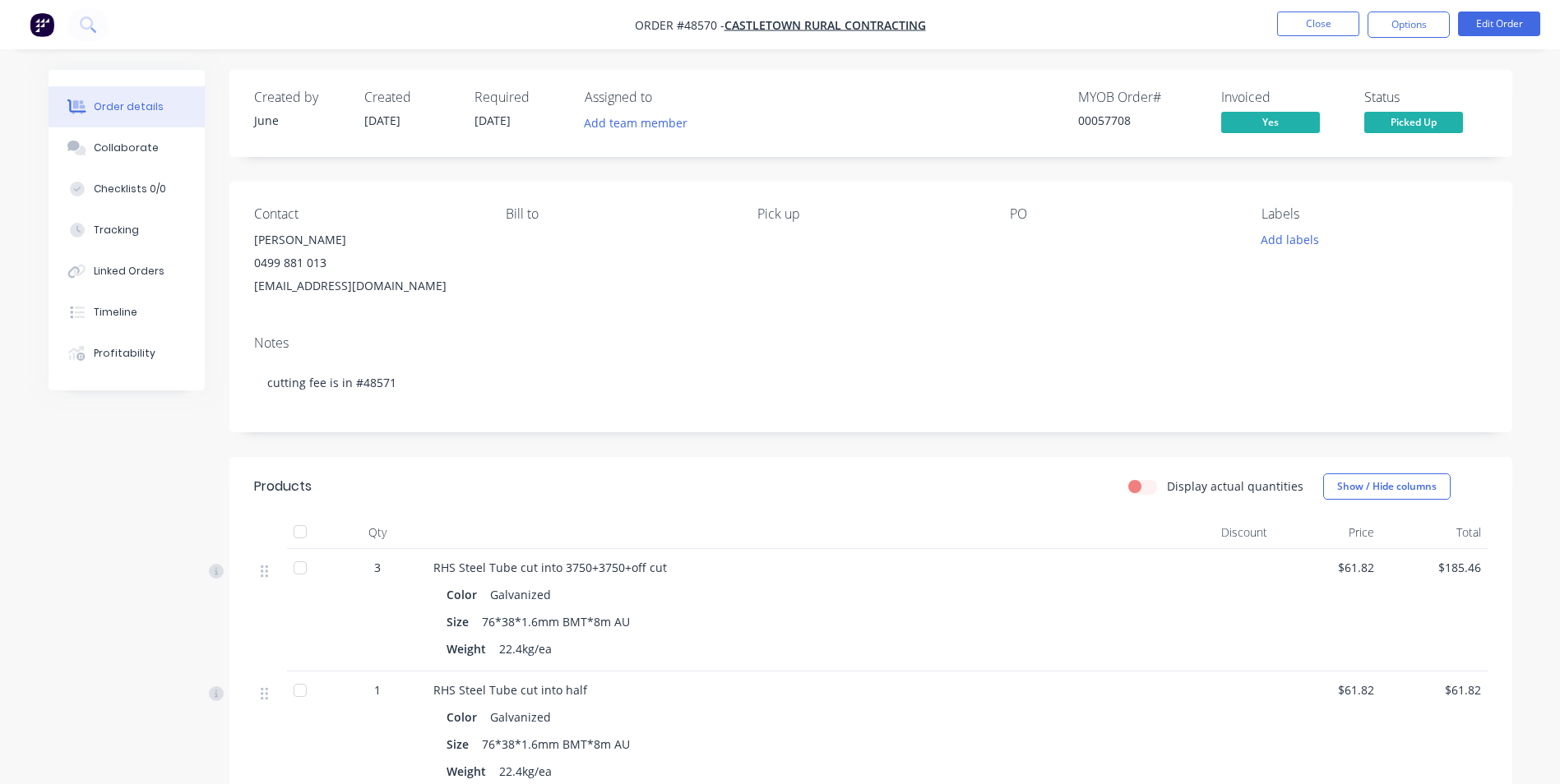
click at [651, 278] on div "Bill to" at bounding box center [618, 252] width 225 height 91
click at [678, 477] on div "Display actual quantities Show / Hide columns" at bounding box center [1001, 486] width 971 height 27
click at [1322, 27] on button "Close" at bounding box center [1317, 23] width 82 height 25
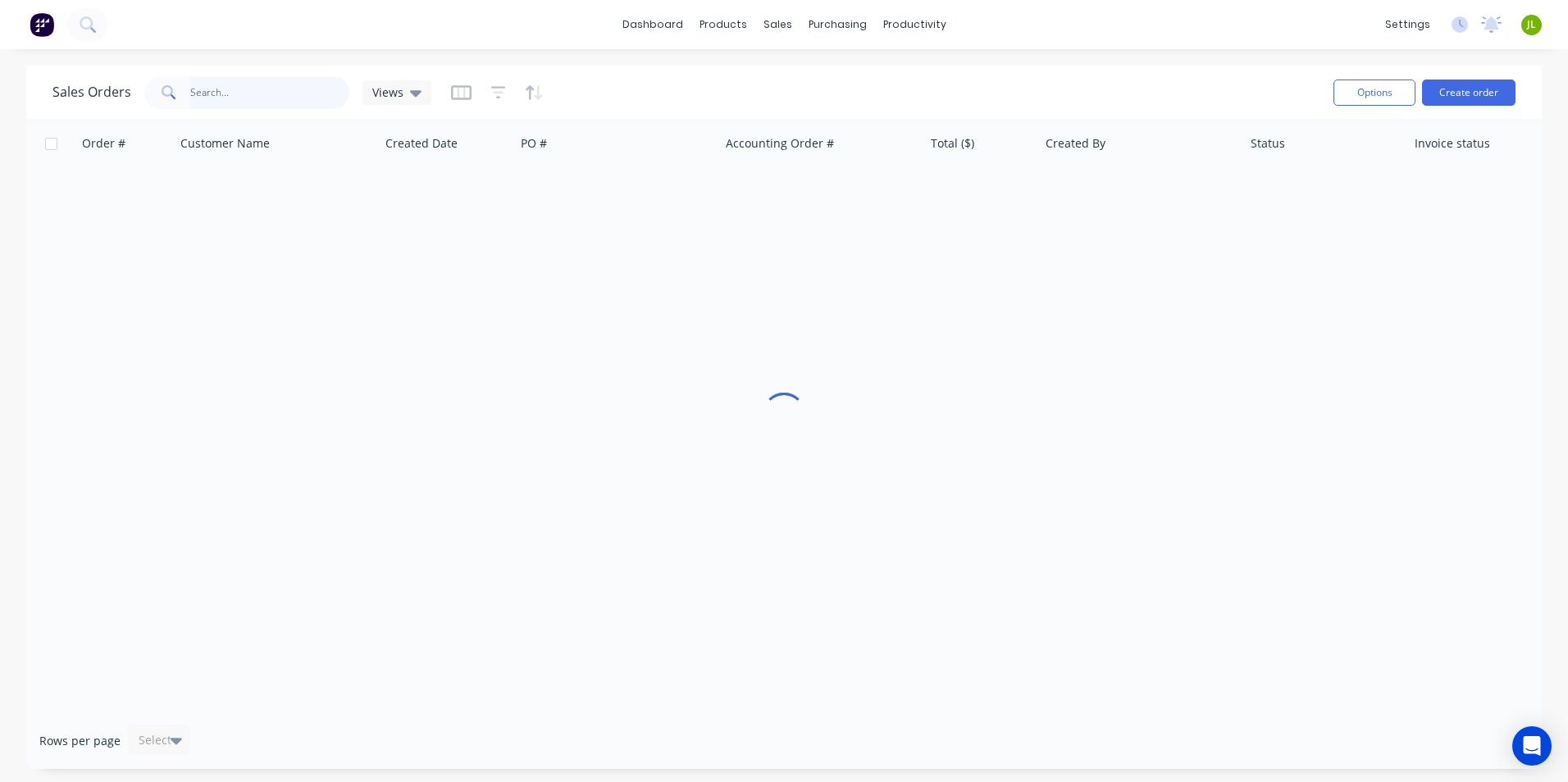
click at [241, 100] on input "text" at bounding box center [271, 93] width 160 height 33
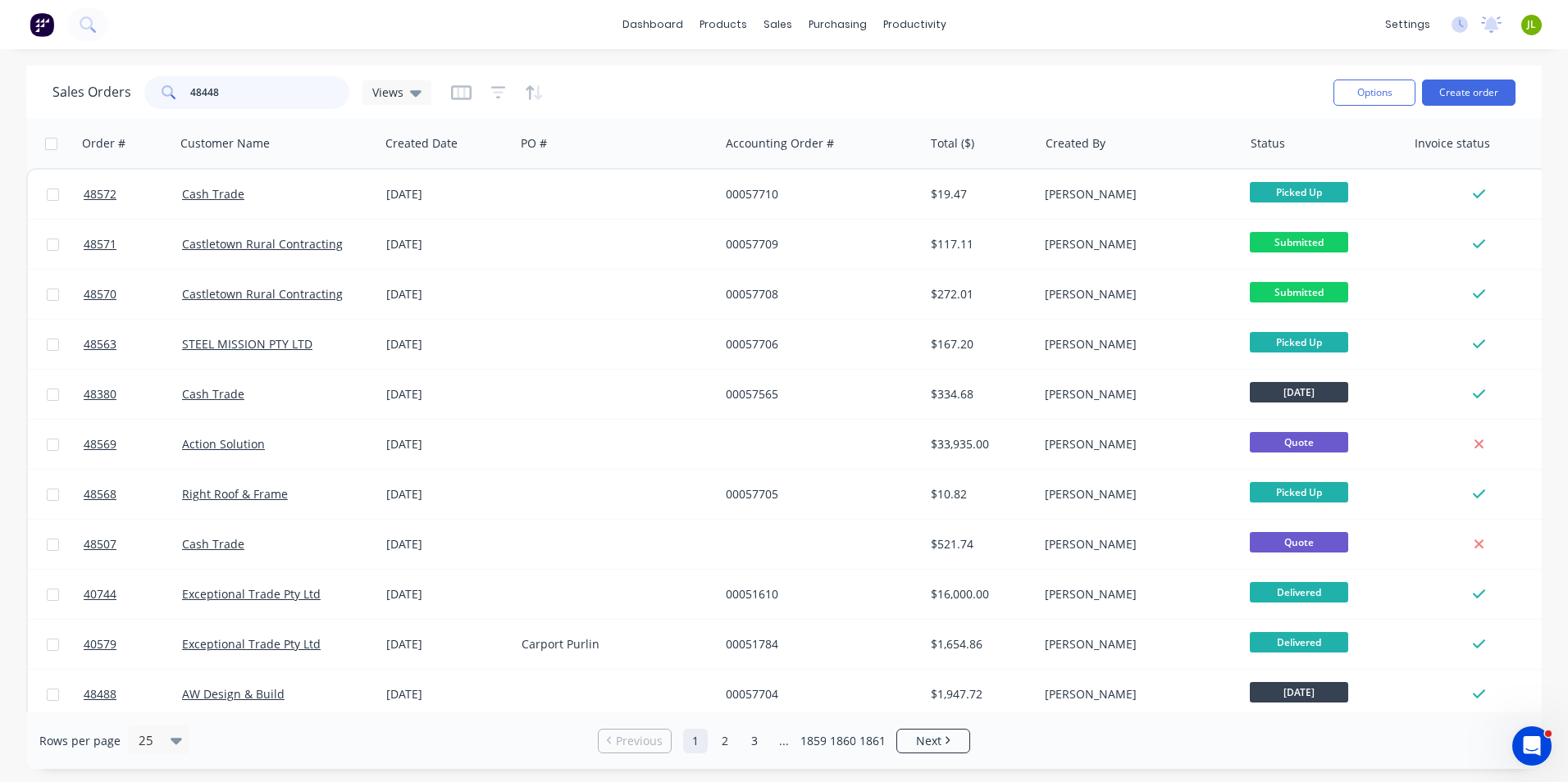
type input "48448"
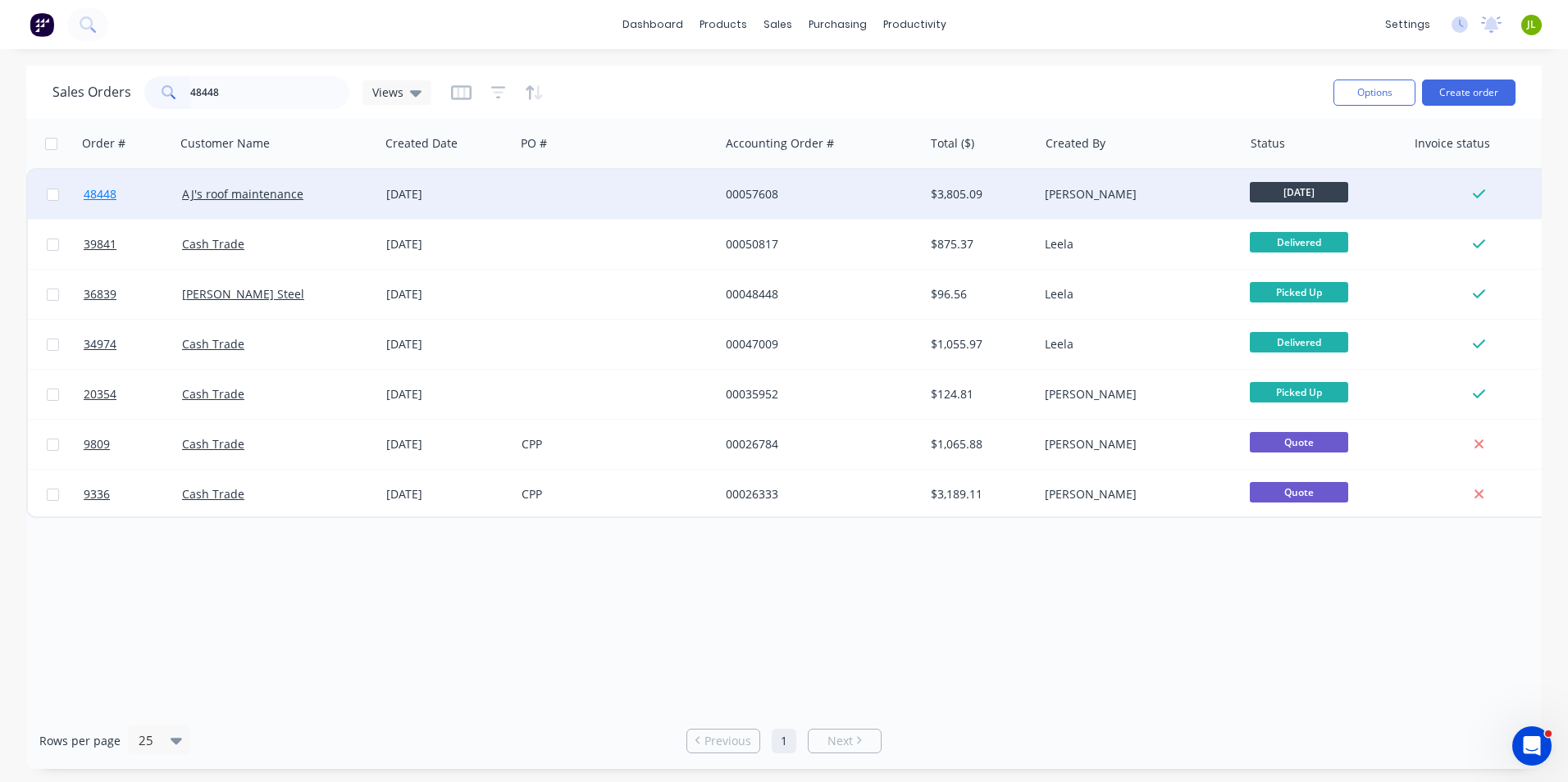
click at [94, 200] on span "48448" at bounding box center [100, 194] width 33 height 17
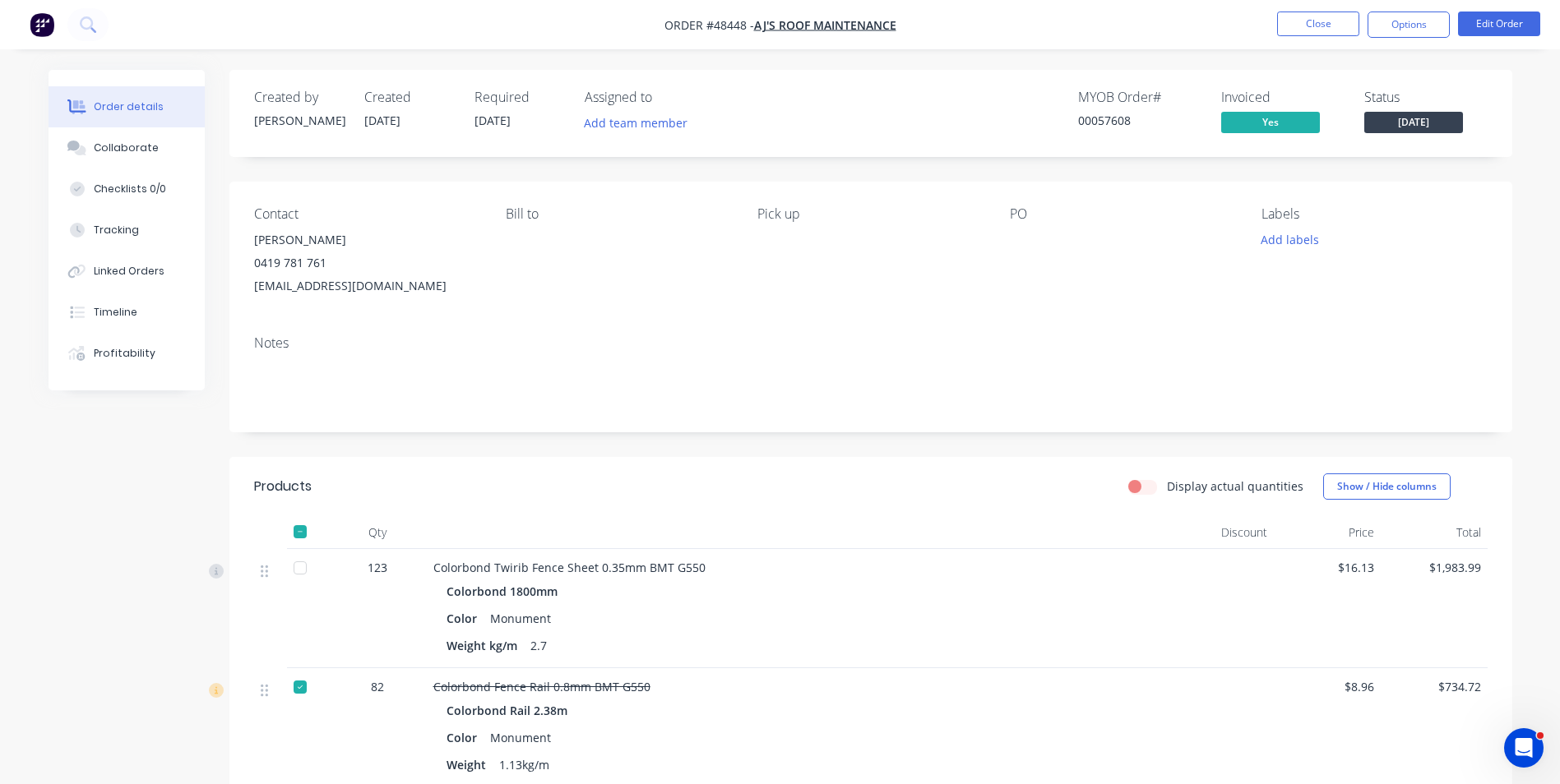
click at [1422, 117] on span "[DATE]" at bounding box center [1413, 122] width 99 height 20
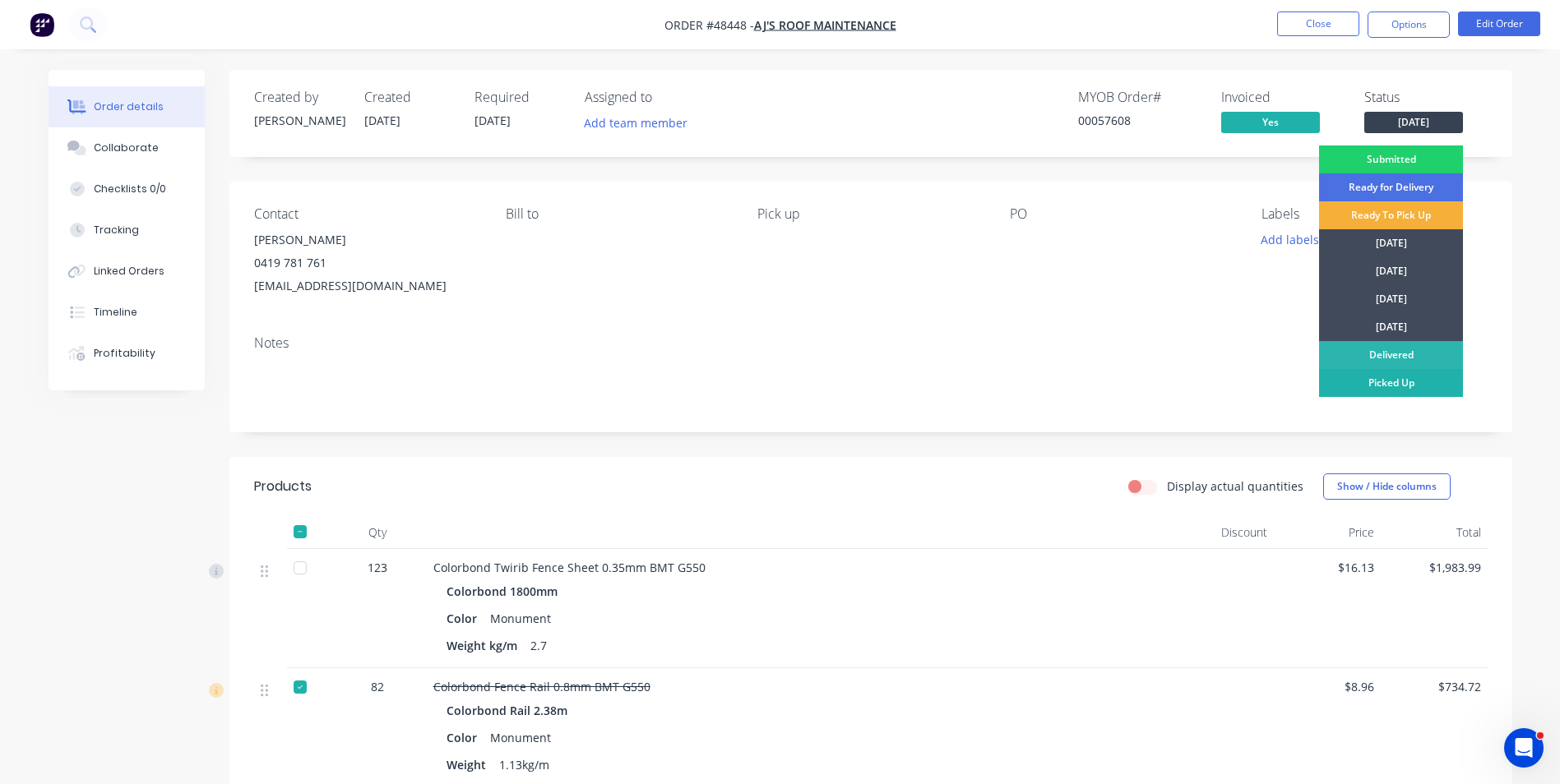
click at [1386, 380] on div "Picked Up" at bounding box center [1391, 383] width 144 height 28
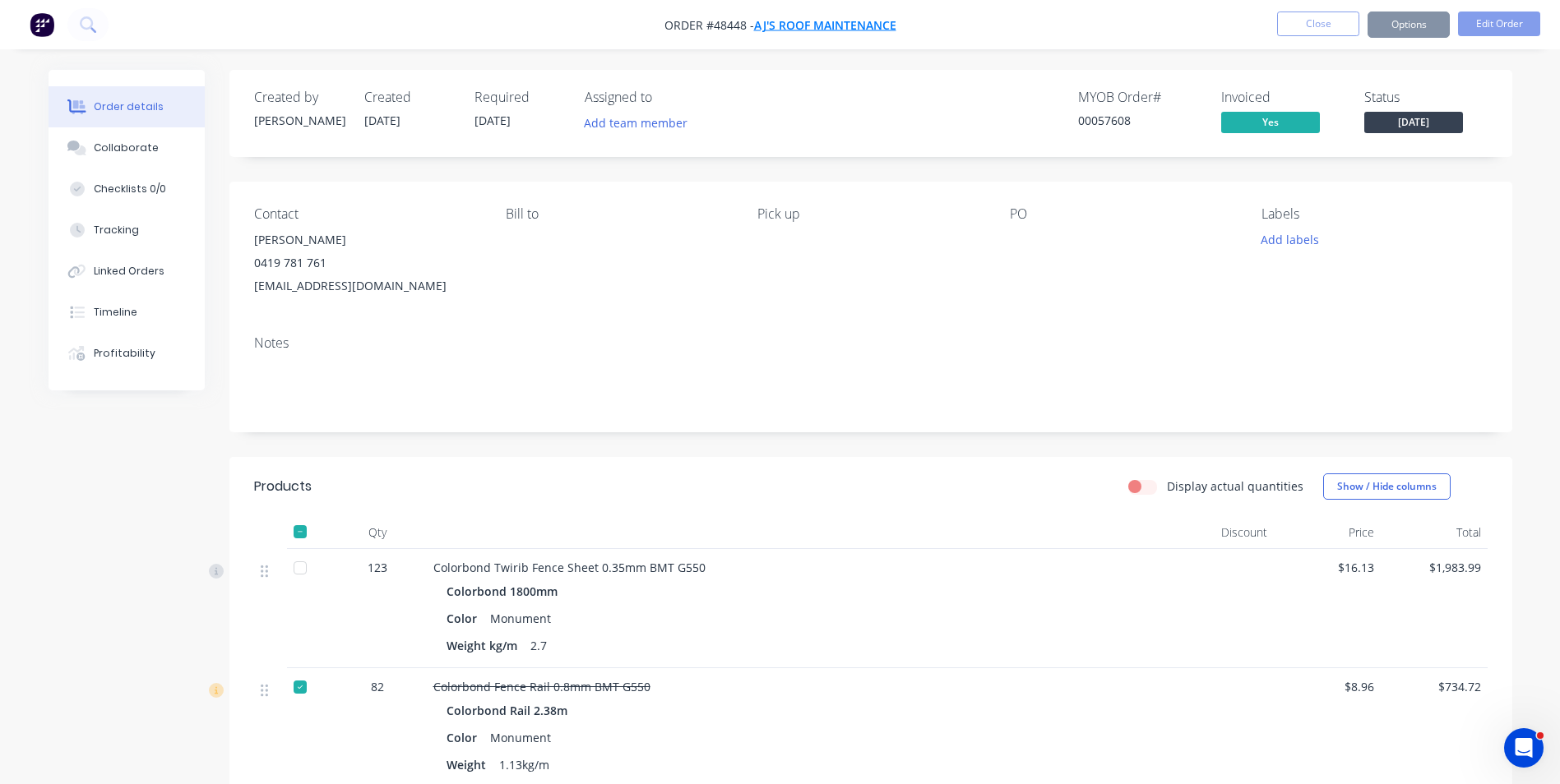
click at [784, 25] on span "AJ's roof maintenance" at bounding box center [825, 25] width 142 height 16
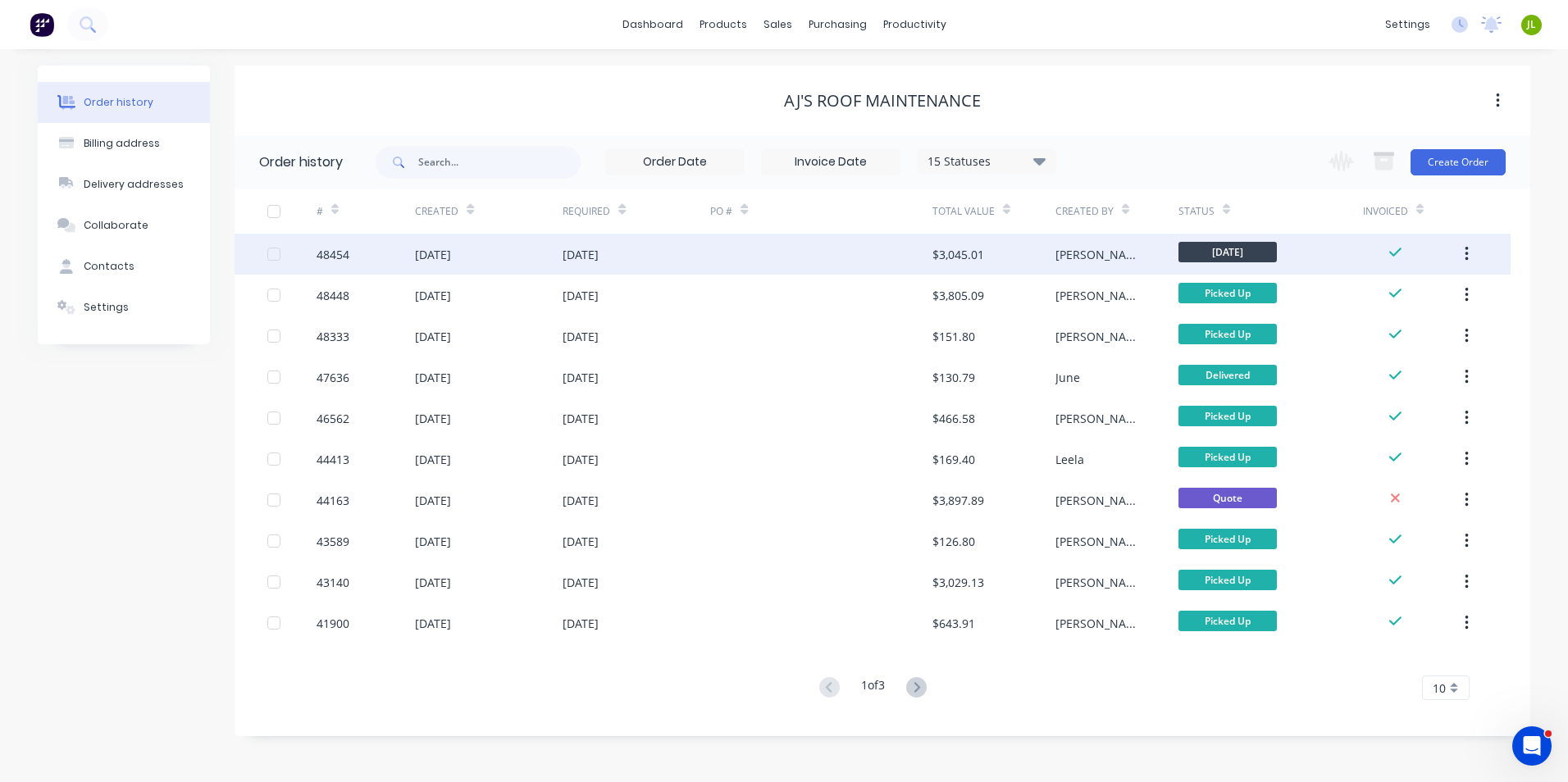
click at [699, 261] on div "[DATE]" at bounding box center [637, 254] width 147 height 41
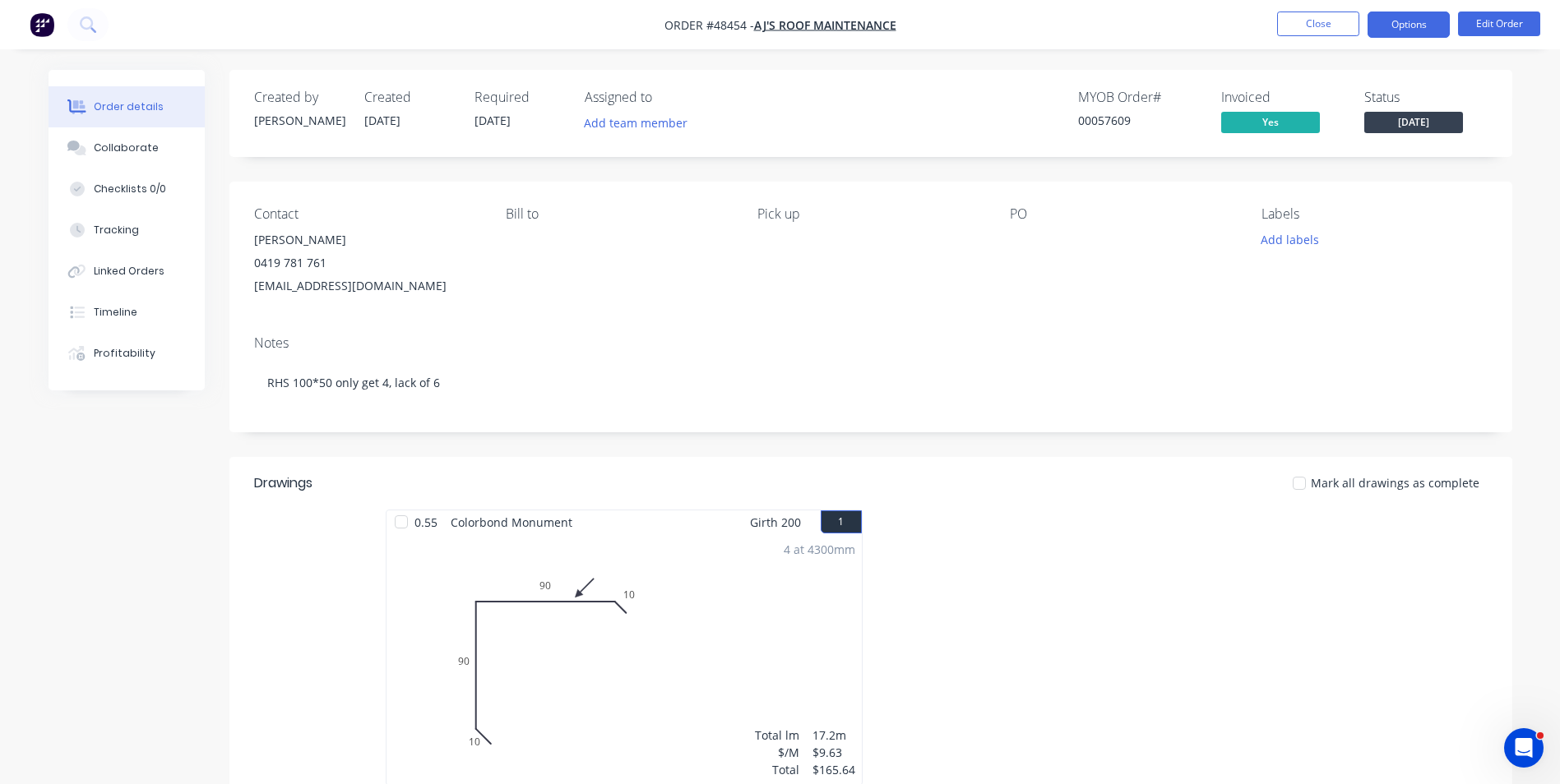
click at [1412, 20] on button "Options" at bounding box center [1409, 24] width 82 height 27
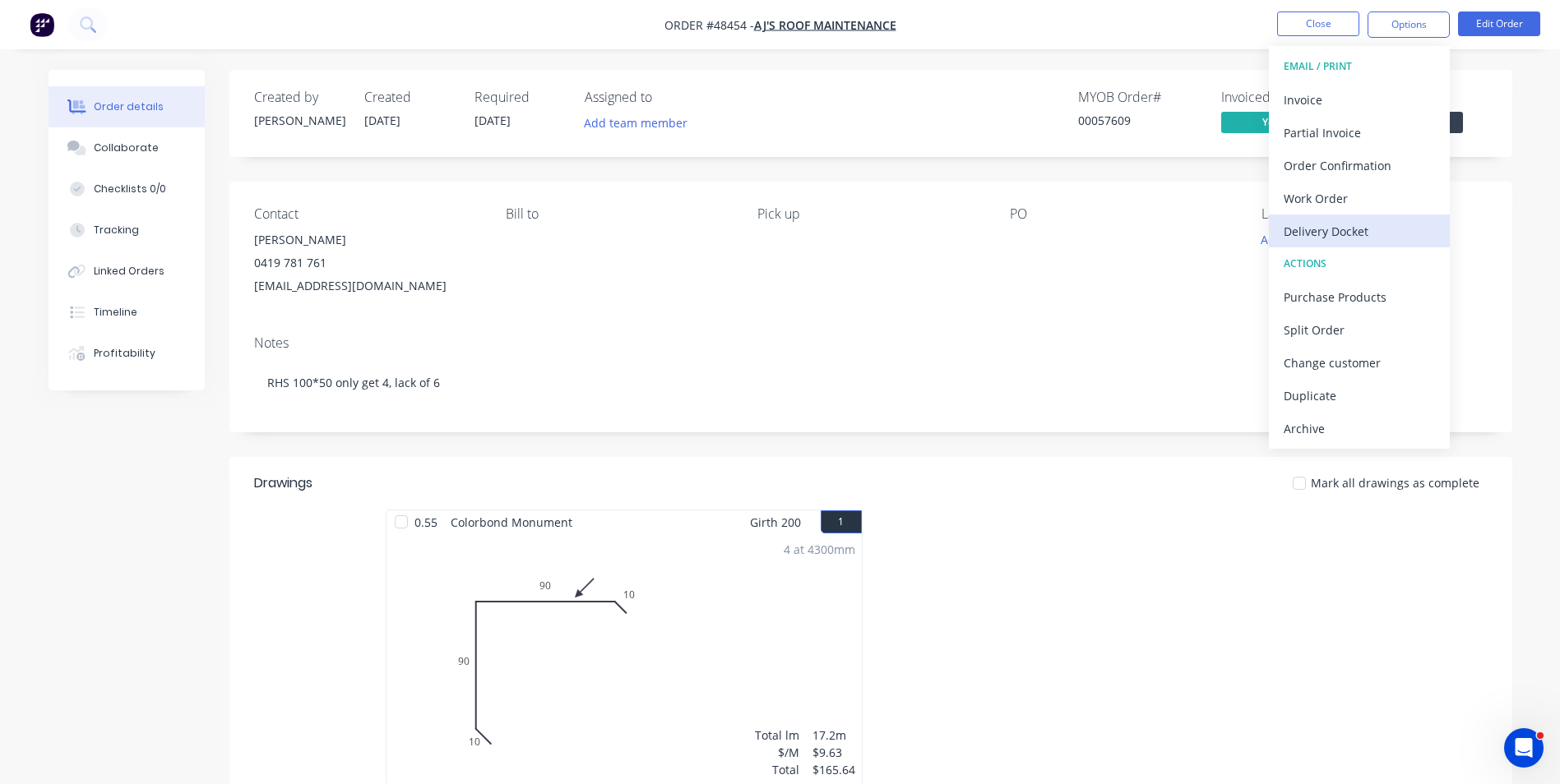
click at [1327, 222] on div "Delivery Docket" at bounding box center [1360, 232] width 151 height 24
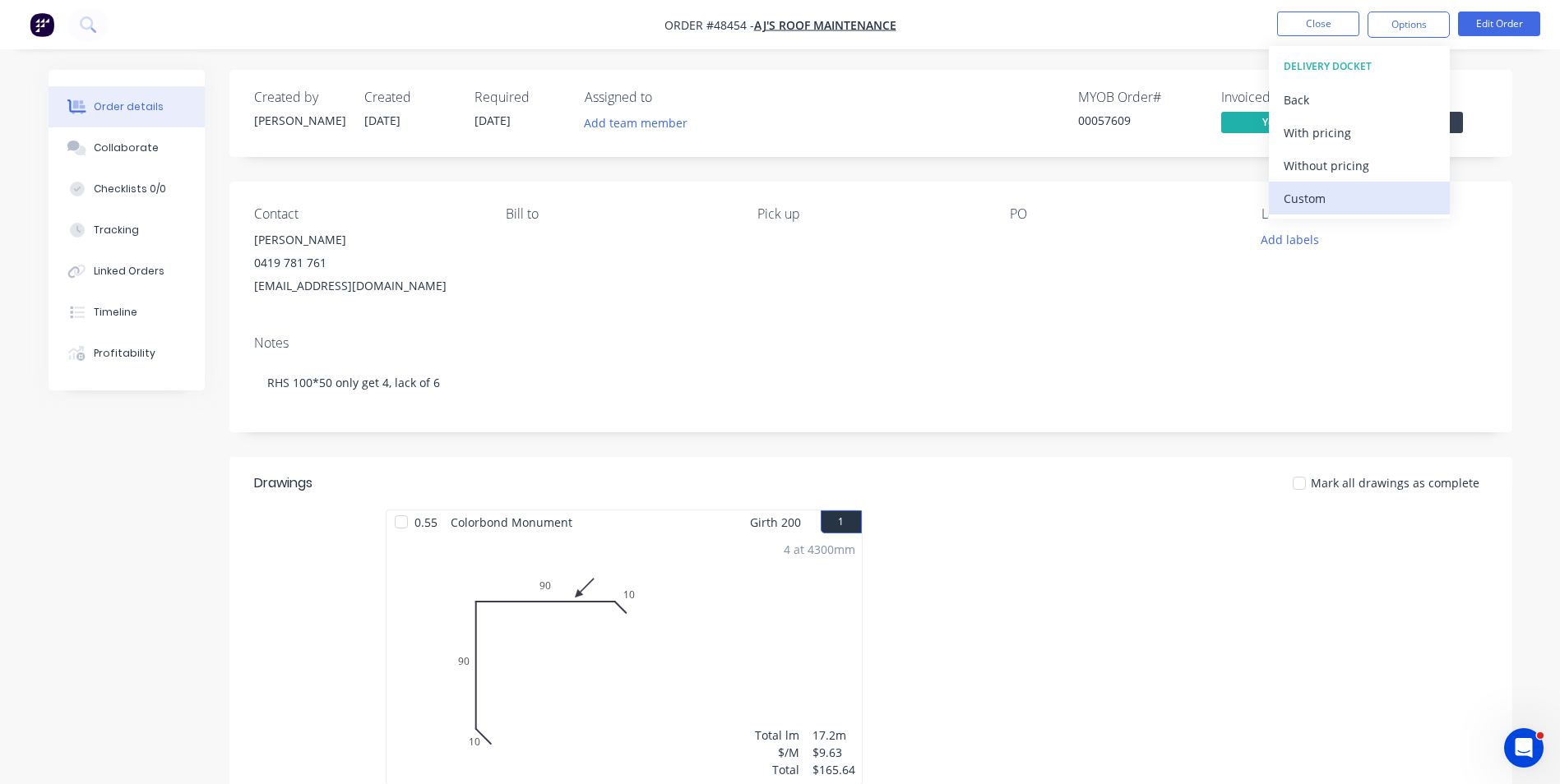
click at [1328, 206] on div "Custom" at bounding box center [1360, 198] width 151 height 24
click at [1331, 157] on div "Without pricing" at bounding box center [1360, 166] width 151 height 24
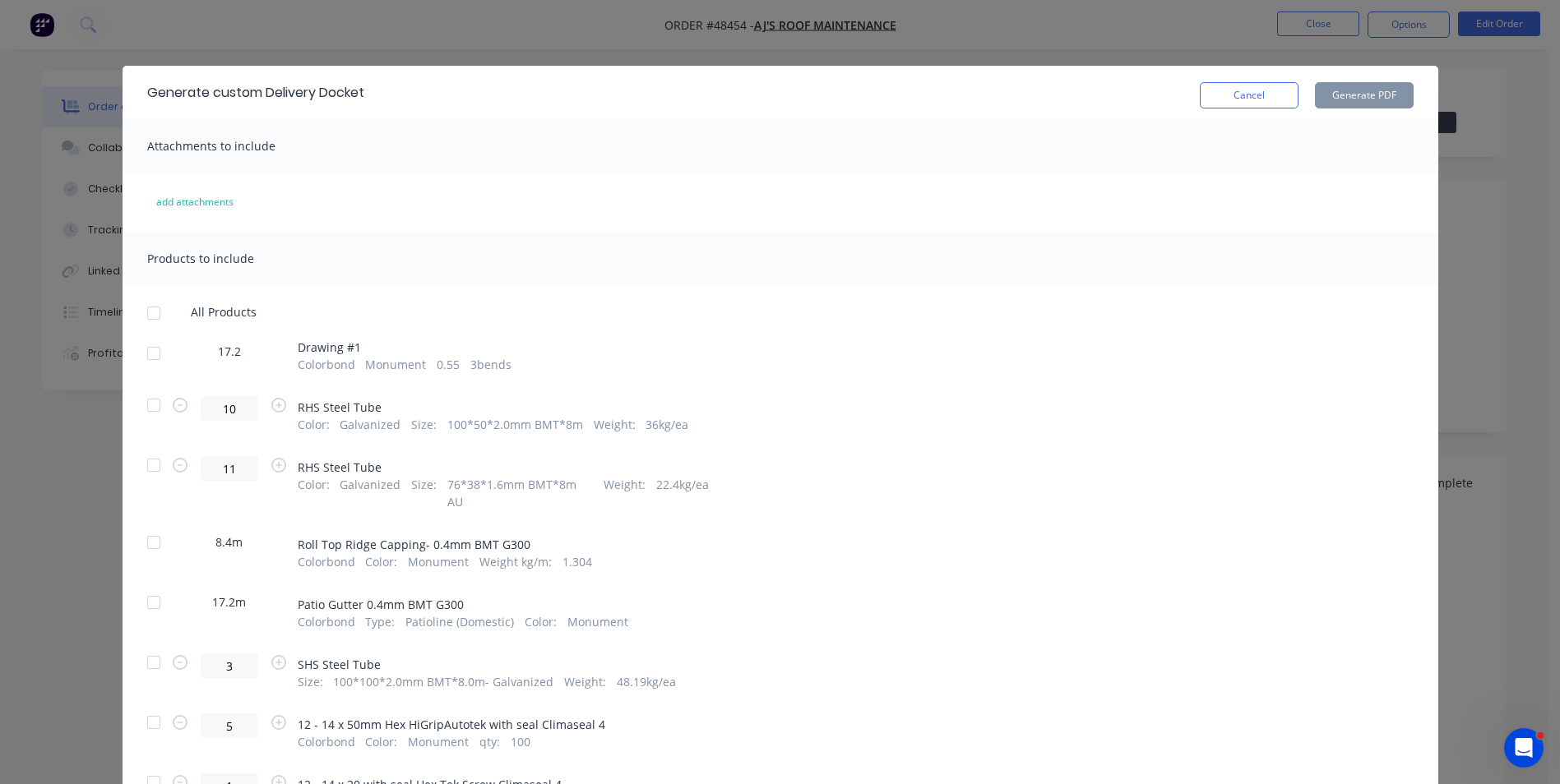
click at [141, 465] on div at bounding box center [154, 466] width 33 height 33
click at [1345, 91] on button "Generate PDF" at bounding box center [1364, 95] width 99 height 27
click at [1232, 89] on button "Cancel" at bounding box center [1249, 95] width 99 height 27
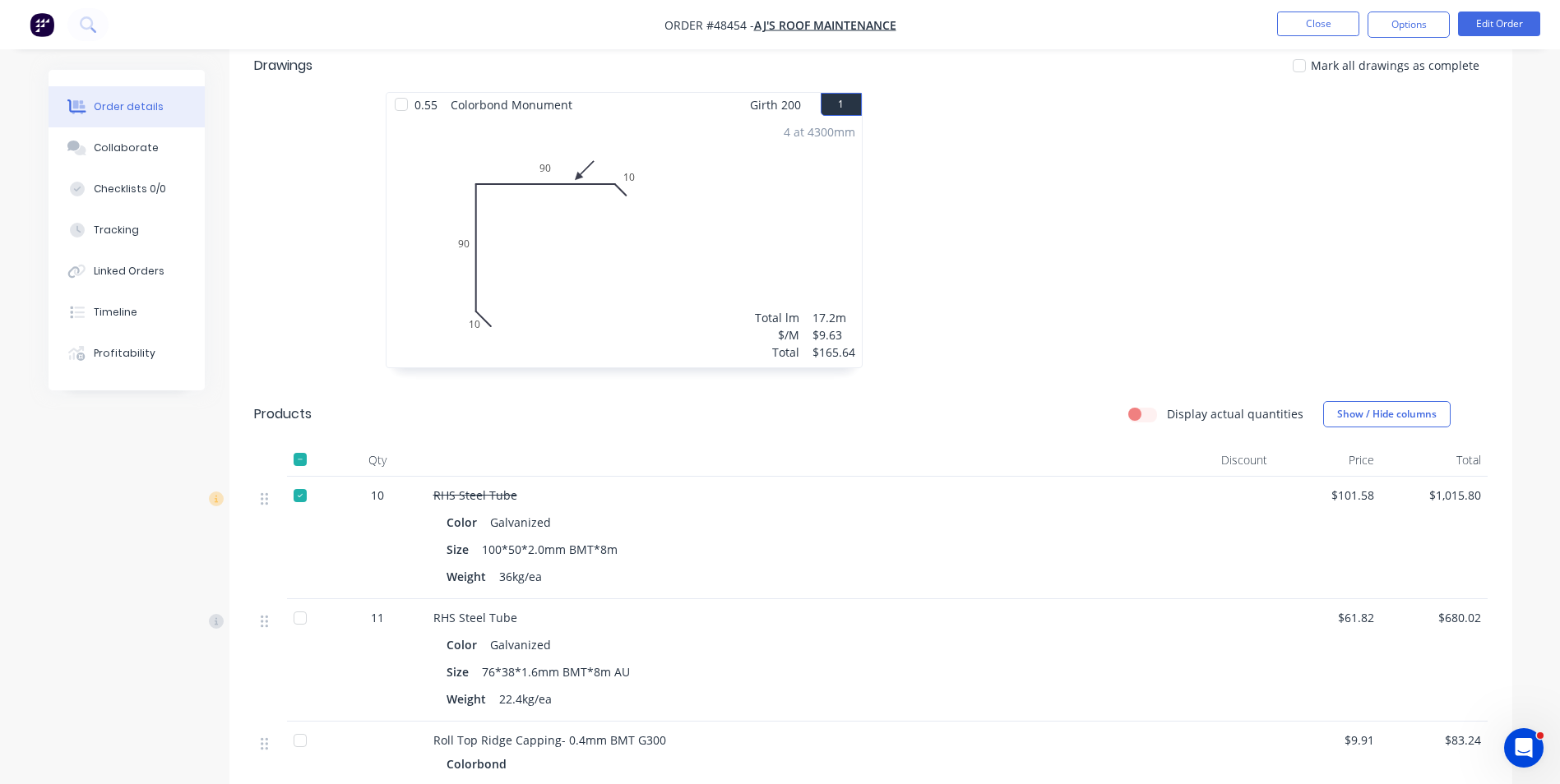
scroll to position [493, 0]
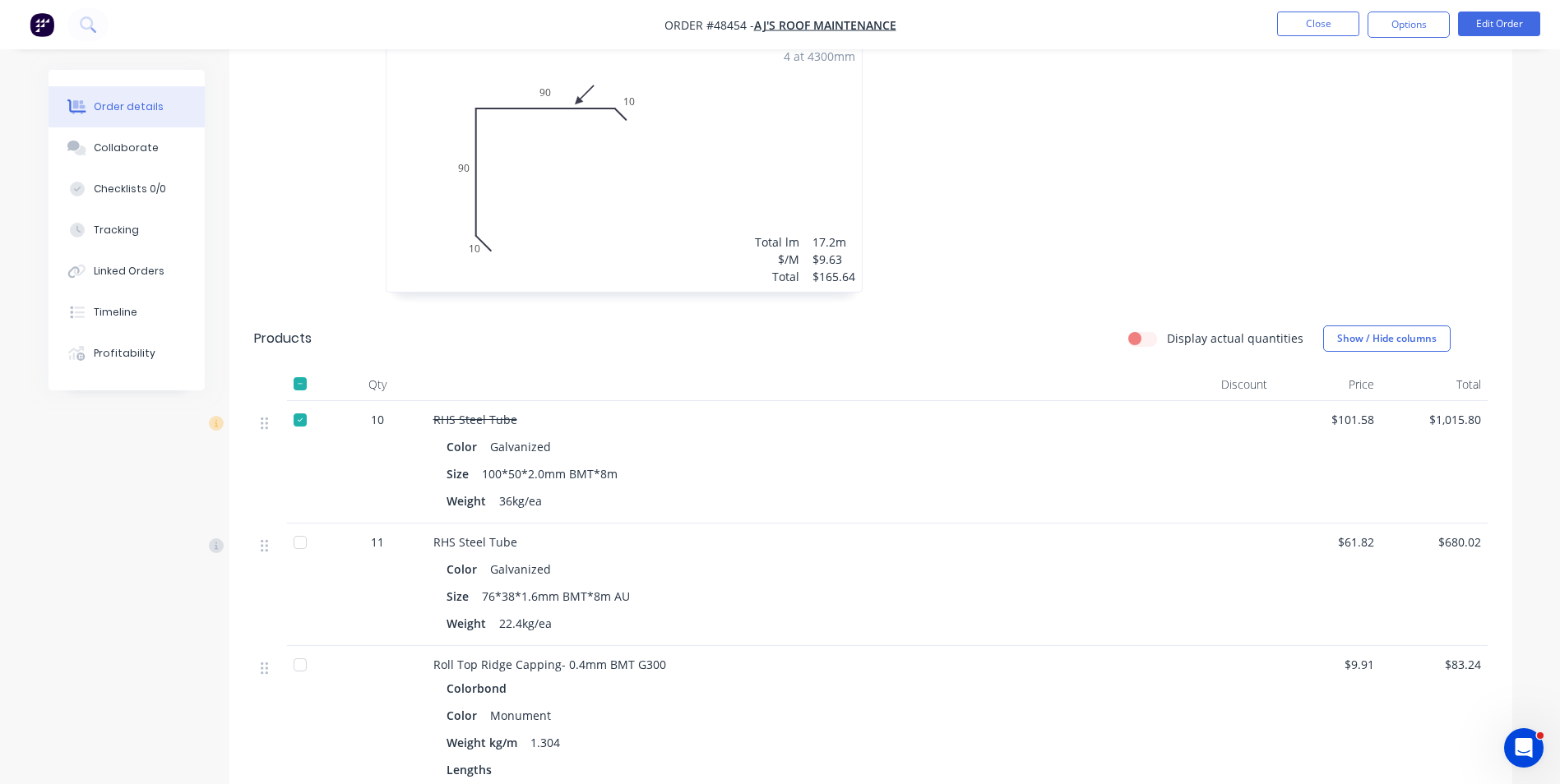
click at [292, 546] on div at bounding box center [301, 543] width 33 height 33
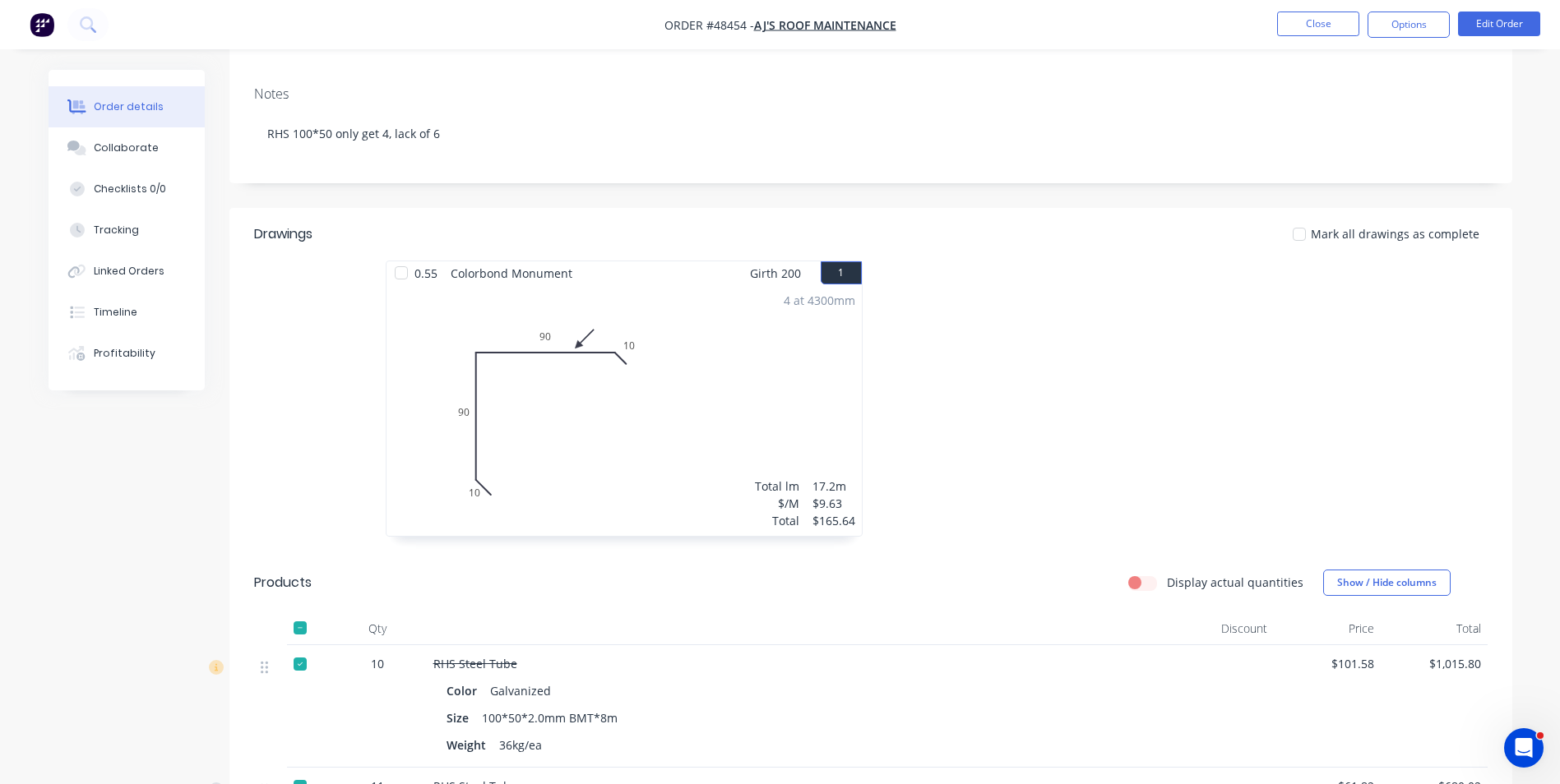
scroll to position [0, 0]
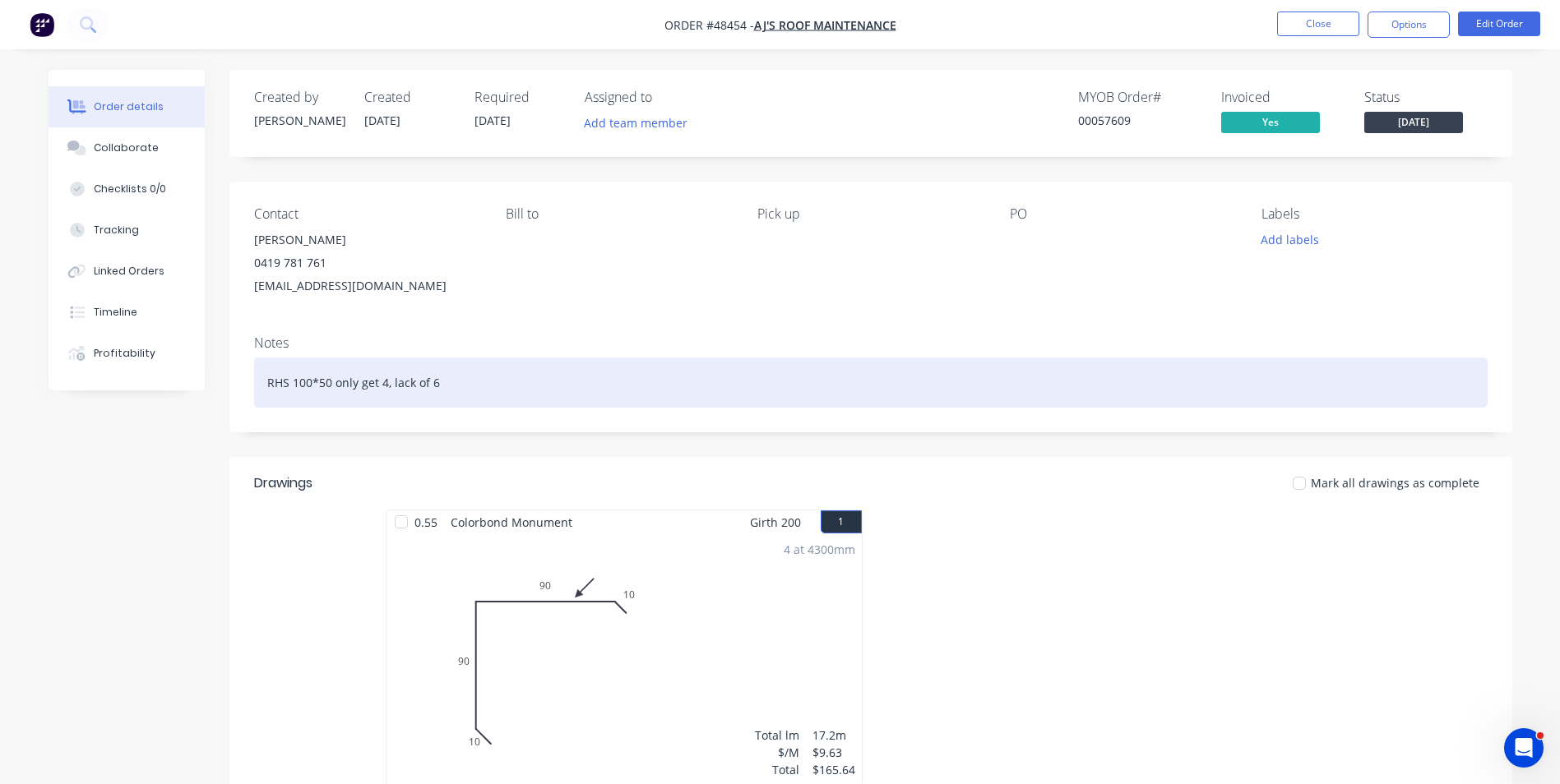
click at [455, 386] on div "RHS 100*50 only get 4, lack of 6" at bounding box center [870, 383] width 1233 height 50
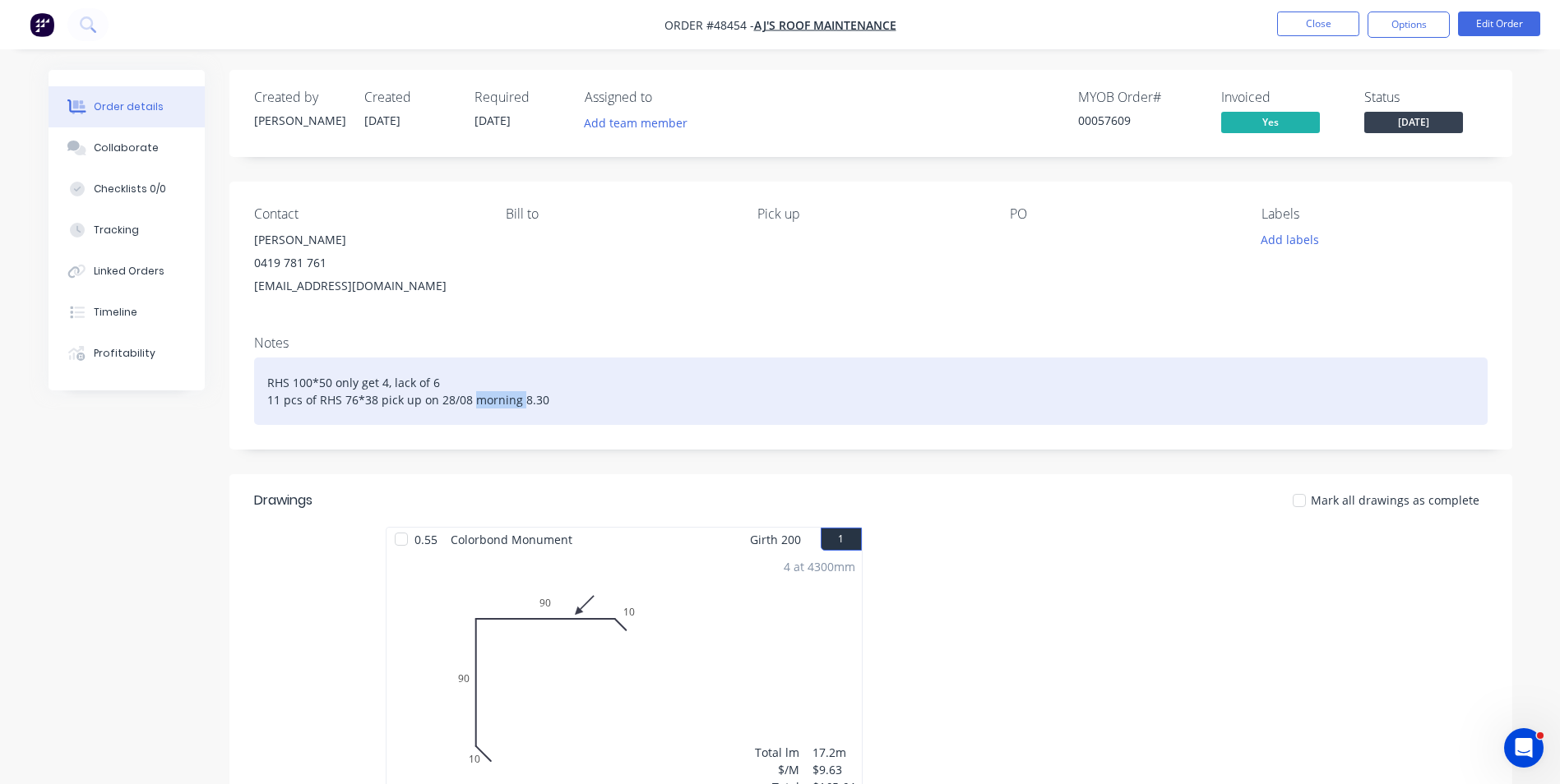
drag, startPoint x: 522, startPoint y: 406, endPoint x: 473, endPoint y: 410, distance: 49.2
click at [473, 410] on div "RHS 100*50 only get 4, lack of 6 11 pcs of RHS 76*38 pick up on 28/08 morning 8…" at bounding box center [870, 391] width 1233 height 67
click at [522, 398] on div "RHS 100*50 only get 4, lack of 6 11 pcs of RHS 76*38 pick up on 28/08 8.30" at bounding box center [870, 391] width 1233 height 67
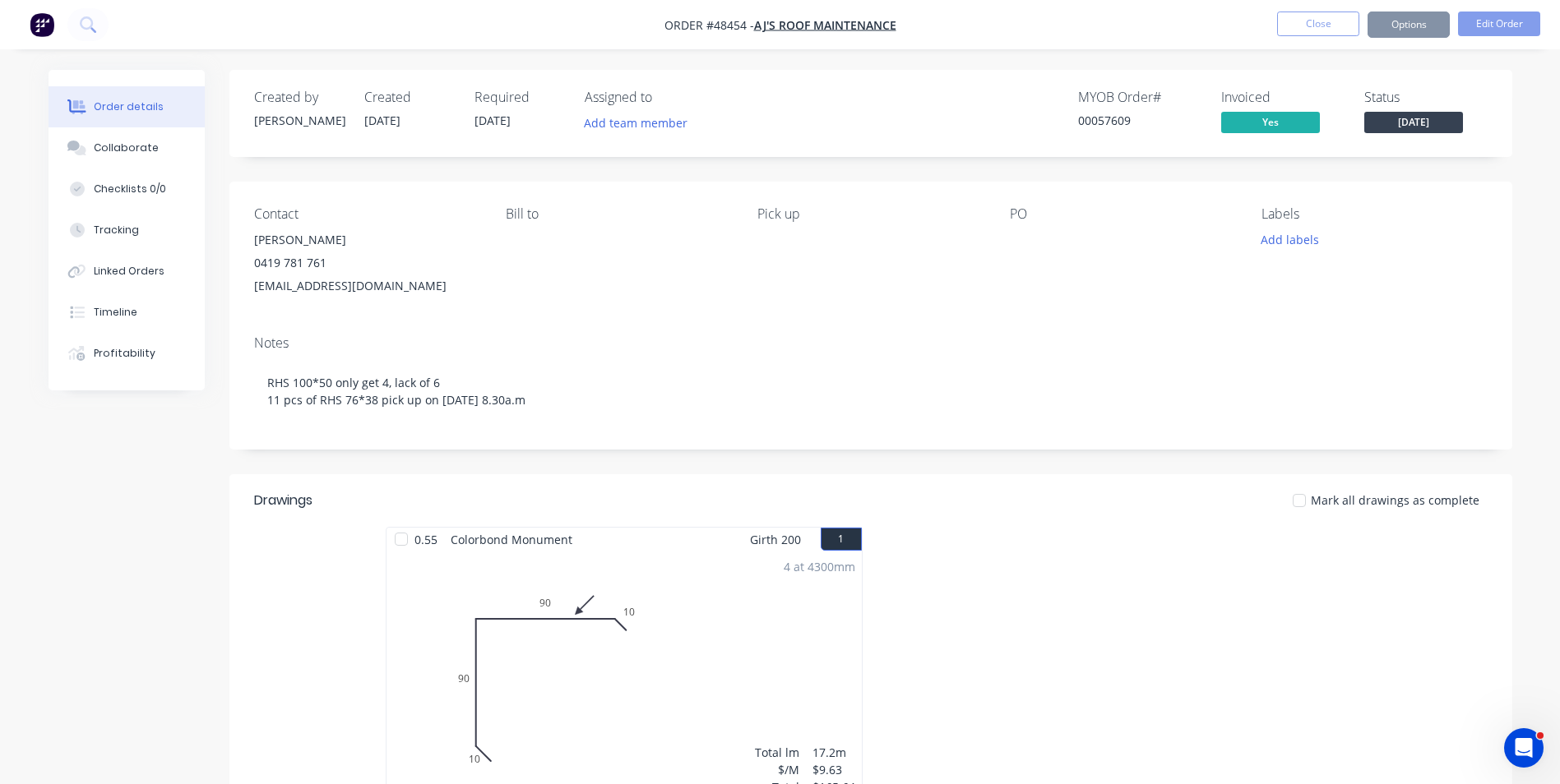
click at [601, 306] on div "Contact [PERSON_NAME] [PHONE_NUMBER] [EMAIL_ADDRESS][DOMAIN_NAME] [PERSON_NAME]…" at bounding box center [871, 252] width 1283 height 140
click at [132, 296] on button "Timeline" at bounding box center [126, 312] width 156 height 42
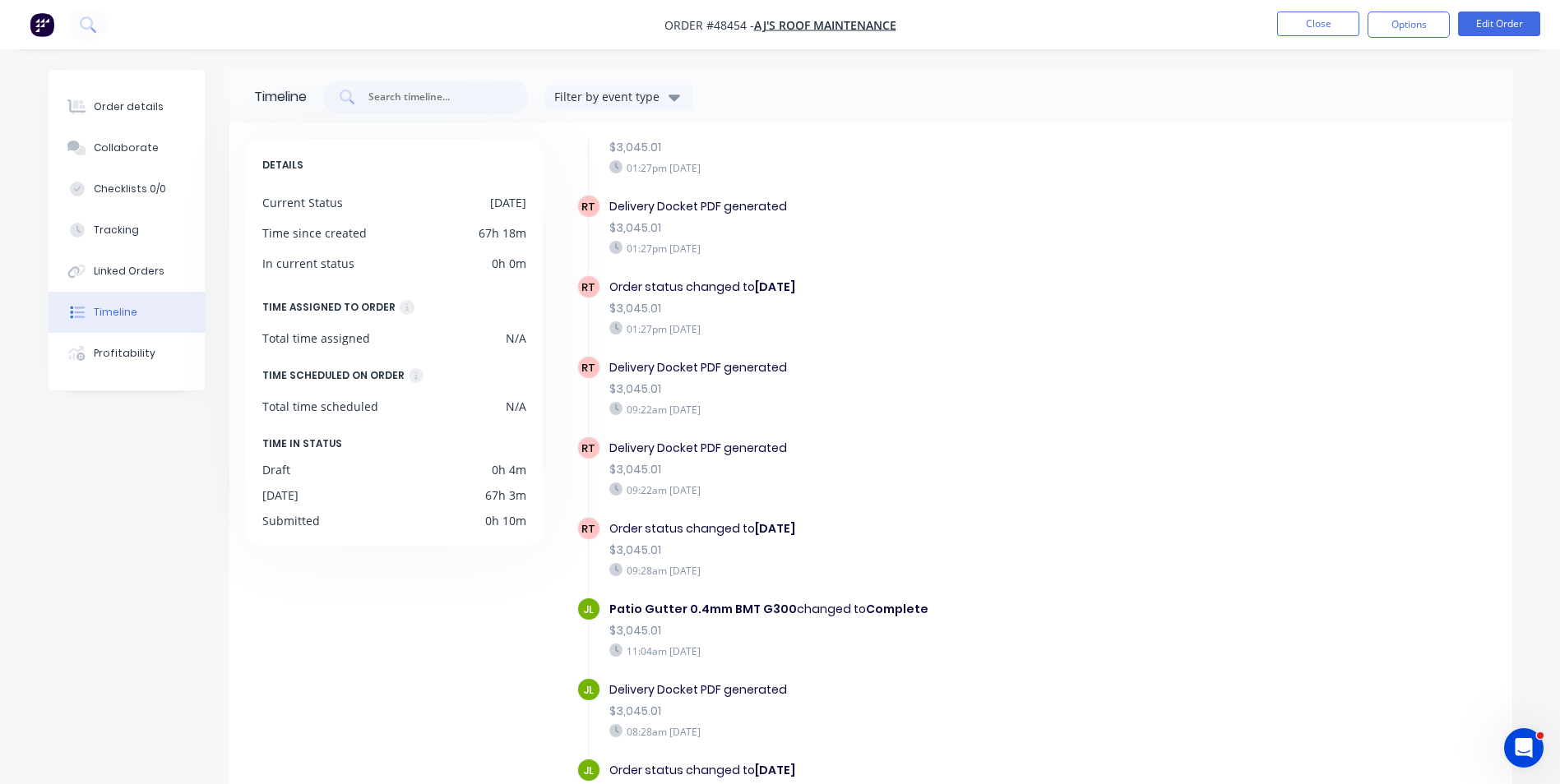
scroll to position [125, 0]
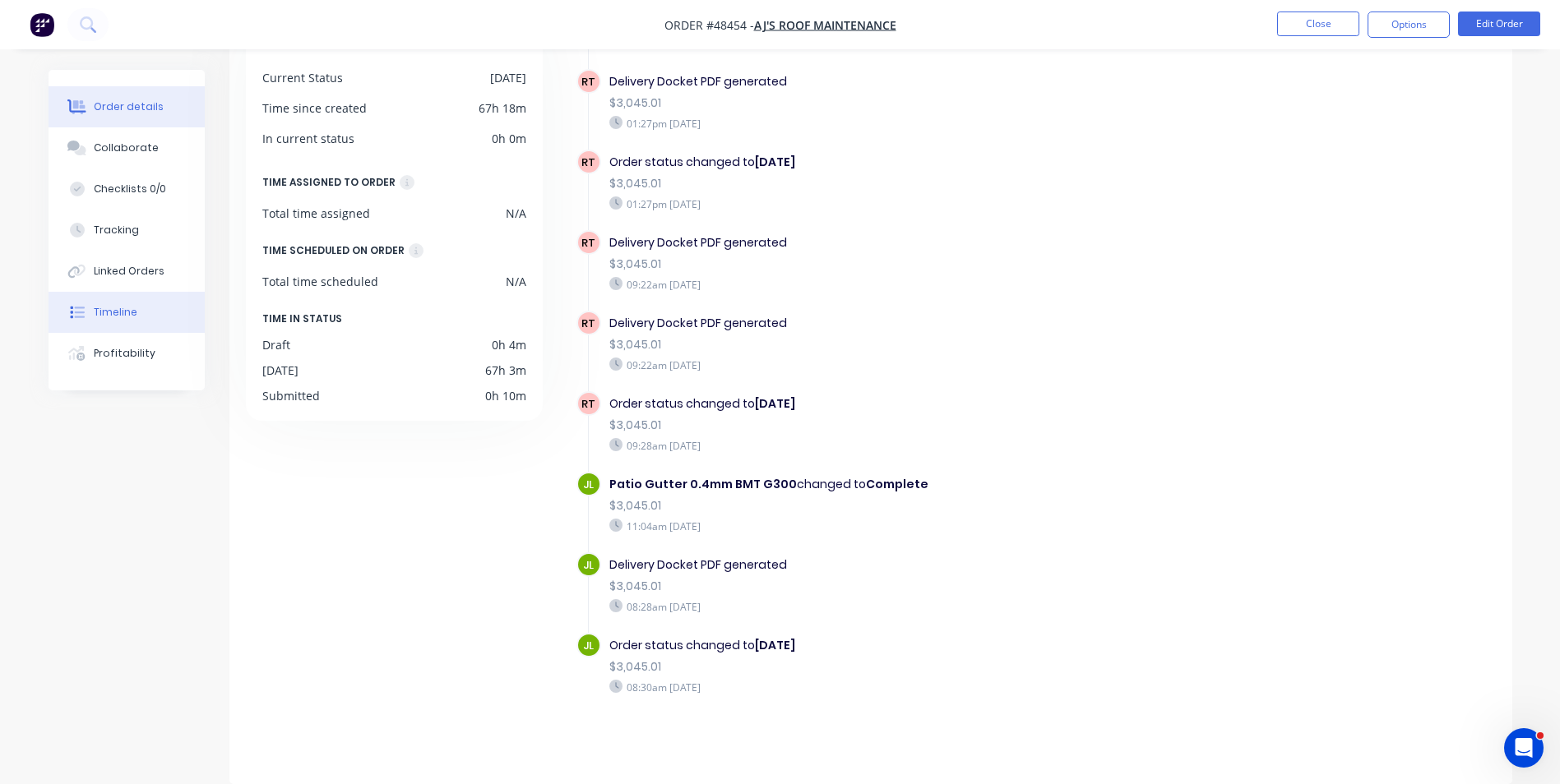
click at [154, 101] on div "Order details" at bounding box center [129, 107] width 70 height 15
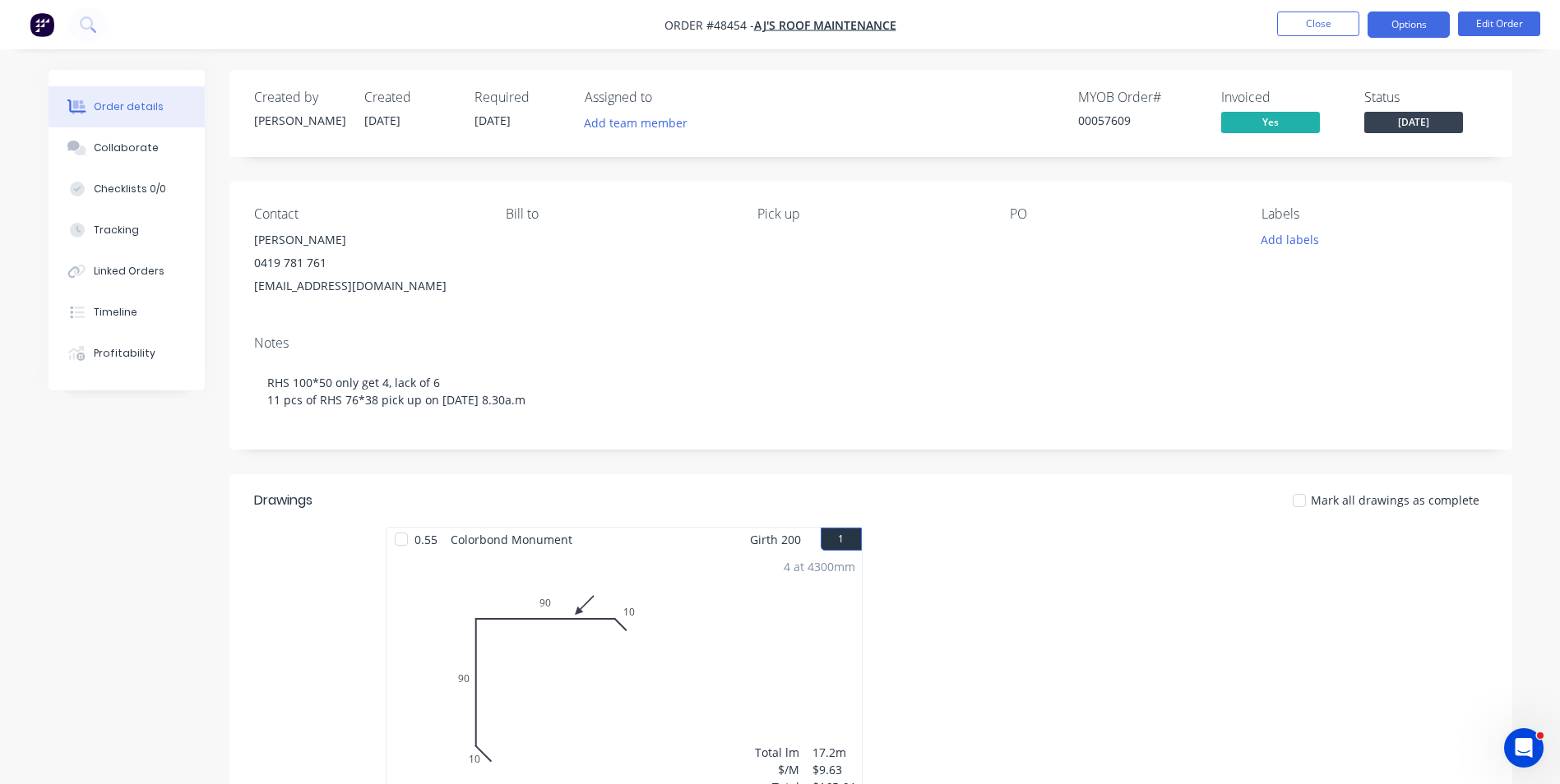
click at [1420, 22] on button "Options" at bounding box center [1409, 24] width 82 height 27
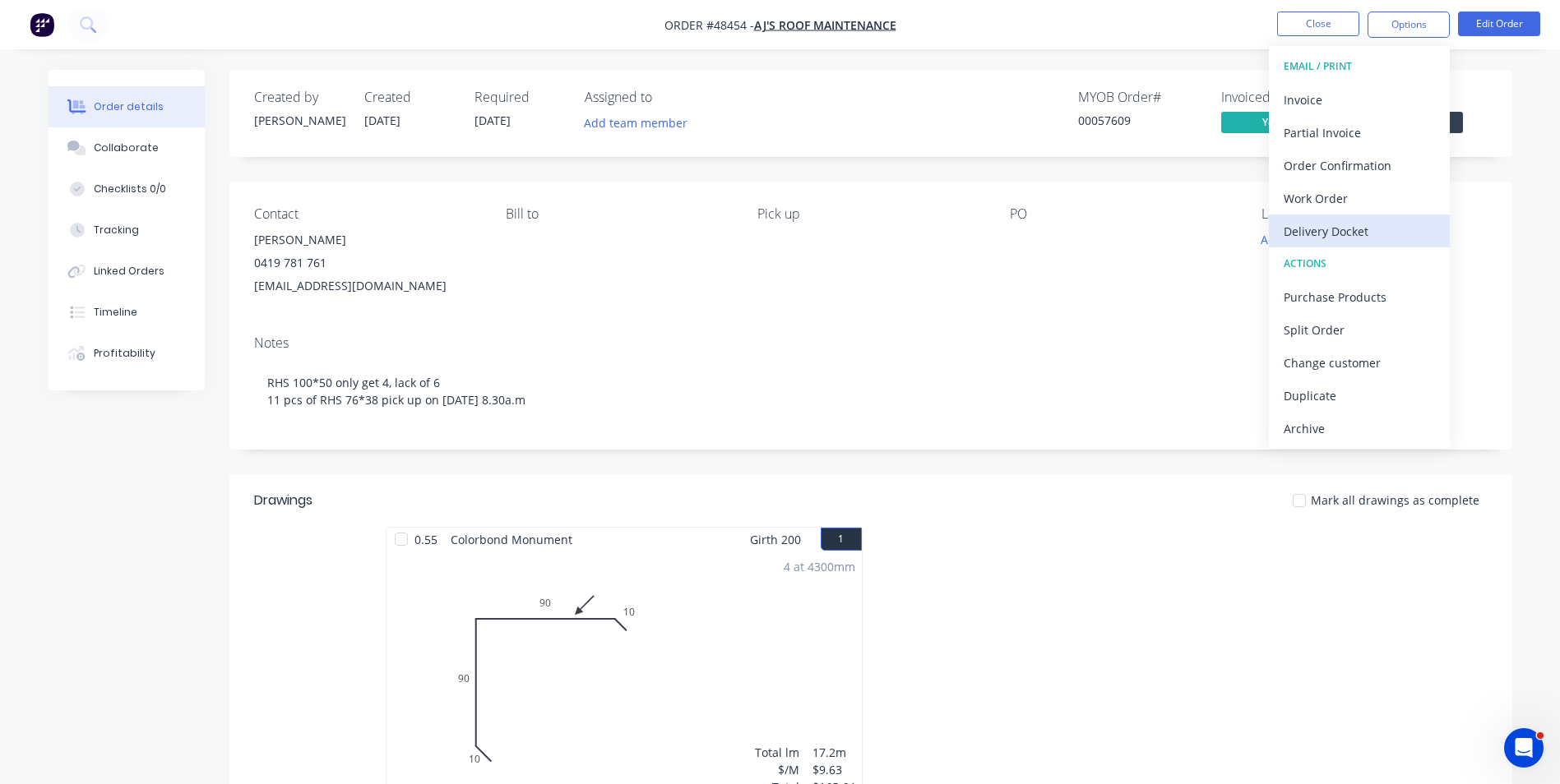
click at [1314, 238] on div "Delivery Docket" at bounding box center [1360, 232] width 151 height 24
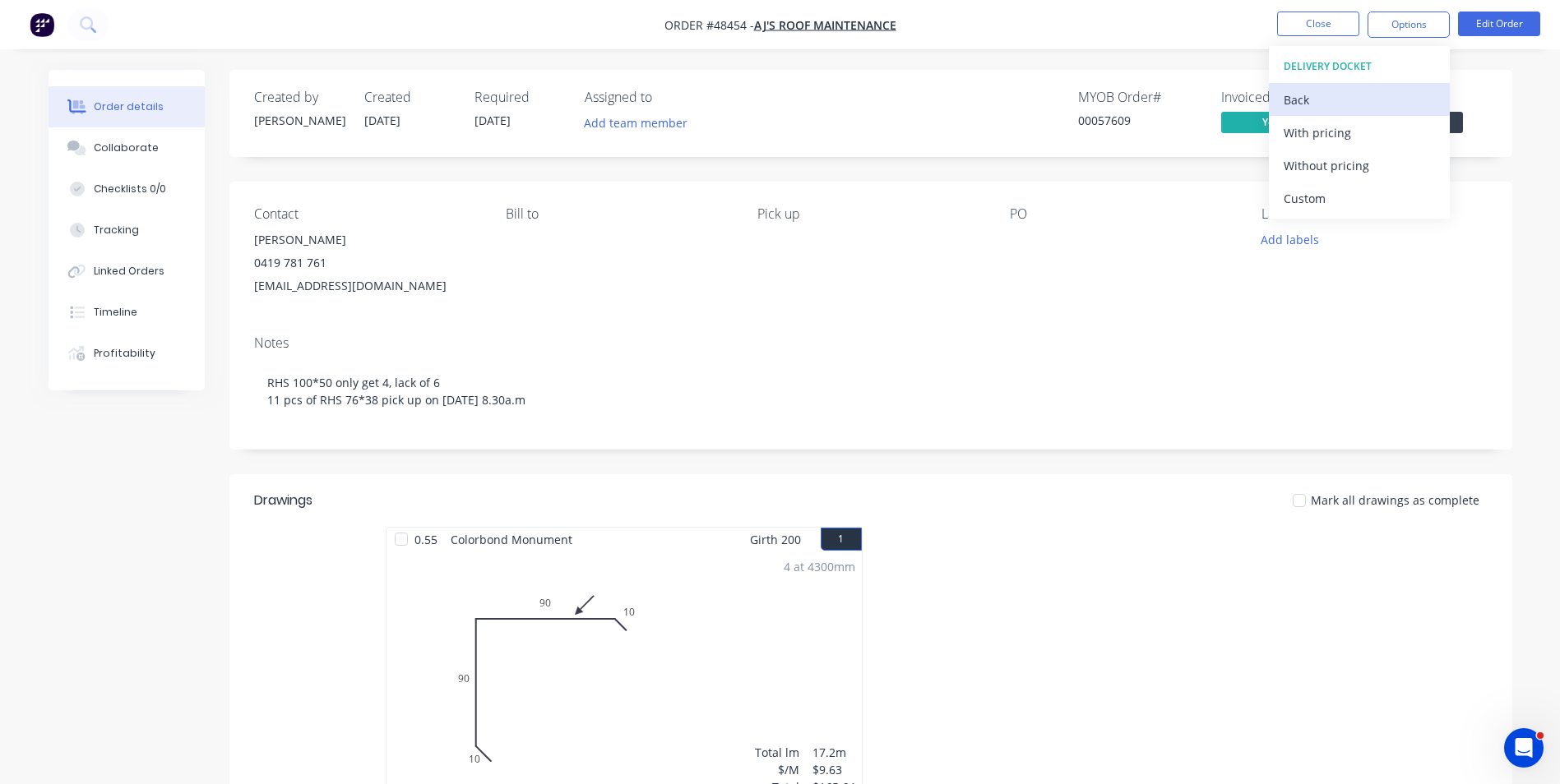
click at [1303, 113] on button "Back" at bounding box center [1360, 100] width 181 height 33
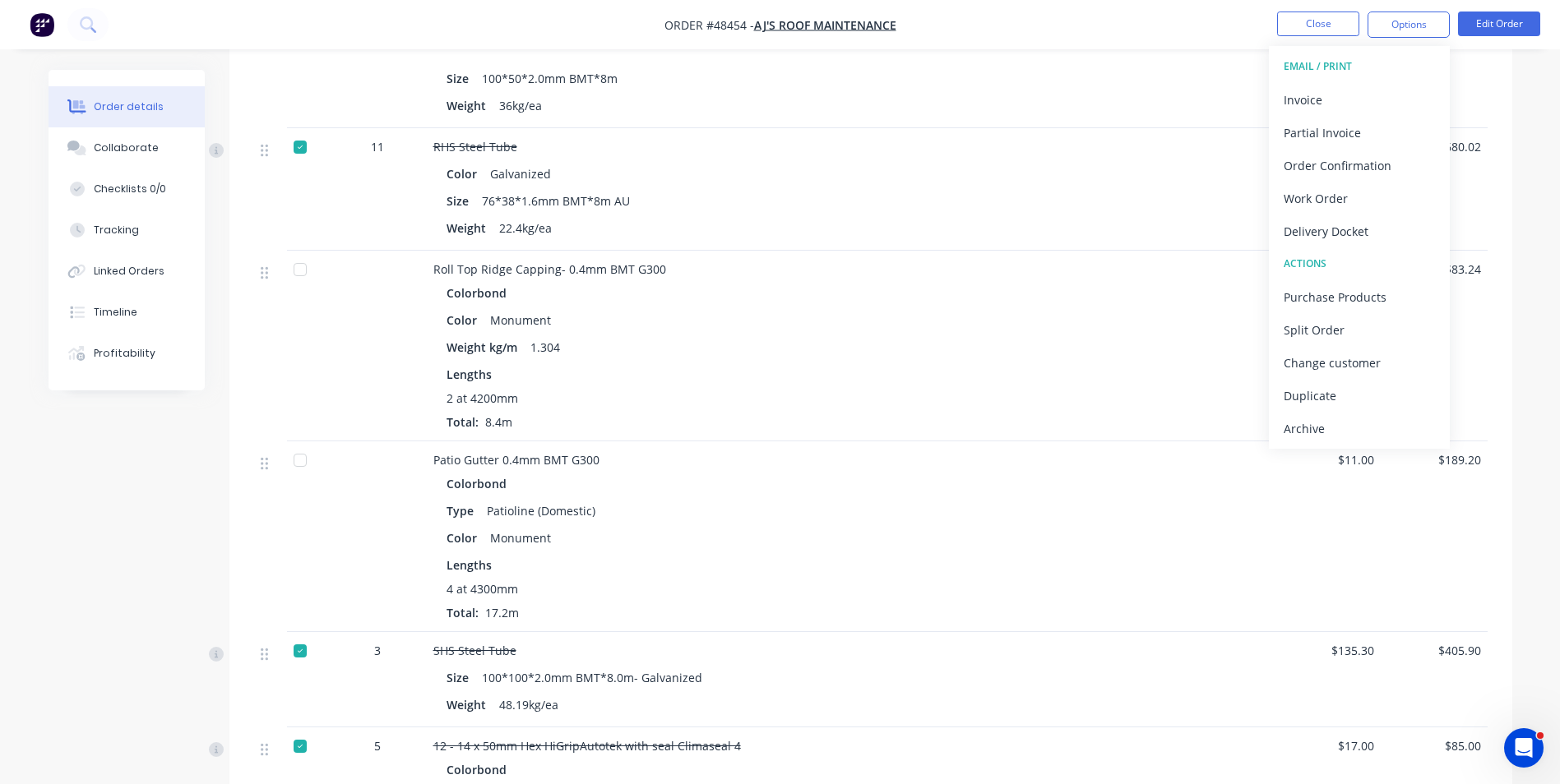
scroll to position [905, 0]
click at [1345, 218] on button "Delivery Docket" at bounding box center [1360, 232] width 181 height 33
click at [1352, 196] on div "Custom" at bounding box center [1360, 198] width 151 height 24
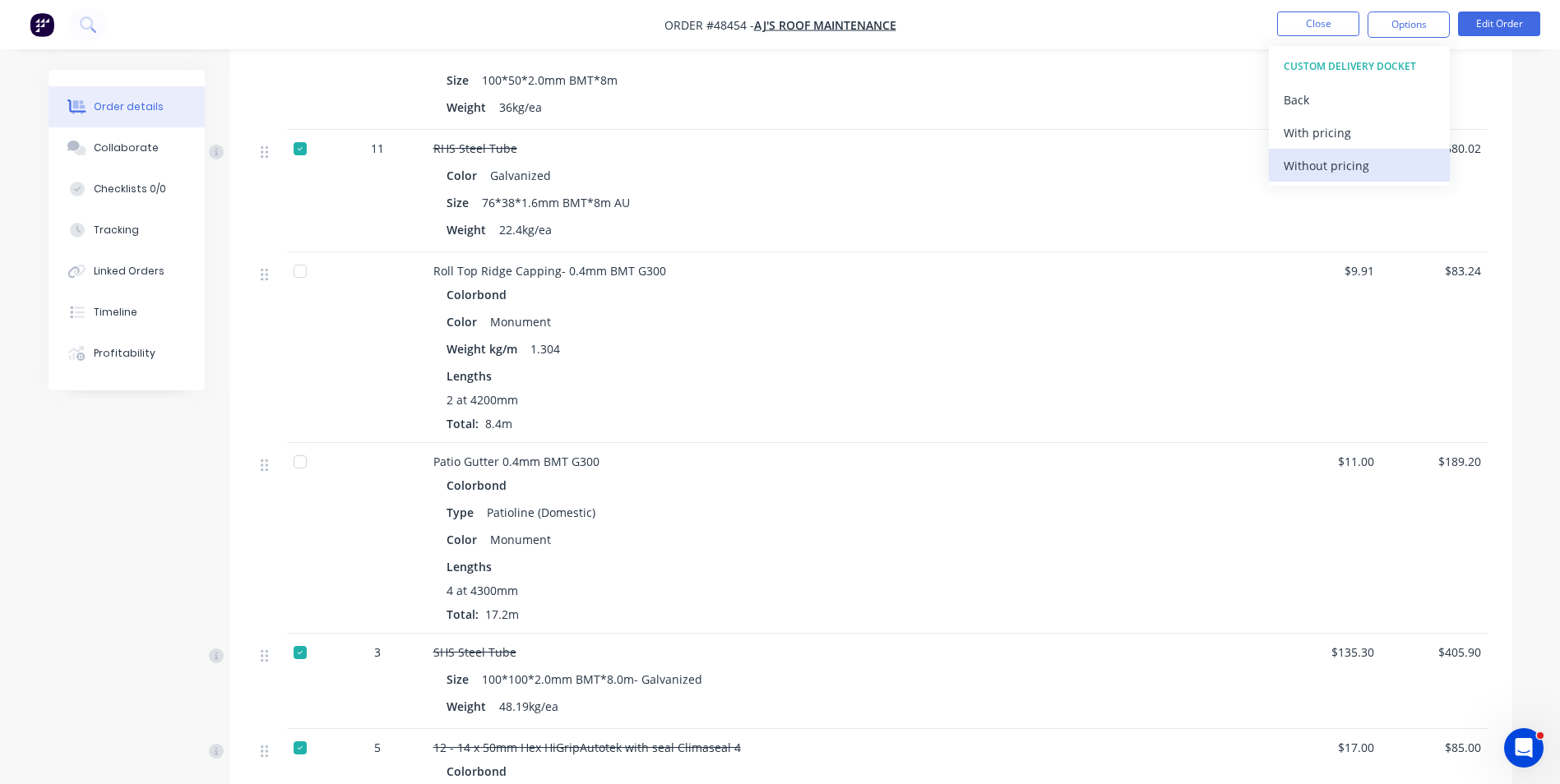
click at [1350, 178] on button "Without pricing" at bounding box center [1360, 165] width 181 height 33
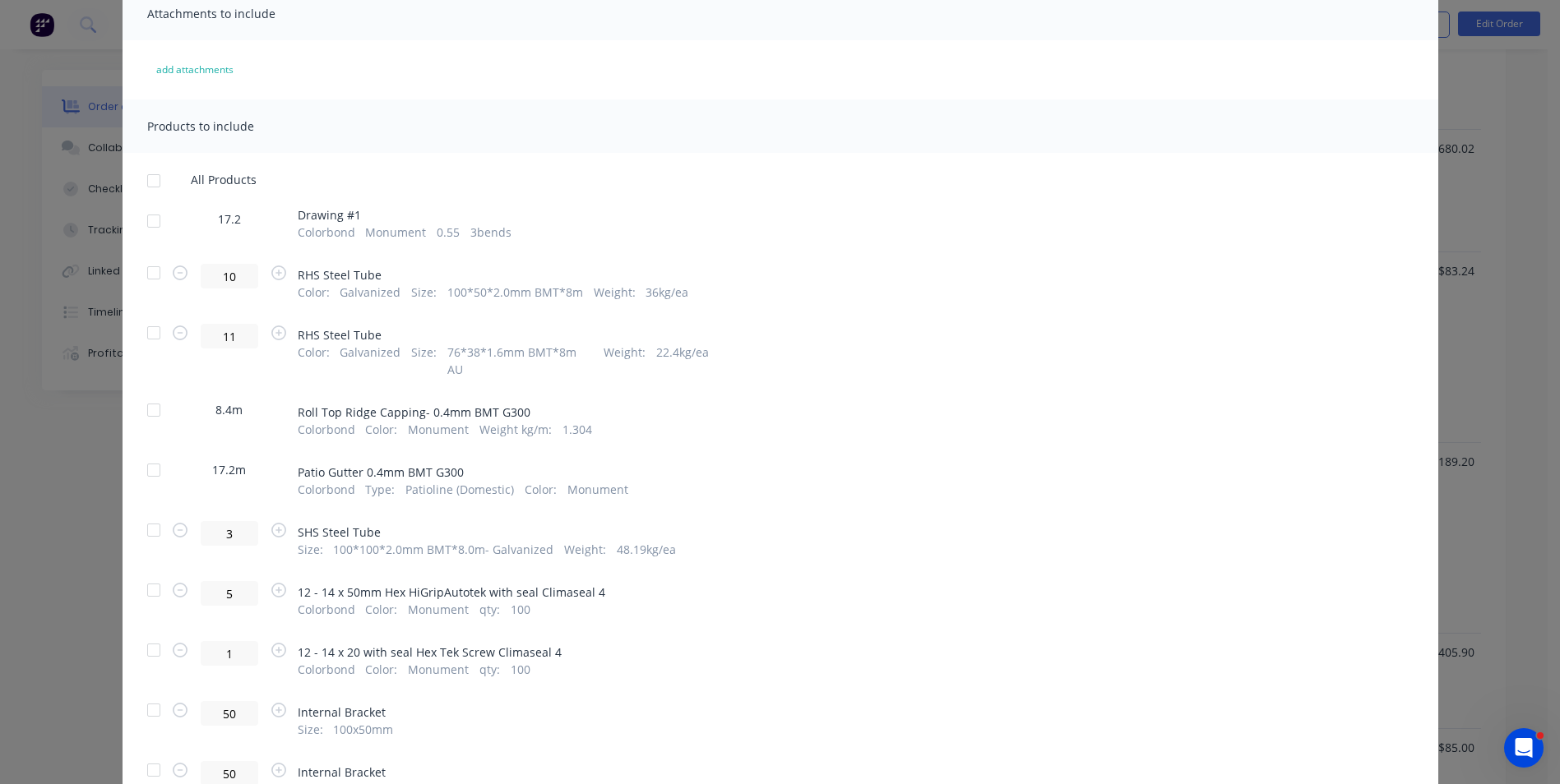
scroll to position [164, 0]
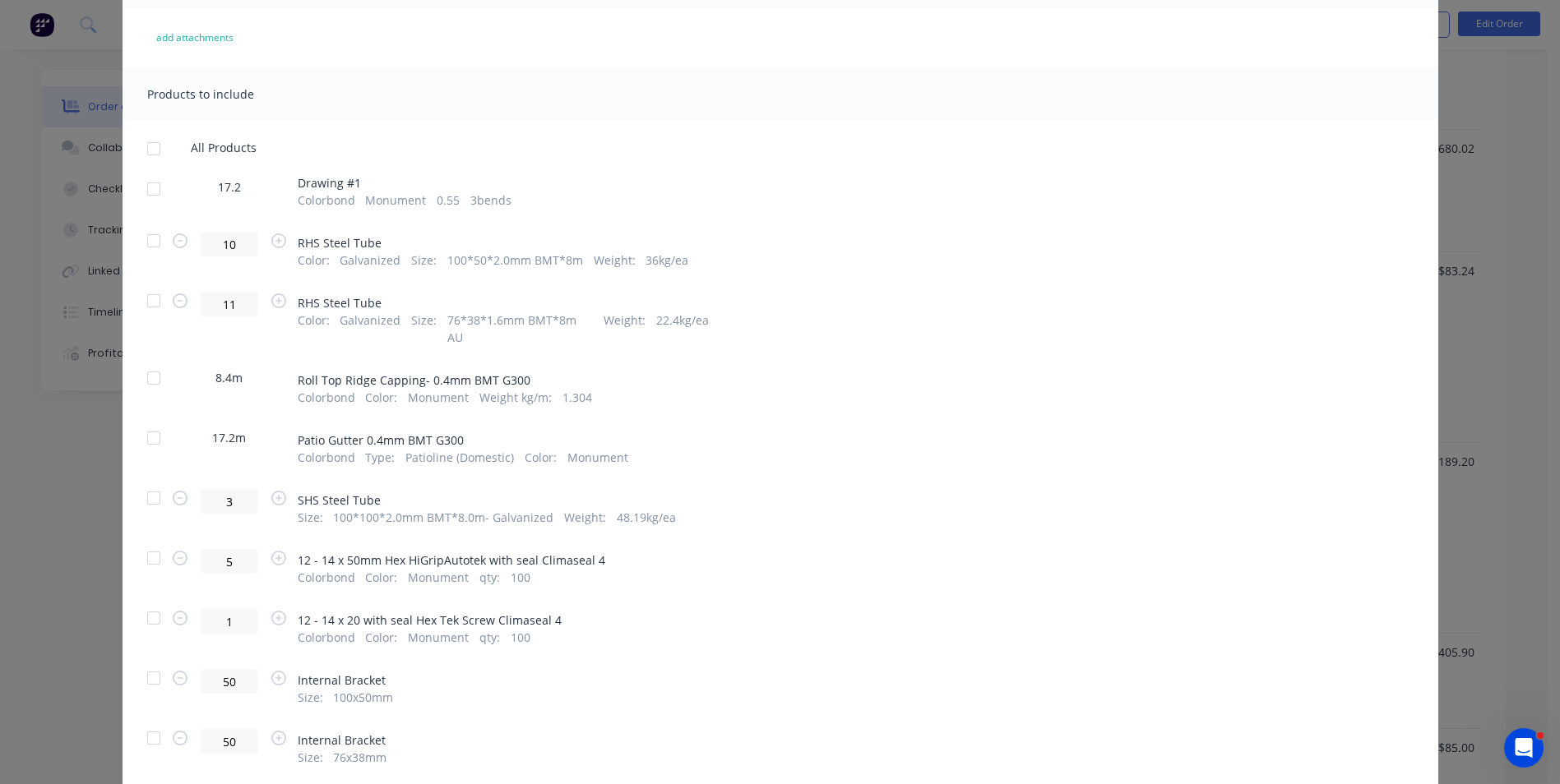
click at [137, 362] on div at bounding box center [154, 378] width 33 height 33
click at [148, 422] on div at bounding box center [154, 438] width 33 height 33
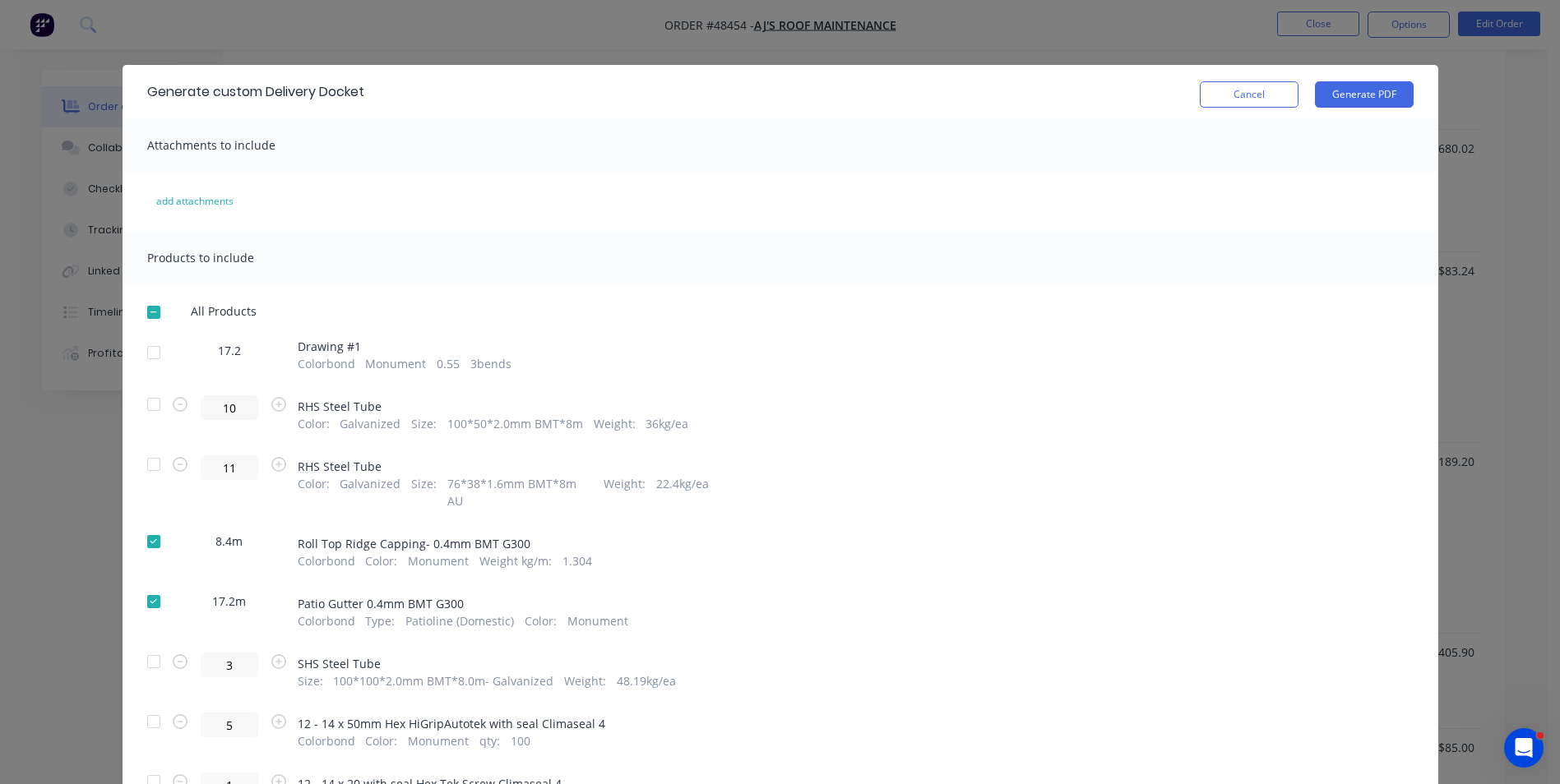
scroll to position [0, 0]
click at [147, 404] on div at bounding box center [154, 406] width 33 height 33
click at [1366, 106] on button "Generate PDF" at bounding box center [1364, 95] width 99 height 27
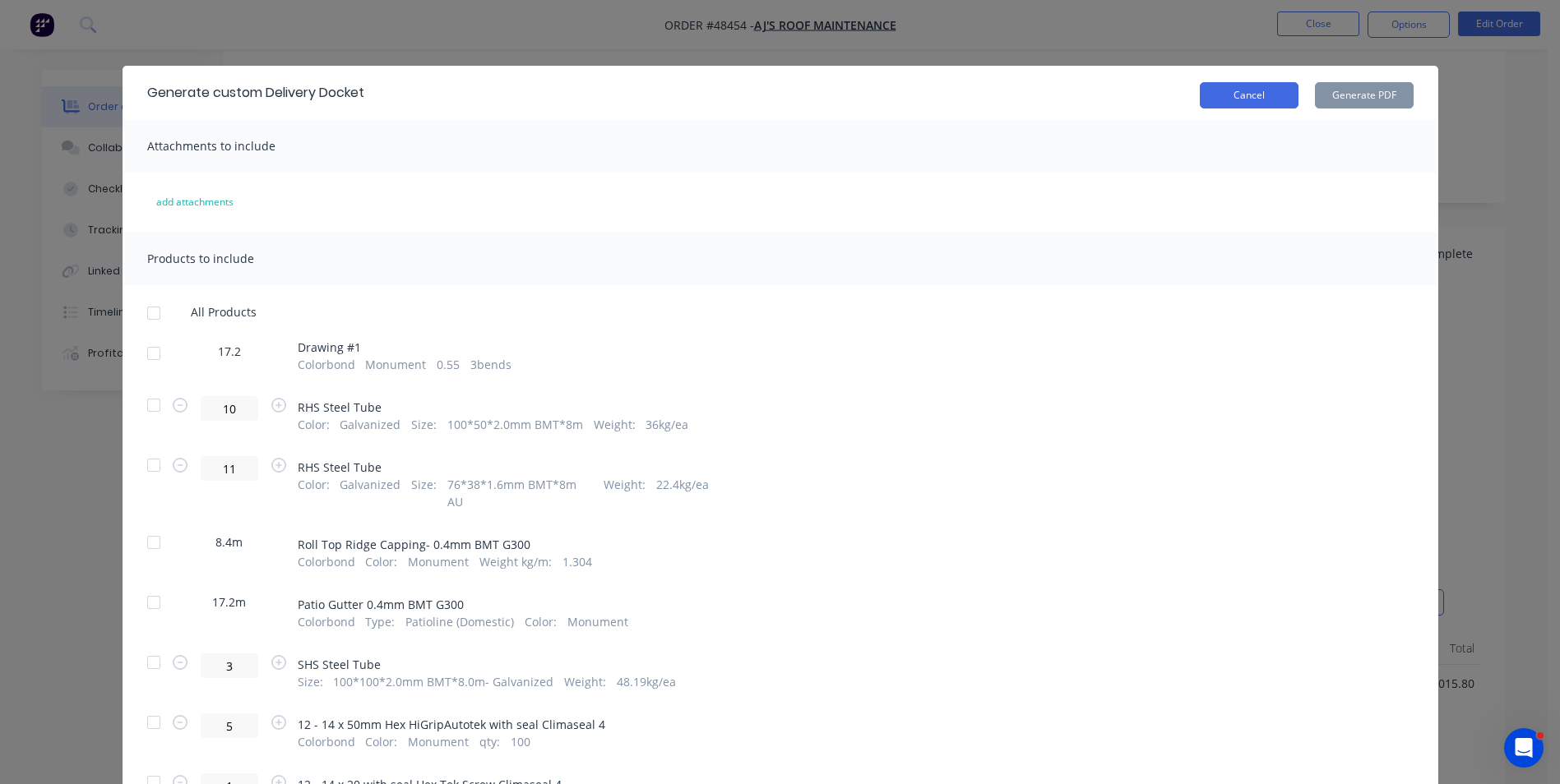
click at [1272, 101] on button "Cancel" at bounding box center [1249, 95] width 99 height 27
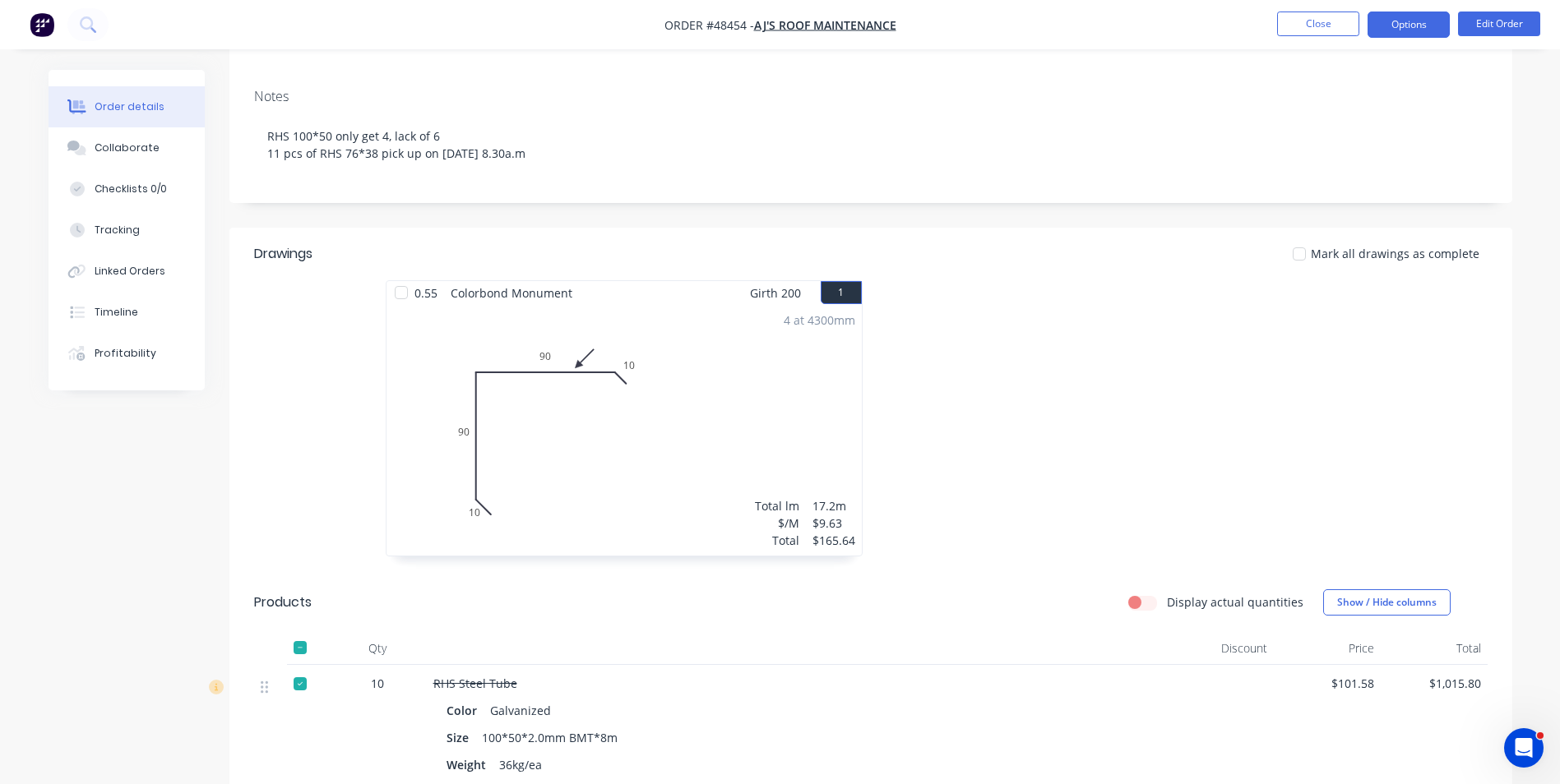
click at [1414, 21] on button "Options" at bounding box center [1409, 24] width 82 height 27
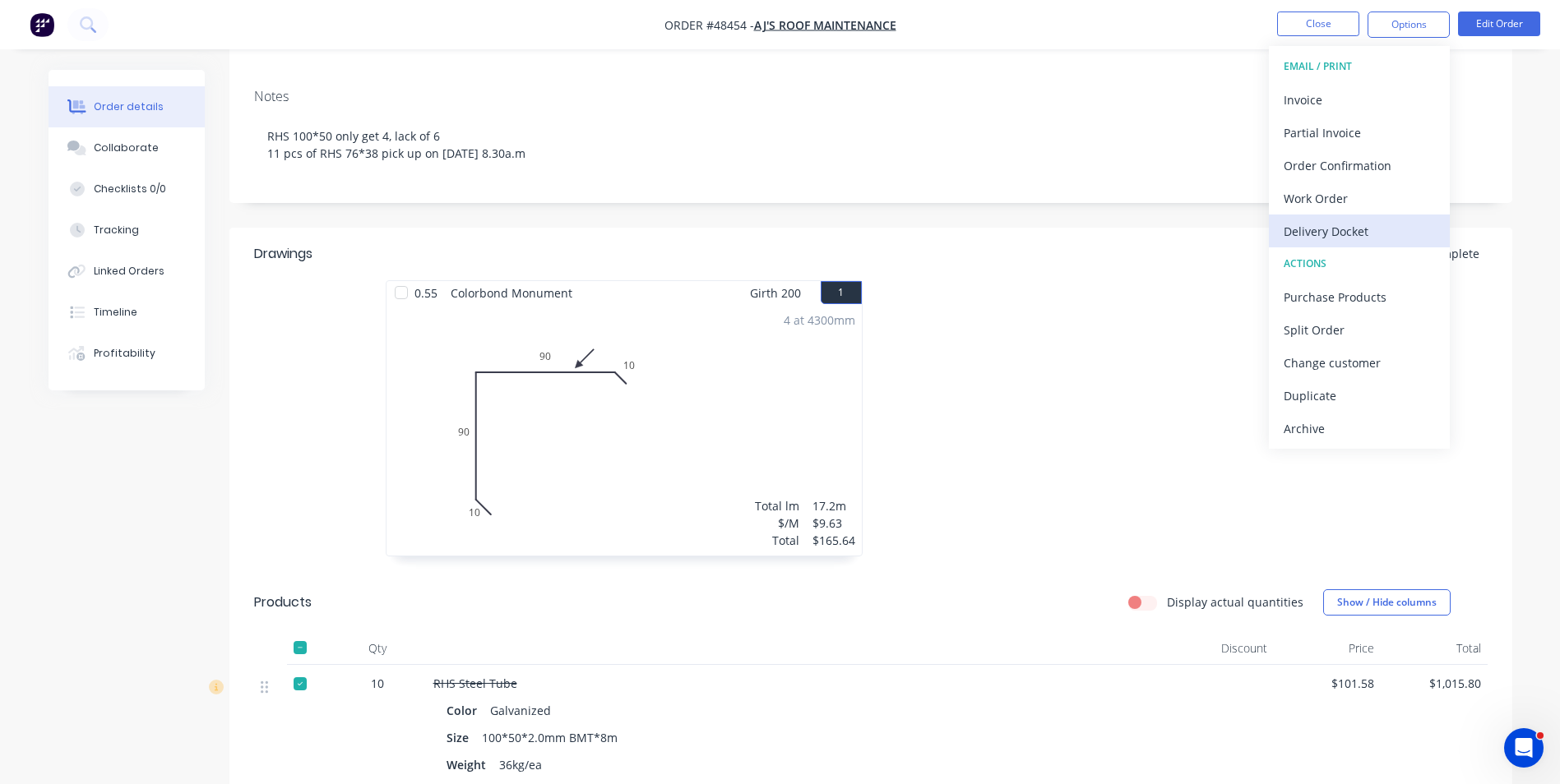
click at [1357, 221] on div "Delivery Docket" at bounding box center [1360, 232] width 151 height 24
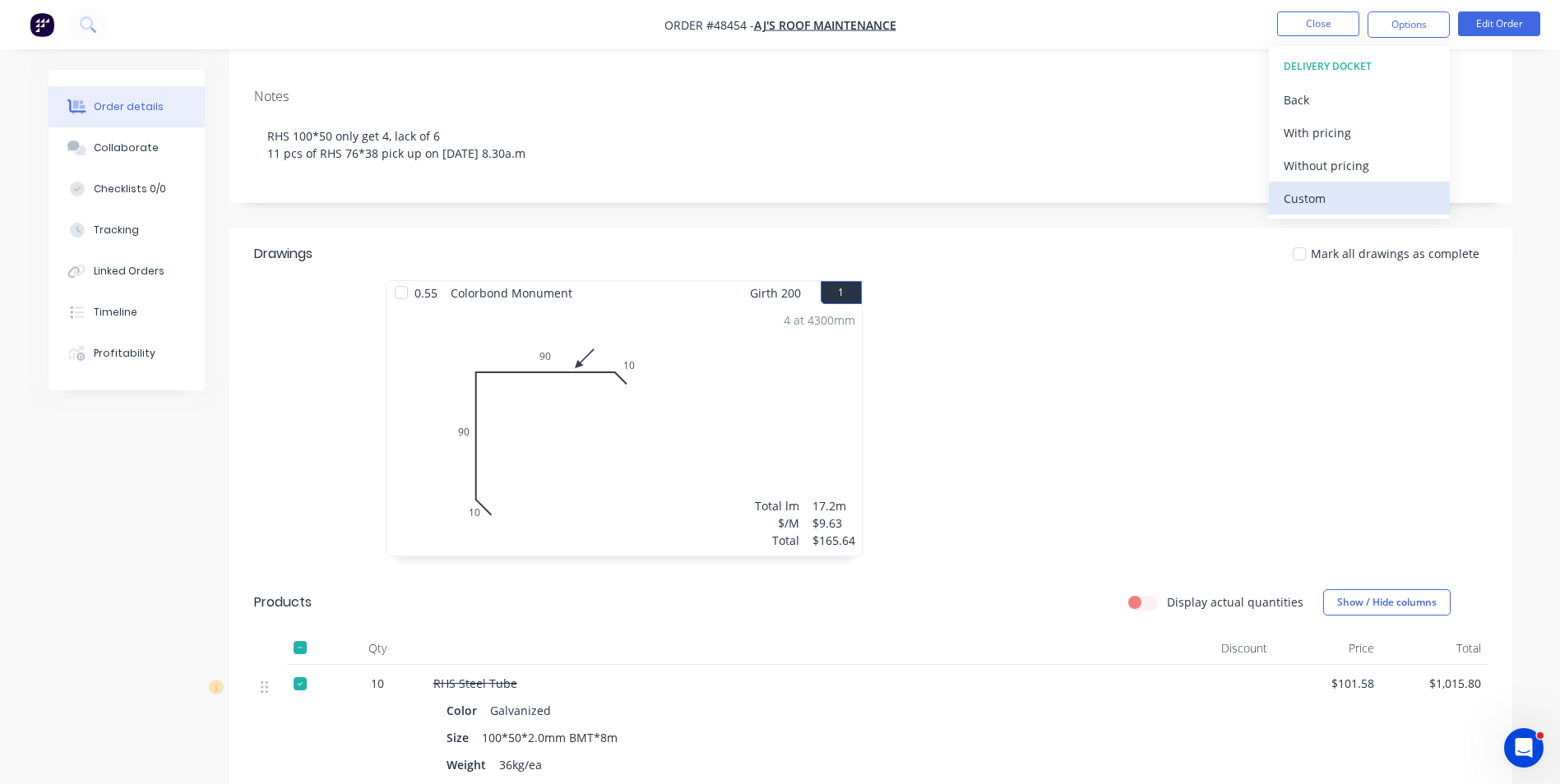
click at [1357, 208] on div "Custom" at bounding box center [1360, 198] width 151 height 24
click at [1367, 180] on button "Without pricing" at bounding box center [1360, 165] width 181 height 33
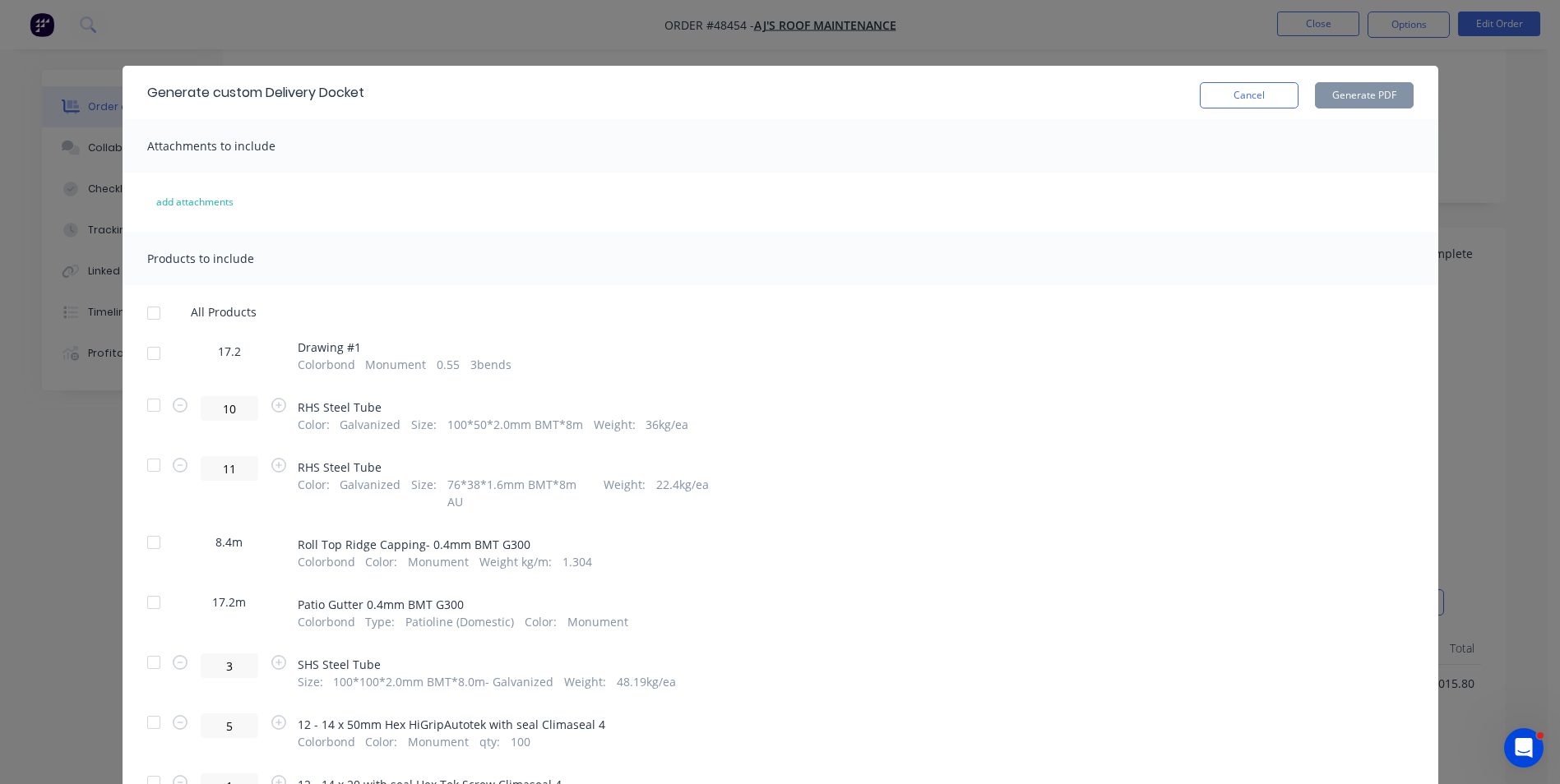
click at [168, 353] on div "17.2" at bounding box center [230, 358] width 124 height 30
click at [155, 360] on div at bounding box center [154, 354] width 33 height 33
click at [149, 420] on div at bounding box center [154, 406] width 33 height 33
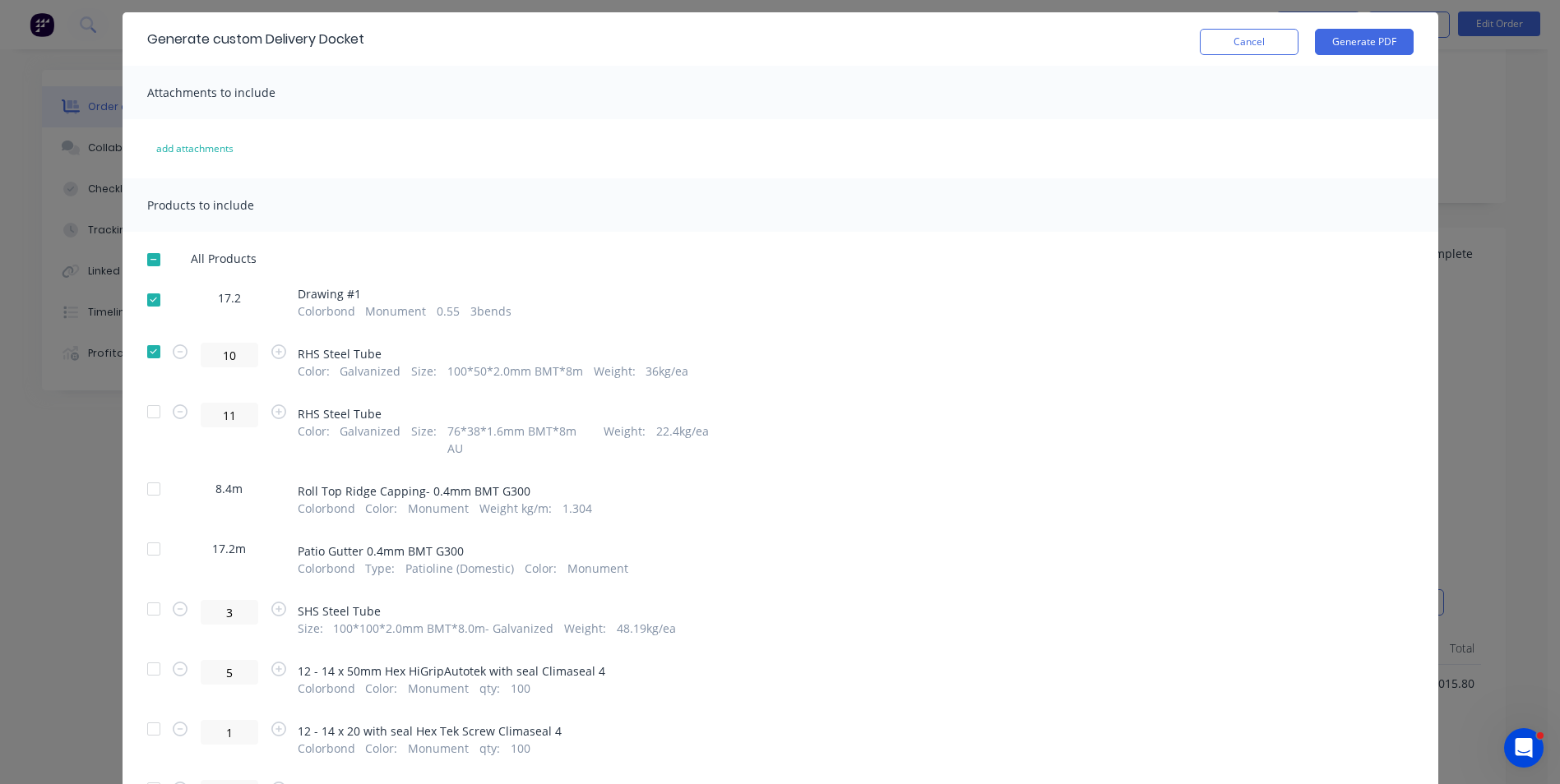
scroll to position [82, 0]
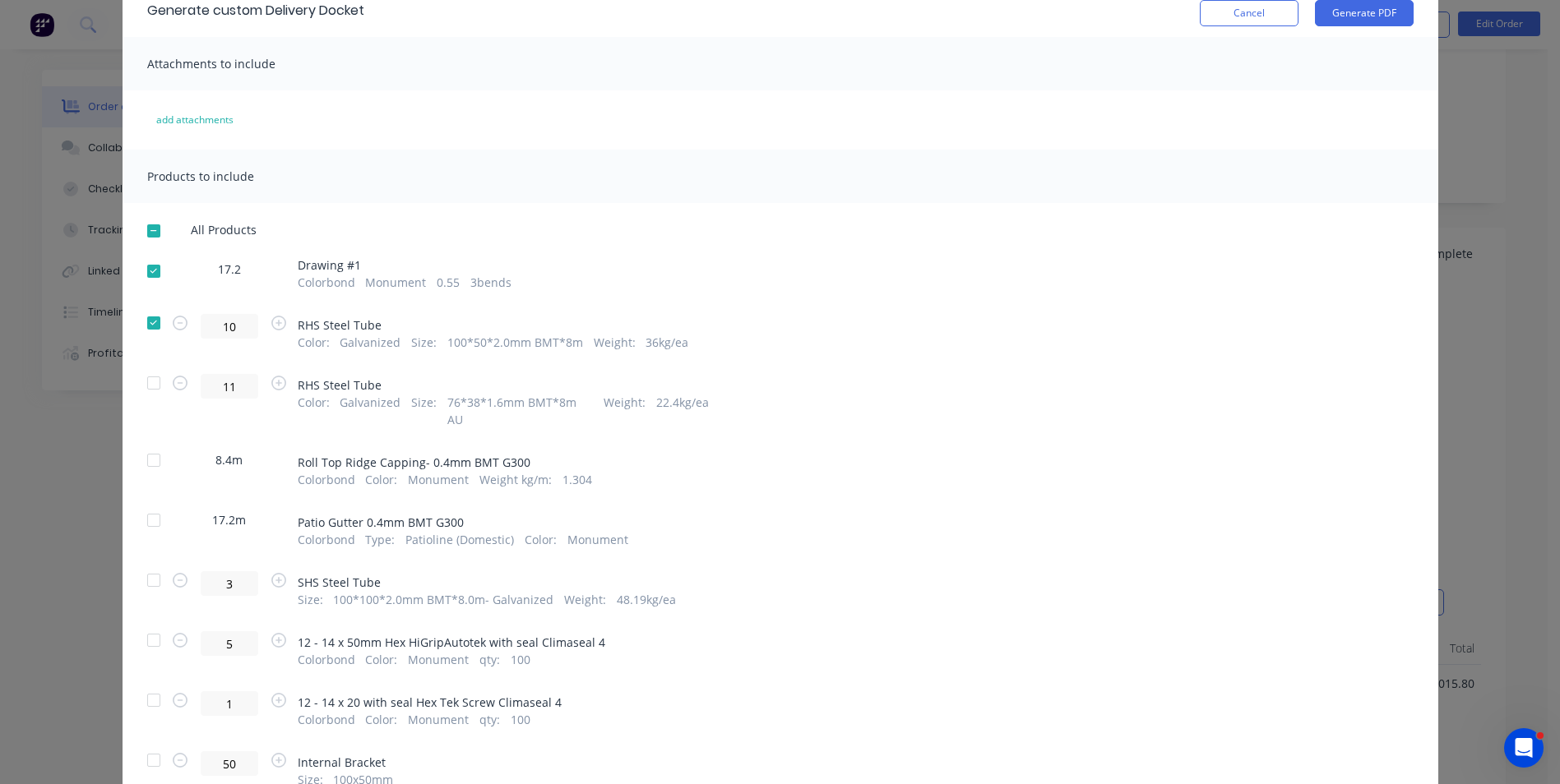
click at [152, 444] on div at bounding box center [154, 460] width 33 height 33
click at [155, 504] on div at bounding box center [154, 520] width 33 height 33
click at [238, 330] on input "10" at bounding box center [230, 327] width 57 height 25
drag, startPoint x: 238, startPoint y: 330, endPoint x: 185, endPoint y: 330, distance: 53.0
click at [191, 330] on span "10" at bounding box center [230, 327] width 77 height 25
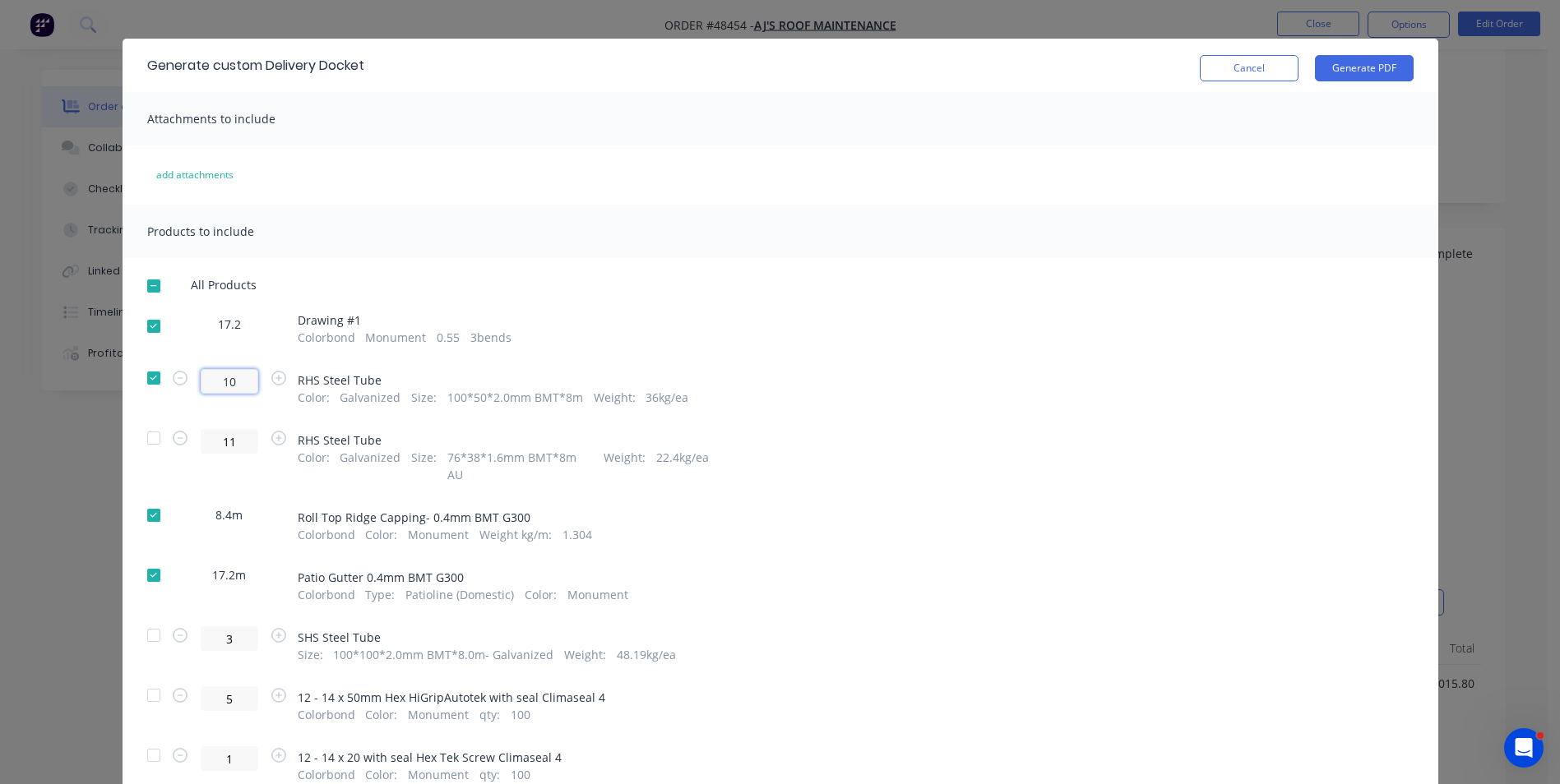
scroll to position [0, 0]
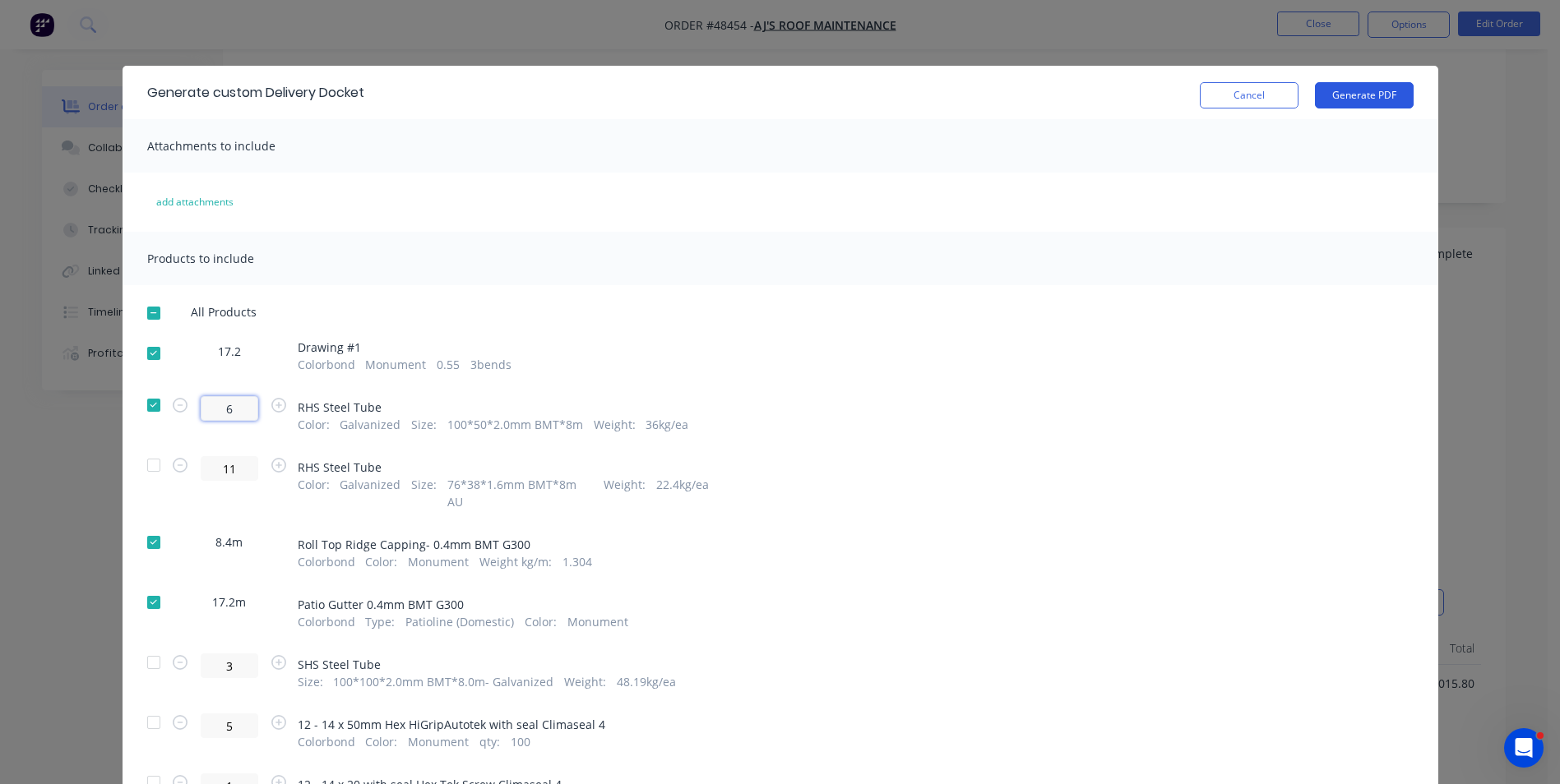
type input "6"
click at [1335, 88] on button "Generate PDF" at bounding box center [1364, 95] width 99 height 27
click at [1234, 100] on button "Cancel" at bounding box center [1249, 95] width 99 height 27
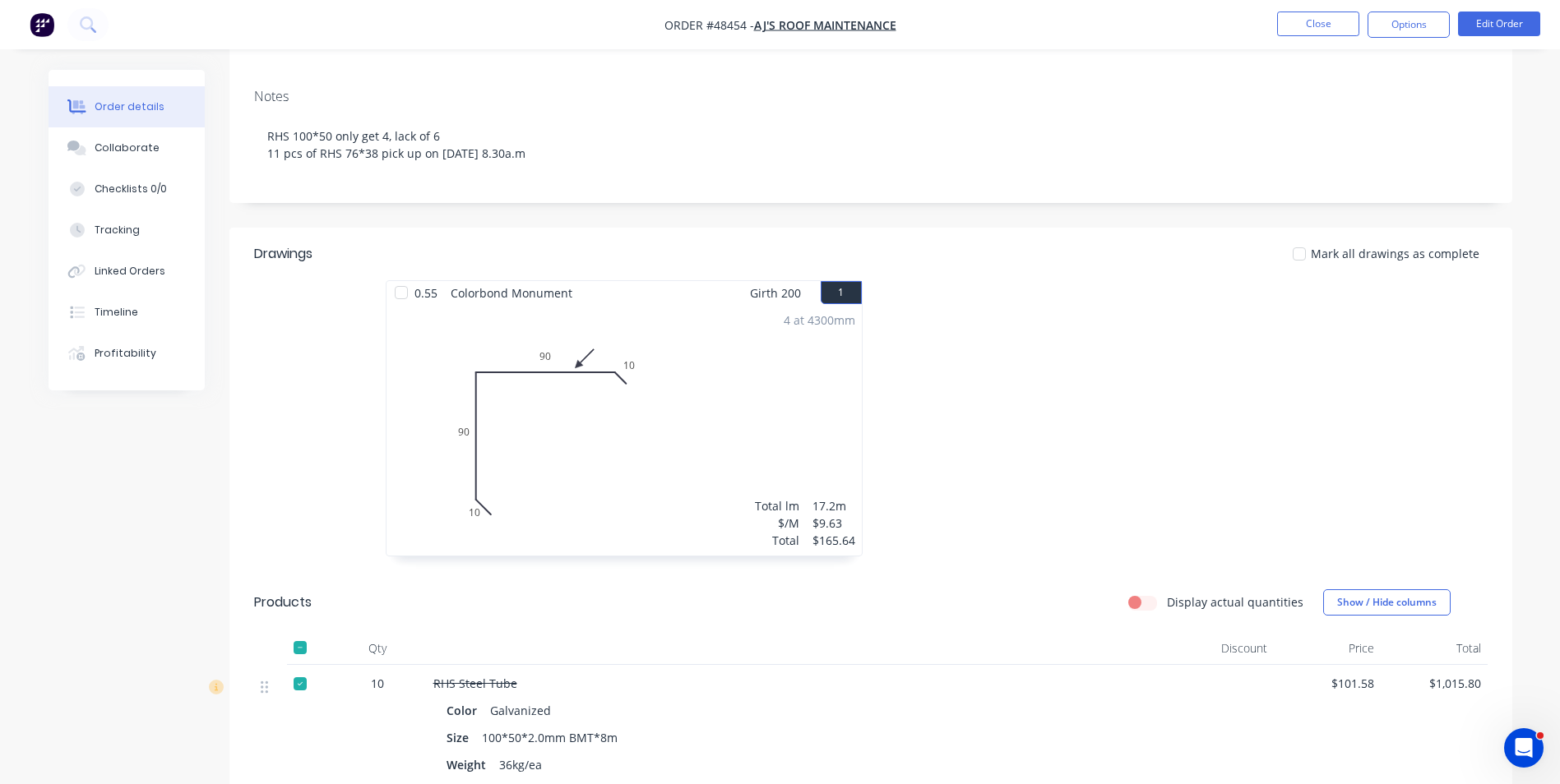
click at [1006, 368] on div at bounding box center [1117, 426] width 494 height 292
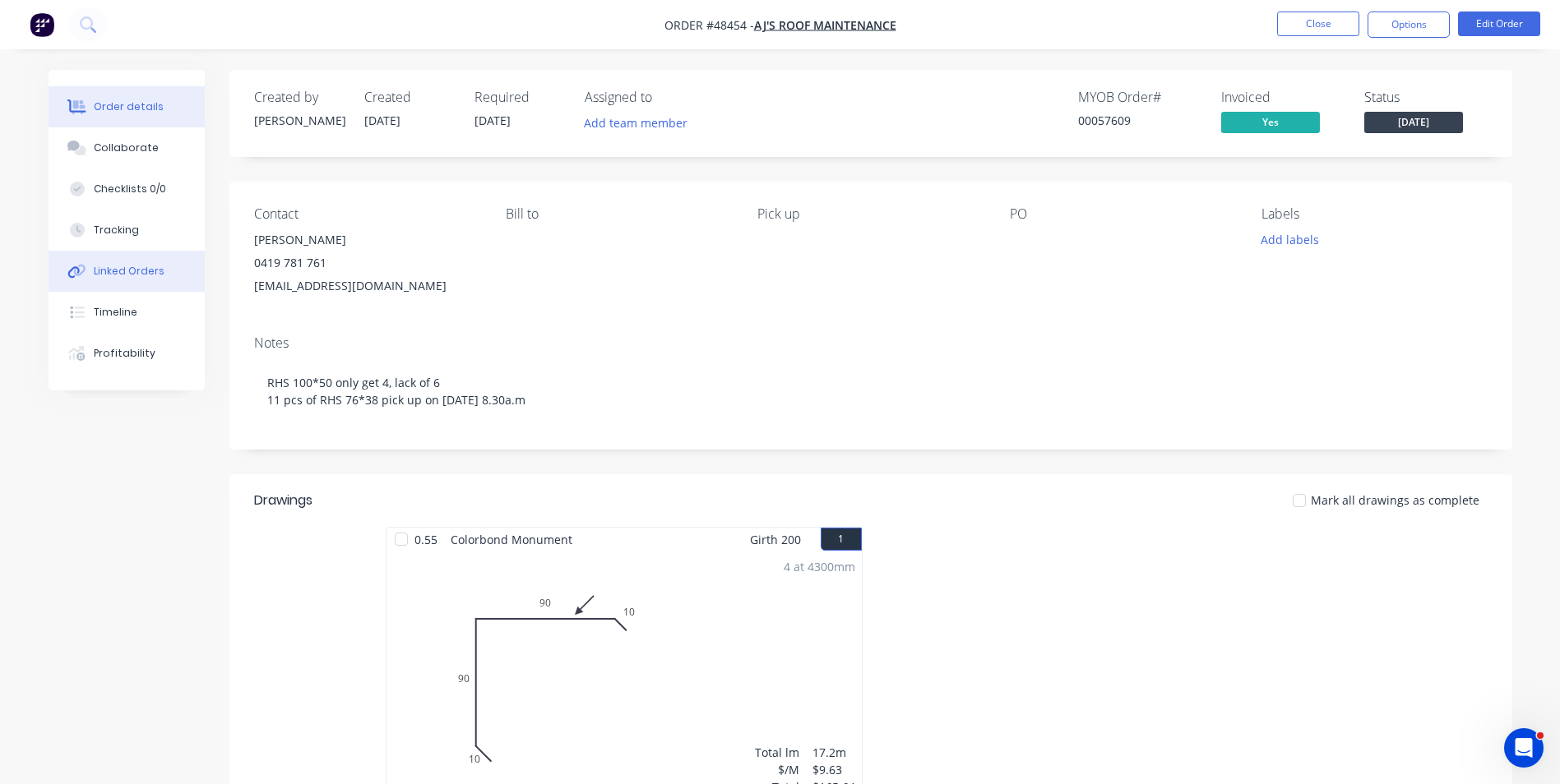
click at [137, 275] on div "Linked Orders" at bounding box center [129, 271] width 71 height 15
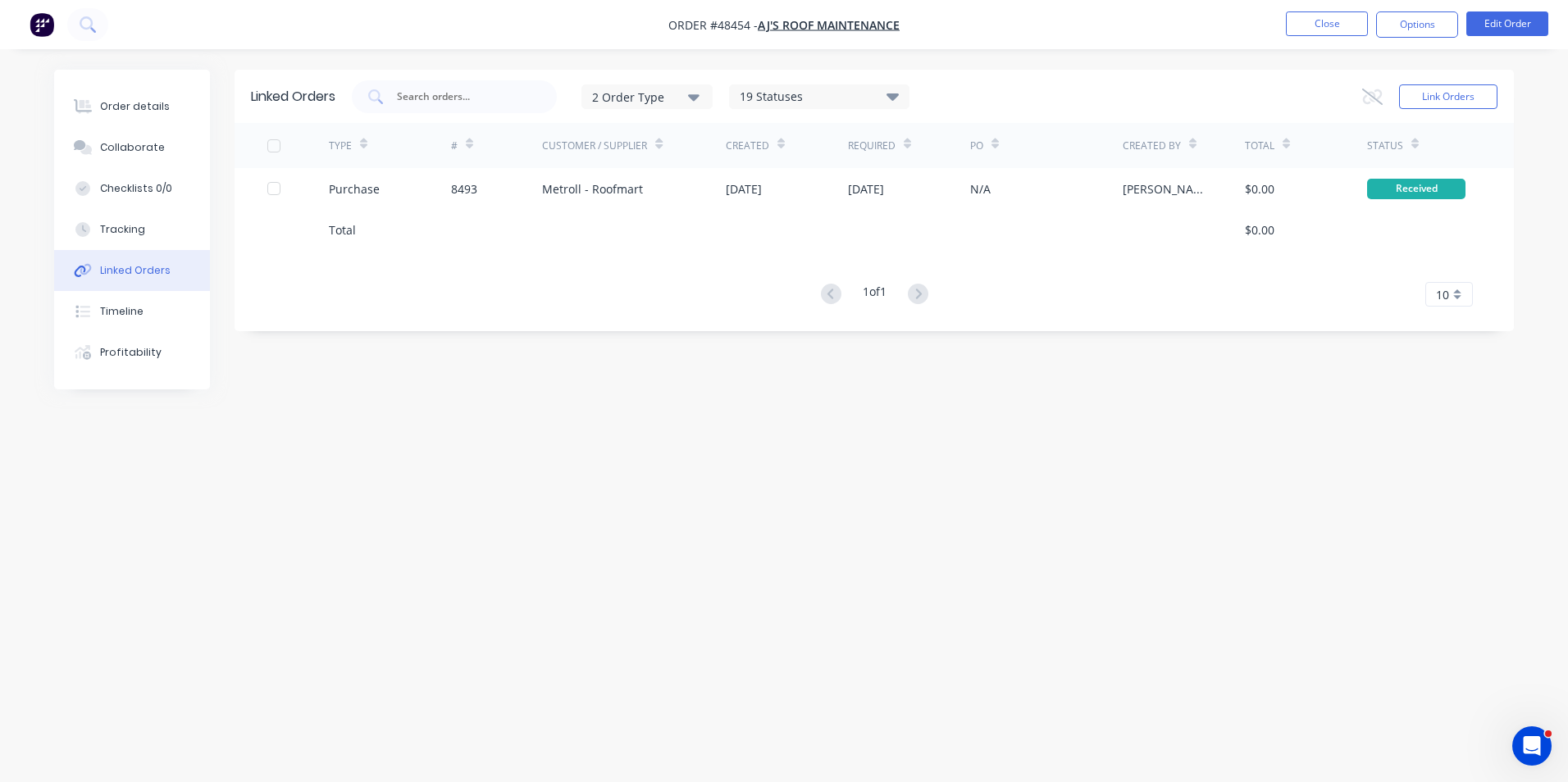
click at [810, 429] on div "Linked Orders 2 Order Type 19 Statuses Sales Order Status All Archived Draft Qu…" at bounding box center [784, 360] width 1460 height 581
click at [1311, 29] on button "Close" at bounding box center [1327, 23] width 82 height 25
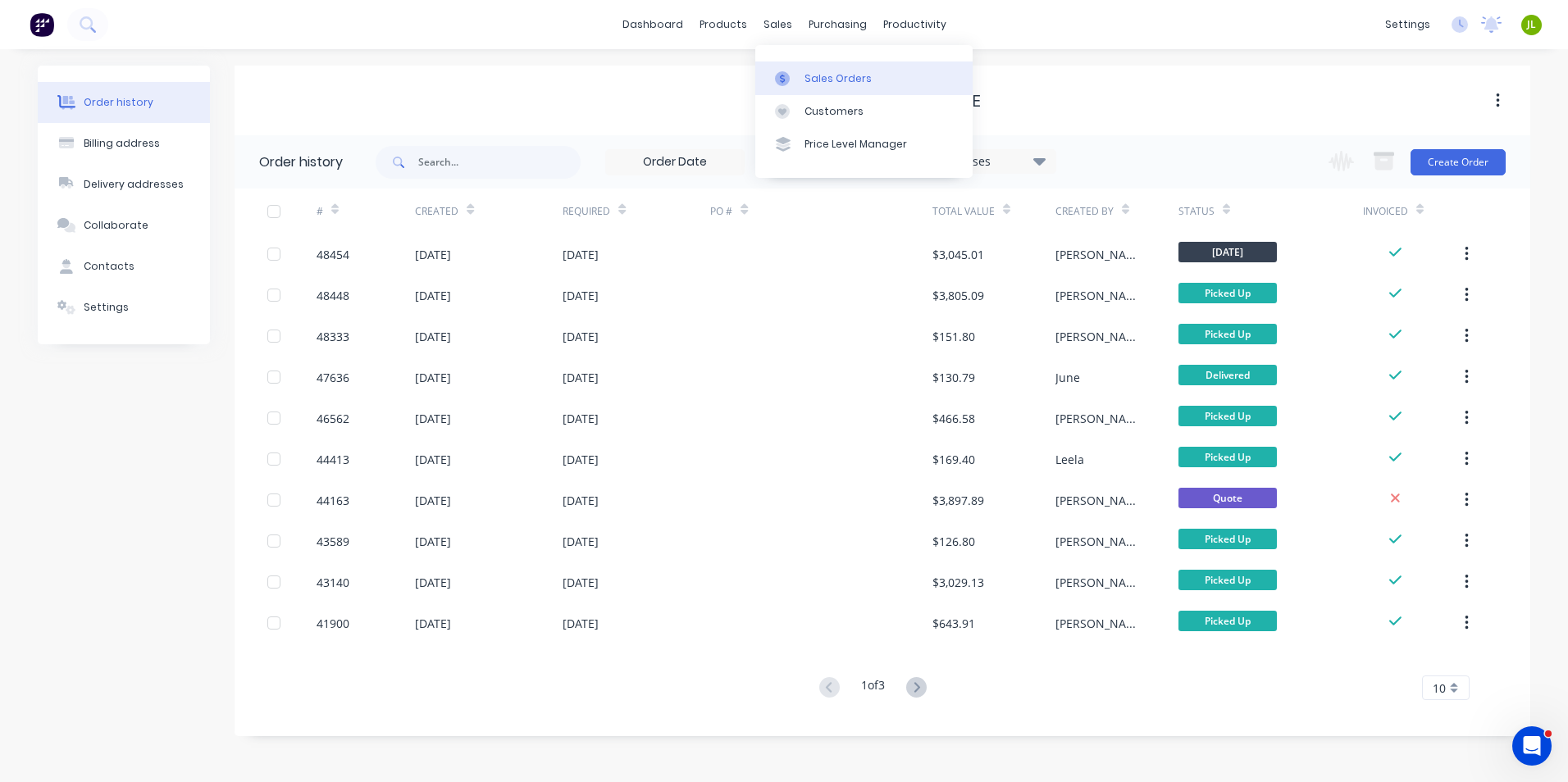
click at [767, 75] on link "Sales Orders" at bounding box center [864, 78] width 217 height 33
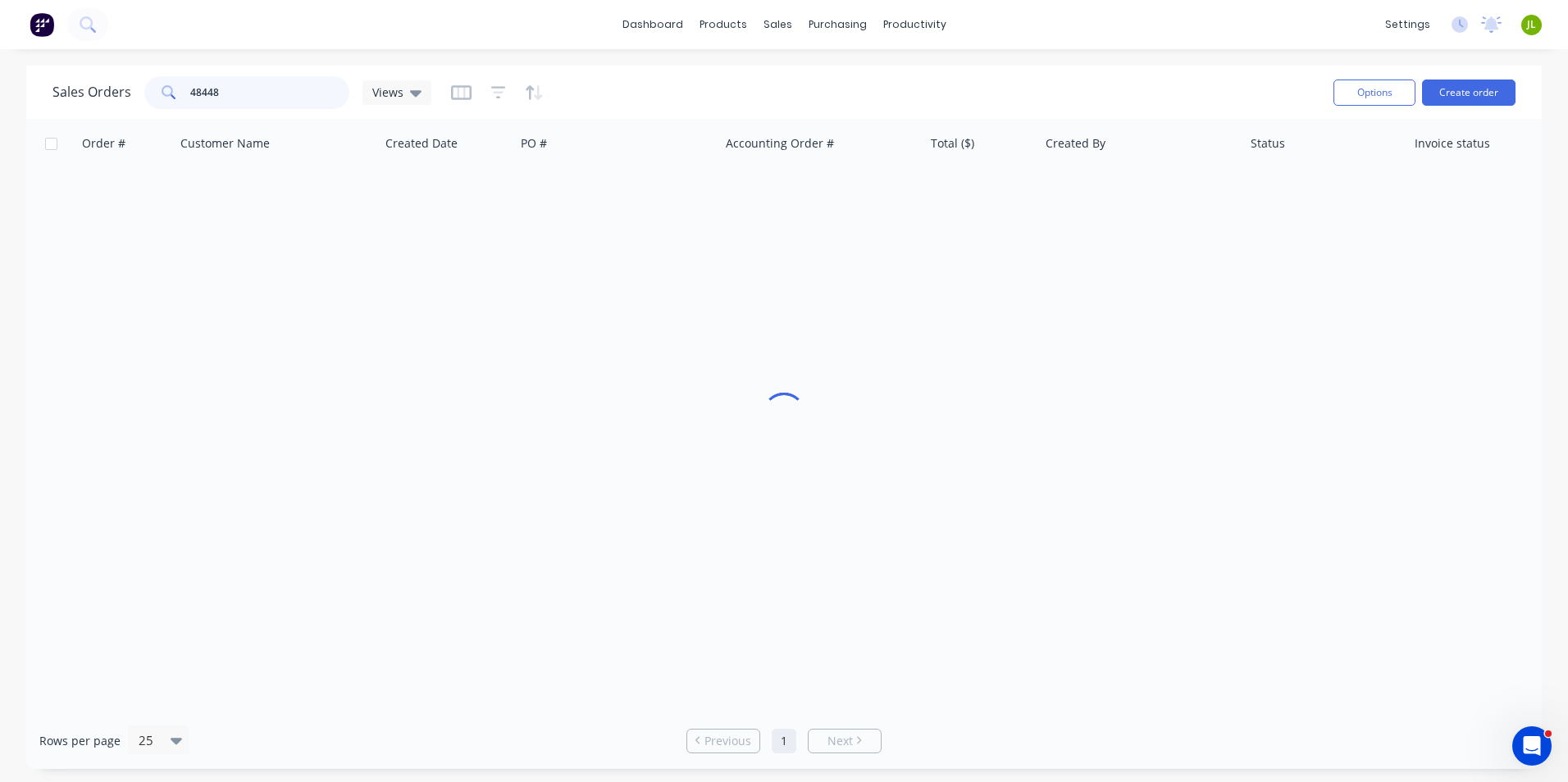
drag, startPoint x: 278, startPoint y: 101, endPoint x: 116, endPoint y: 96, distance: 162.1
click at [116, 96] on div "Sales Orders 48448 Views" at bounding box center [242, 93] width 379 height 33
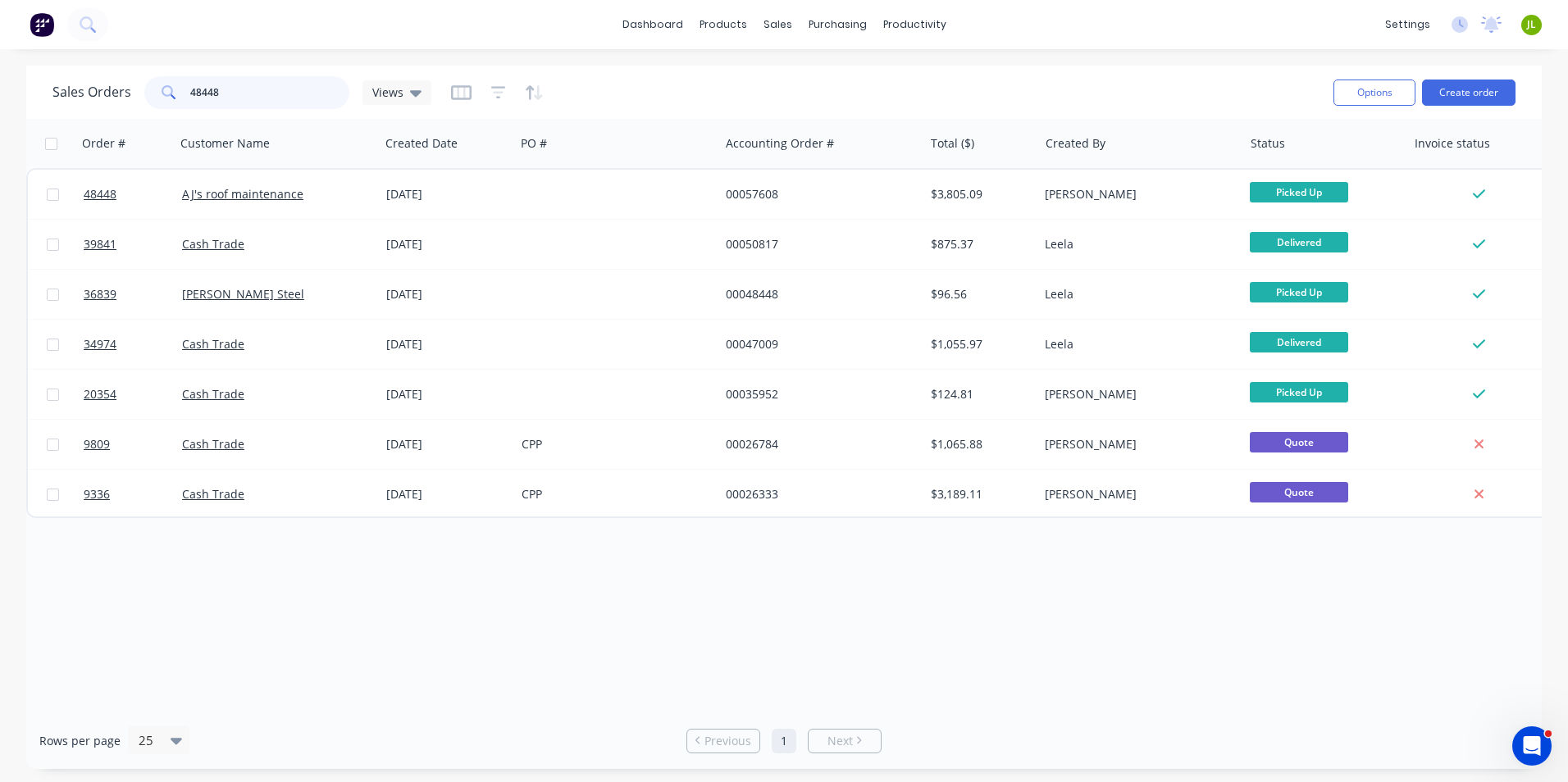
drag, startPoint x: 104, startPoint y: 98, endPoint x: 107, endPoint y: 86, distance: 12.4
click at [103, 98] on div "Sales Orders 48448 Views" at bounding box center [242, 93] width 379 height 33
paste input "763"
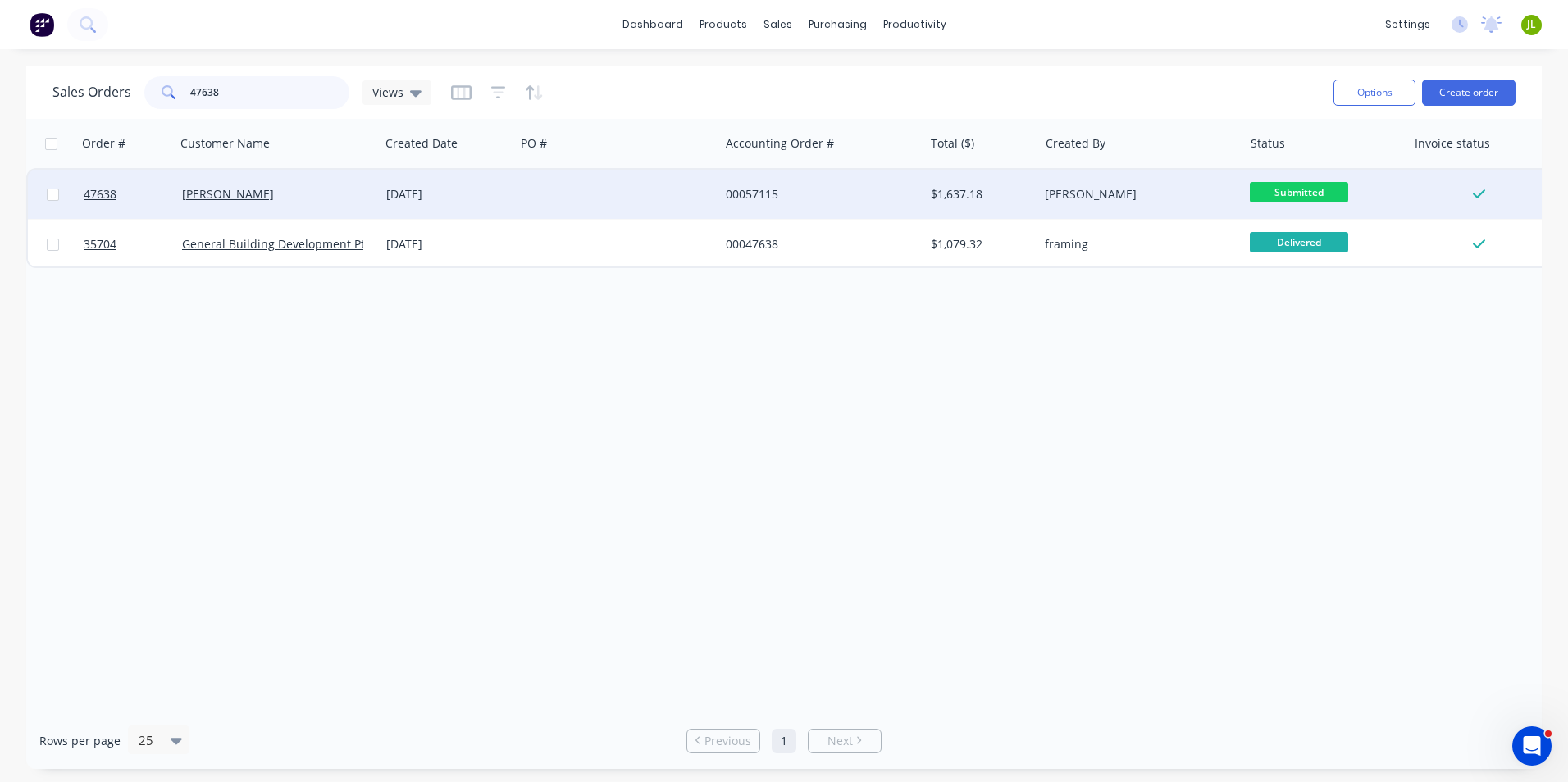
type input "47638"
click at [79, 196] on div at bounding box center [126, 194] width 98 height 49
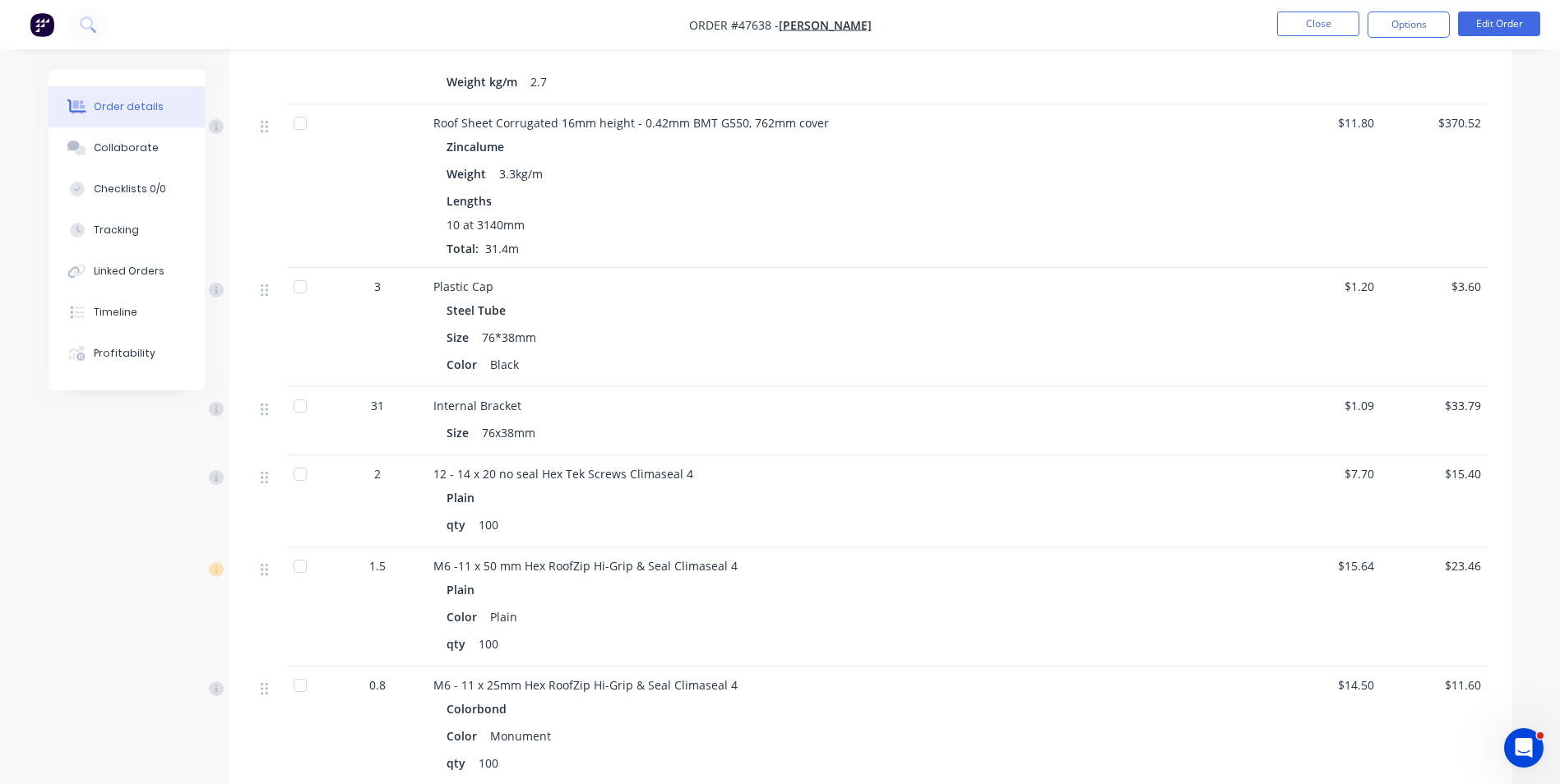
scroll to position [1645, 0]
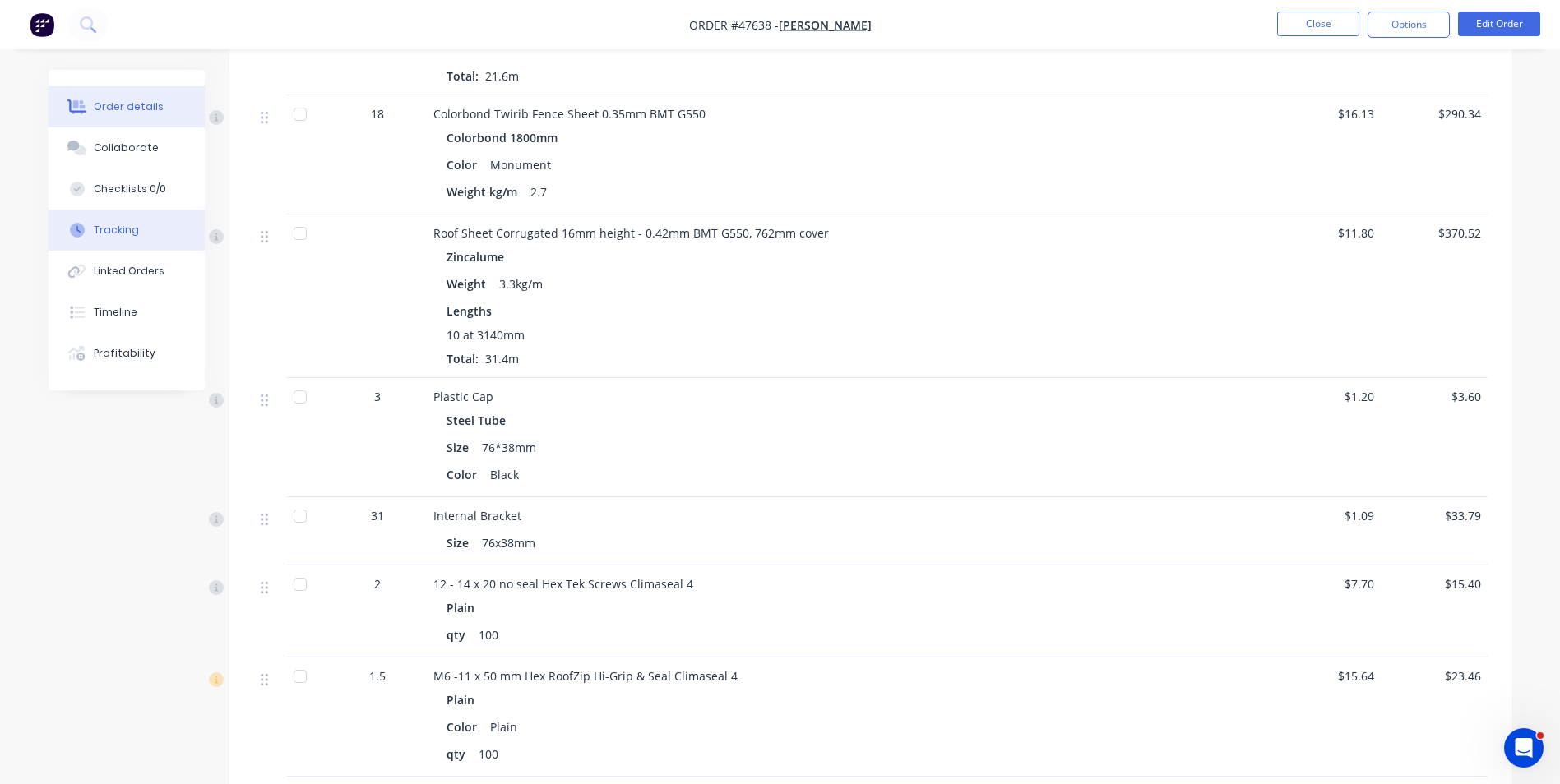
click at [102, 234] on div "Tracking" at bounding box center [116, 231] width 45 height 15
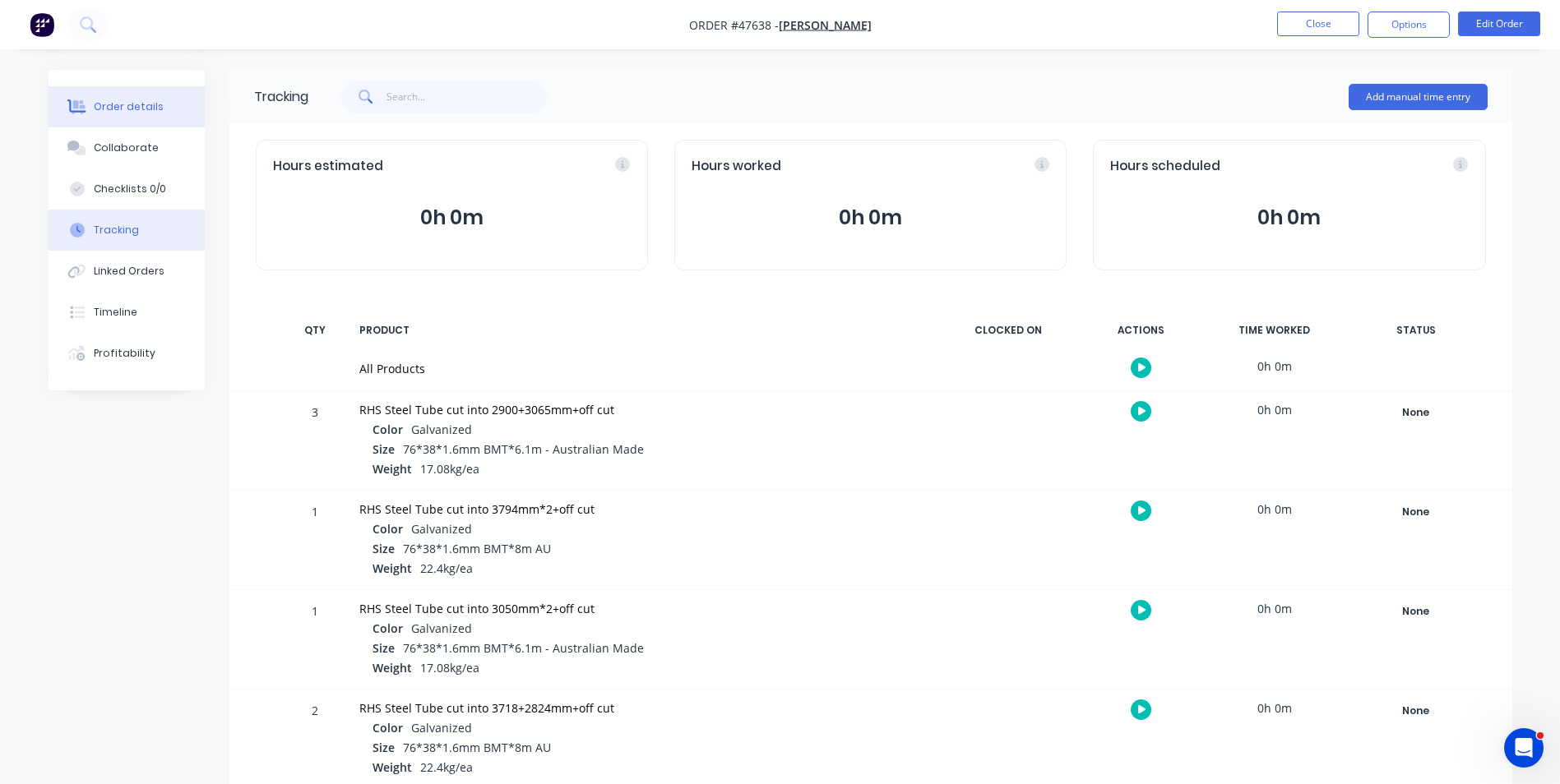
click at [108, 107] on div "Order details" at bounding box center [129, 107] width 70 height 15
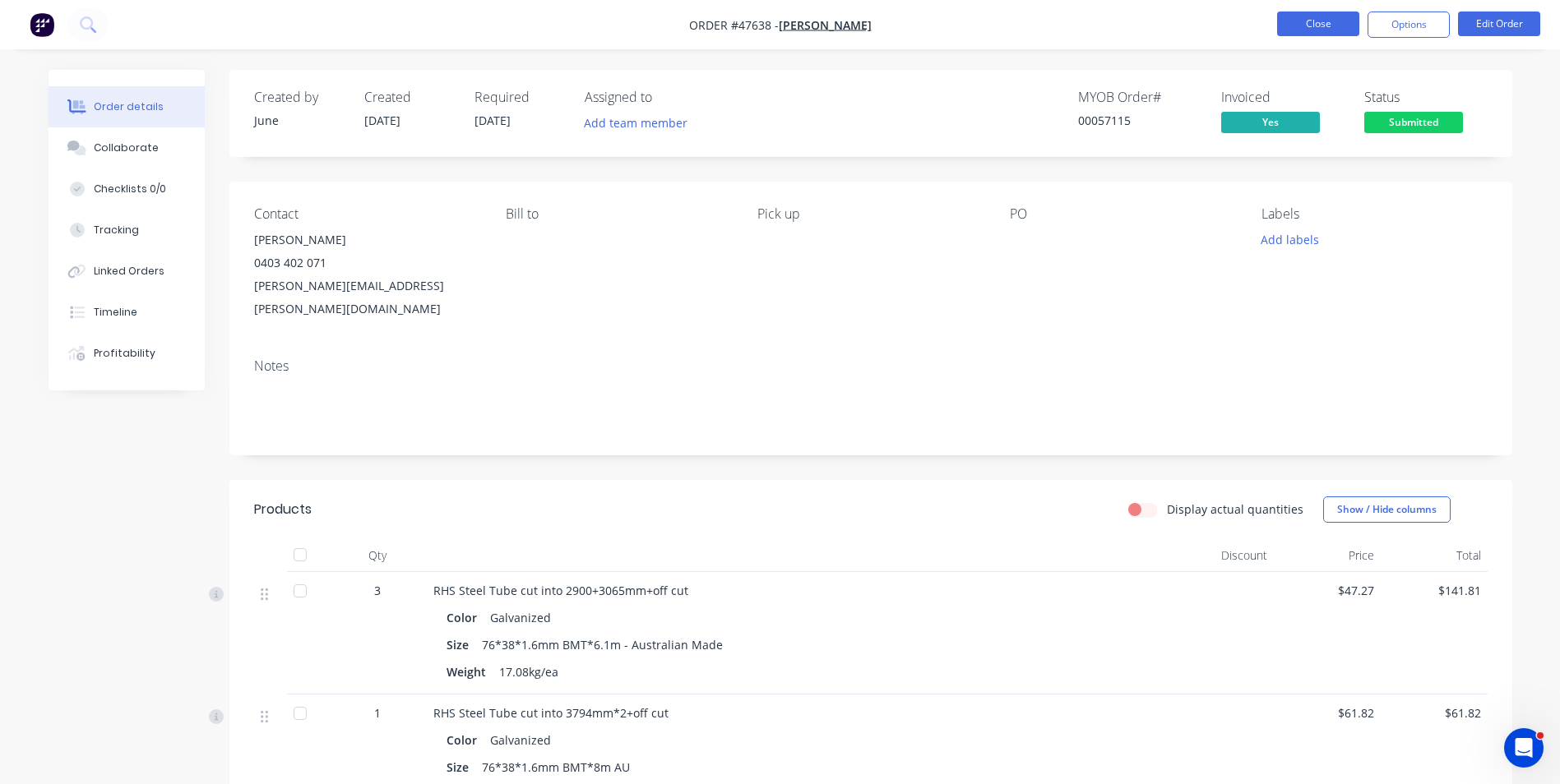
click at [1322, 30] on button "Close" at bounding box center [1317, 23] width 82 height 25
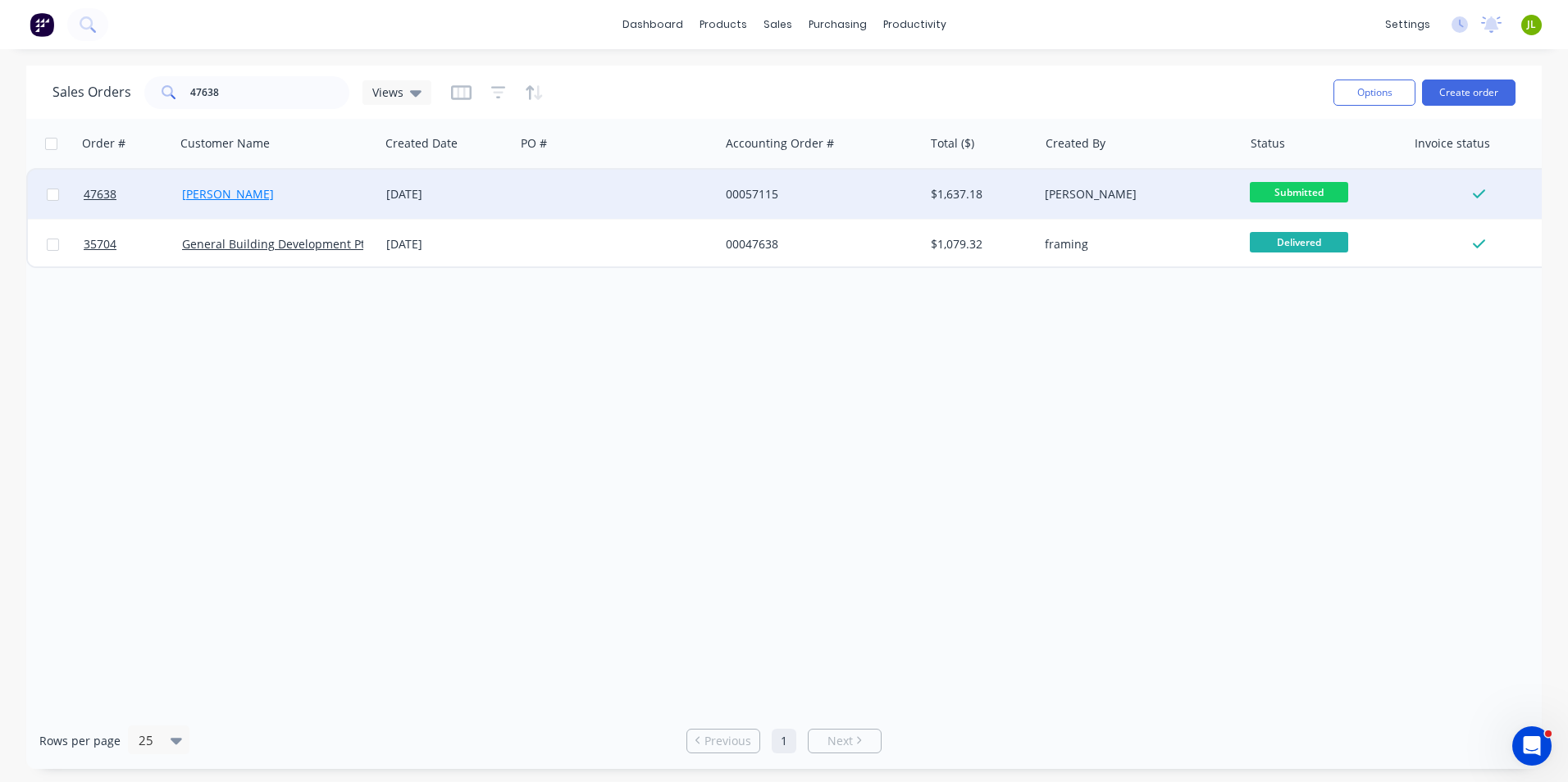
click at [209, 198] on link "[PERSON_NAME]" at bounding box center [228, 193] width 92 height 16
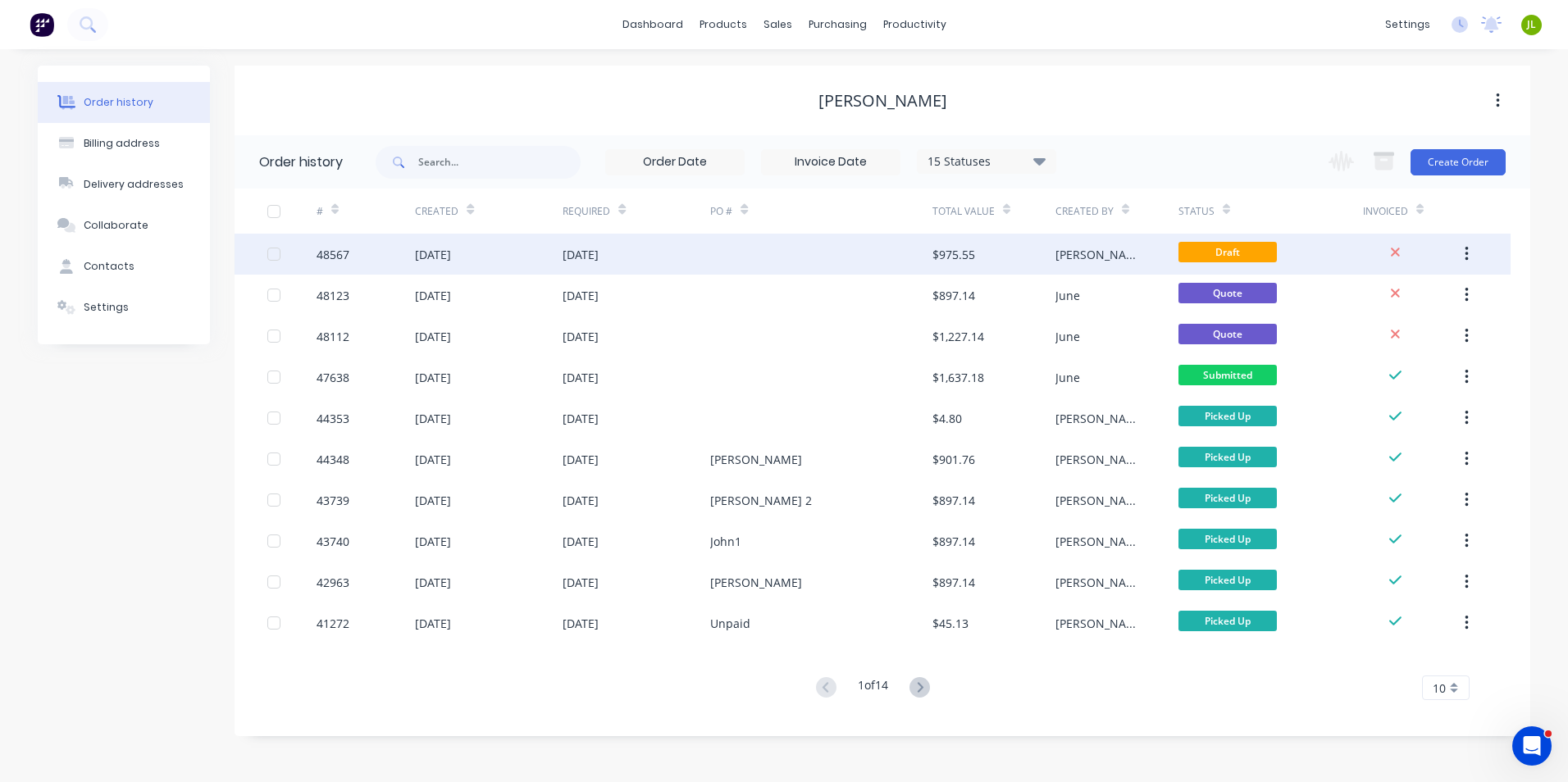
click at [744, 248] on div at bounding box center [821, 254] width 222 height 41
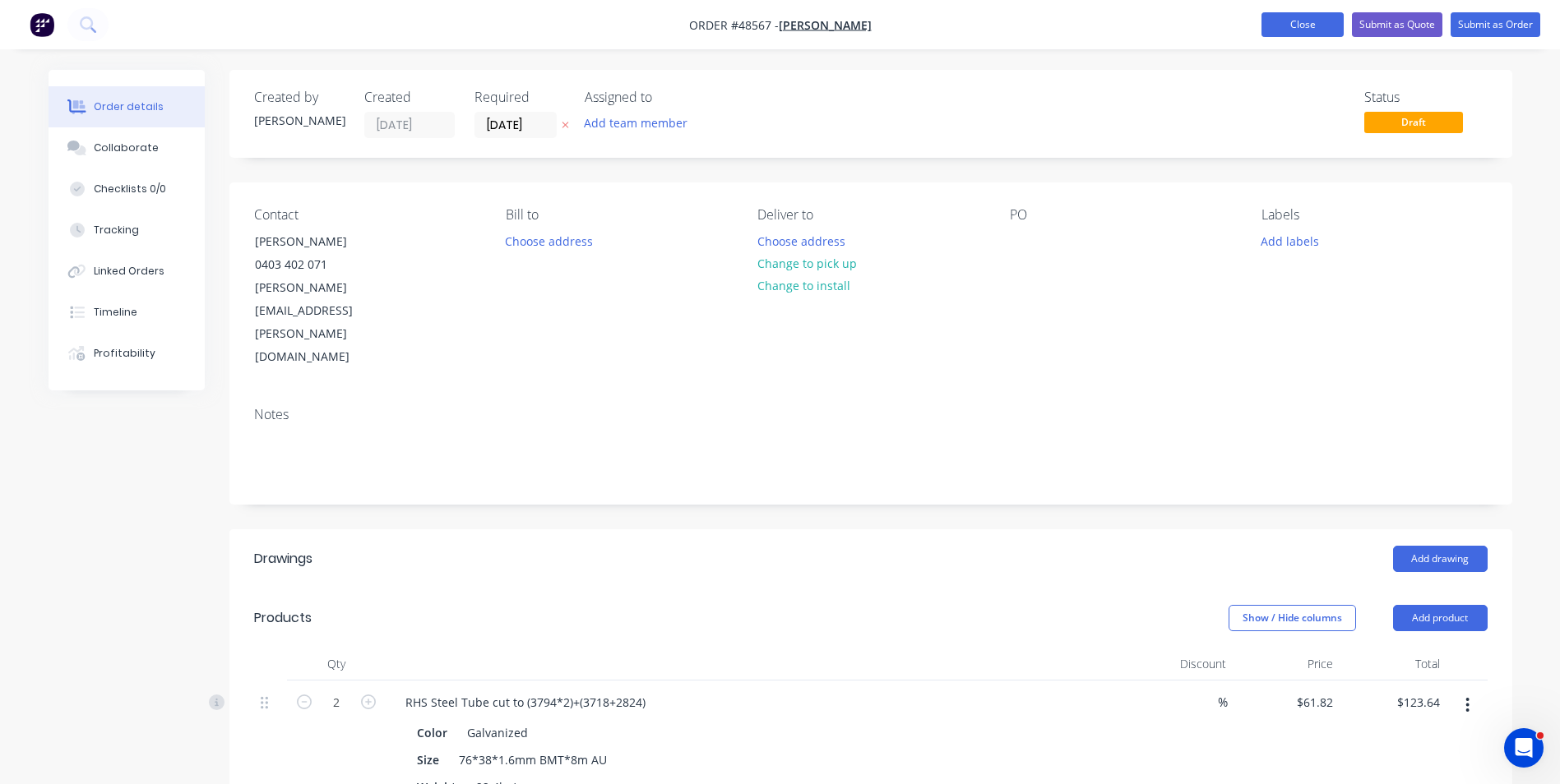
click at [1308, 20] on button "Close" at bounding box center [1303, 24] width 82 height 25
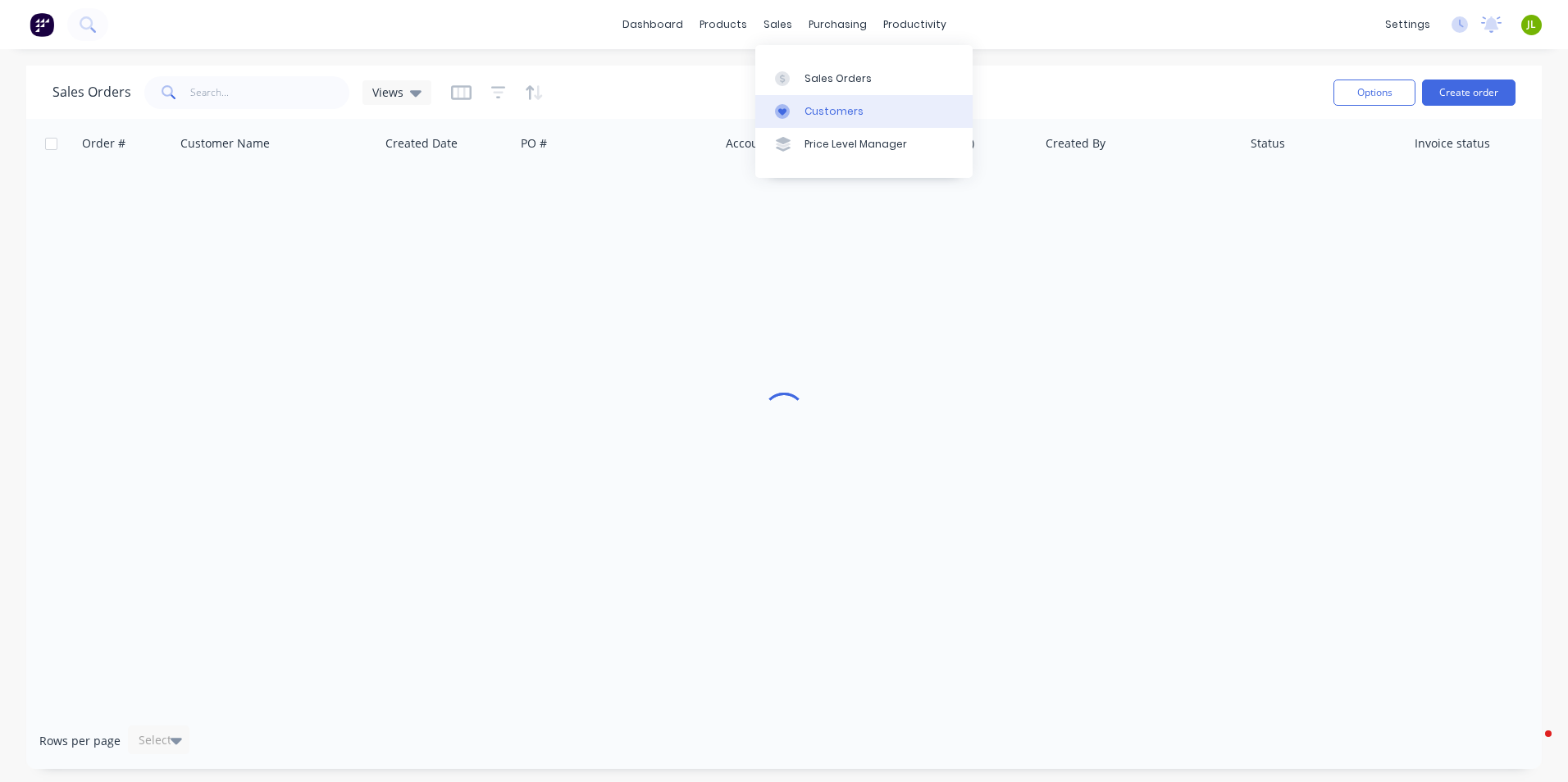
click at [781, 99] on link "Customers" at bounding box center [864, 111] width 217 height 33
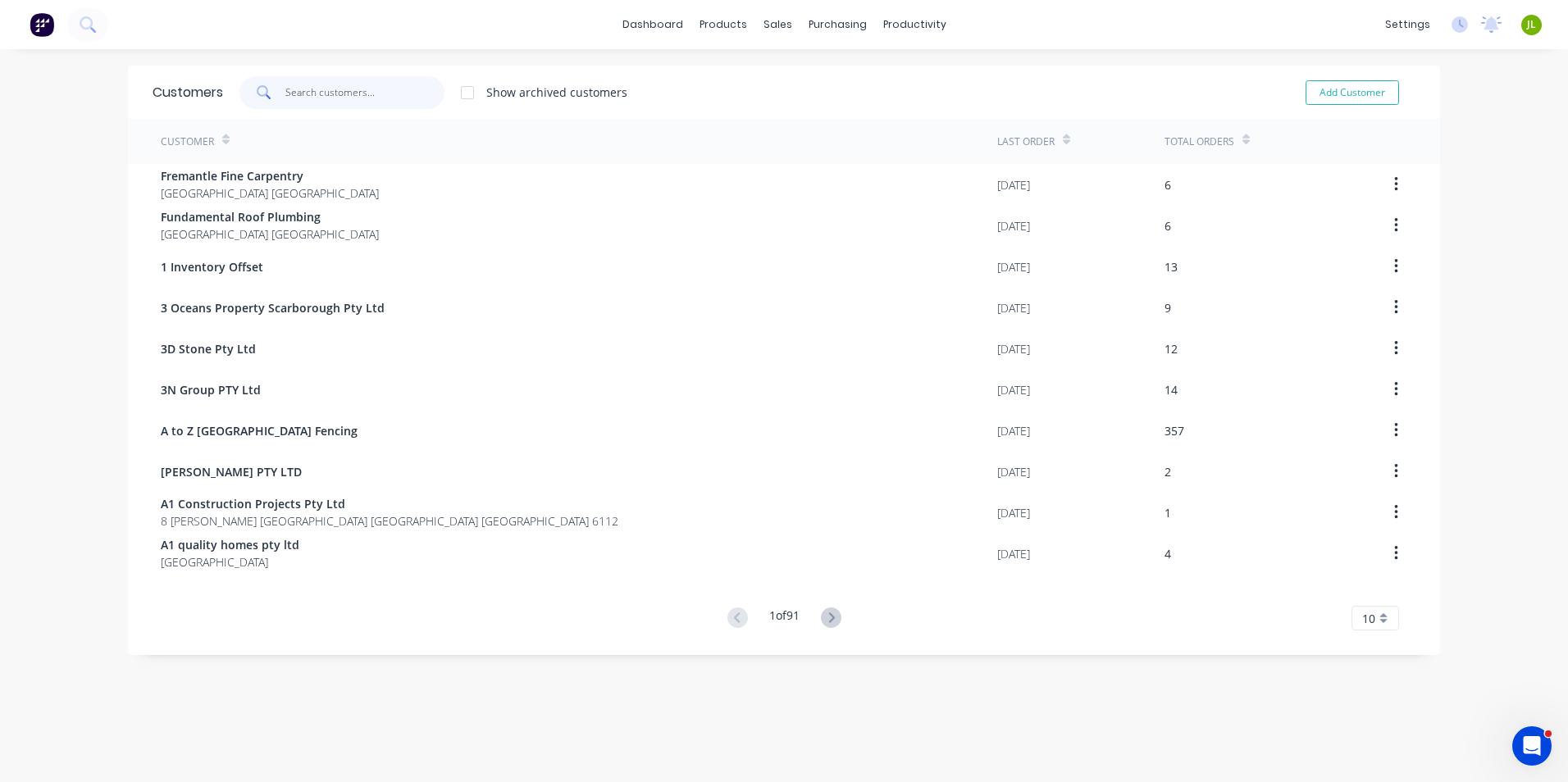
click at [344, 98] on input "text" at bounding box center [365, 93] width 160 height 33
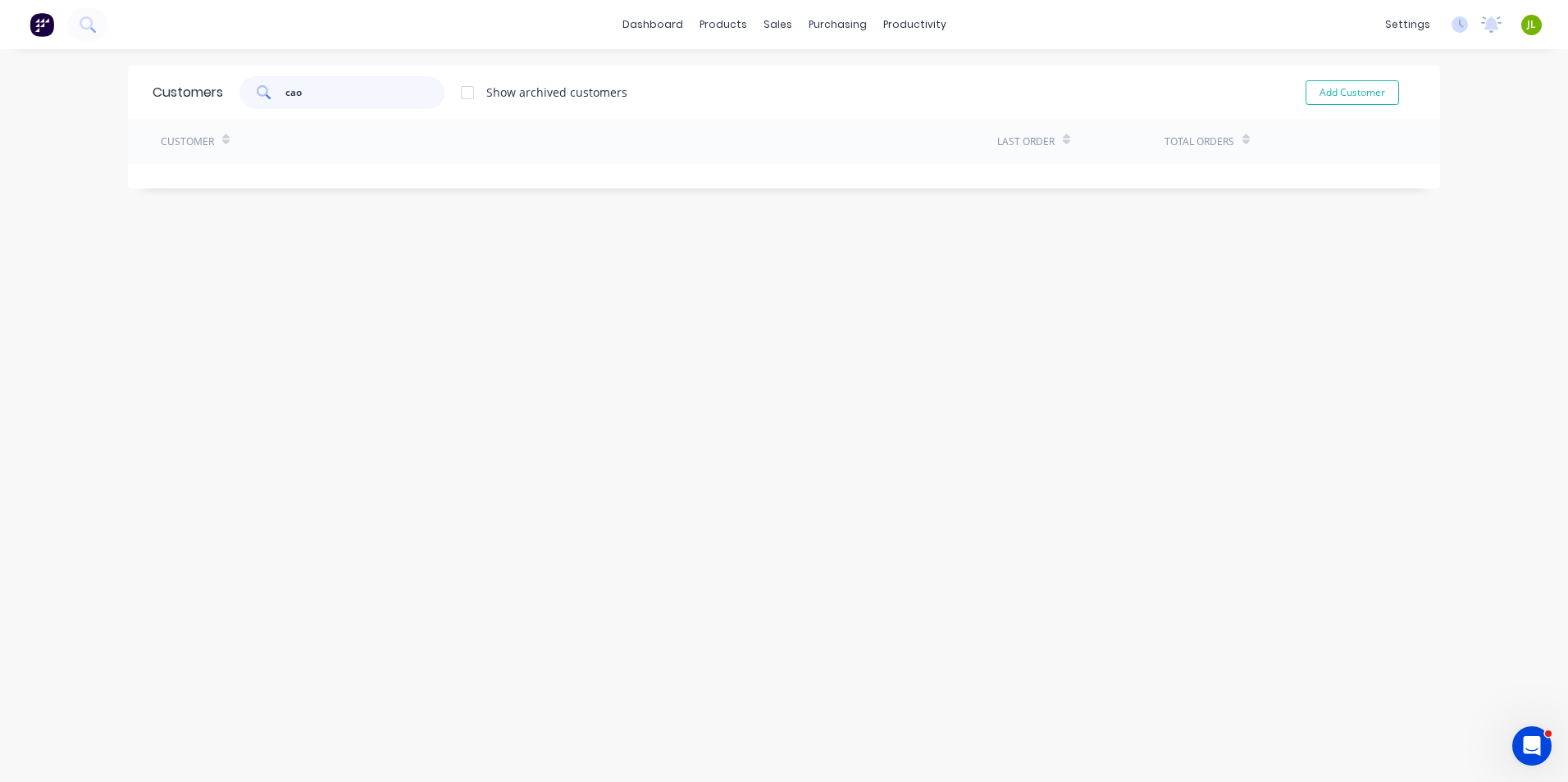
drag, startPoint x: 349, startPoint y: 95, endPoint x: 253, endPoint y: 100, distance: 96.1
click at [253, 100] on div "cao" at bounding box center [341, 93] width 205 height 33
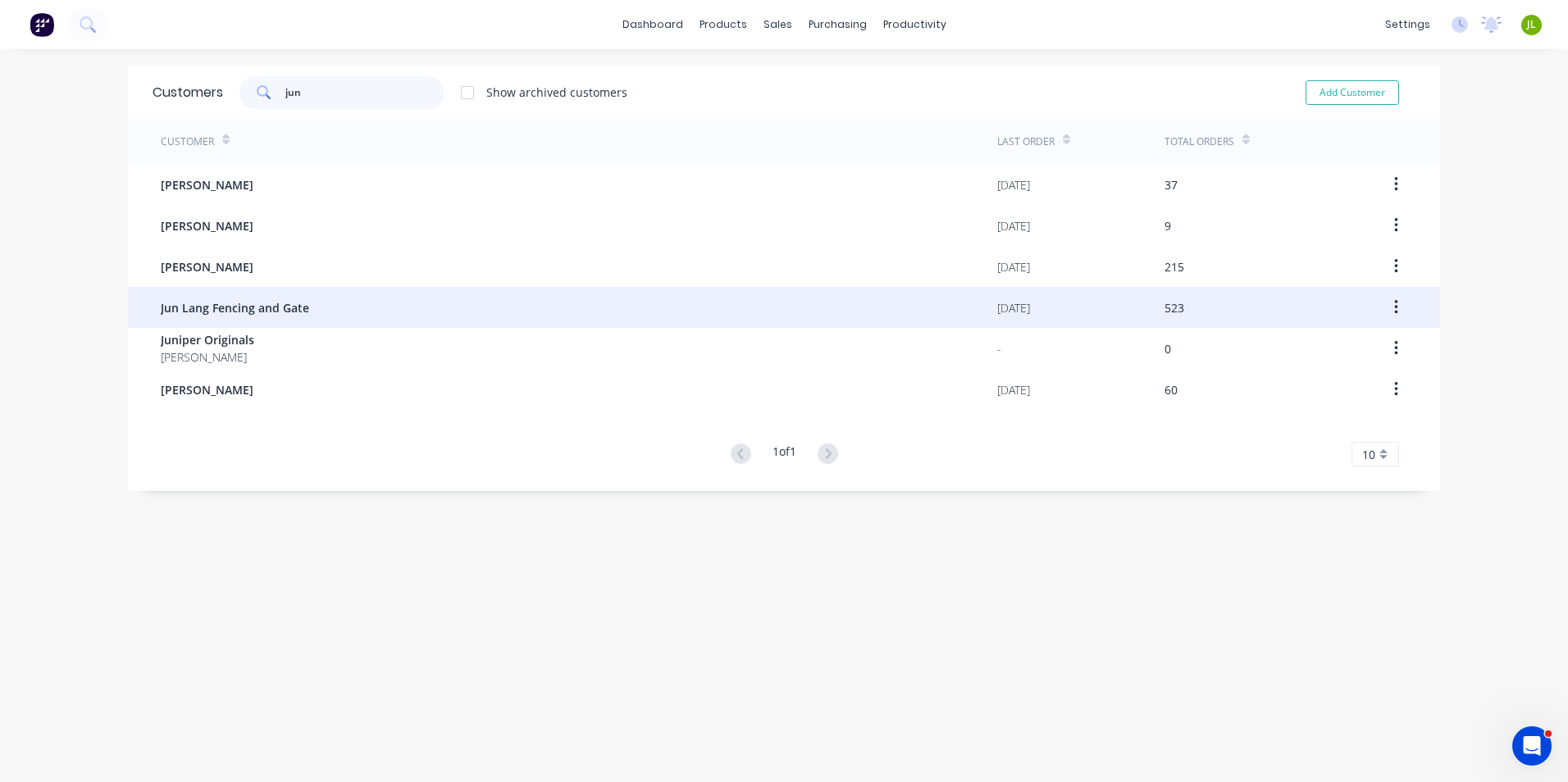
type input "jun"
click at [375, 295] on div "Jun Lang Fencing and Gate" at bounding box center [579, 307] width 836 height 41
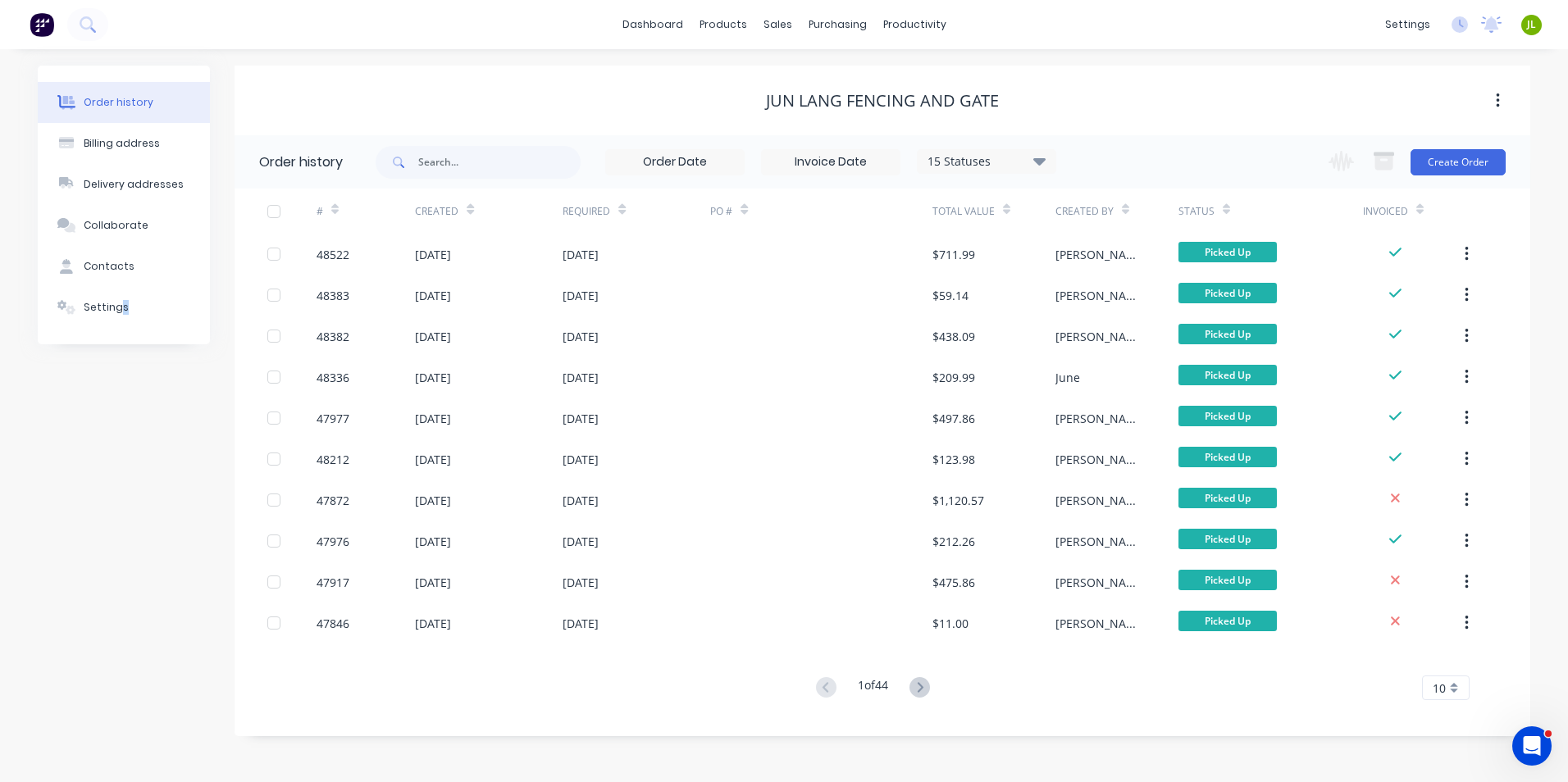
click at [121, 670] on div "Order history Billing address Delivery addresses Collaborate Contacts Settings" at bounding box center [123, 400] width 172 height 671
click at [571, 72] on div "Jun Lang Fencing and Gate" at bounding box center [882, 100] width 1297 height 70
click at [506, 101] on div "Jun Lang Fencing and Gate" at bounding box center [882, 100] width 1297 height 19
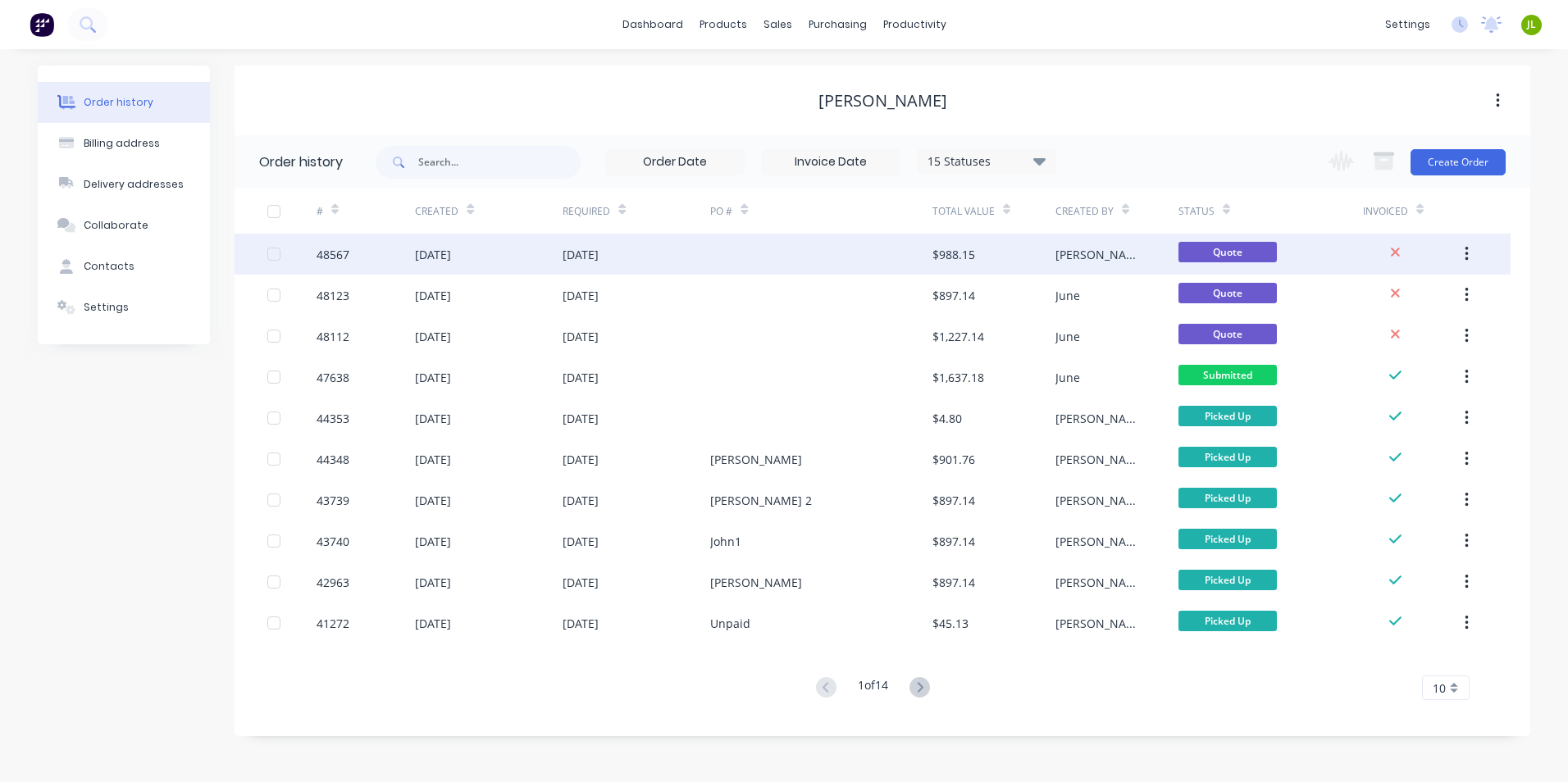
click at [870, 238] on div at bounding box center [821, 254] width 222 height 41
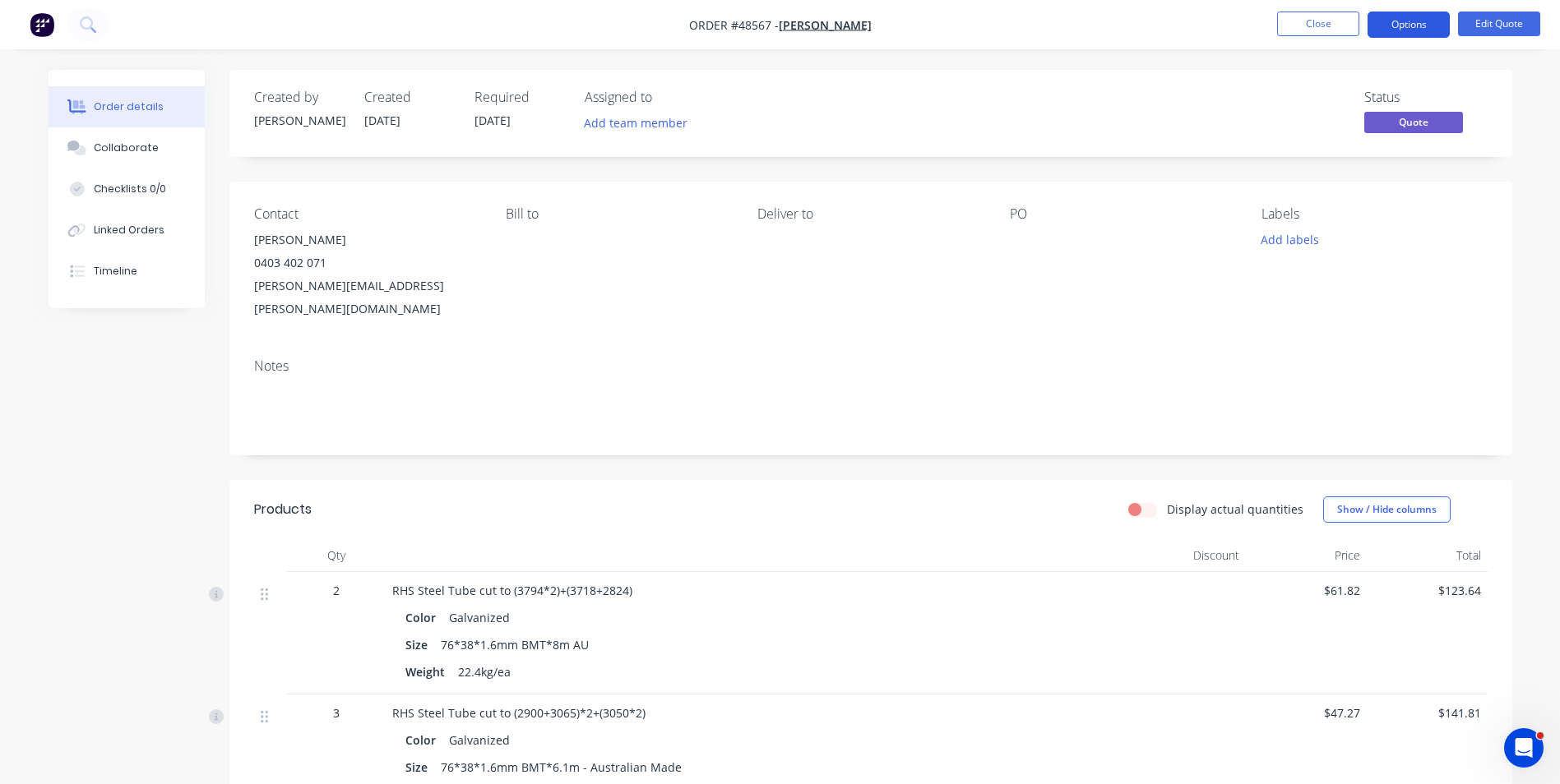
click at [1420, 28] on button "Options" at bounding box center [1409, 24] width 82 height 27
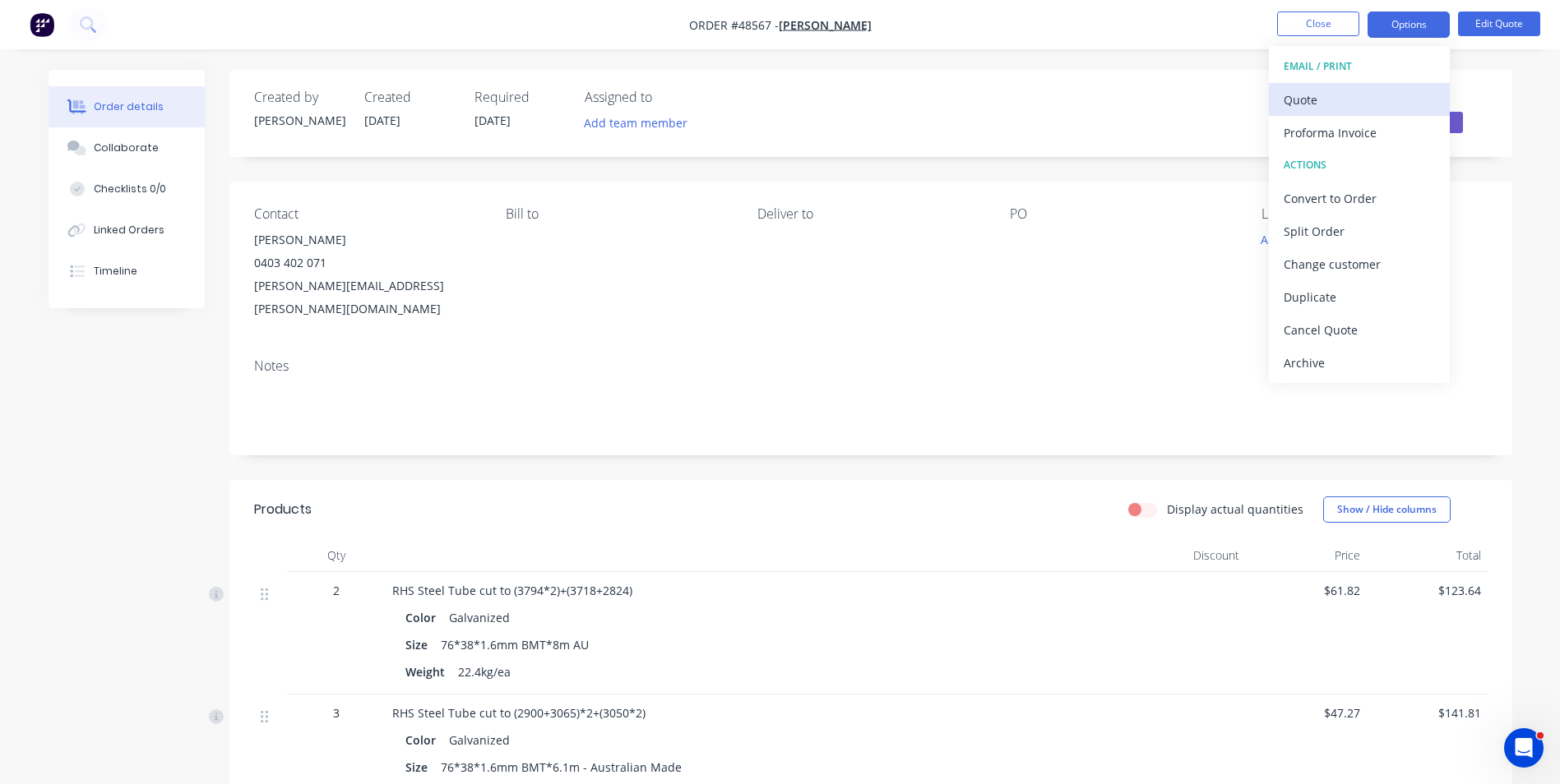
click at [1373, 101] on div "Quote" at bounding box center [1360, 100] width 151 height 24
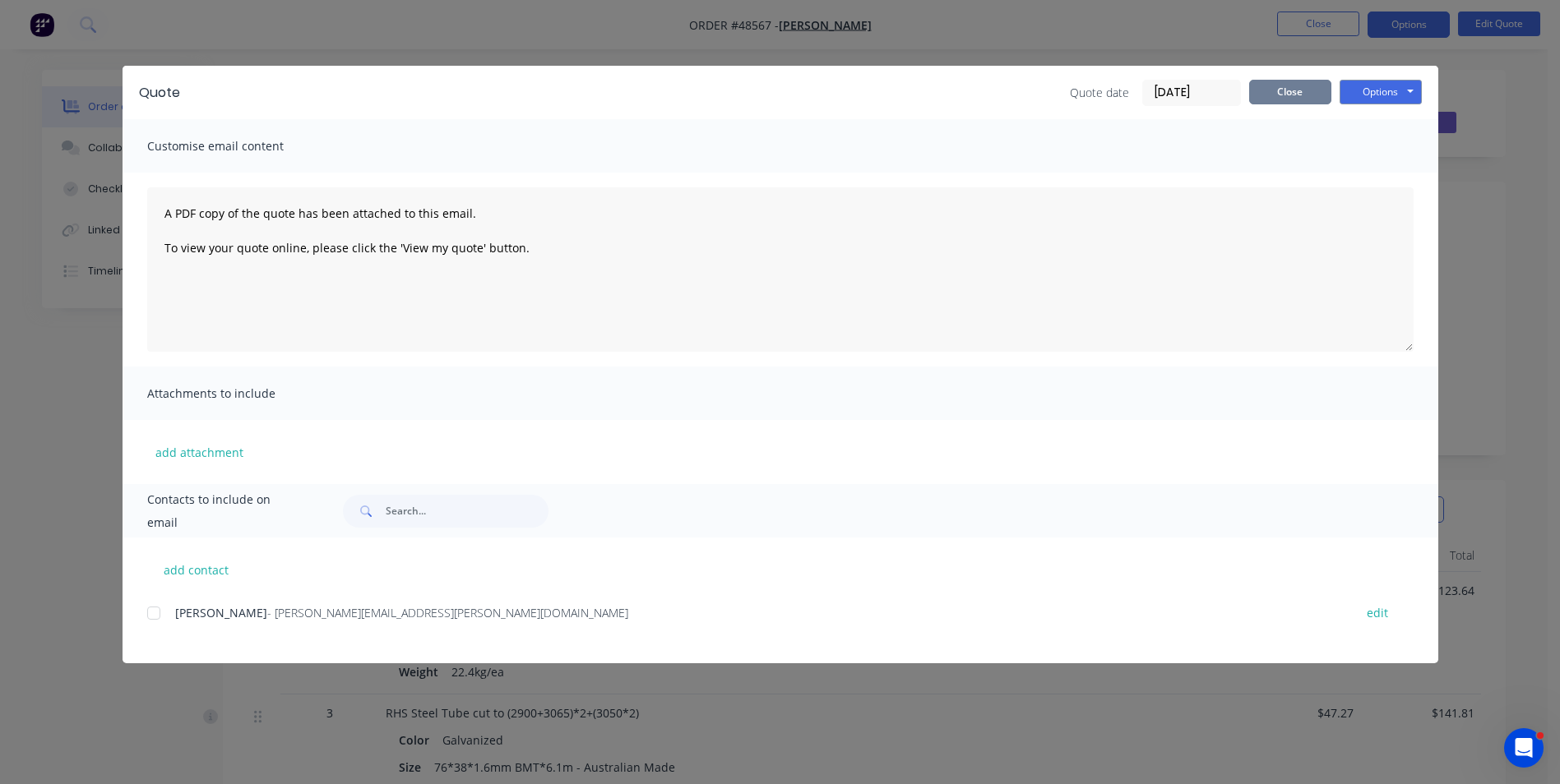
click at [1279, 94] on button "Close" at bounding box center [1290, 91] width 82 height 25
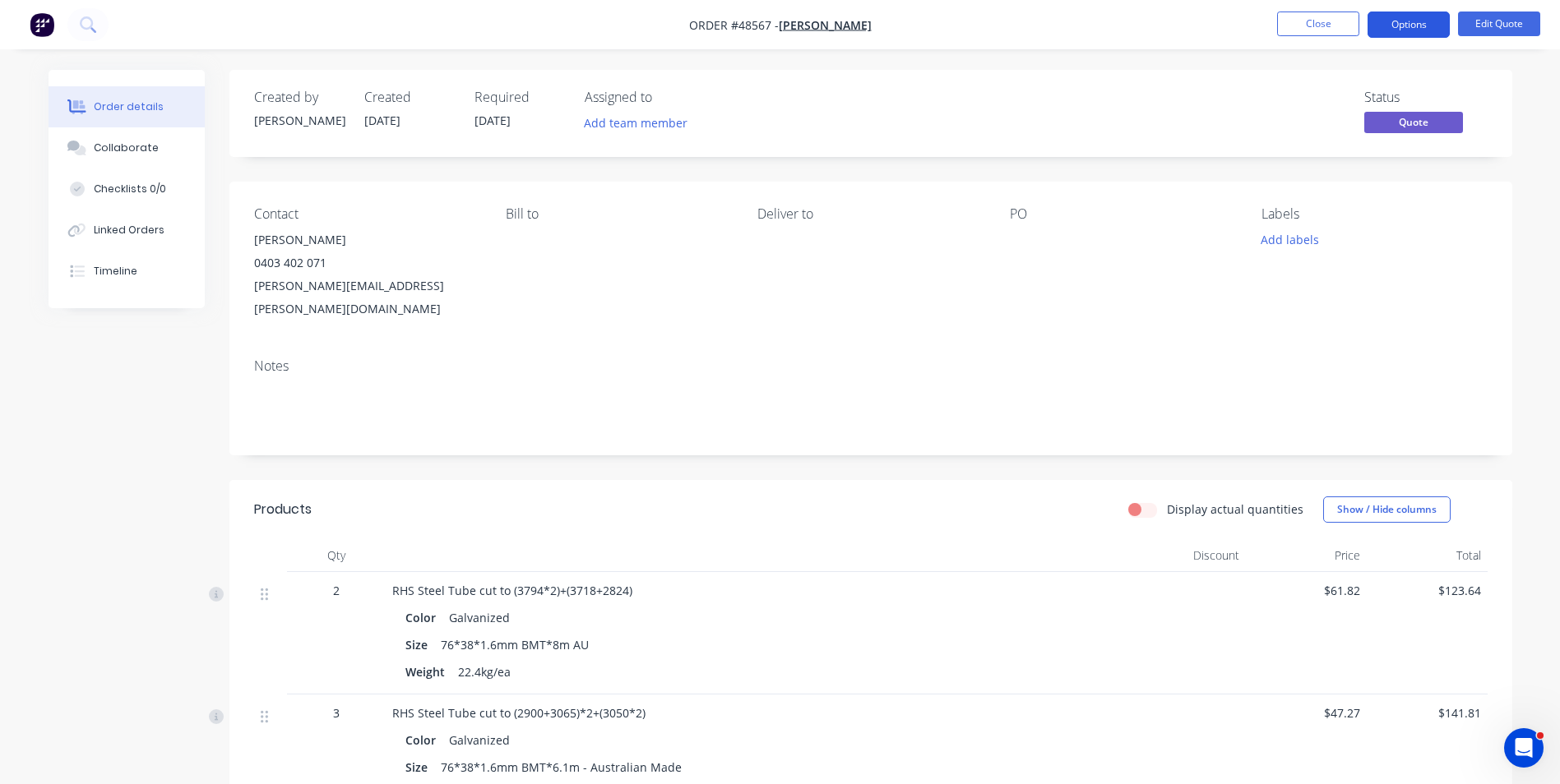
click at [1402, 34] on button "Options" at bounding box center [1409, 24] width 82 height 27
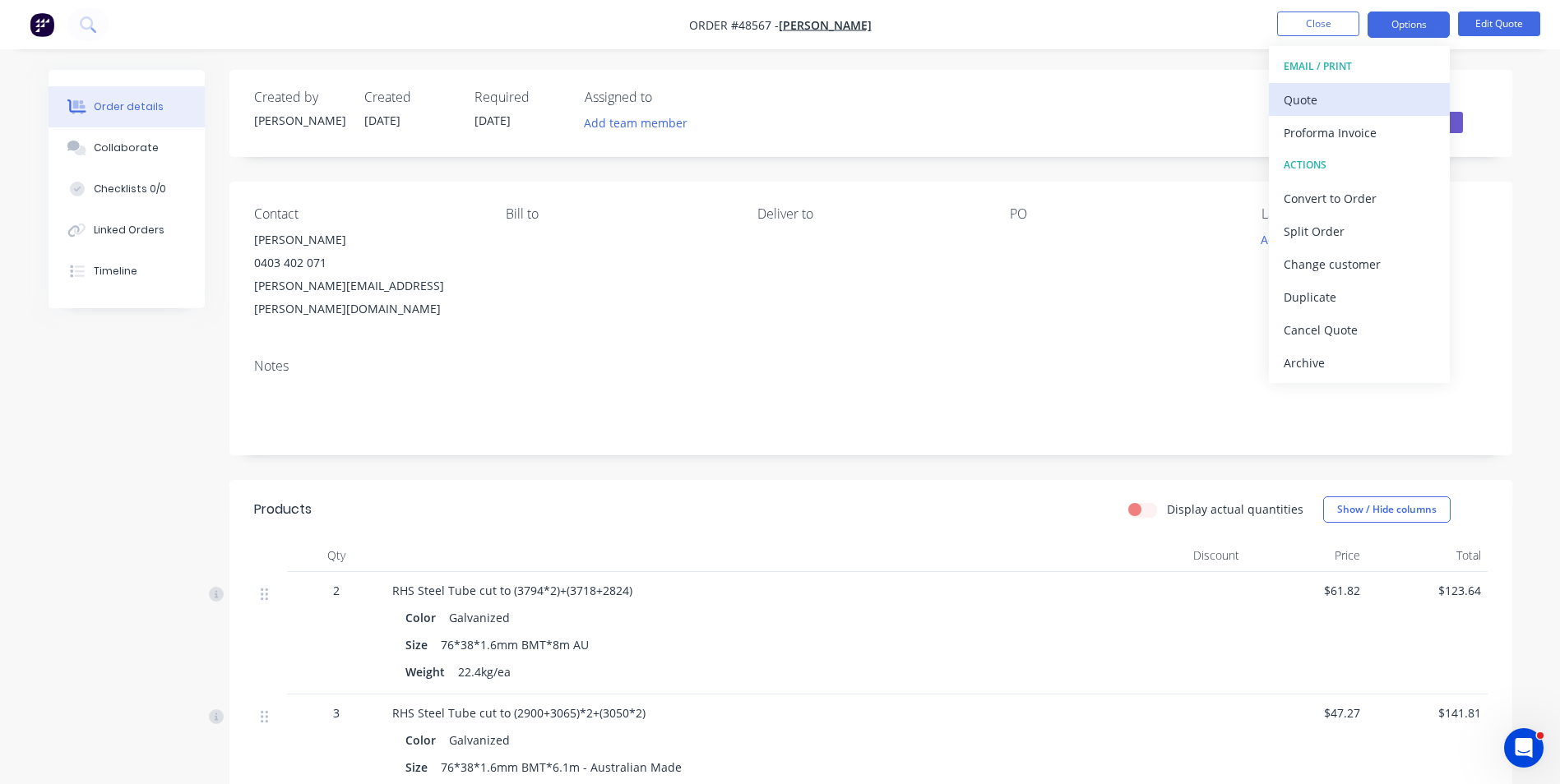
click at [1365, 94] on div "Quote" at bounding box center [1360, 100] width 151 height 24
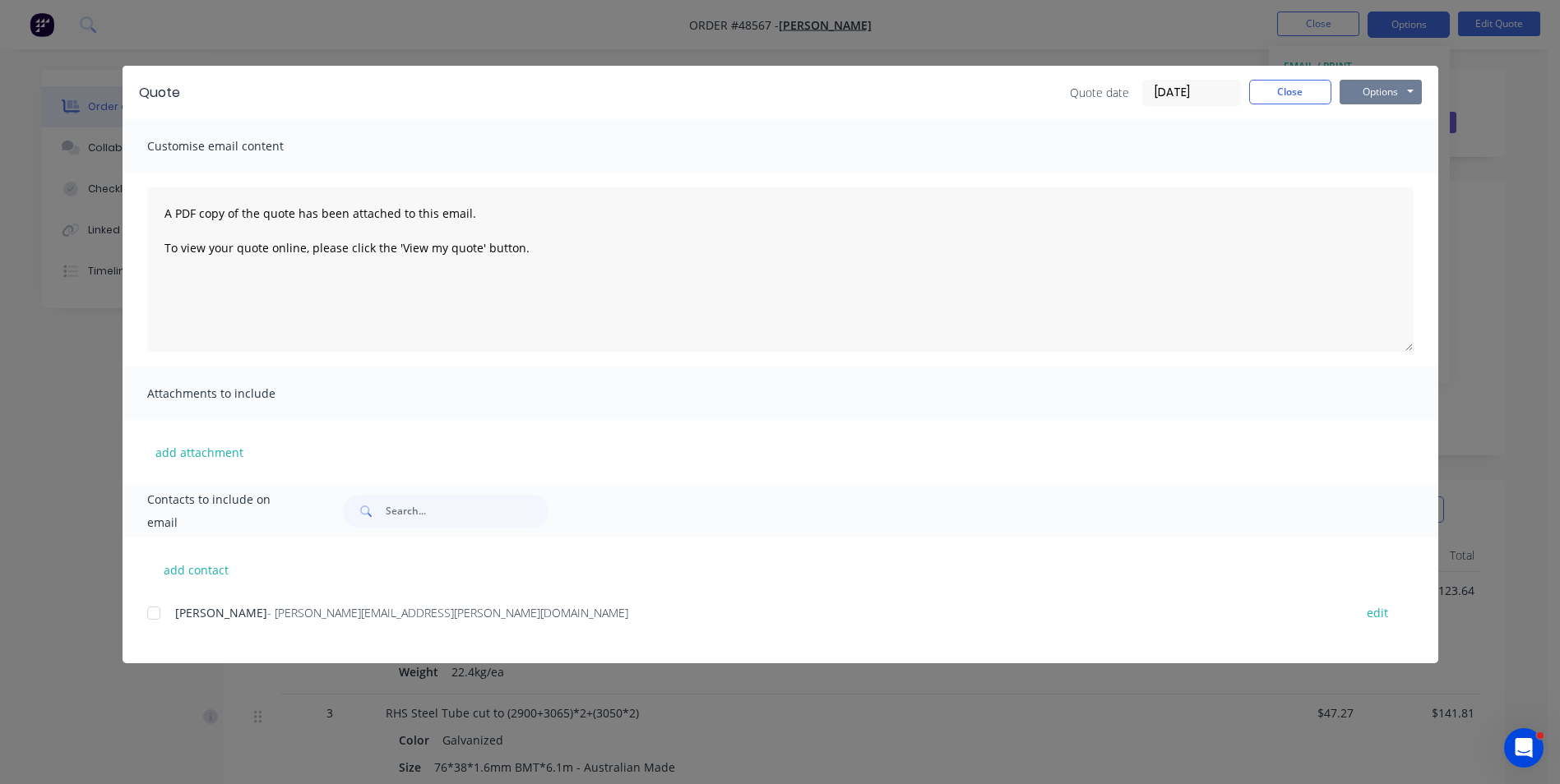
click at [1351, 99] on button "Options" at bounding box center [1380, 91] width 82 height 25
click at [1399, 141] on button "Print" at bounding box center [1392, 148] width 105 height 27
click at [1296, 90] on button "Close" at bounding box center [1290, 91] width 82 height 25
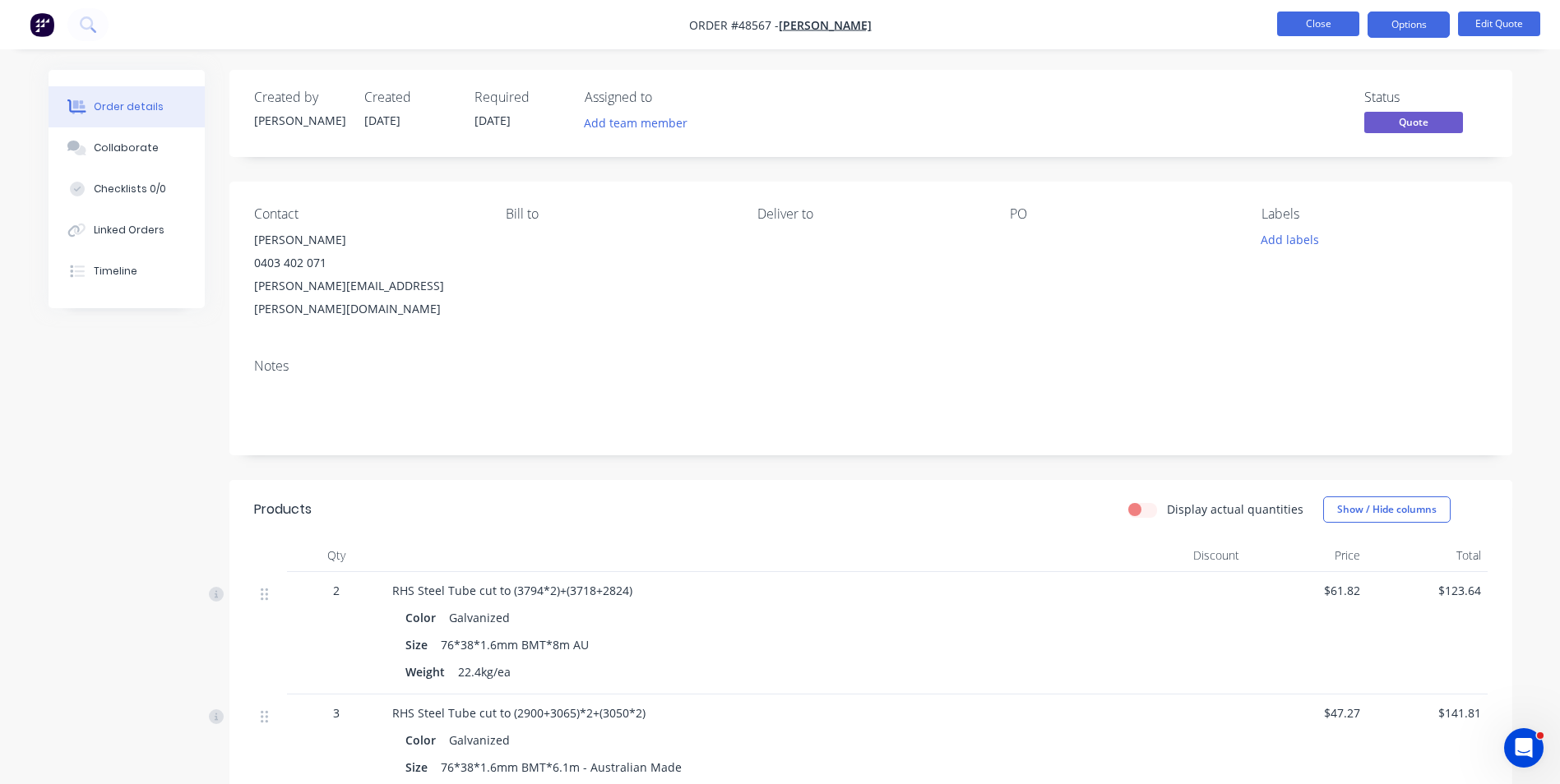
click at [1352, 27] on button "Close" at bounding box center [1317, 23] width 82 height 25
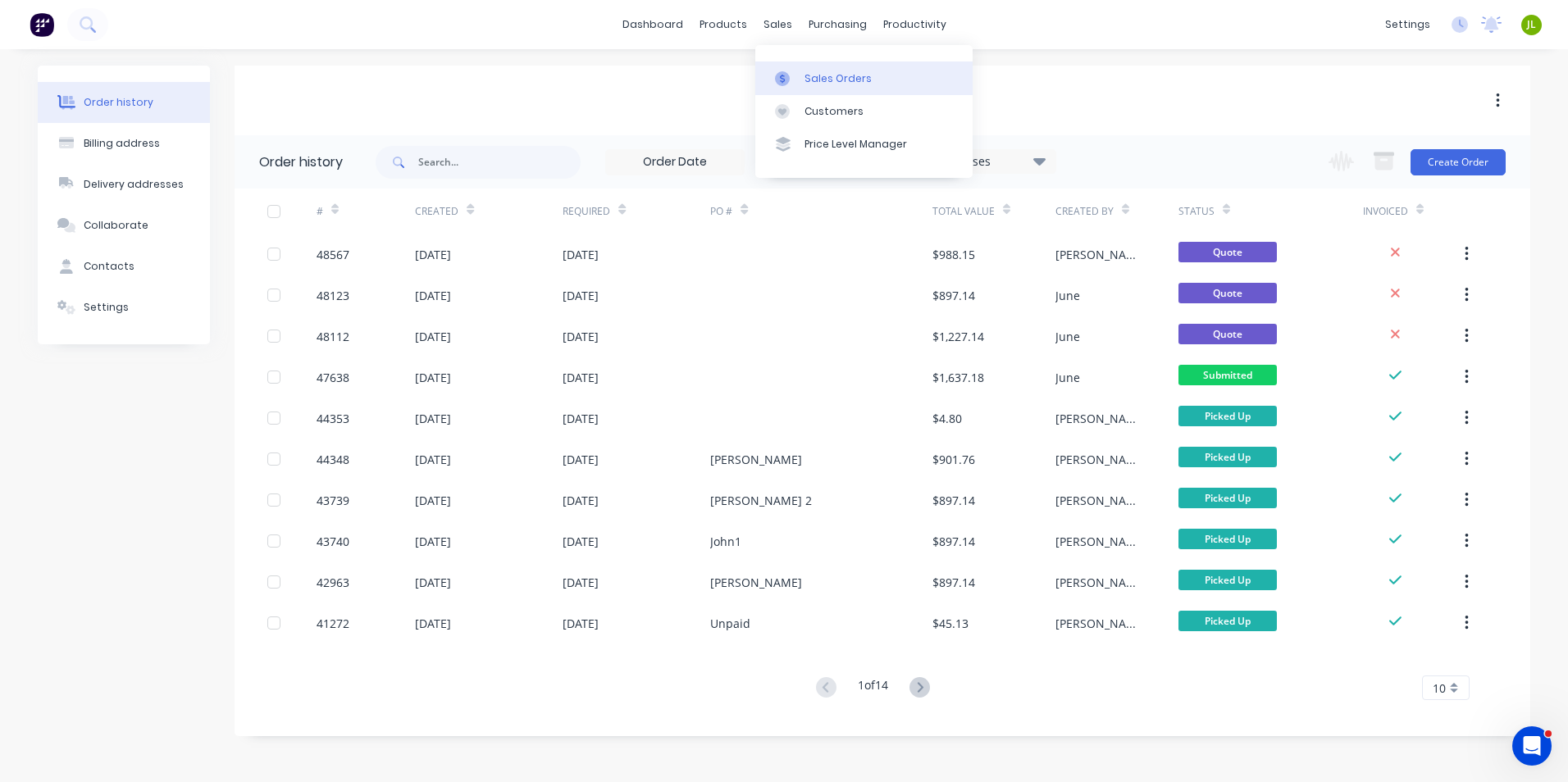
drag, startPoint x: 803, startPoint y: 77, endPoint x: 790, endPoint y: 86, distance: 15.8
click at [803, 77] on link "Sales Orders" at bounding box center [864, 78] width 217 height 33
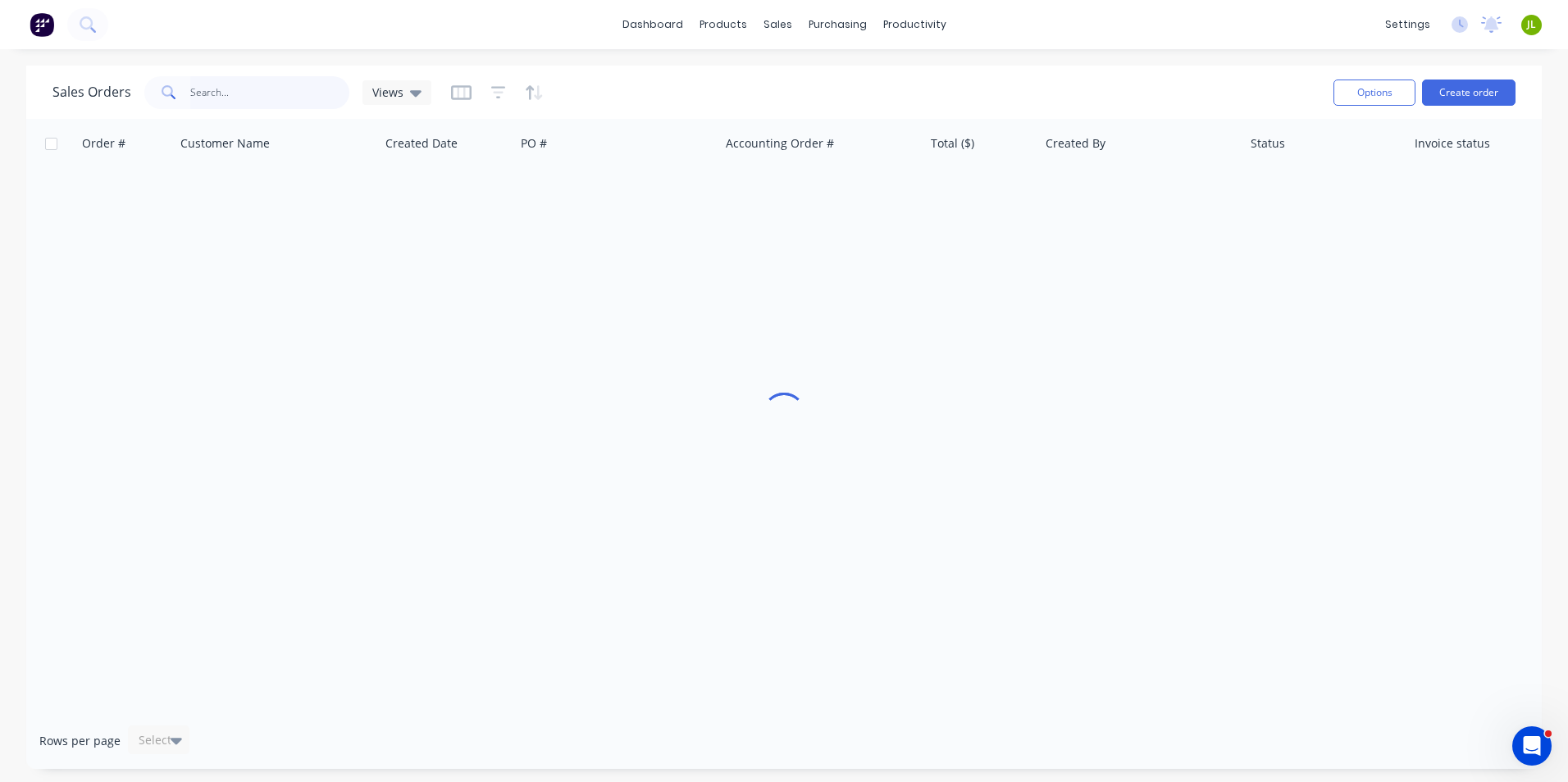
click at [333, 95] on input "text" at bounding box center [271, 93] width 160 height 33
type input "47354"
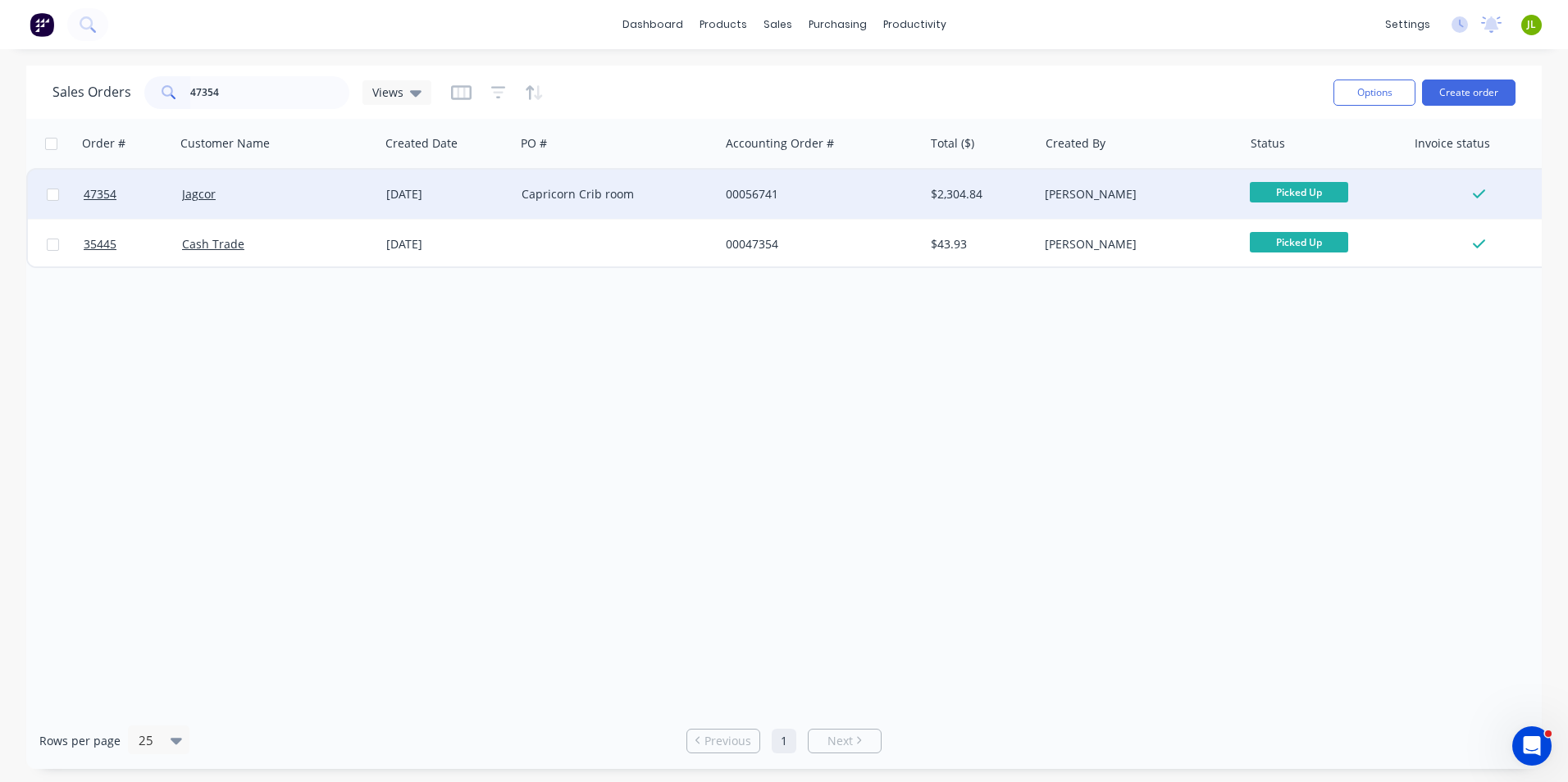
click at [68, 189] on div at bounding box center [52, 194] width 49 height 49
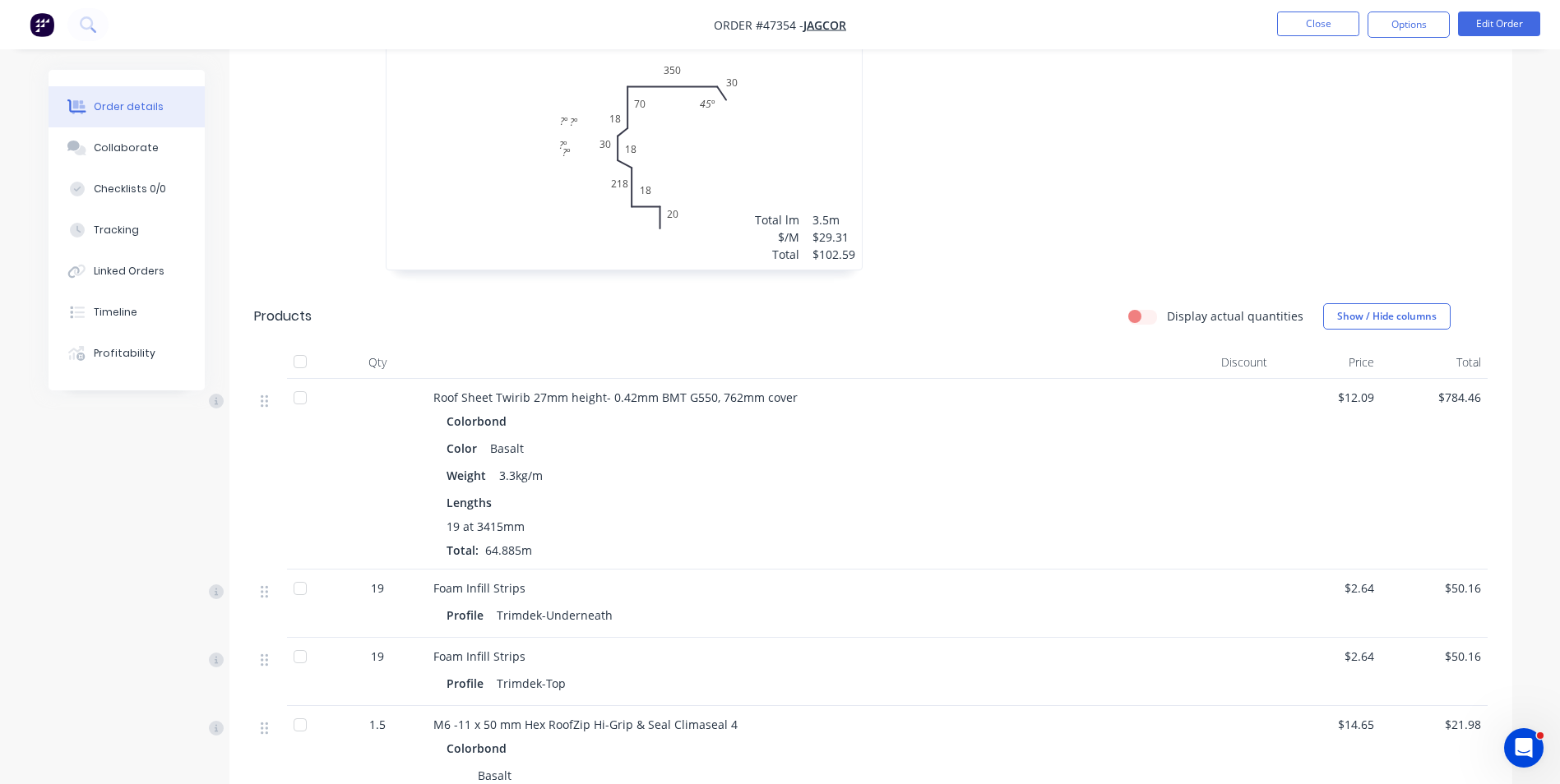
scroll to position [1562, 0]
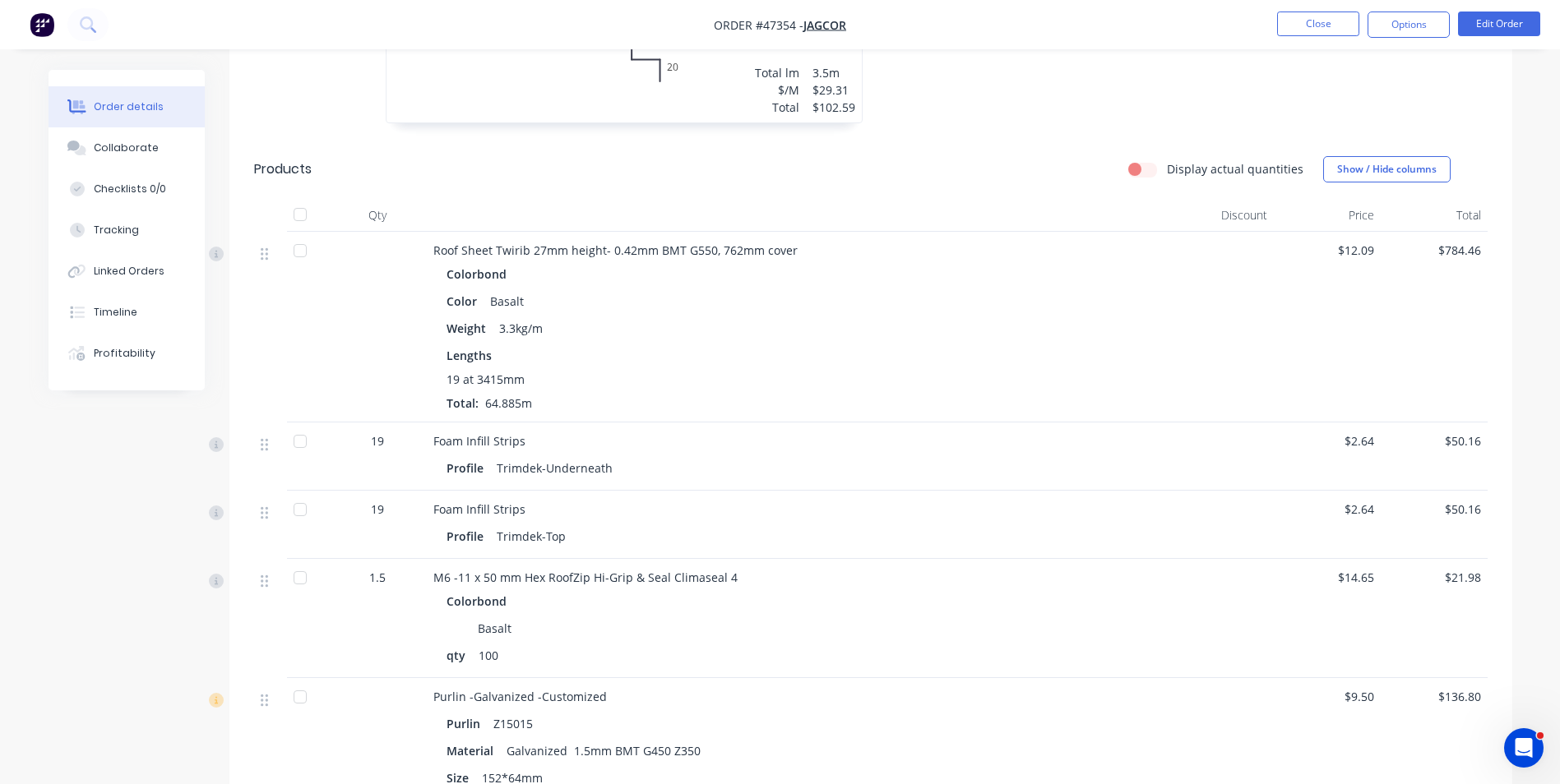
click at [792, 459] on div "Foam Infill Strips Profile Trimdek-Underneath" at bounding box center [797, 457] width 740 height 68
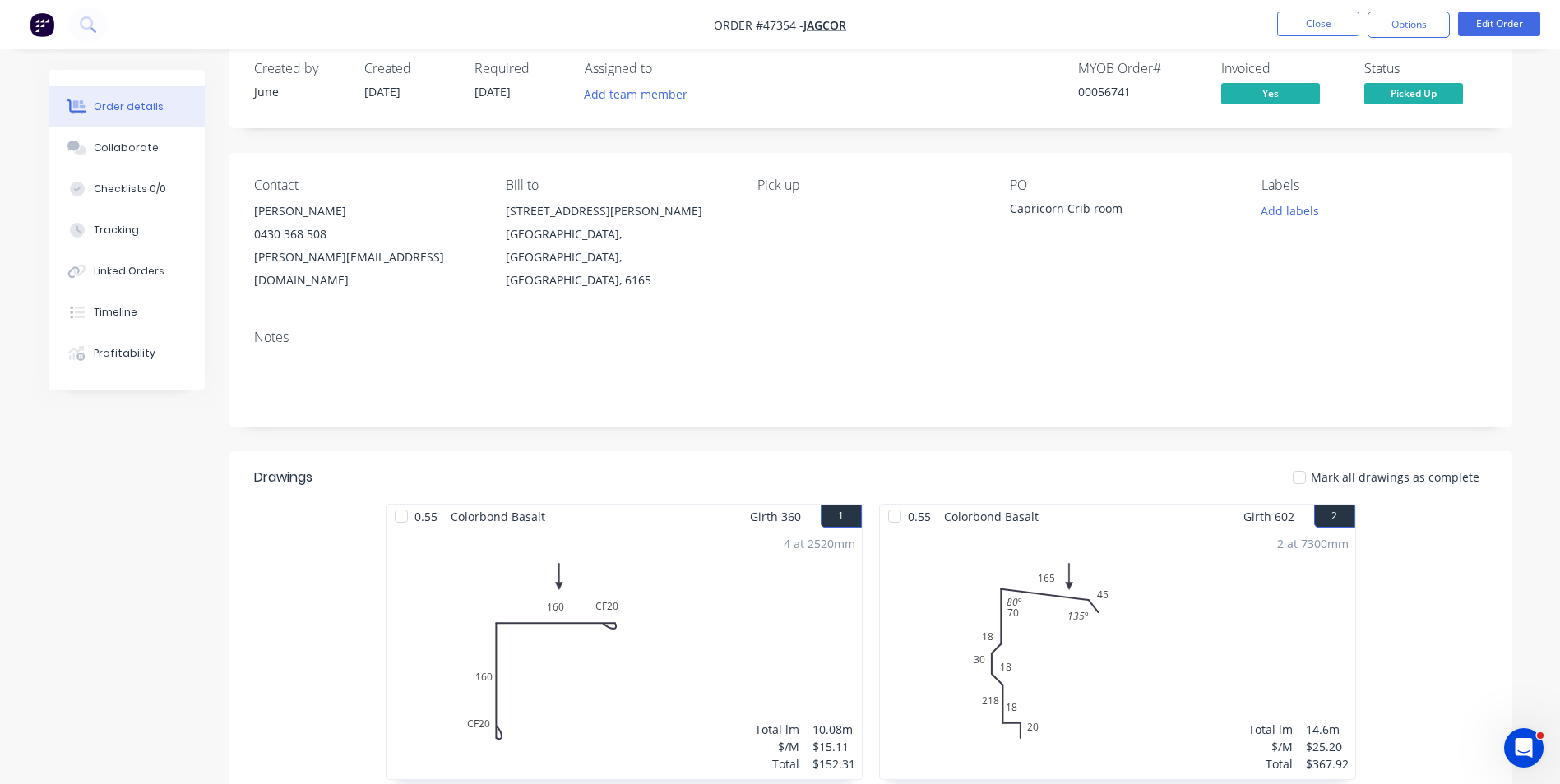
scroll to position [0, 0]
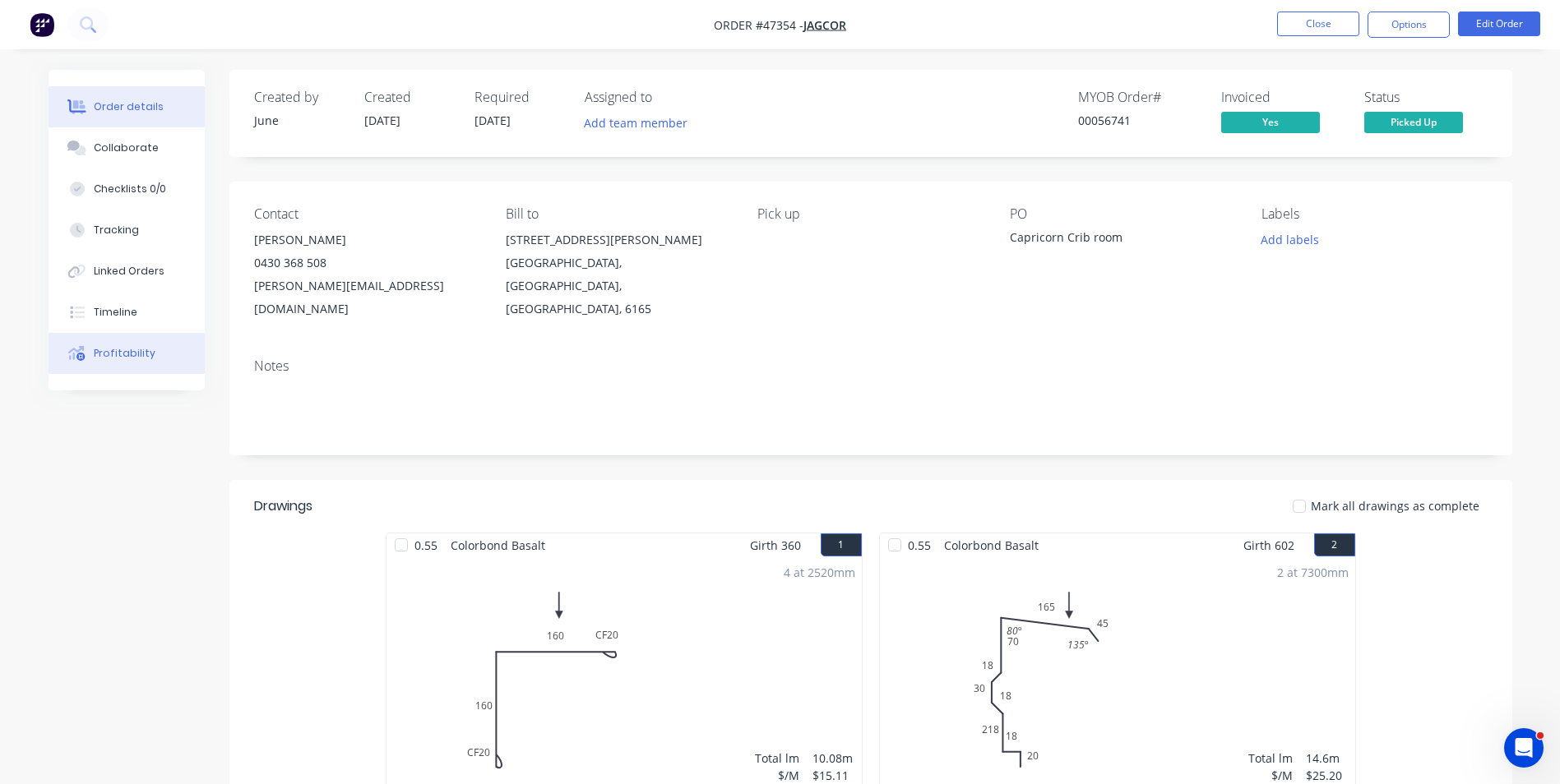
click at [146, 361] on button "Profitability" at bounding box center [126, 353] width 156 height 42
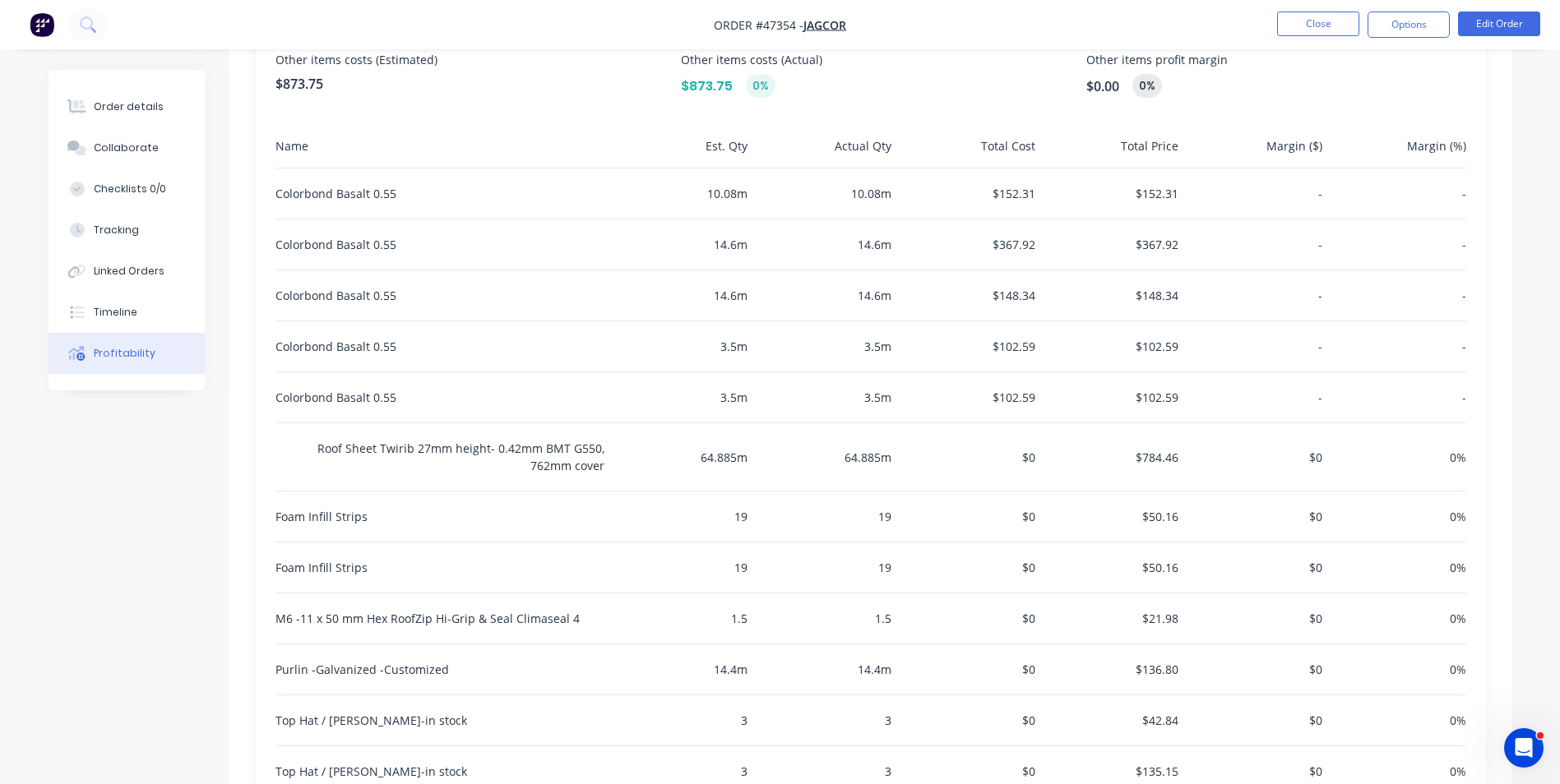
scroll to position [826, 0]
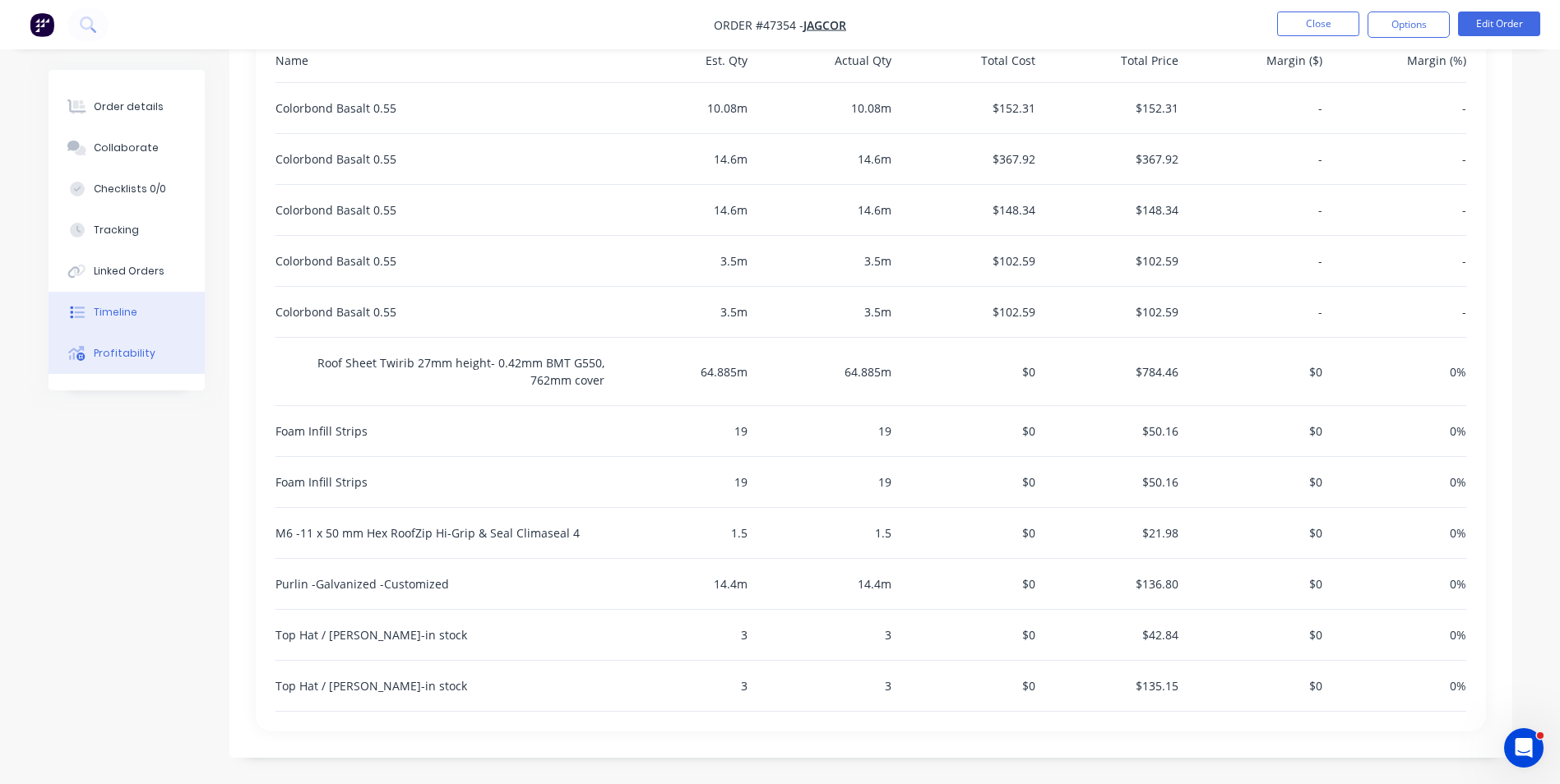
click at [116, 315] on div "Timeline" at bounding box center [115, 313] width 43 height 15
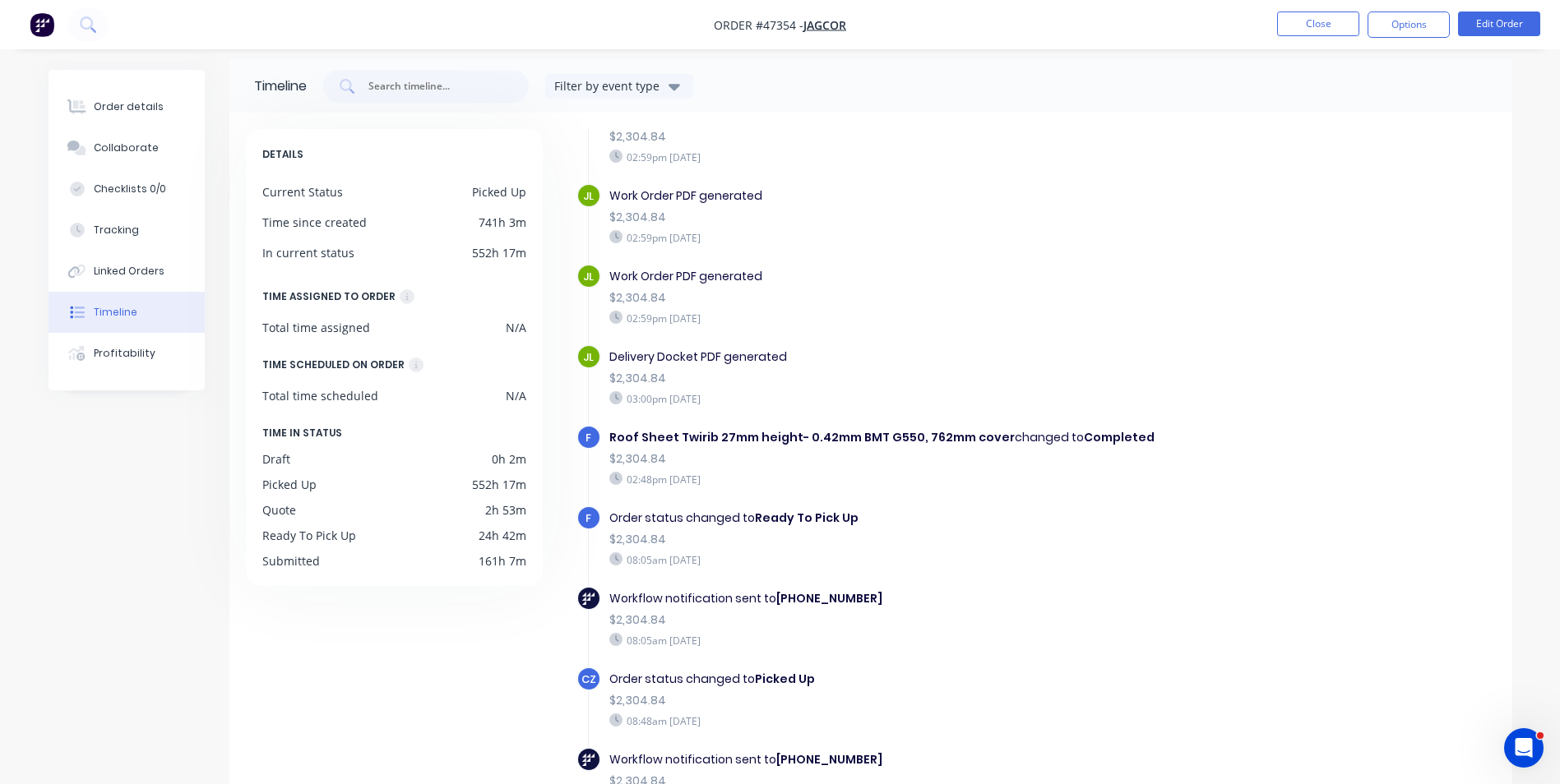
scroll to position [125, 0]
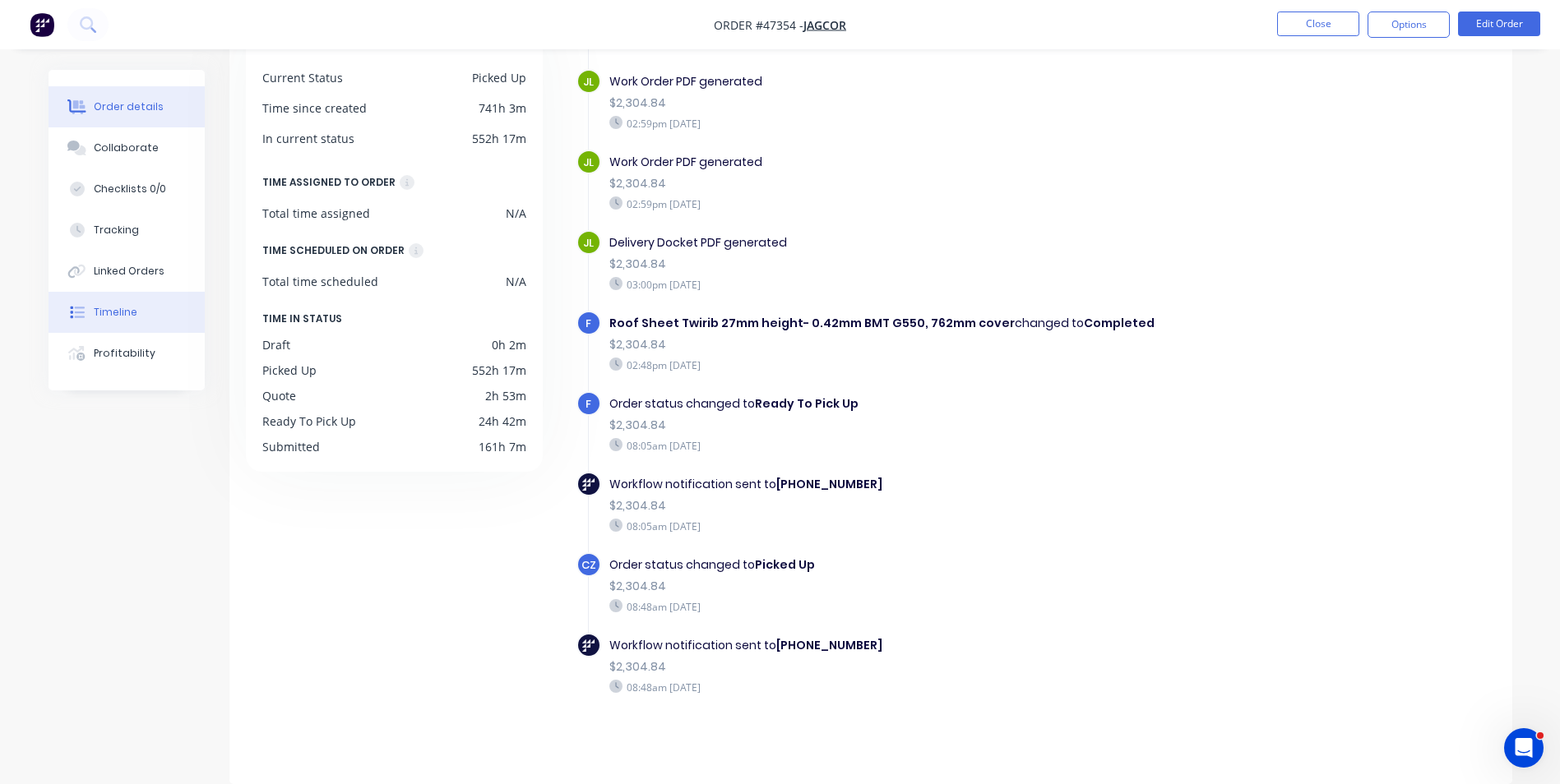
click at [145, 101] on div "Order details" at bounding box center [129, 107] width 70 height 15
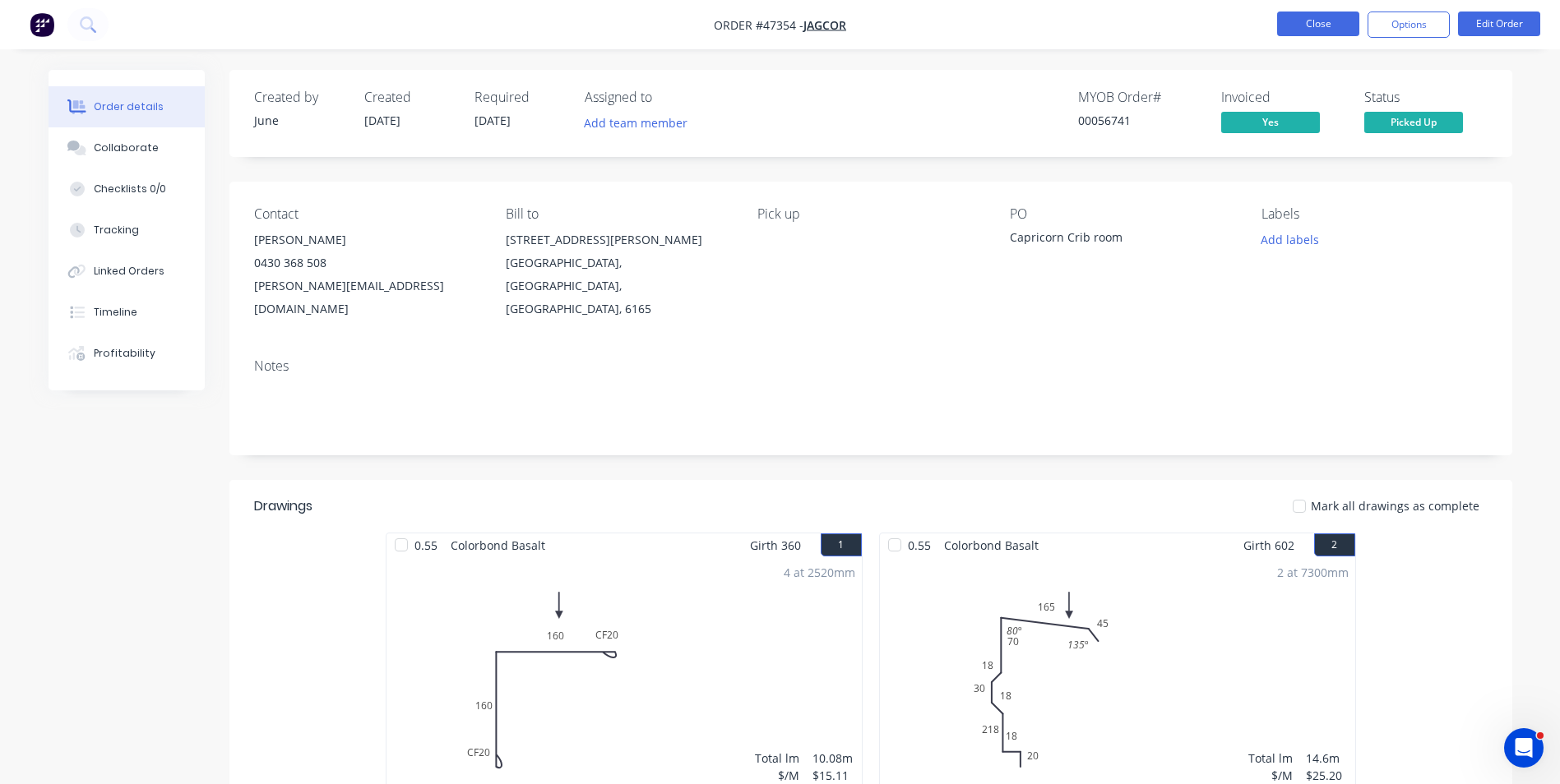
click at [1296, 30] on button "Close" at bounding box center [1317, 23] width 82 height 25
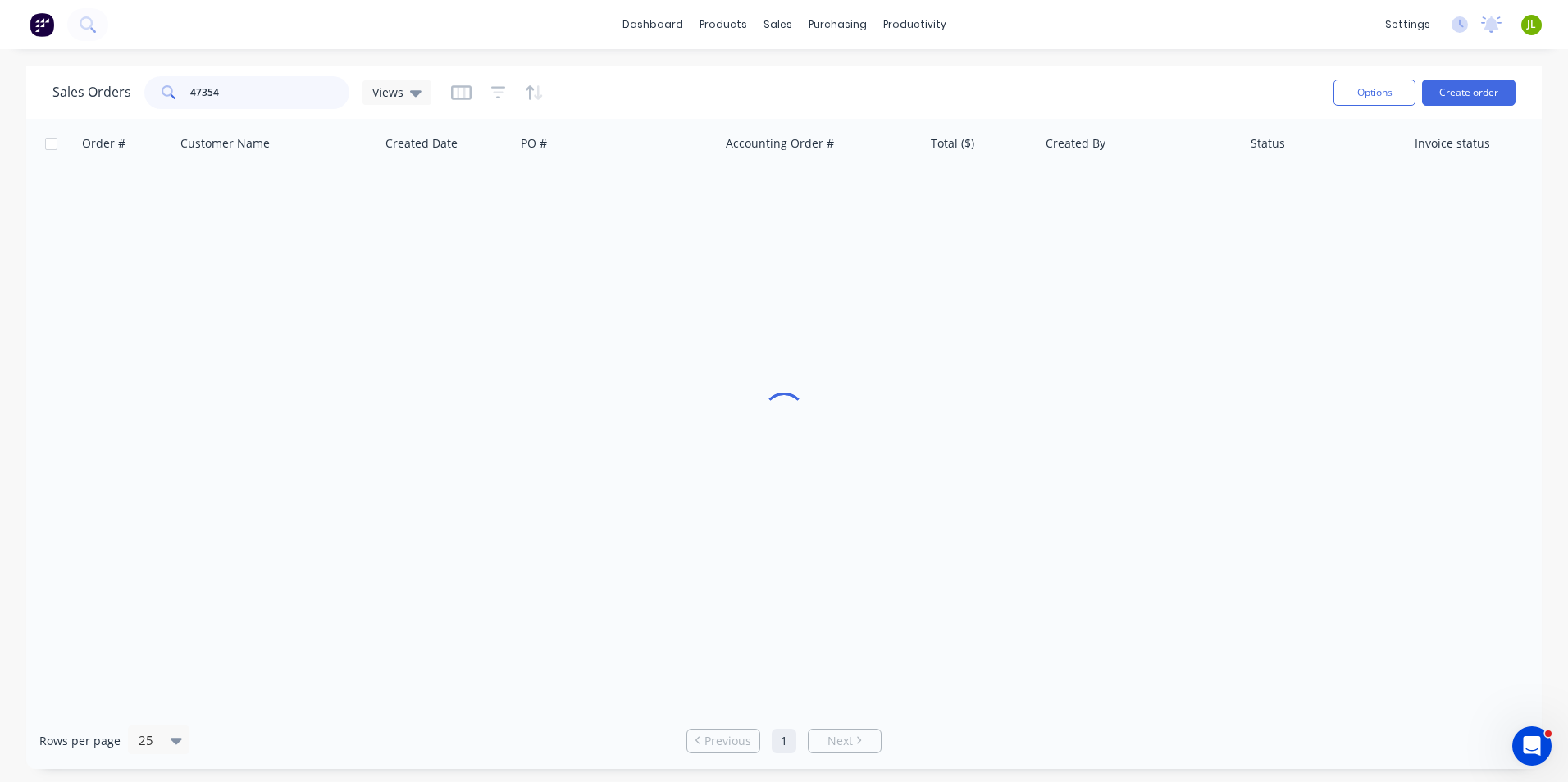
drag, startPoint x: 238, startPoint y: 87, endPoint x: 144, endPoint y: 86, distance: 94.0
click at [144, 86] on div "47354" at bounding box center [247, 93] width 205 height 33
type input "46179"
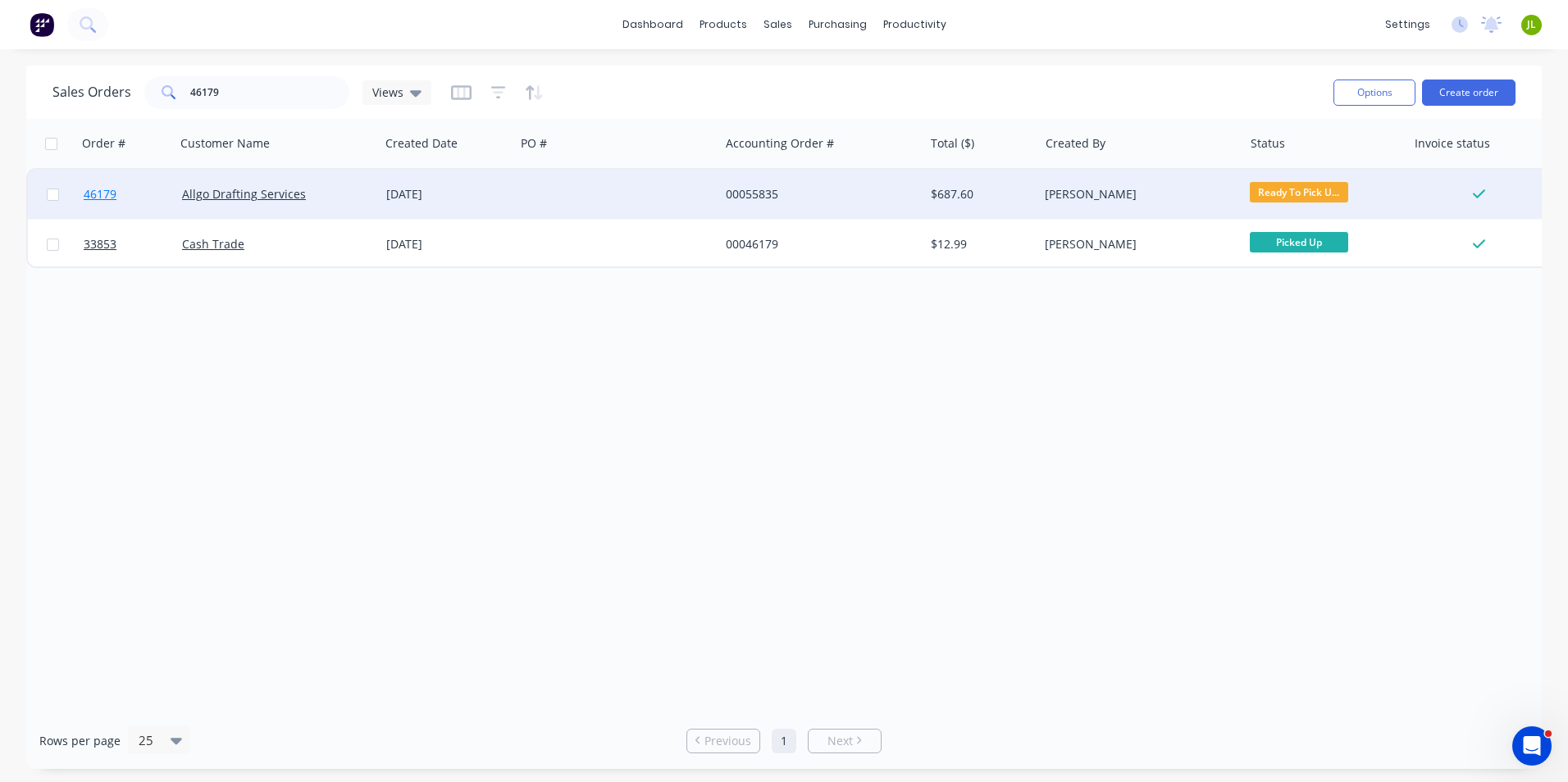
click at [110, 187] on span "46179" at bounding box center [100, 194] width 33 height 17
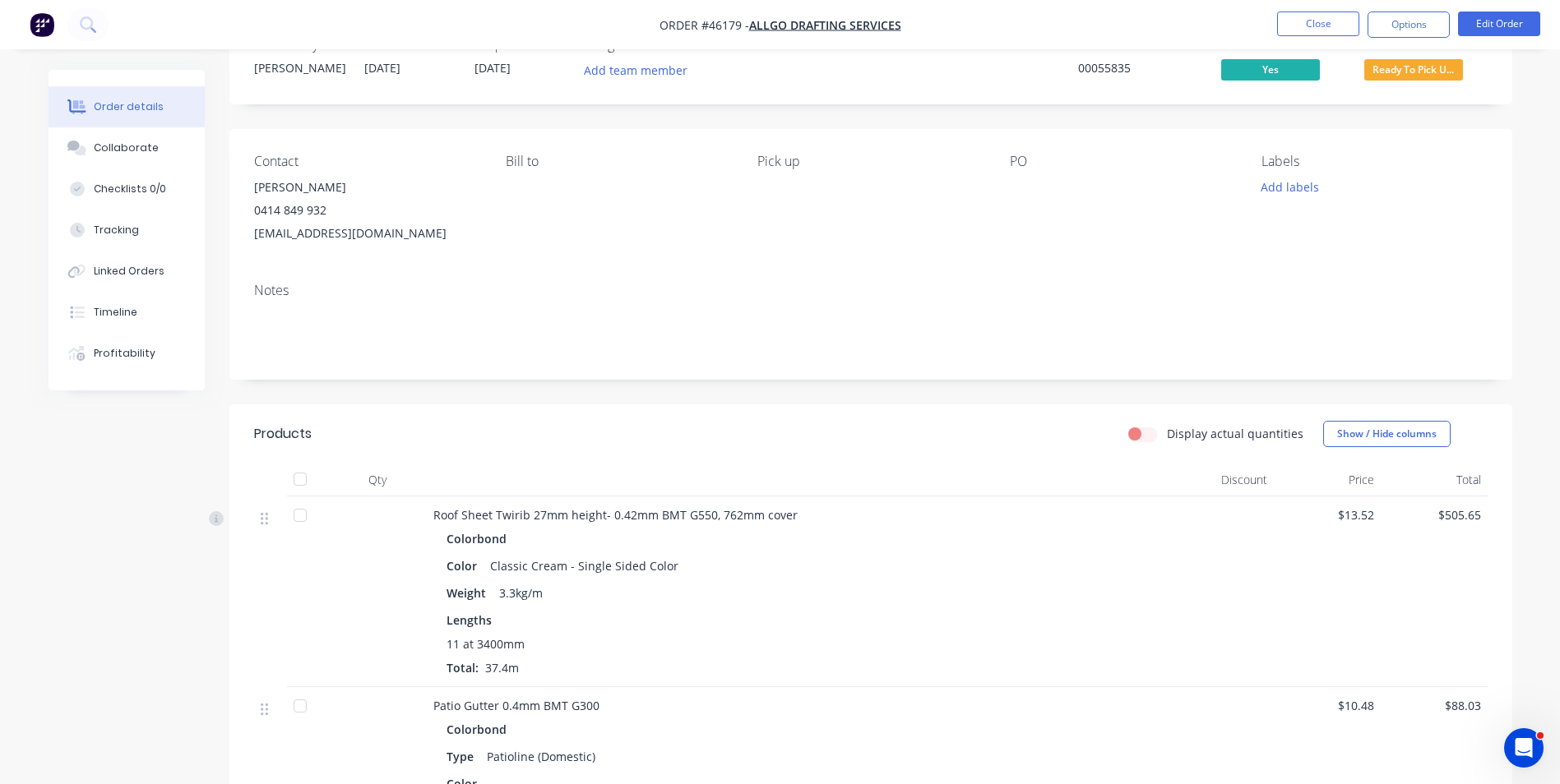
scroll to position [82, 0]
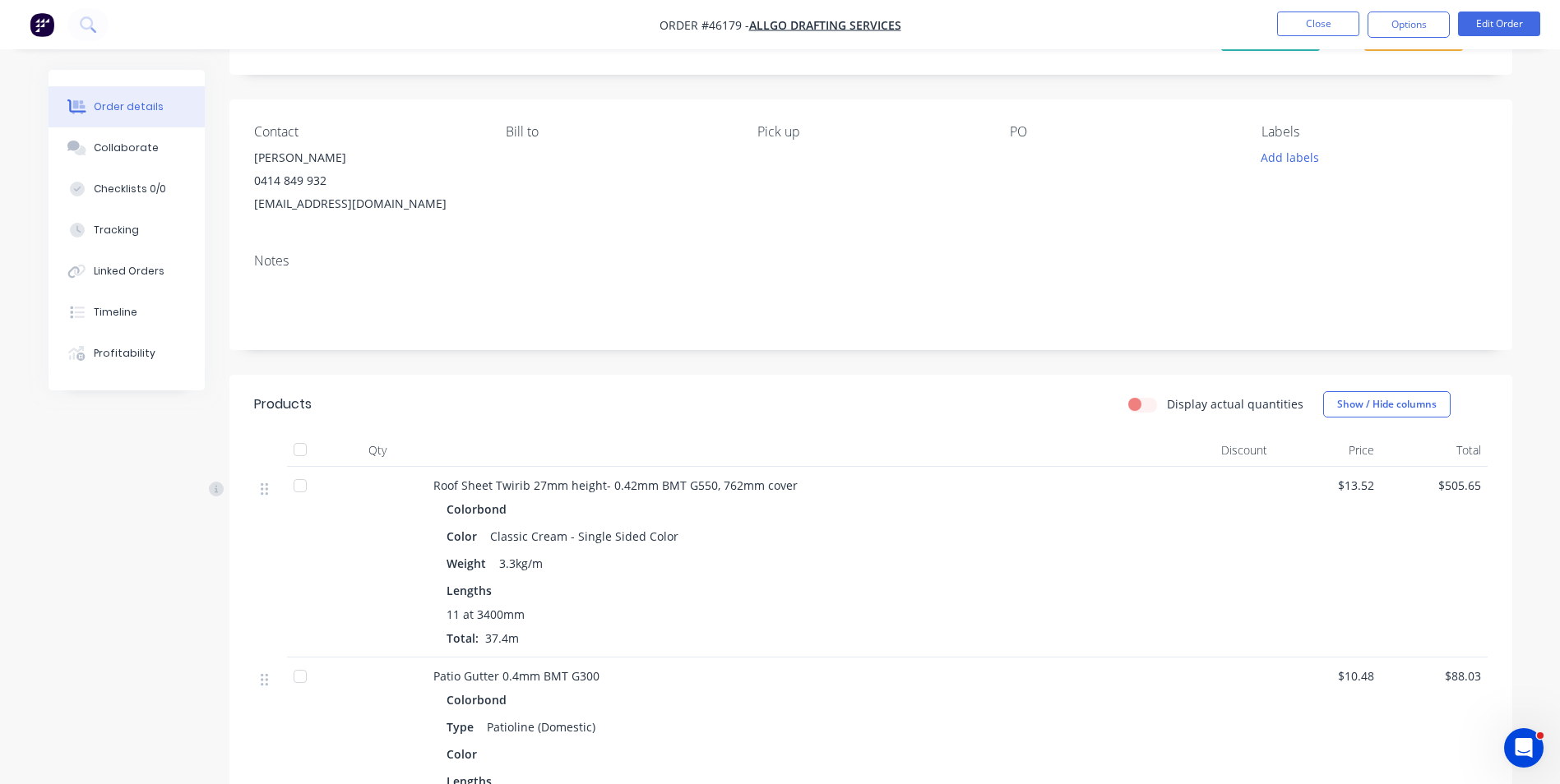
click at [549, 358] on div "Created by Sue Created 25/06/25 Required 03/07/25 Assigned to Add team member M…" at bounding box center [871, 707] width 1283 height 1439
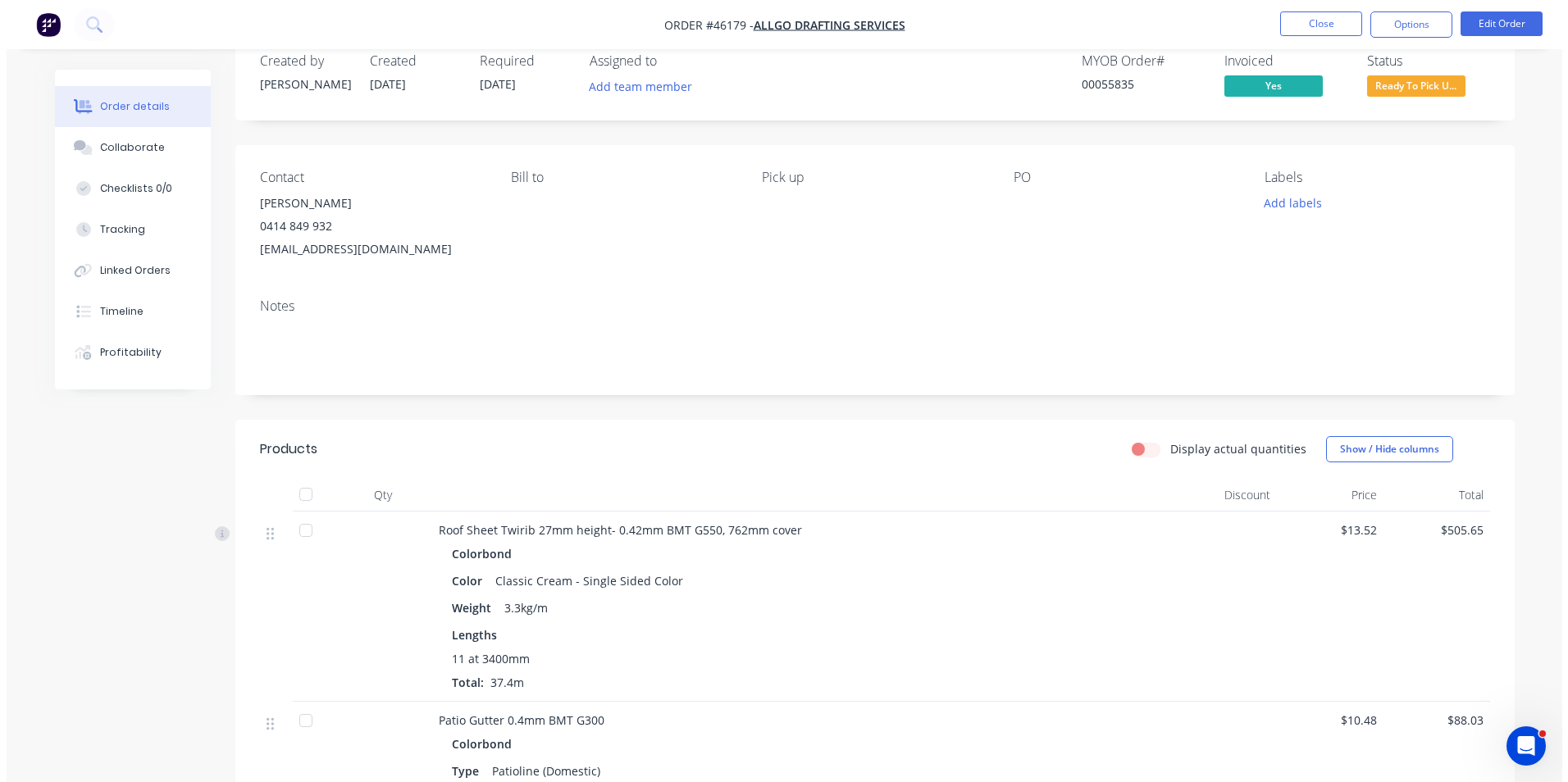
scroll to position [0, 0]
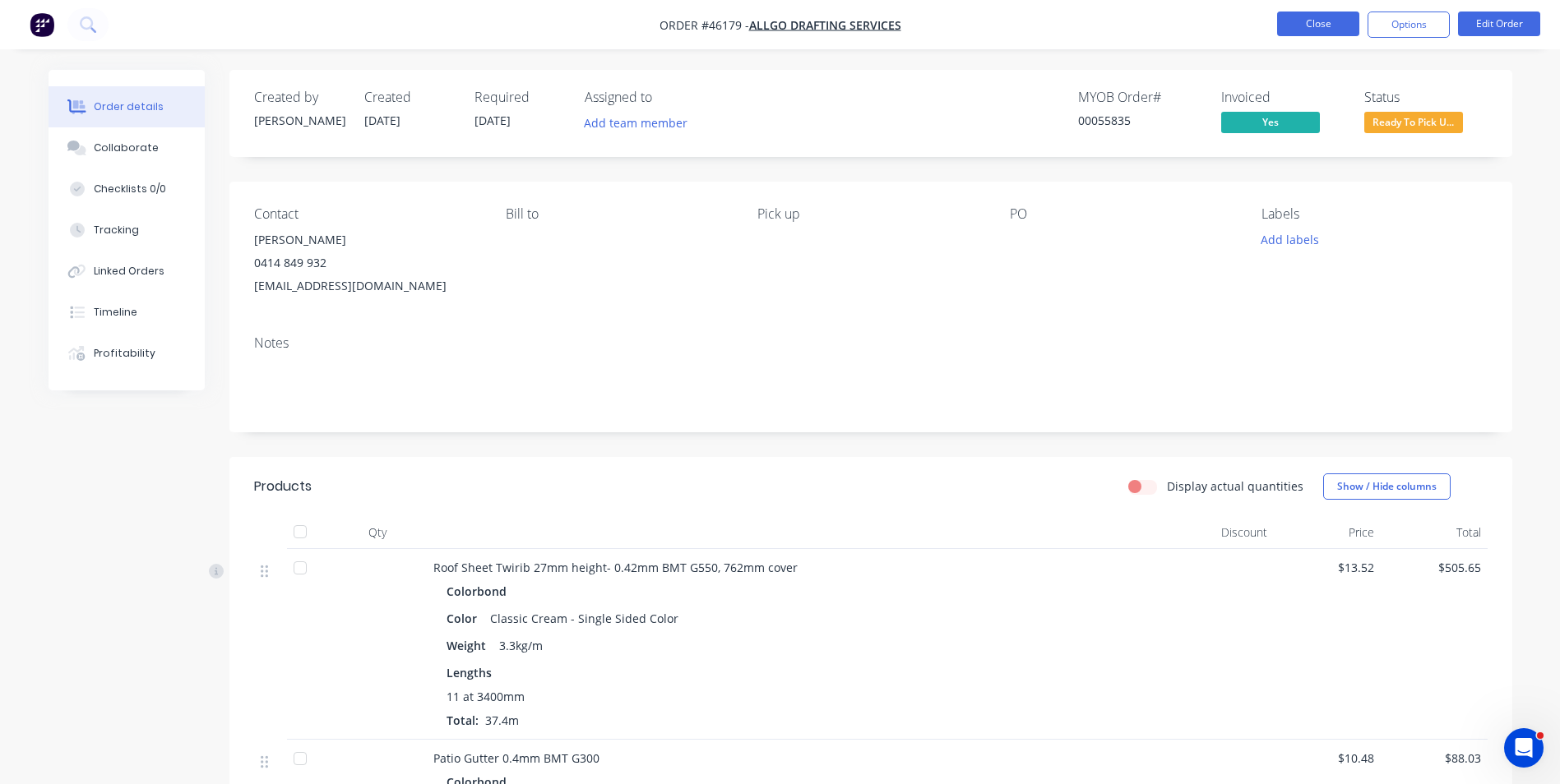
click at [1351, 17] on button "Close" at bounding box center [1317, 23] width 82 height 25
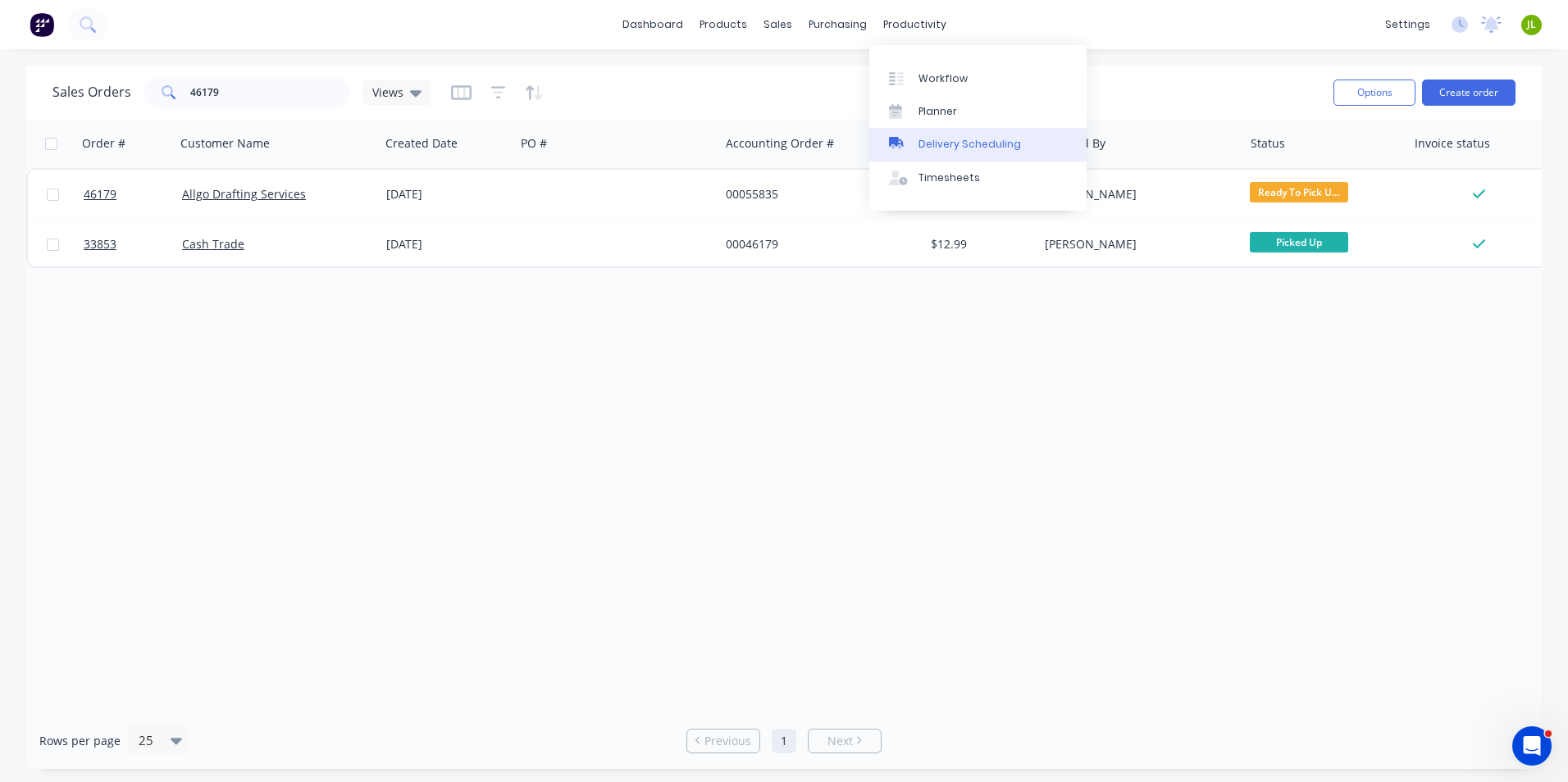
click at [952, 136] on link "Delivery Scheduling" at bounding box center [978, 144] width 217 height 33
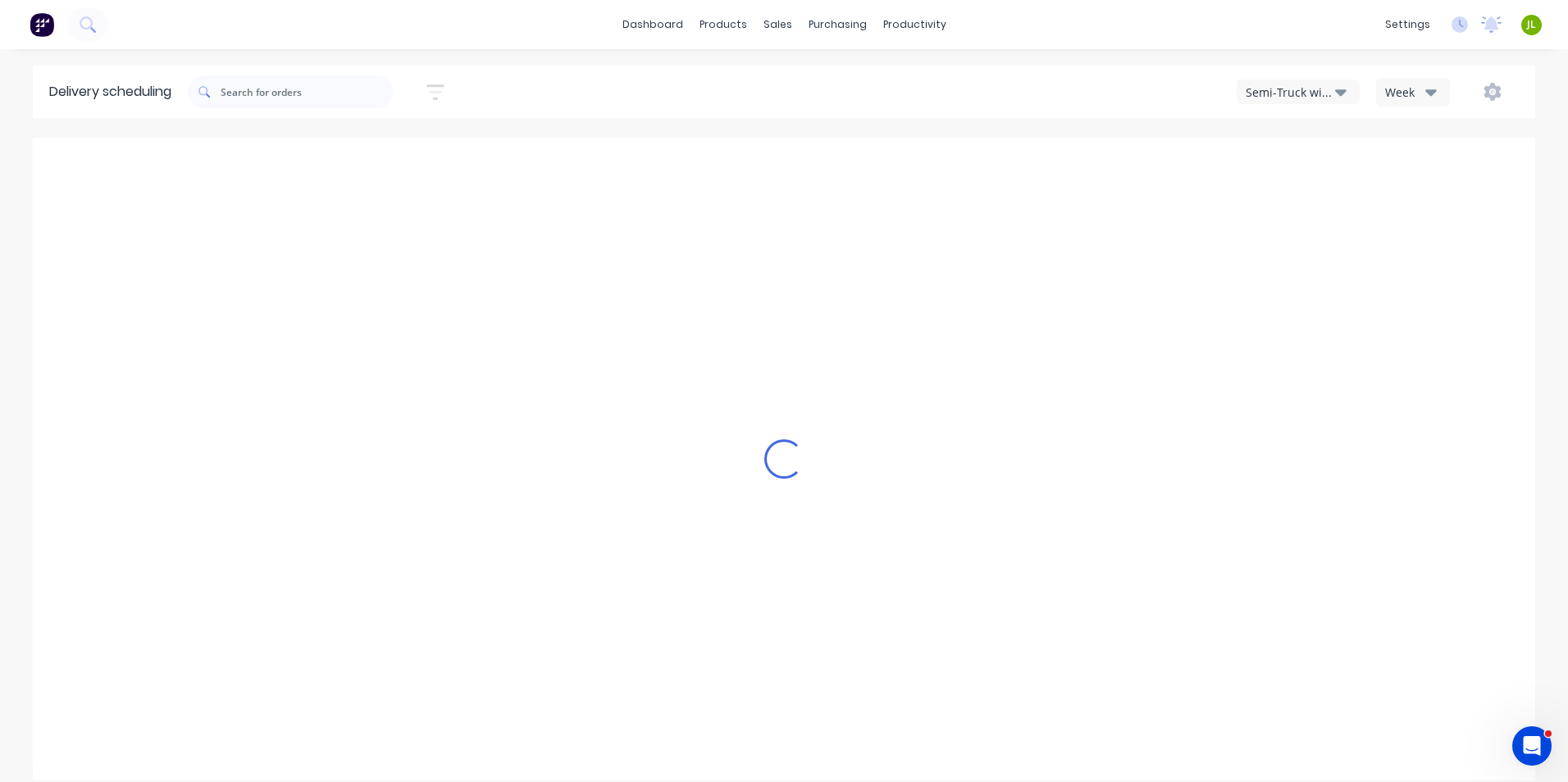
click at [1417, 89] on div "Week" at bounding box center [1410, 92] width 48 height 17
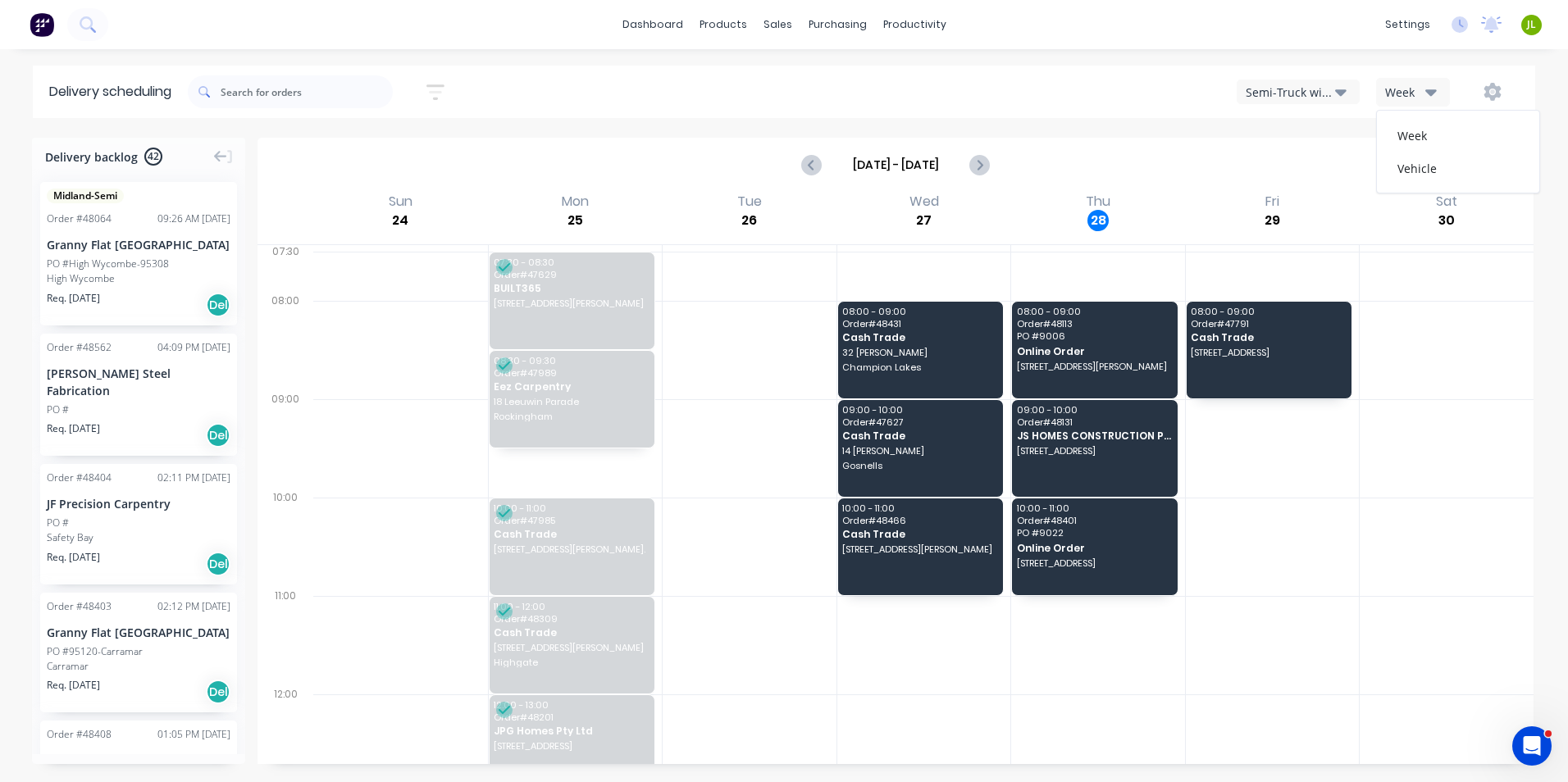
click at [1343, 88] on icon "button" at bounding box center [1341, 92] width 11 height 18
click at [1324, 206] on div "Utes Delivery" at bounding box center [1319, 200] width 163 height 33
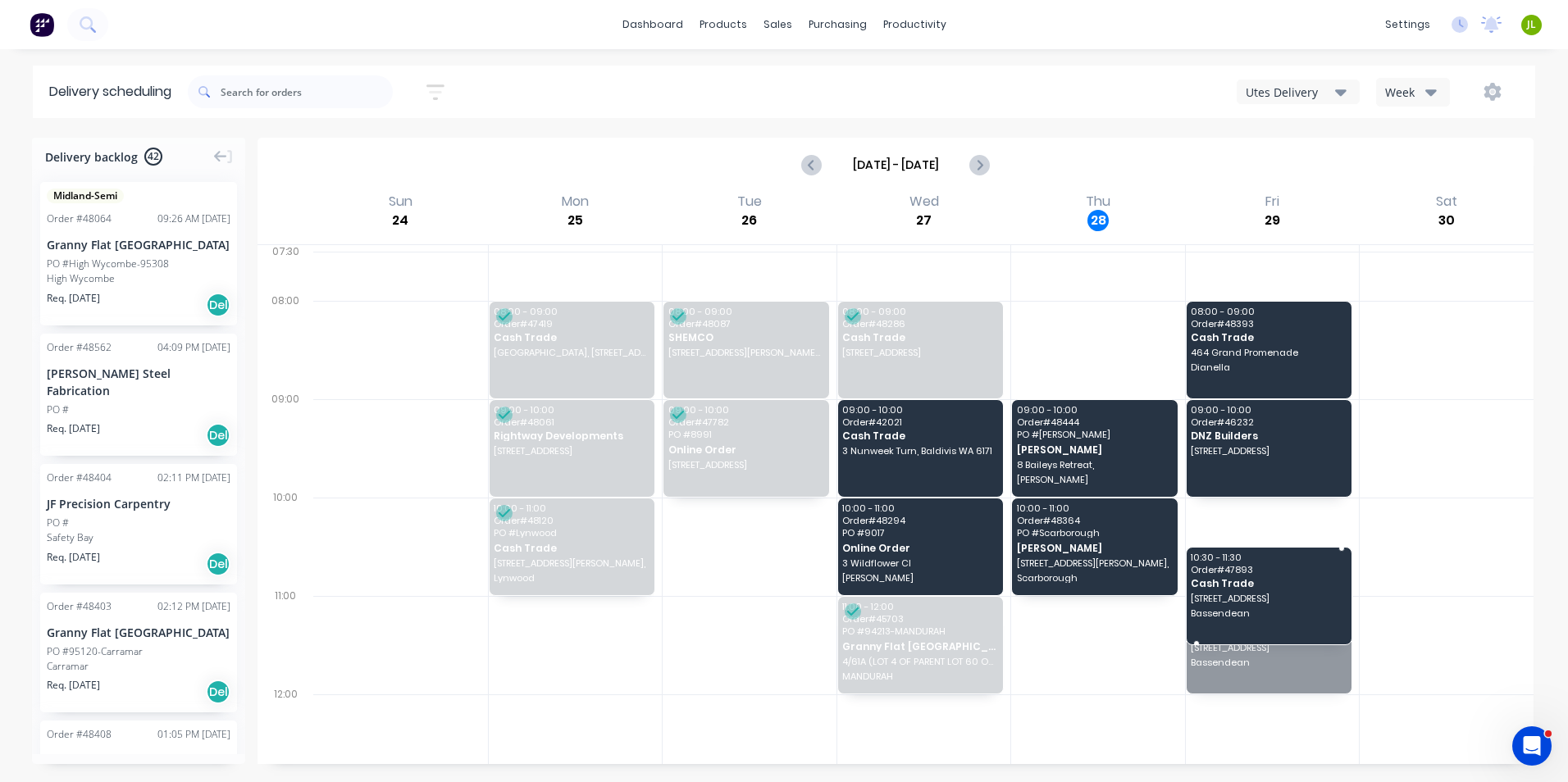
drag, startPoint x: 1262, startPoint y: 650, endPoint x: 1269, endPoint y: 578, distance: 72.3
click at [986, 163] on icon "Next page" at bounding box center [979, 164] width 19 height 19
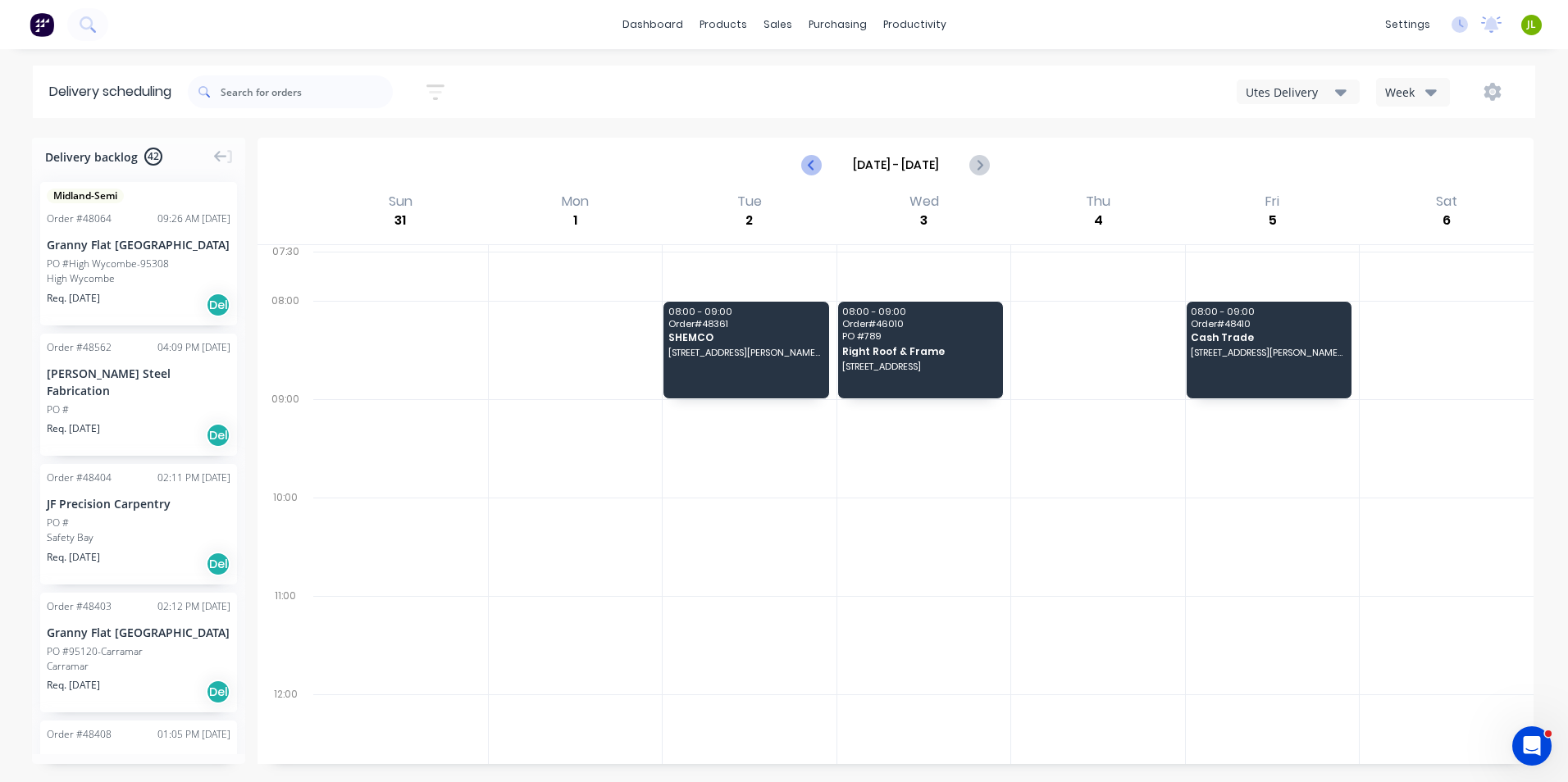
click at [808, 169] on icon "Previous page" at bounding box center [813, 164] width 19 height 19
type input "Aug 24 - Aug 30"
